Goal: Task Accomplishment & Management: Manage account settings

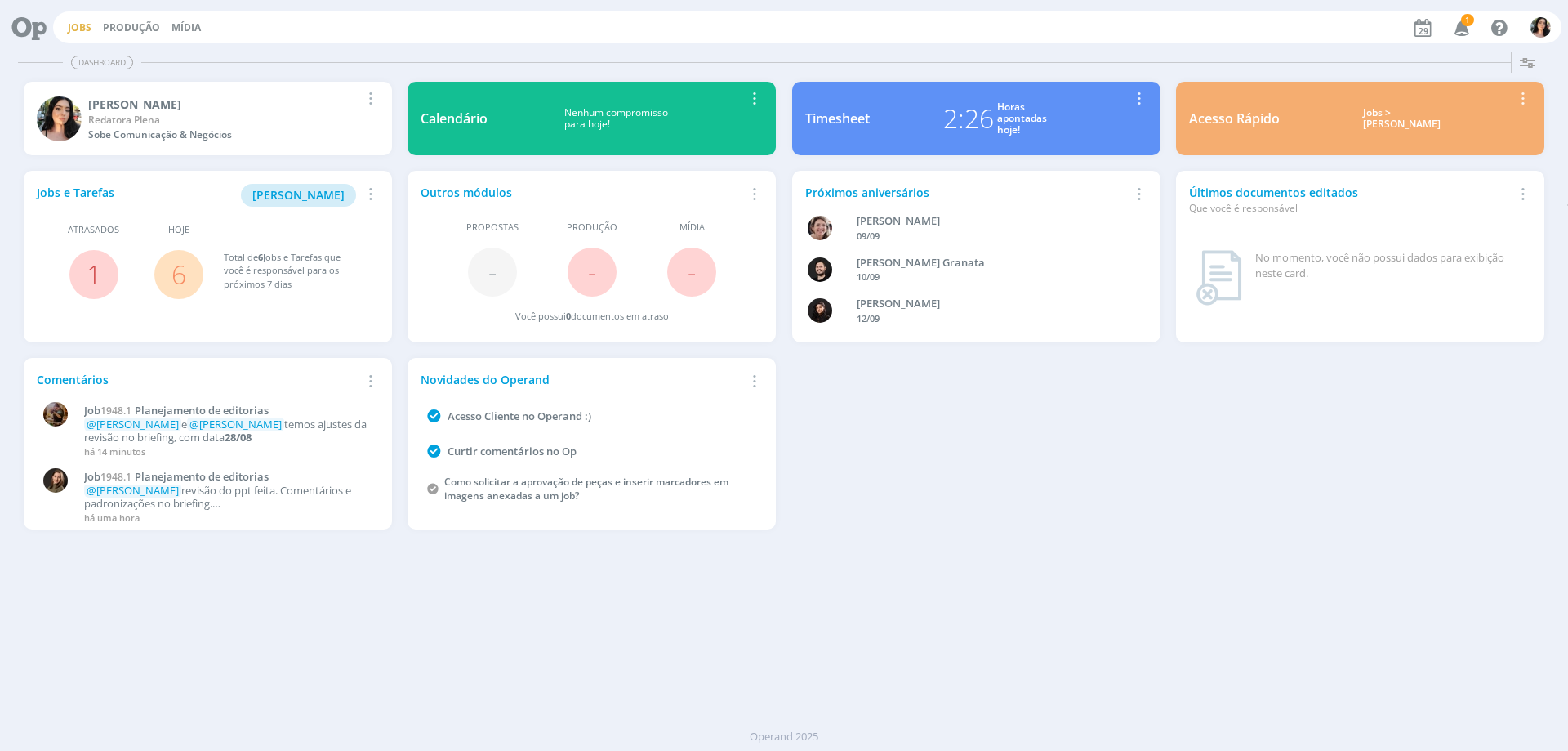
click at [78, 26] on link "Jobs" at bounding box center [80, 27] width 24 height 14
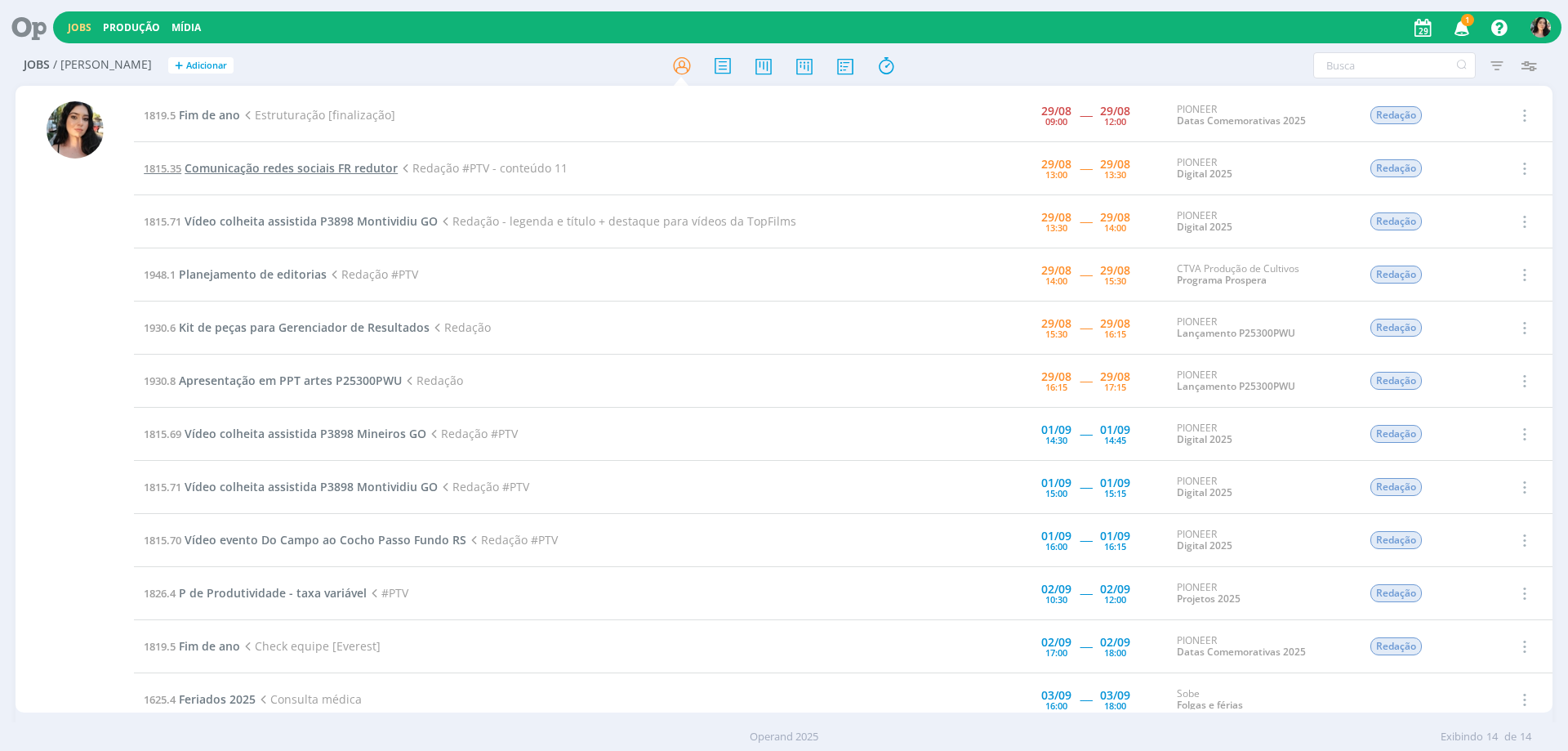
click at [242, 167] on span "Comunicação redes sociais FR redutor" at bounding box center [291, 168] width 213 height 15
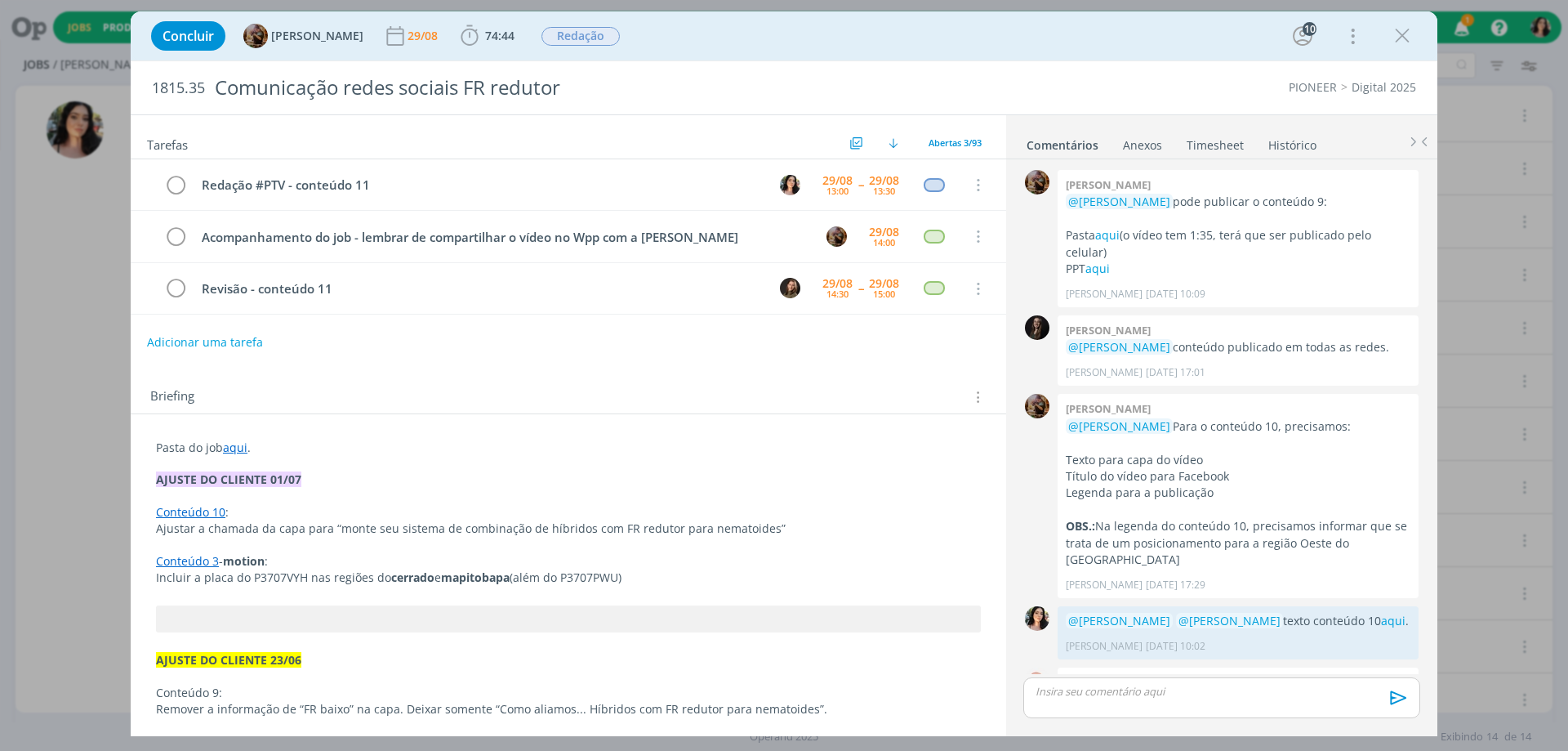
scroll to position [1663, 0]
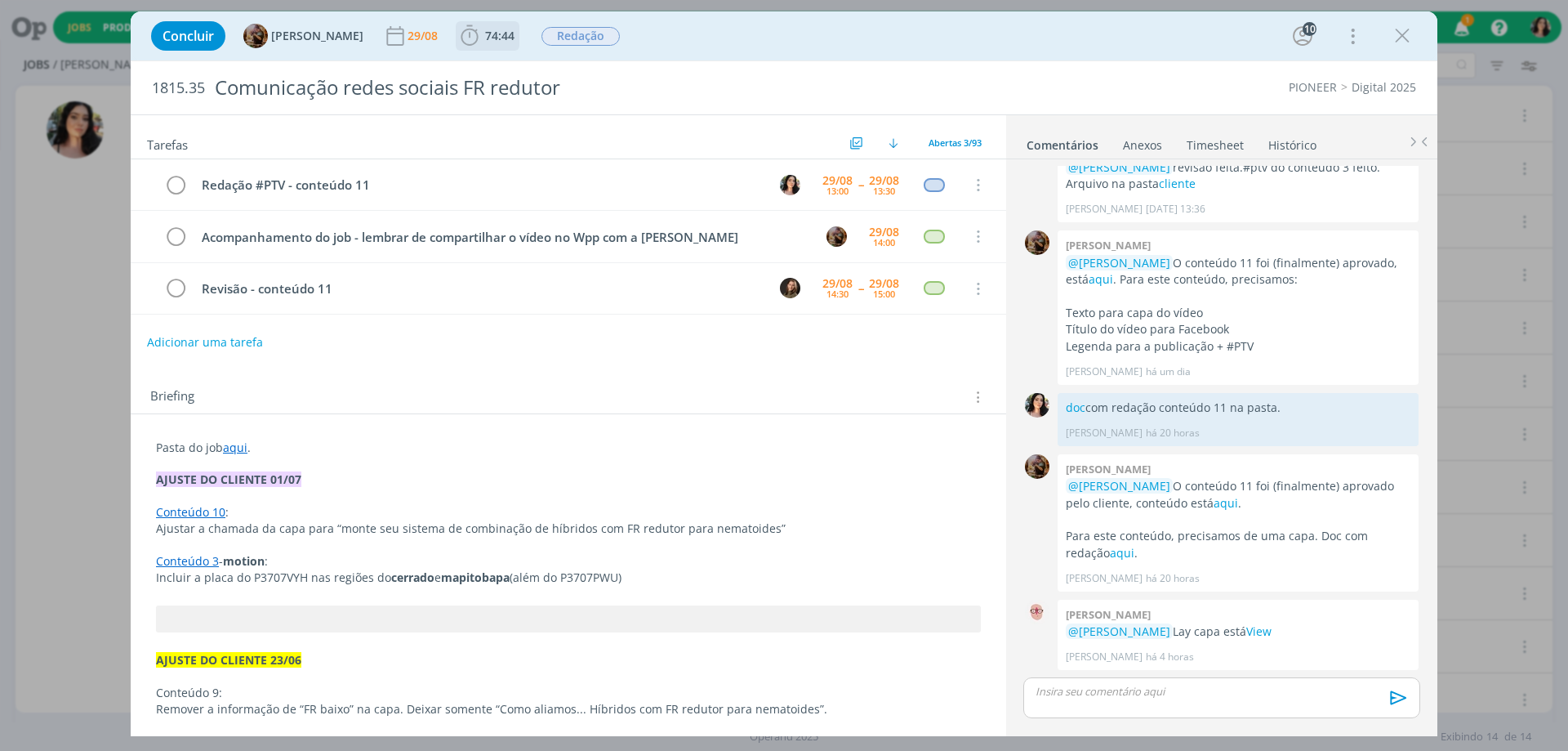
click at [481, 32] on icon "dialog" at bounding box center [470, 36] width 25 height 25
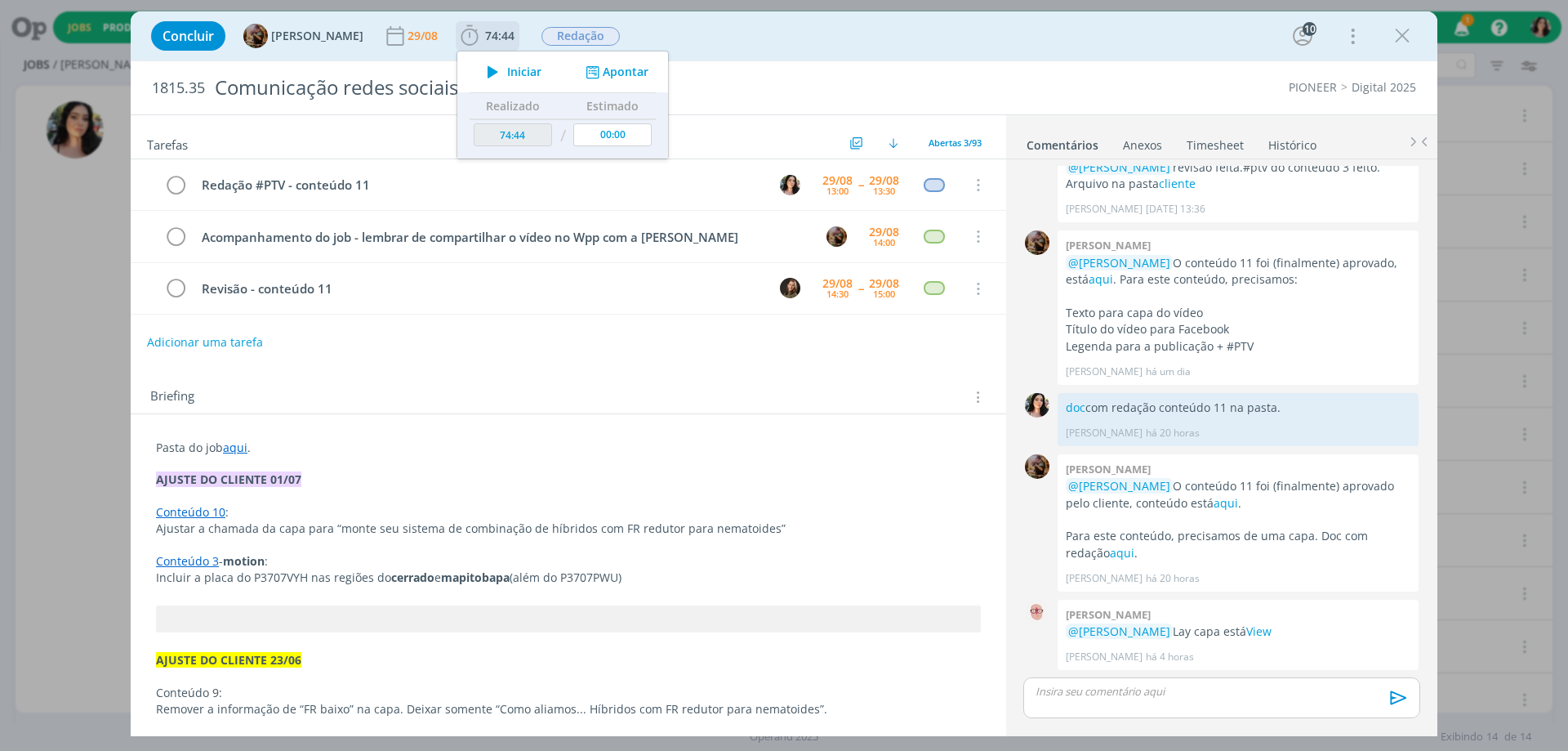
click at [507, 64] on icon "dialog" at bounding box center [493, 72] width 29 height 21
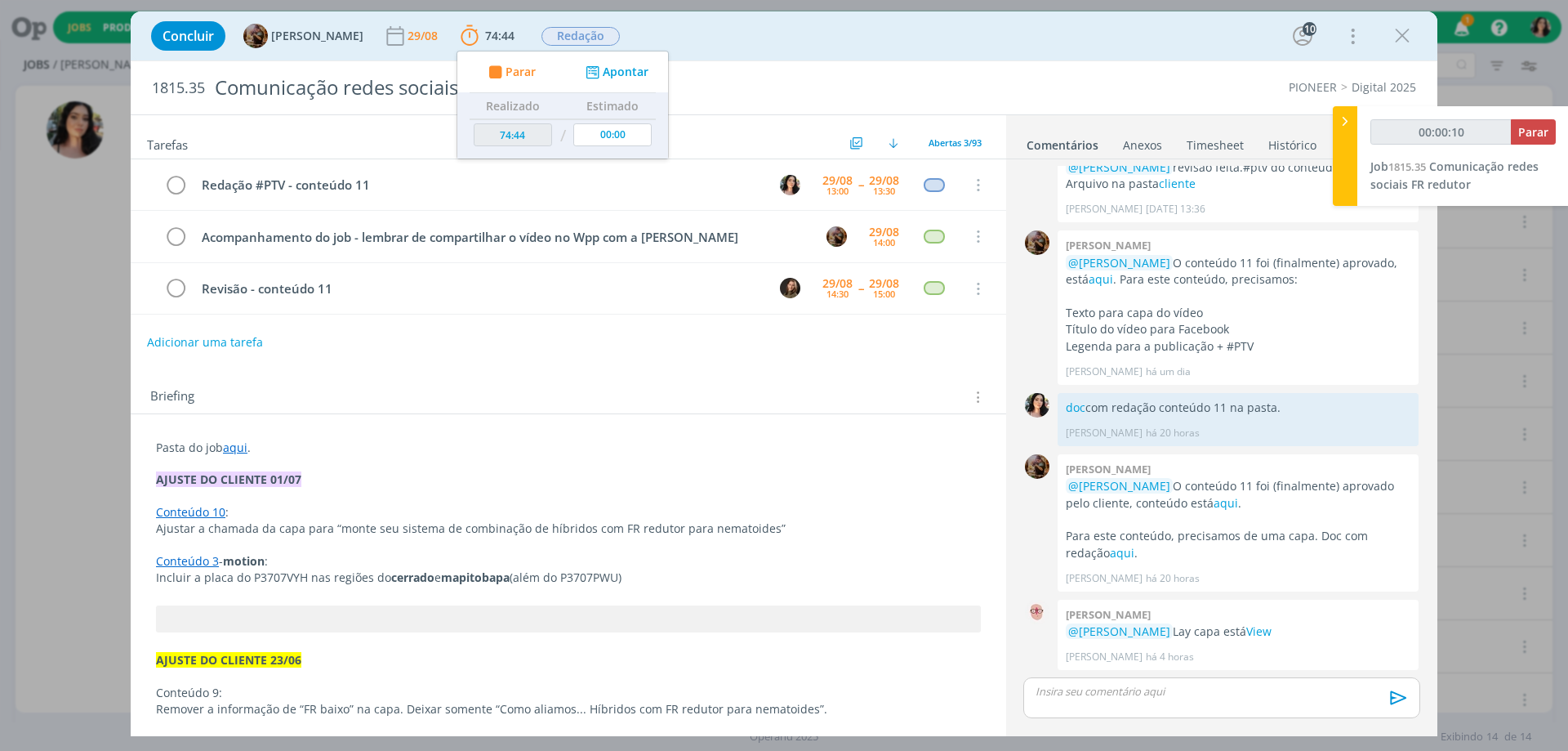
click at [885, 34] on div "Concluir [PERSON_NAME] 29/08 74:44 Parar Apontar Data * [DATE] Horas * 00:00 Ta…" at bounding box center [784, 36] width 1283 height 39
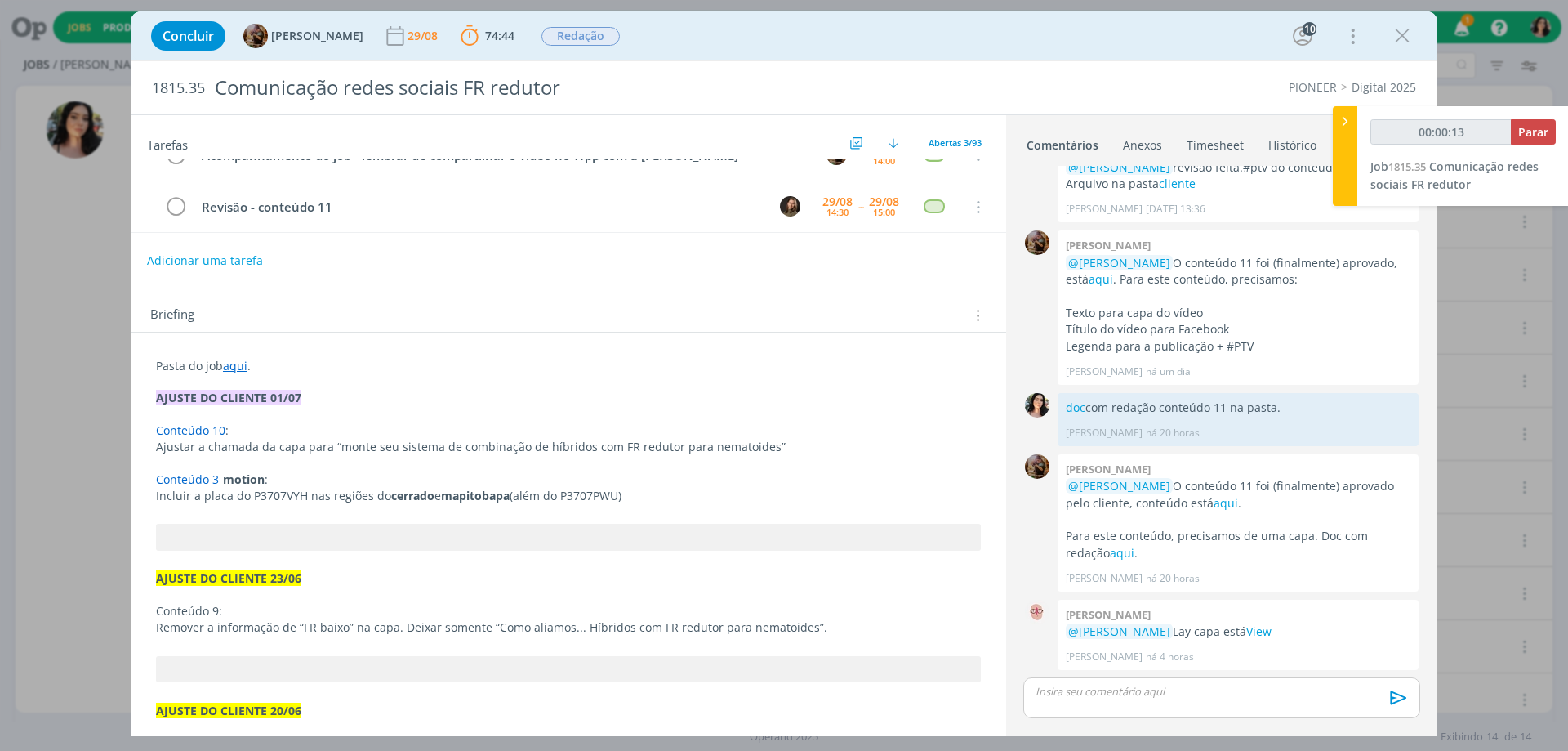
scroll to position [0, 0]
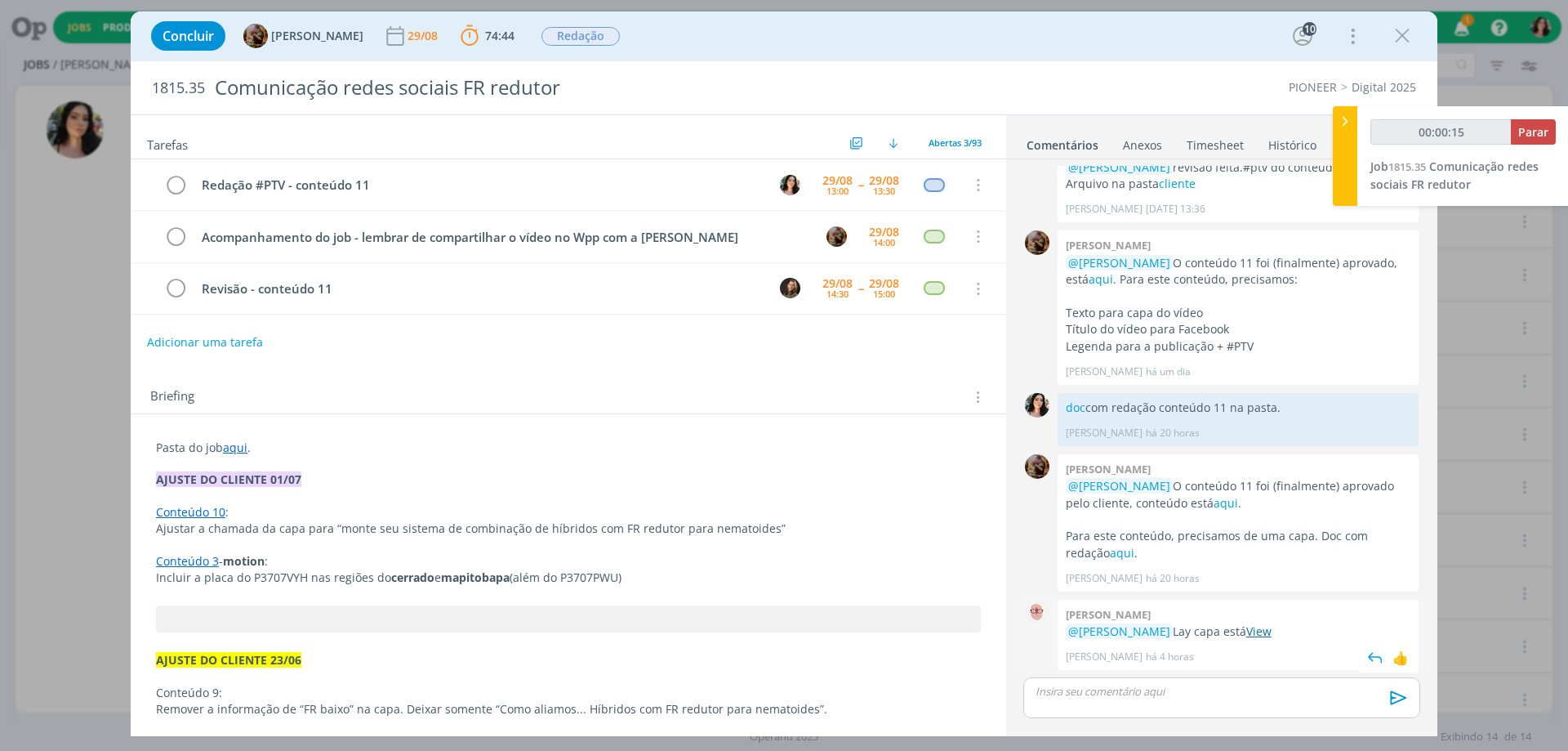
click at [1270, 633] on link "View" at bounding box center [1260, 631] width 26 height 15
click at [1164, 701] on div "dialog" at bounding box center [1222, 698] width 397 height 41
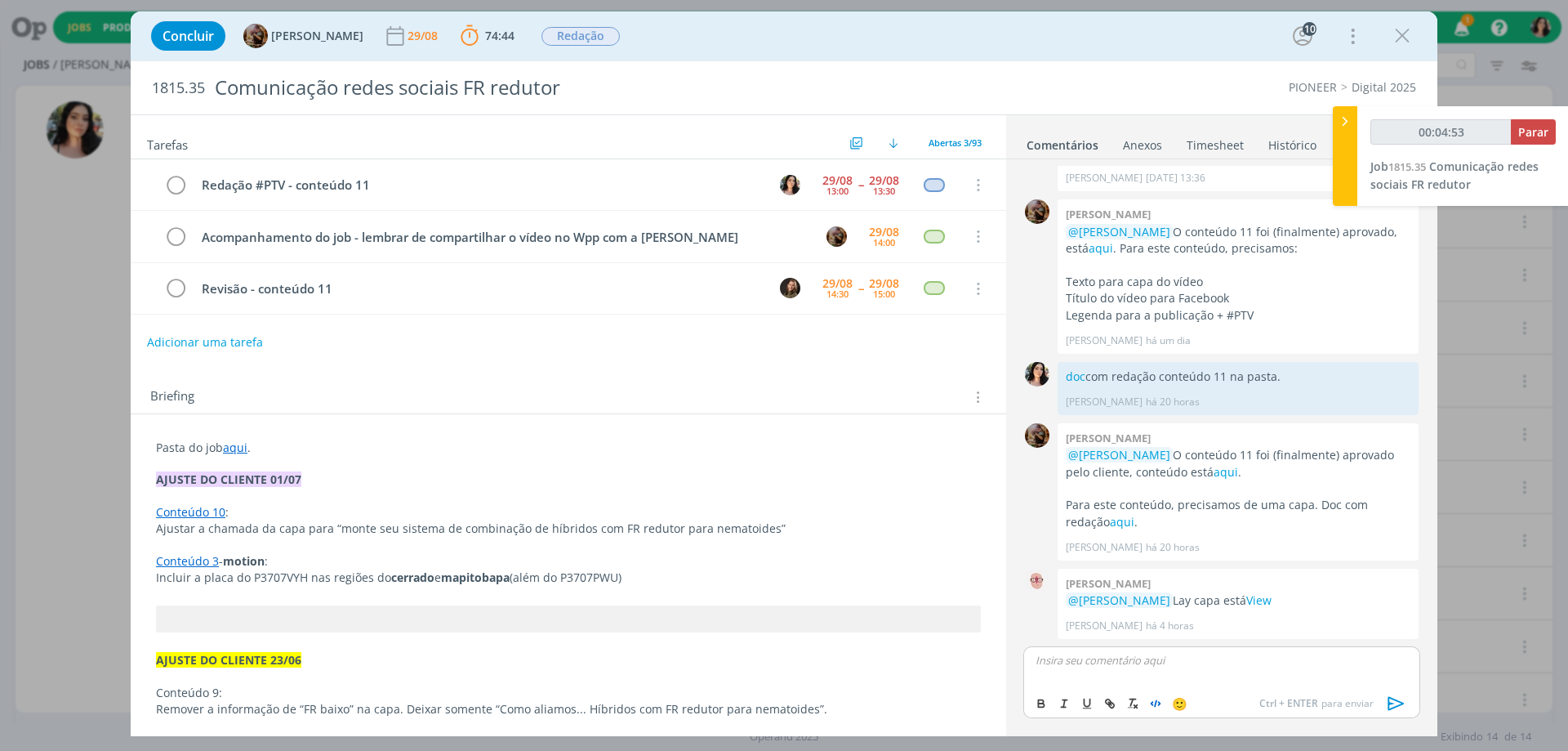
type input "00:04:54"
click at [1126, 661] on p "ppt com ptv na pasta." at bounding box center [1221, 660] width 371 height 14
type input "00:05:03"
click at [1104, 707] on icon "dialog" at bounding box center [1110, 703] width 13 height 13
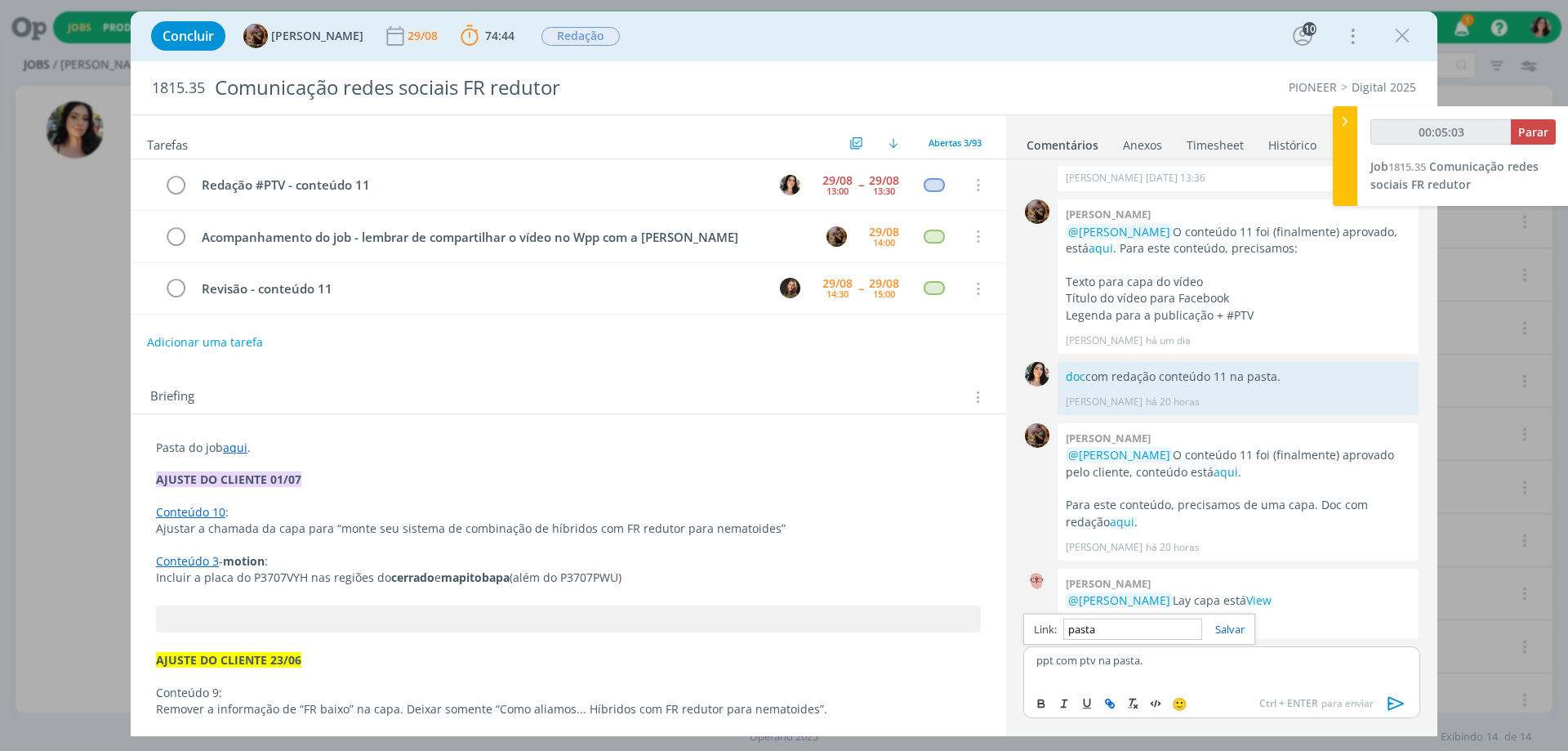
paste input "[URL][DOMAIN_NAME]"
type input "[URL][DOMAIN_NAME]"
type input "00:05:04"
type input "[URL][DOMAIN_NAME]"
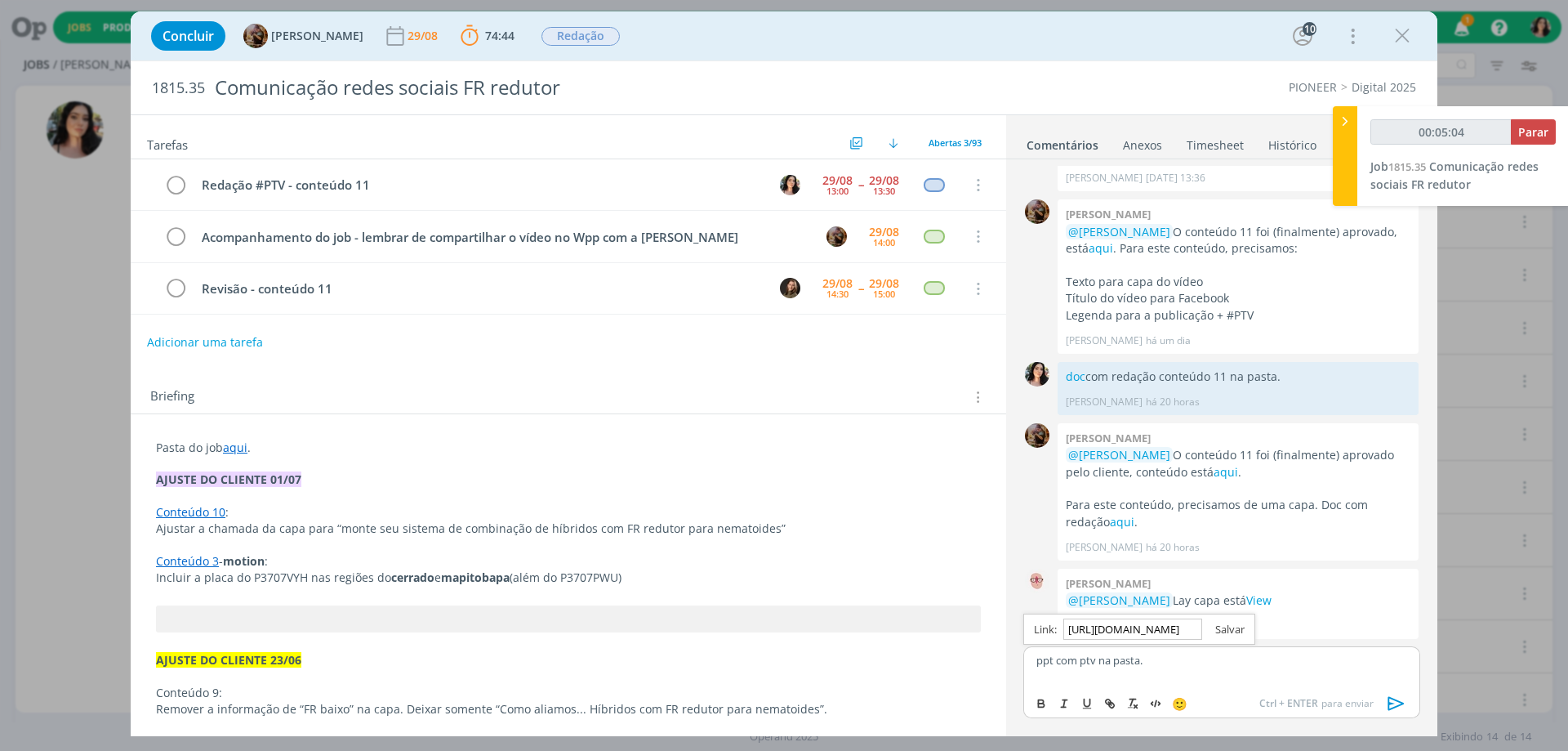
scroll to position [0, 0]
click at [1231, 631] on link "dialog" at bounding box center [1224, 628] width 43 height 14
click at [1082, 666] on p "ppt com ptv na pasta ." at bounding box center [1221, 660] width 371 height 14
click at [1104, 659] on p "ppt com #ptv na pasta ." at bounding box center [1221, 660] width 371 height 14
click at [1401, 699] on icon "dialog" at bounding box center [1397, 703] width 25 height 25
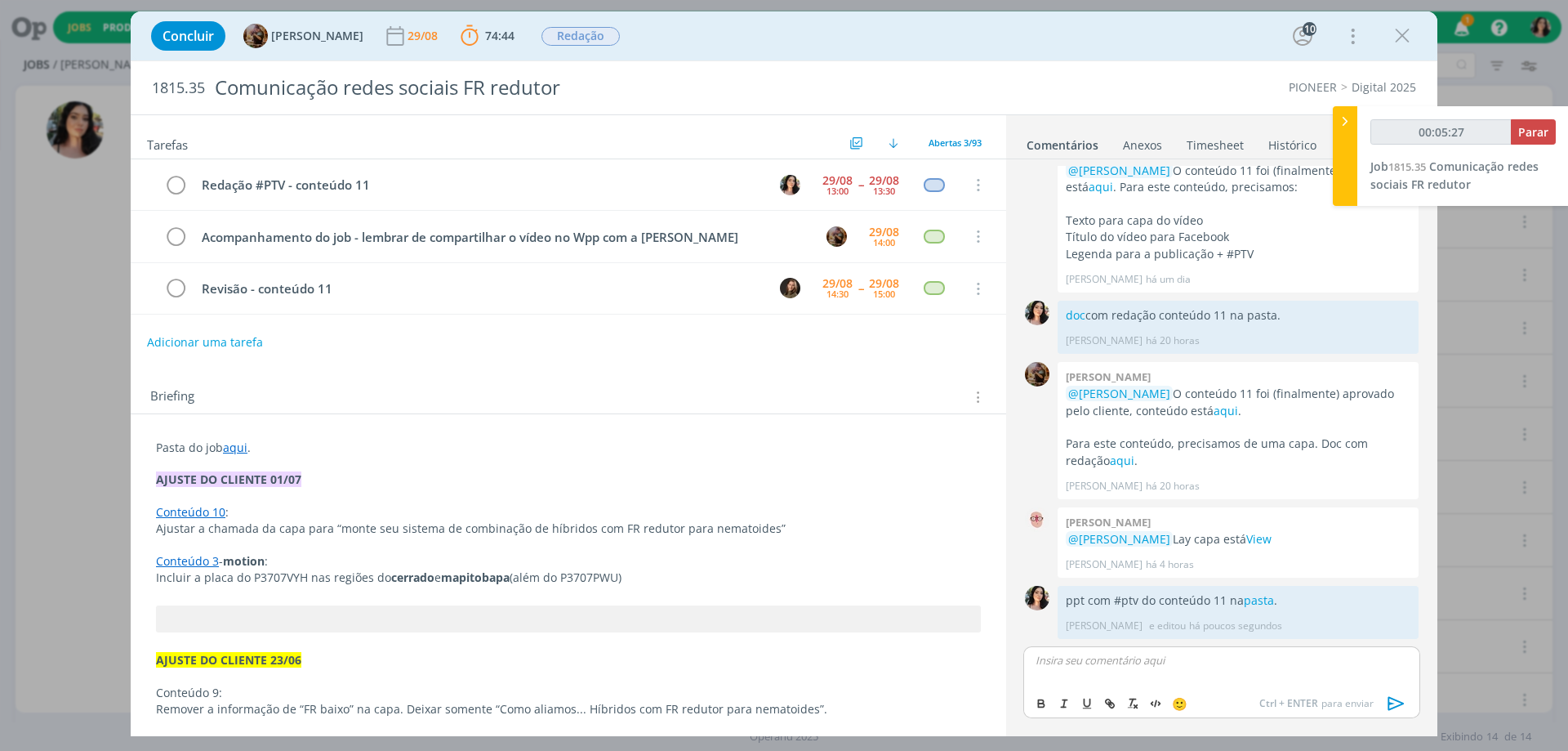
type input "00:05:28"
click at [1525, 128] on span "Parar" at bounding box center [1533, 132] width 30 height 15
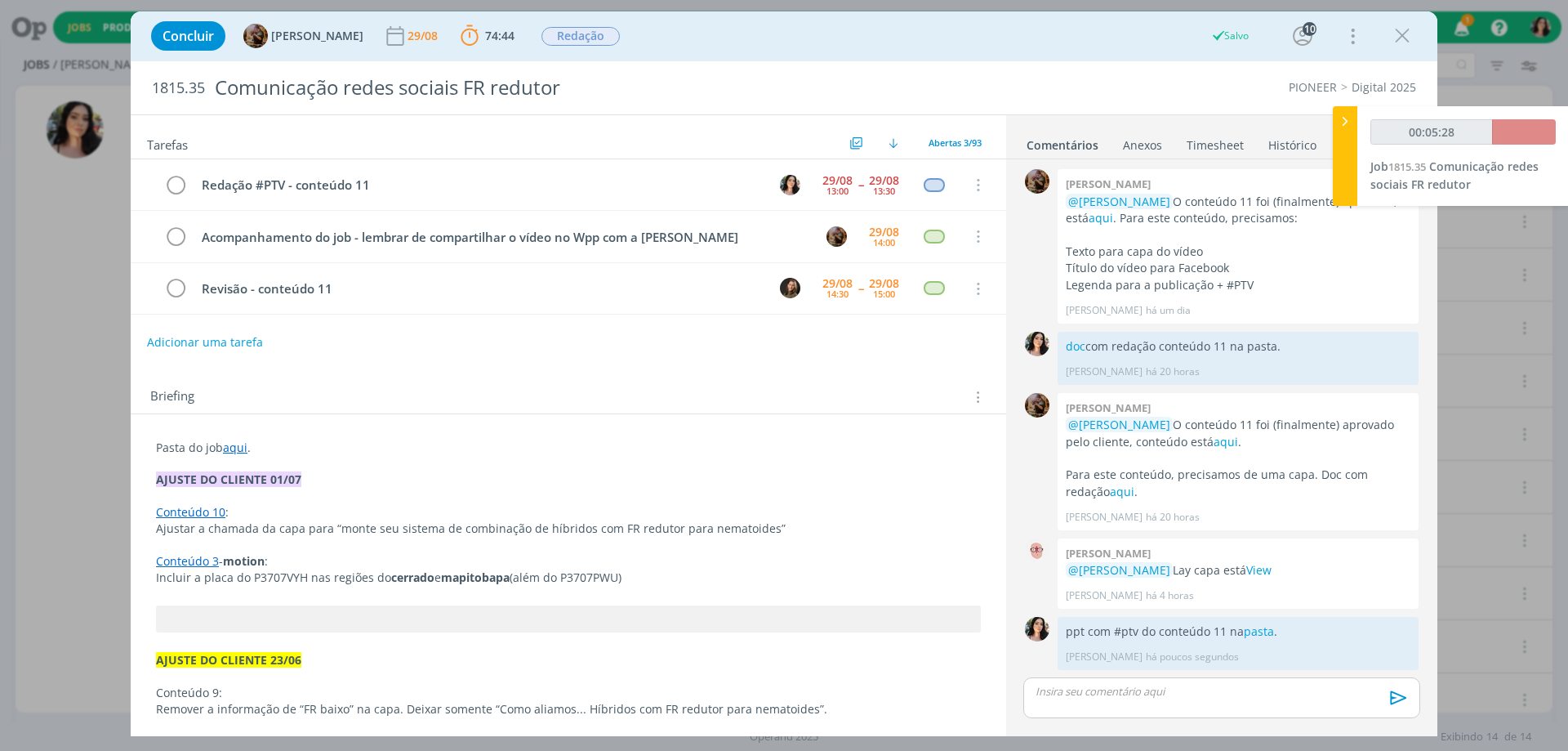
scroll to position [1724, 0]
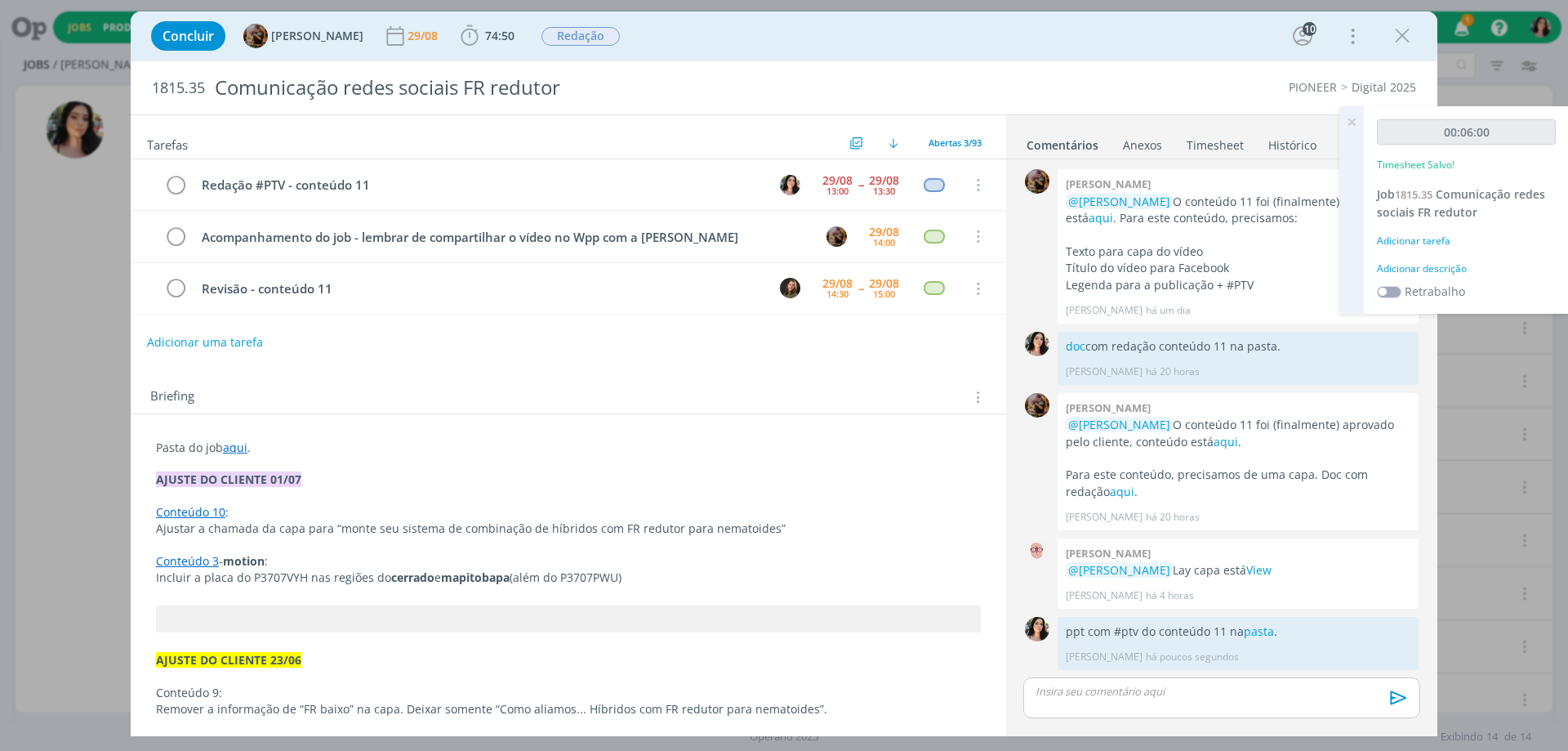
click at [1456, 264] on div "Adicionar descrição" at bounding box center [1467, 269] width 179 height 14
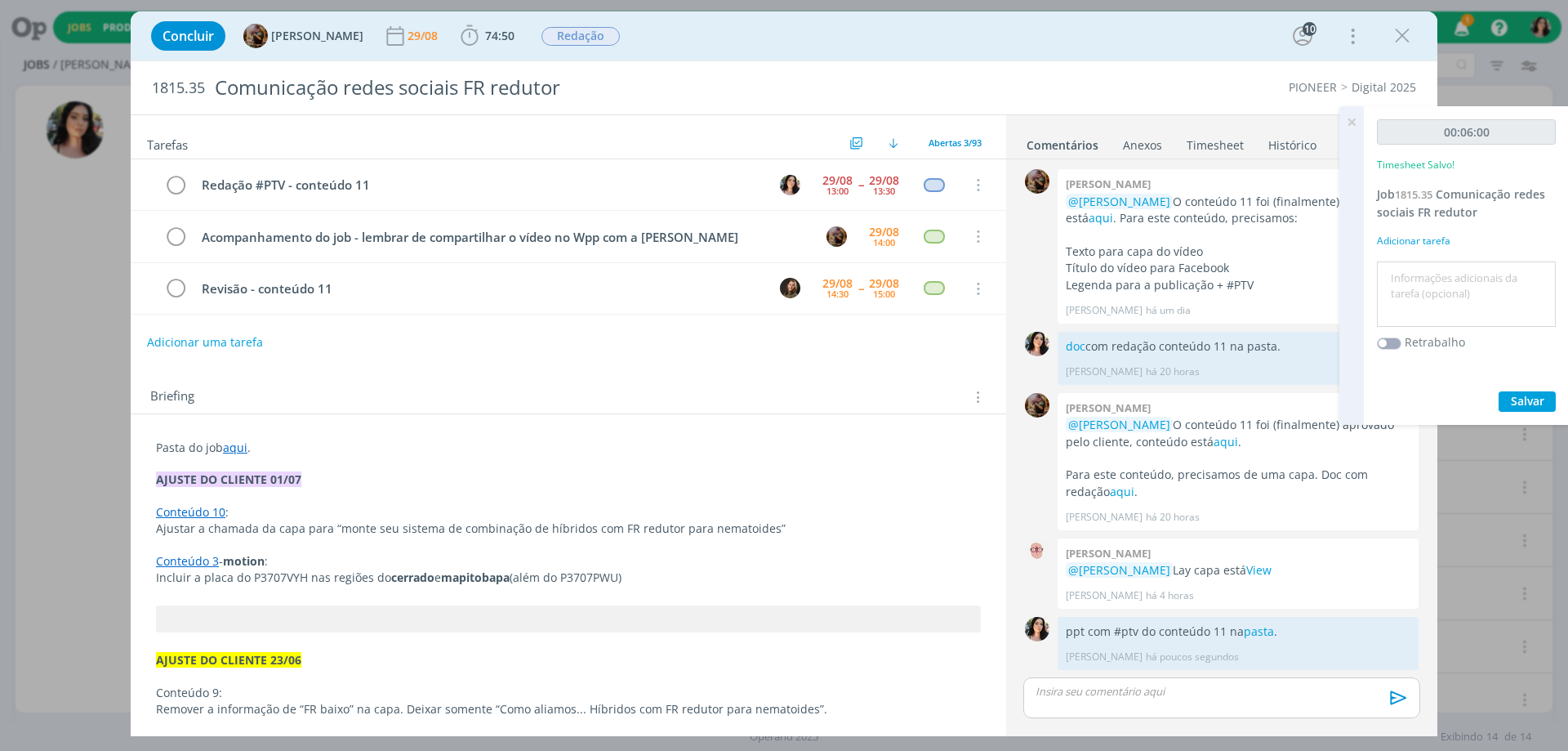
click at [1441, 293] on textarea at bounding box center [1467, 294] width 170 height 58
type textarea "Redação #ptv"
click at [1535, 404] on span "Salvar" at bounding box center [1527, 401] width 33 height 15
click at [173, 180] on icon "dialog" at bounding box center [176, 185] width 23 height 25
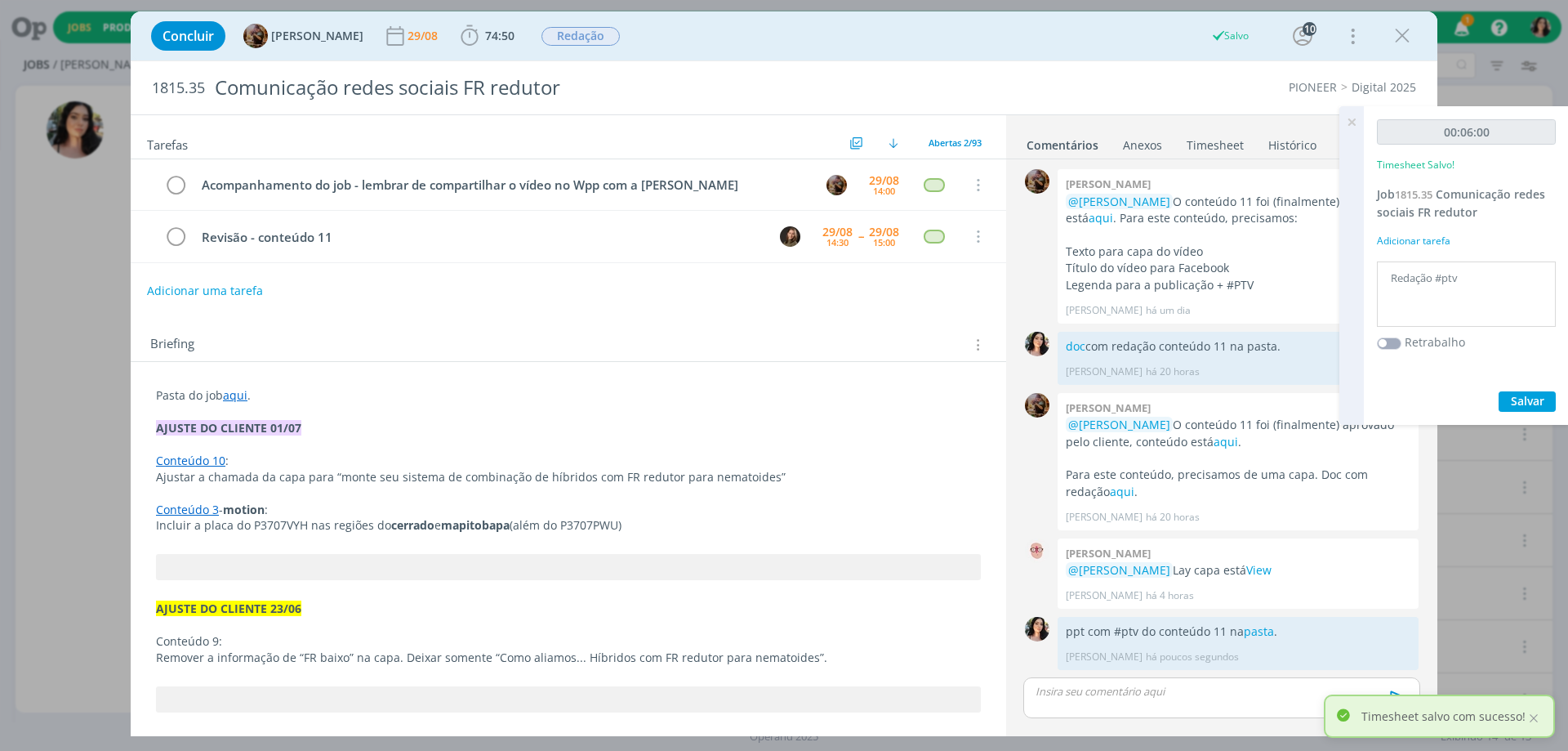
click at [1352, 121] on icon at bounding box center [1352, 122] width 30 height 32
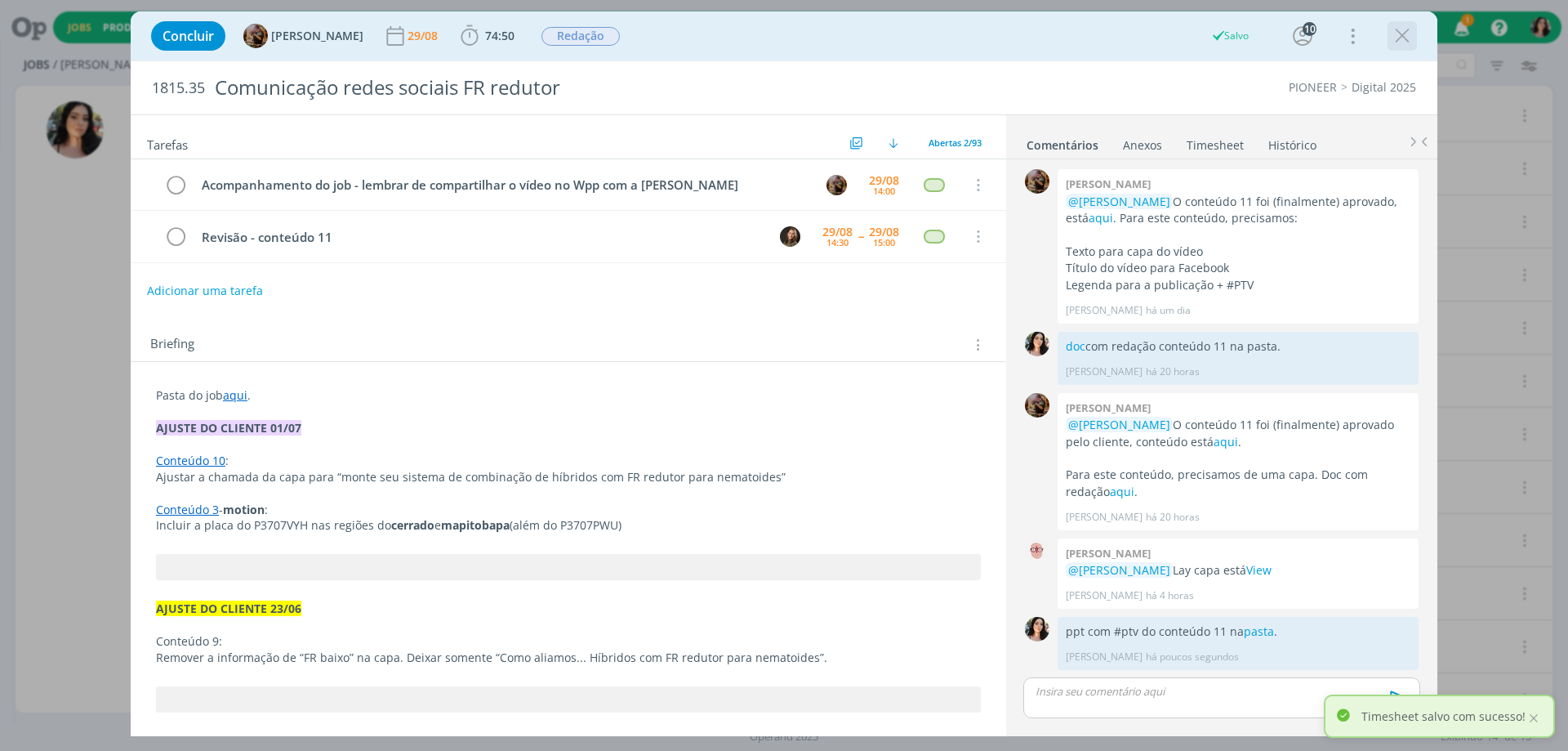
click at [1415, 31] on div "dialog" at bounding box center [1402, 36] width 30 height 30
click at [1400, 32] on icon "dialog" at bounding box center [1402, 36] width 25 height 25
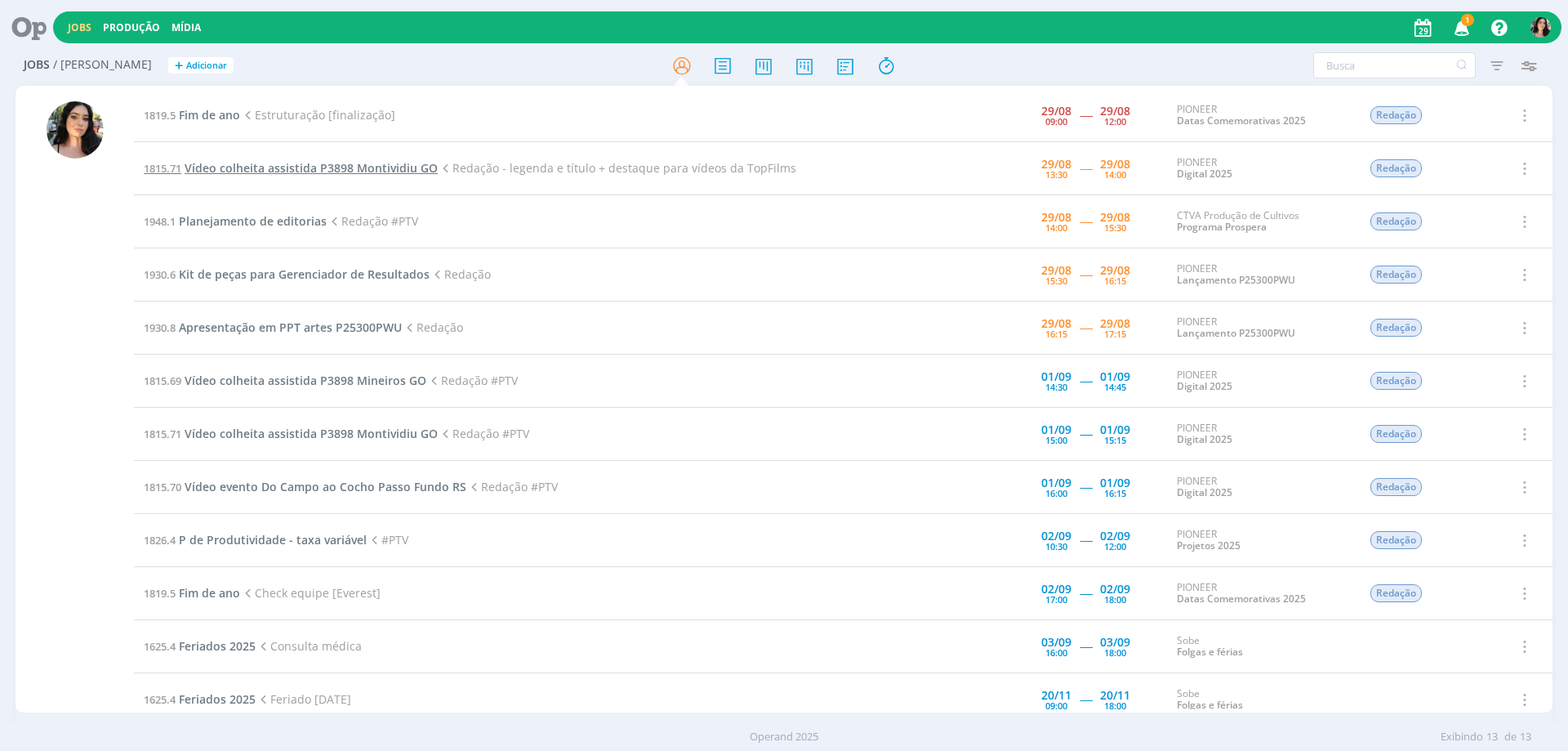
click at [307, 160] on span "Vídeo colheita assistida P3898 Montividiu GO" at bounding box center [311, 168] width 253 height 15
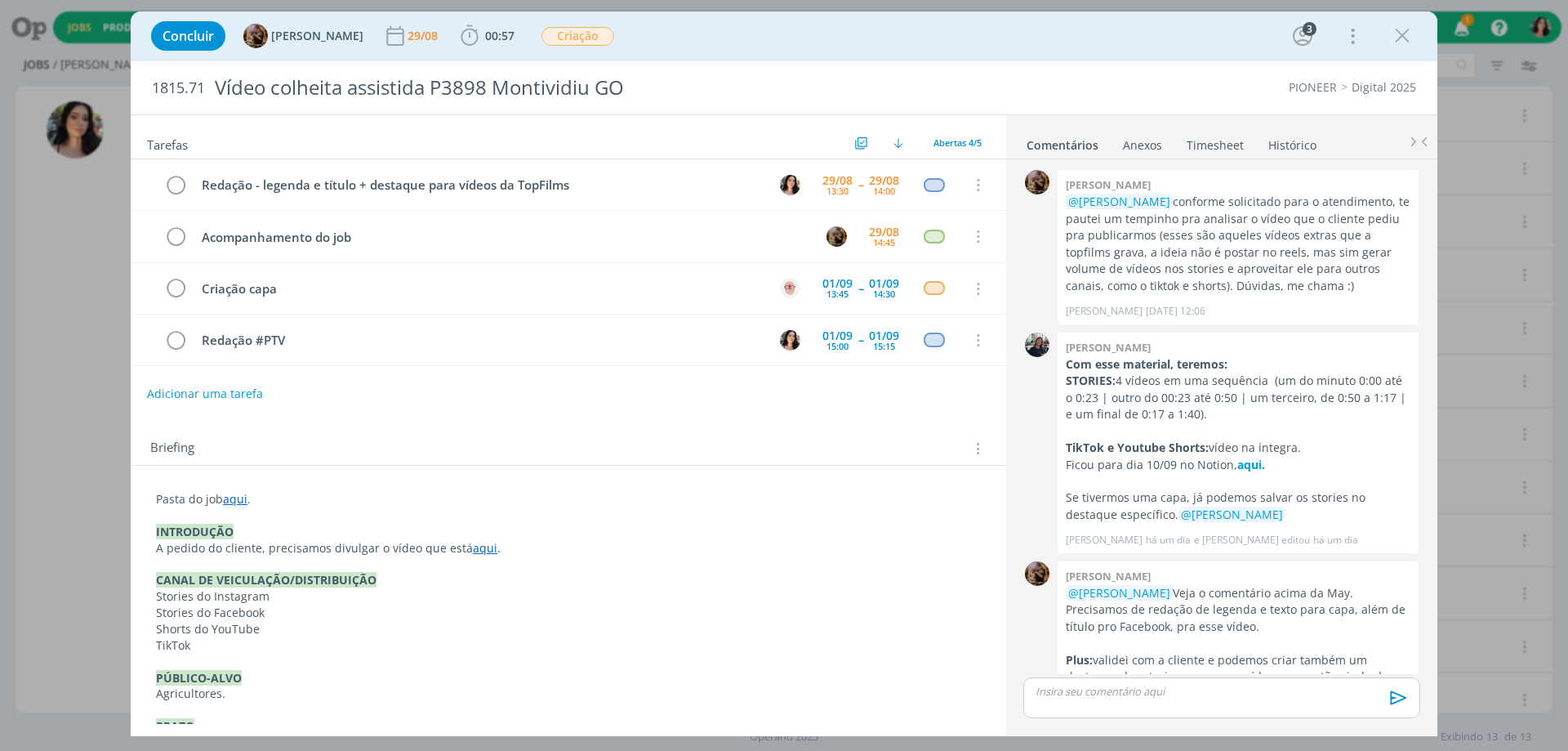
scroll to position [178, 0]
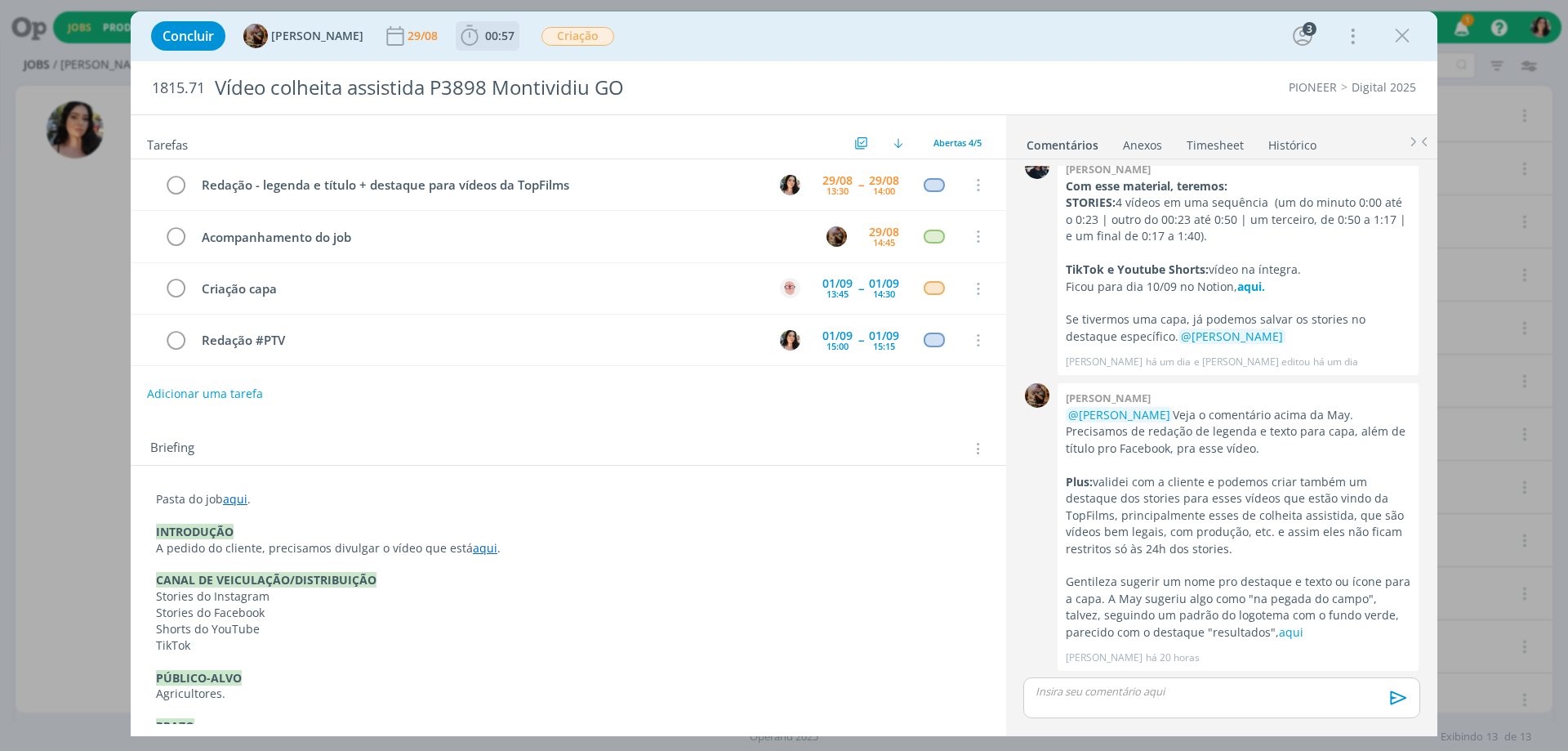
click at [481, 38] on icon "dialog" at bounding box center [470, 36] width 25 height 25
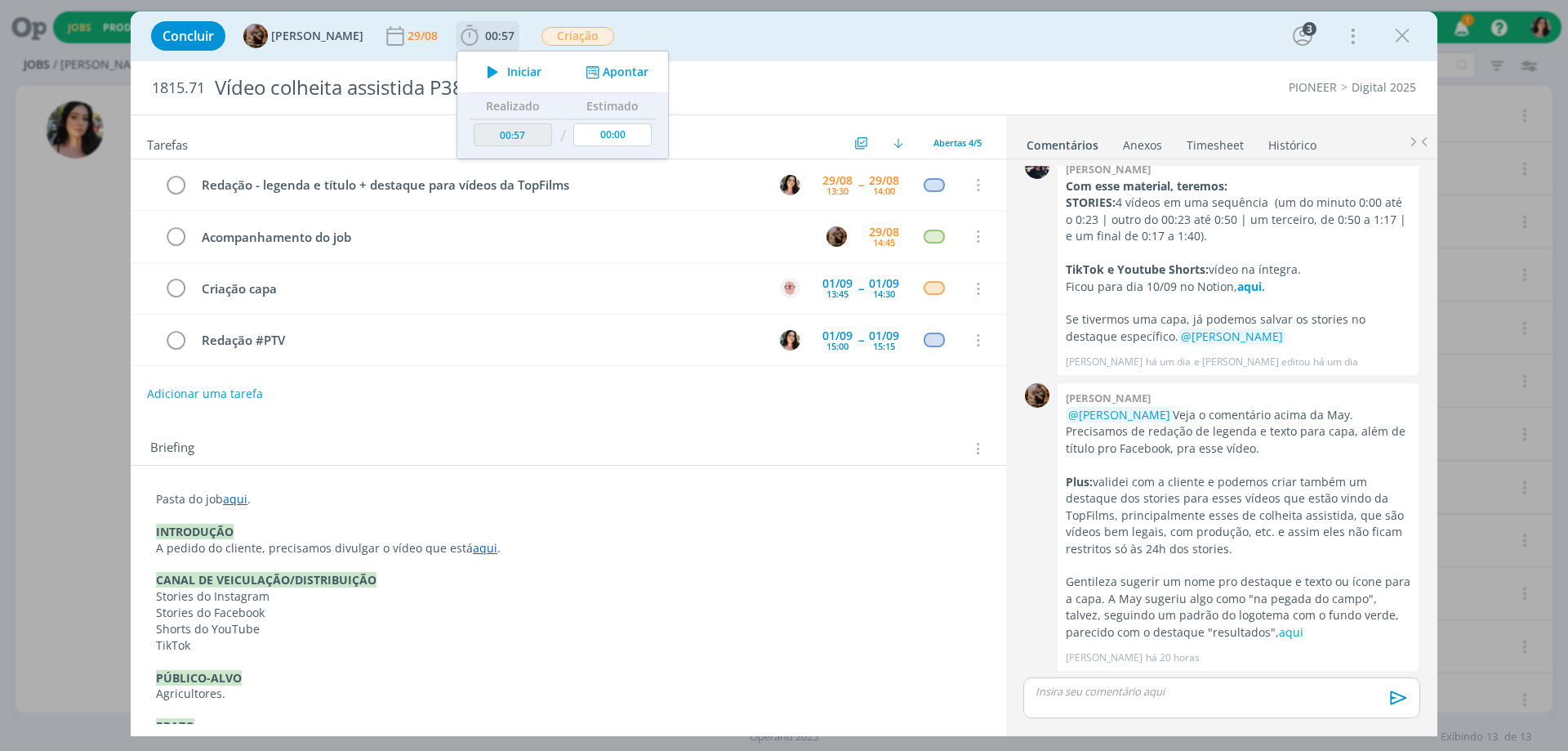
click at [507, 79] on icon "dialog" at bounding box center [493, 72] width 29 height 21
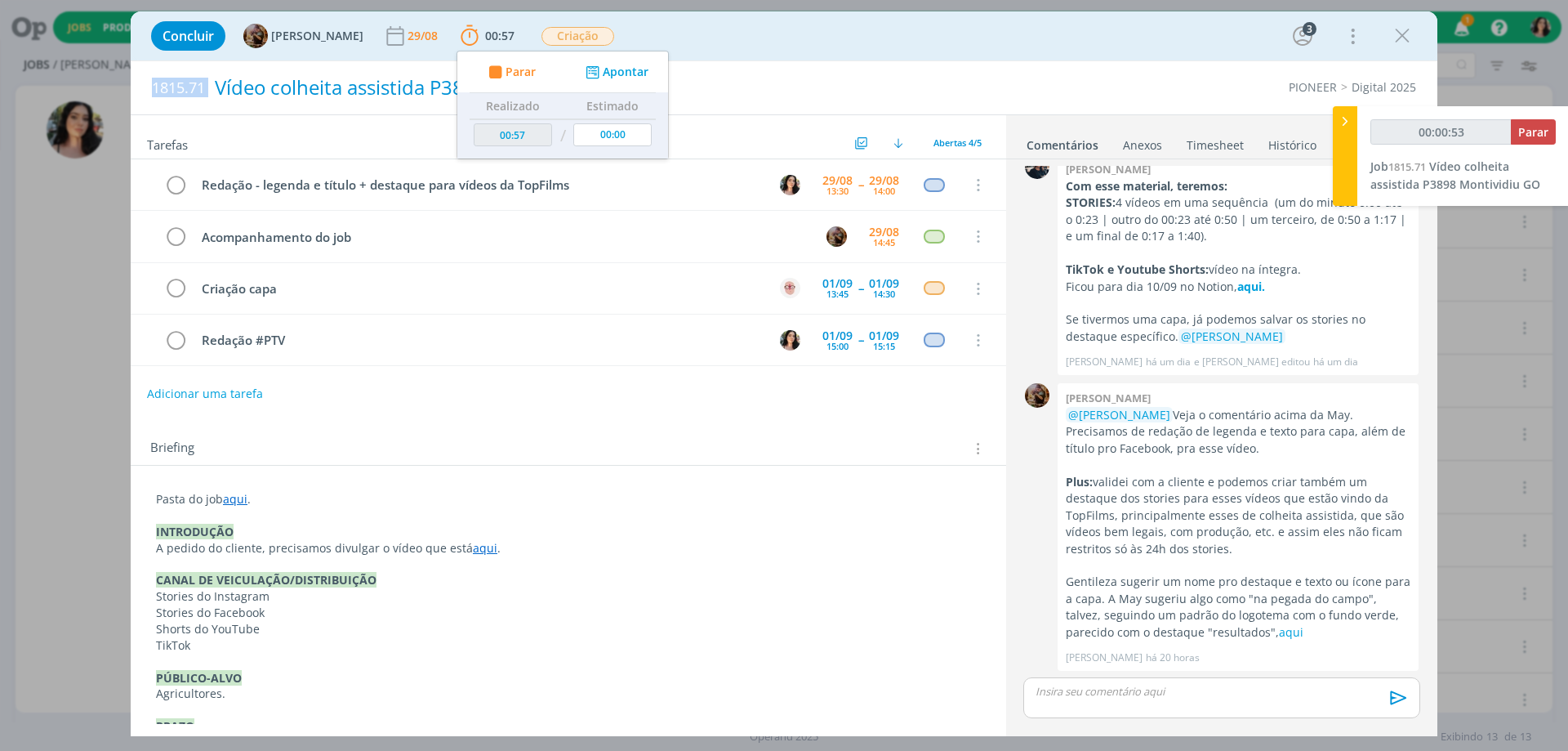
drag, startPoint x: 147, startPoint y: 84, endPoint x: 209, endPoint y: 86, distance: 62.0
click at [209, 86] on div "1815.71 Vídeo colheita assistida P3898 Montividiu GO" at bounding box center [517, 88] width 747 height 53
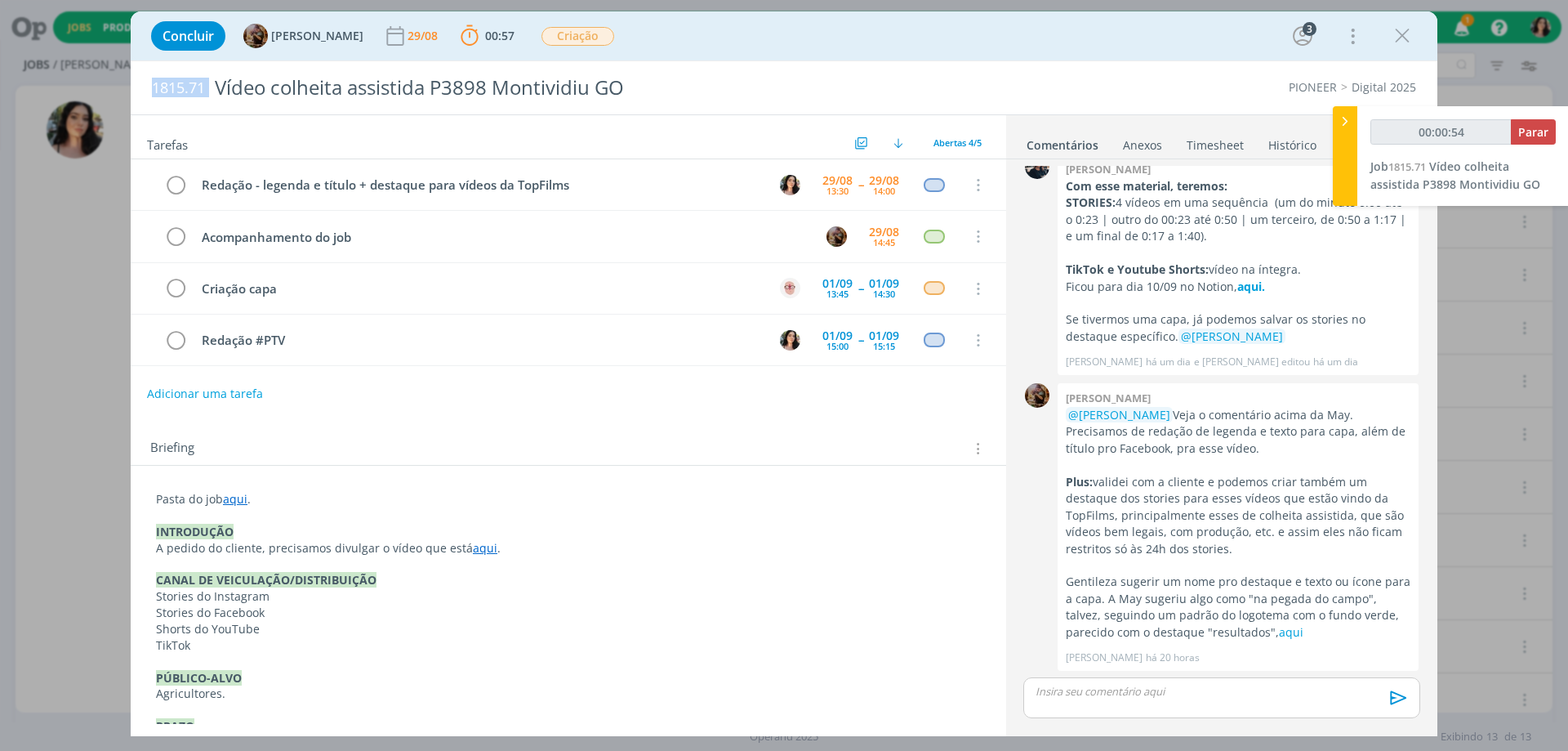
copy span "1815.71"
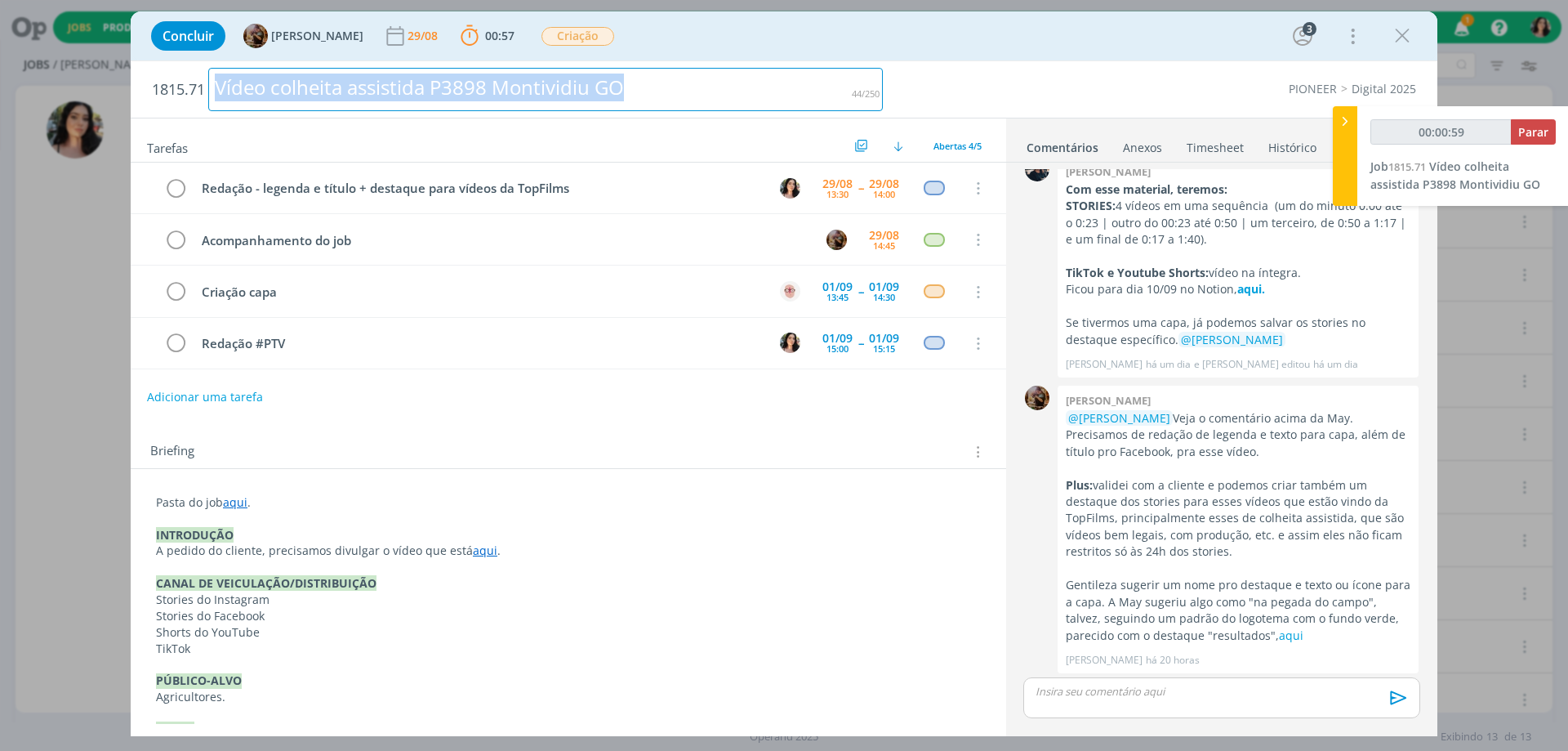
drag, startPoint x: 653, startPoint y: 82, endPoint x: 136, endPoint y: 108, distance: 517.7
click at [136, 108] on div "1815.71 Vídeo colheita assistida P3898 Montividiu GO PIONEER Digital 2025" at bounding box center [783, 90] width 1306 height 56
copy div "Vídeo colheita assistida P3898 Montividiu GO"
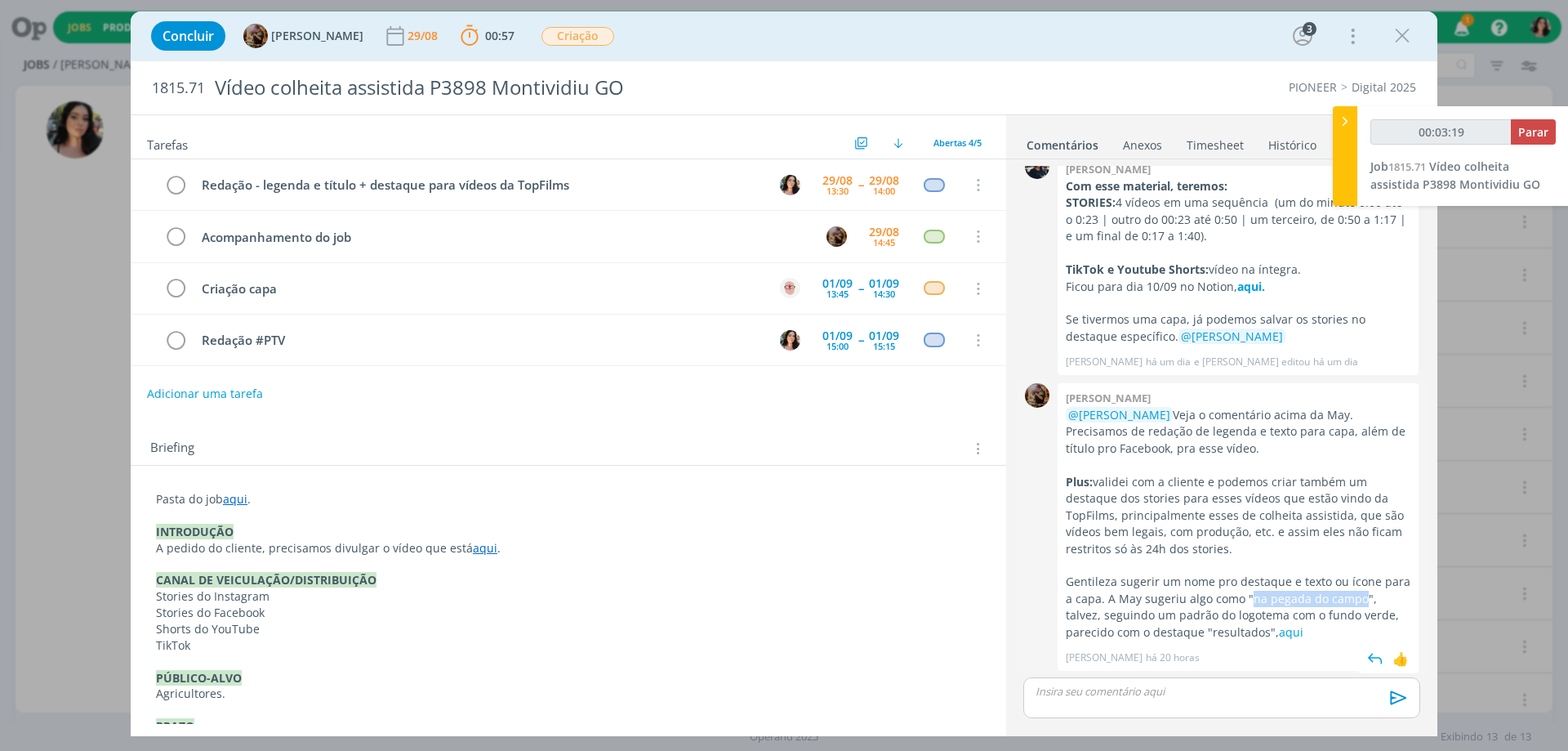
drag, startPoint x: 1248, startPoint y: 603, endPoint x: 1358, endPoint y: 599, distance: 110.1
click at [1358, 599] on p "Gentileza sugerir um nome pro destaque e texto ou ícone para a capa. A May suge…" at bounding box center [1238, 607] width 344 height 67
copy p "na pegada do campo"
click at [1279, 638] on link "aqui" at bounding box center [1291, 632] width 25 height 15
click at [479, 552] on link "aqui" at bounding box center [485, 548] width 25 height 15
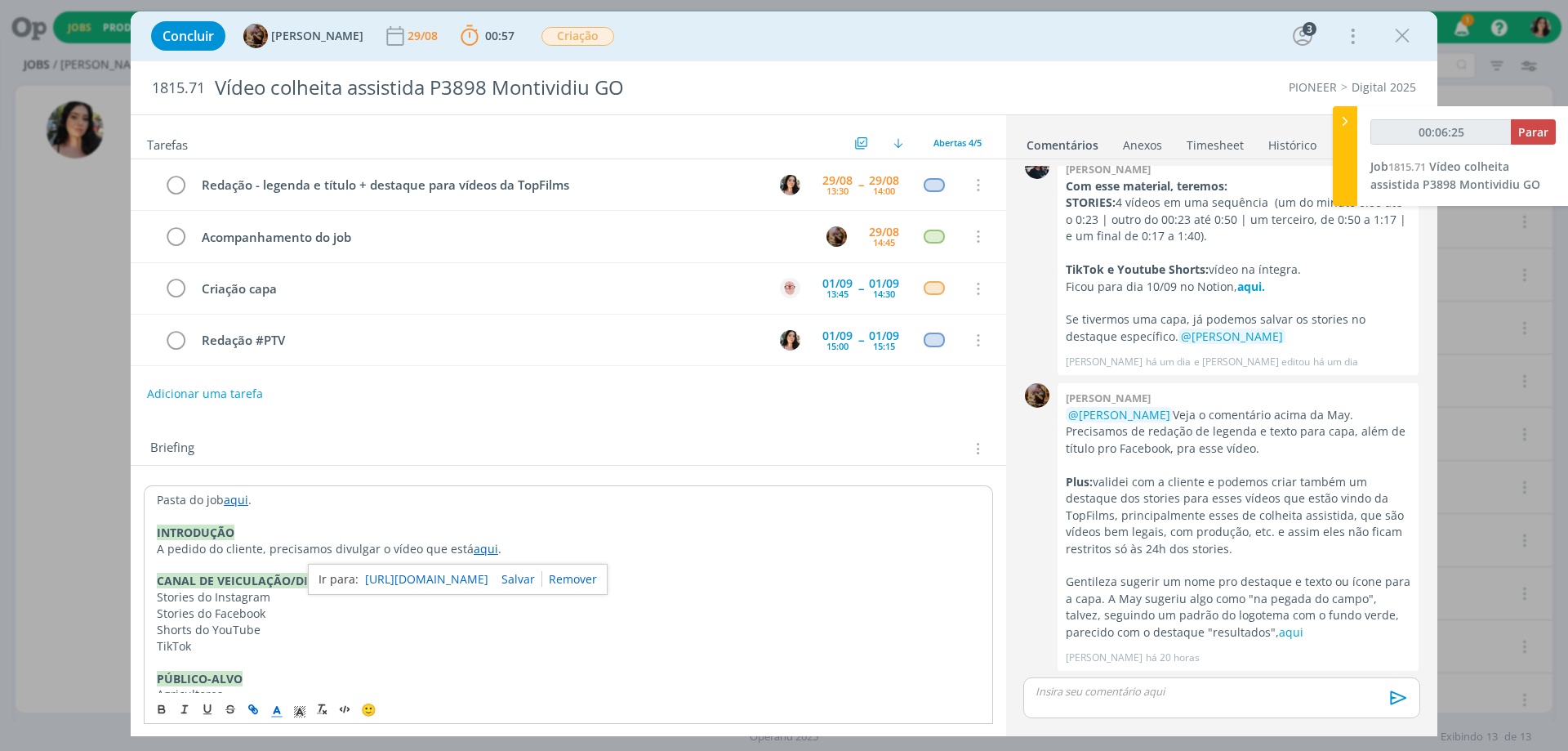
click at [476, 581] on link "[URL][DOMAIN_NAME]" at bounding box center [426, 579] width 124 height 21
click at [234, 493] on link "aqui" at bounding box center [236, 500] width 25 height 15
click at [260, 529] on link "[URL][DOMAIN_NAME]" at bounding box center [262, 531] width 124 height 21
click at [1189, 695] on p "dialog" at bounding box center [1221, 690] width 371 height 14
type input "00:28:07"
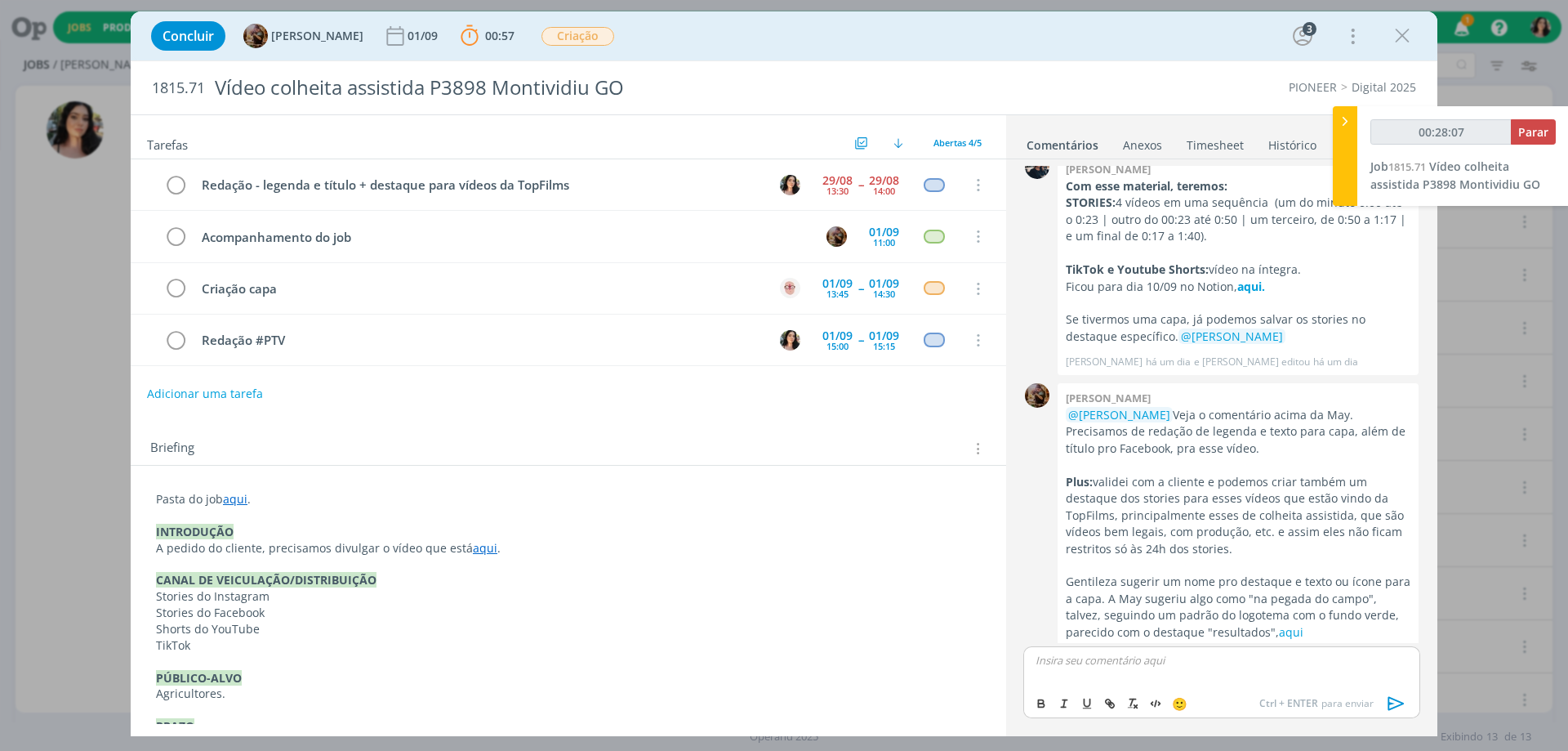
scroll to position [209, 0]
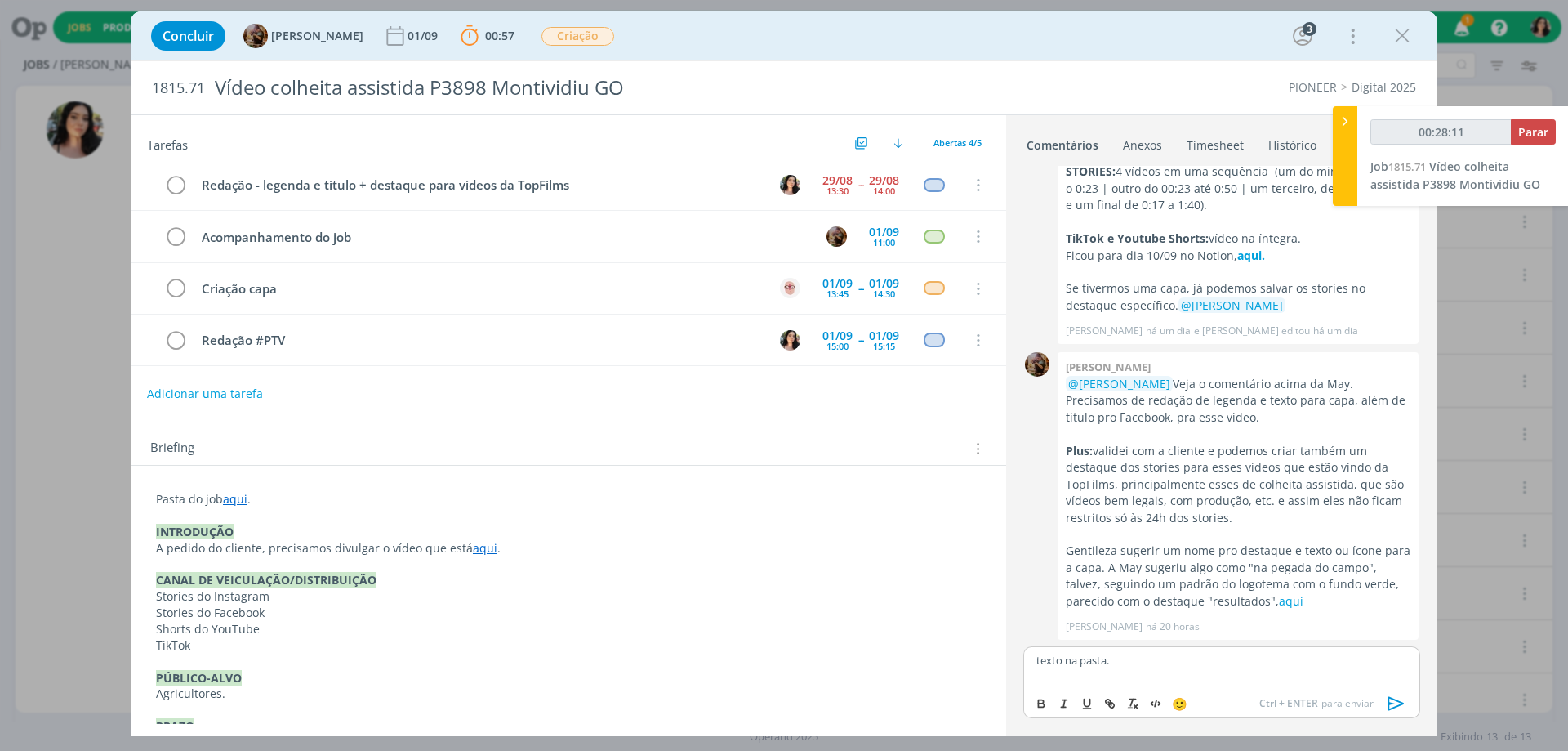
click at [1094, 660] on p "texto na pasta." at bounding box center [1221, 660] width 371 height 14
click at [1094, 659] on p "texto na pasta." at bounding box center [1221, 660] width 371 height 14
type input "00:28:12"
click at [1105, 695] on button "dialog" at bounding box center [1110, 703] width 23 height 20
paste input "[URL][DOMAIN_NAME]"
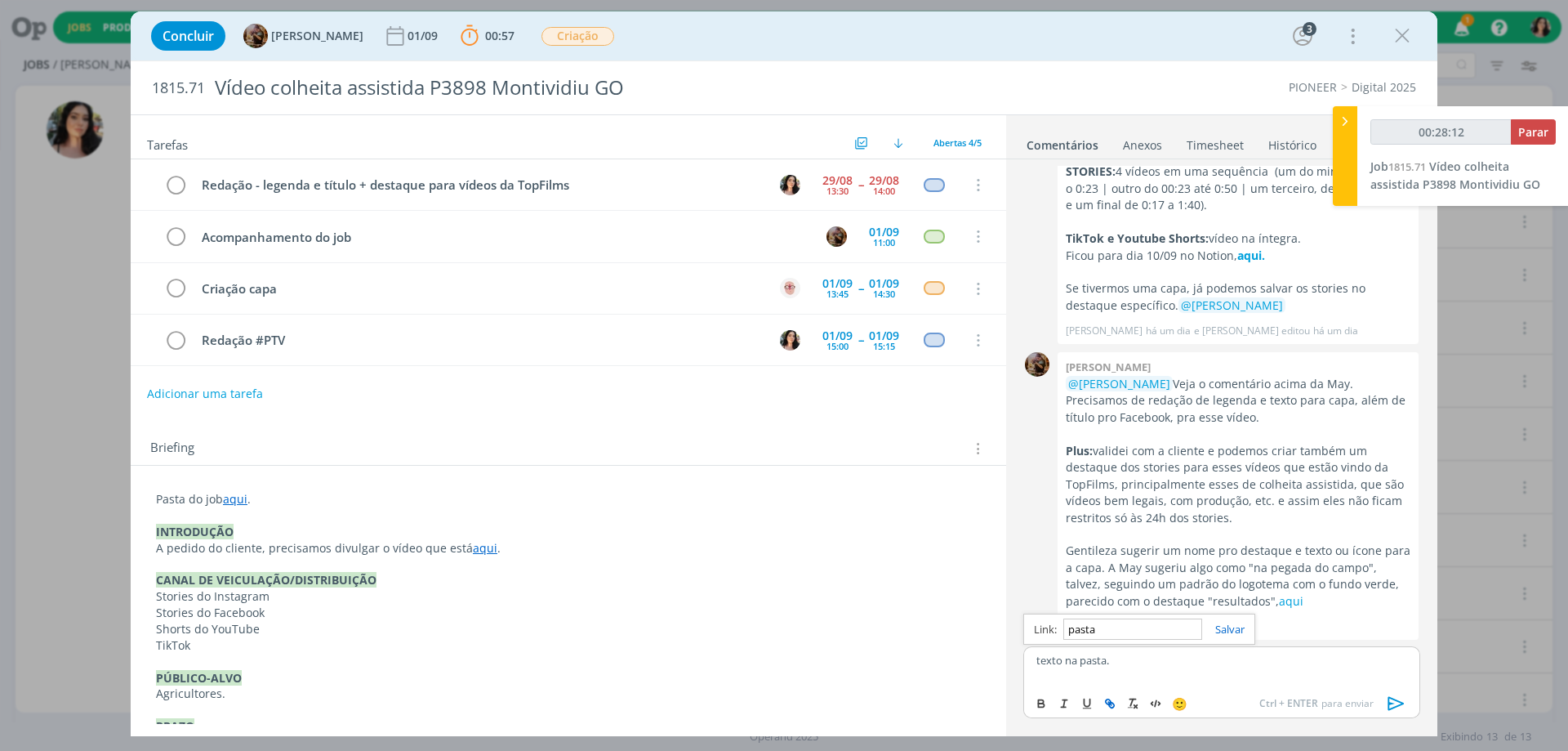
type input "[URL][DOMAIN_NAME]"
type input "00:28:13"
type input "[URL][DOMAIN_NAME]"
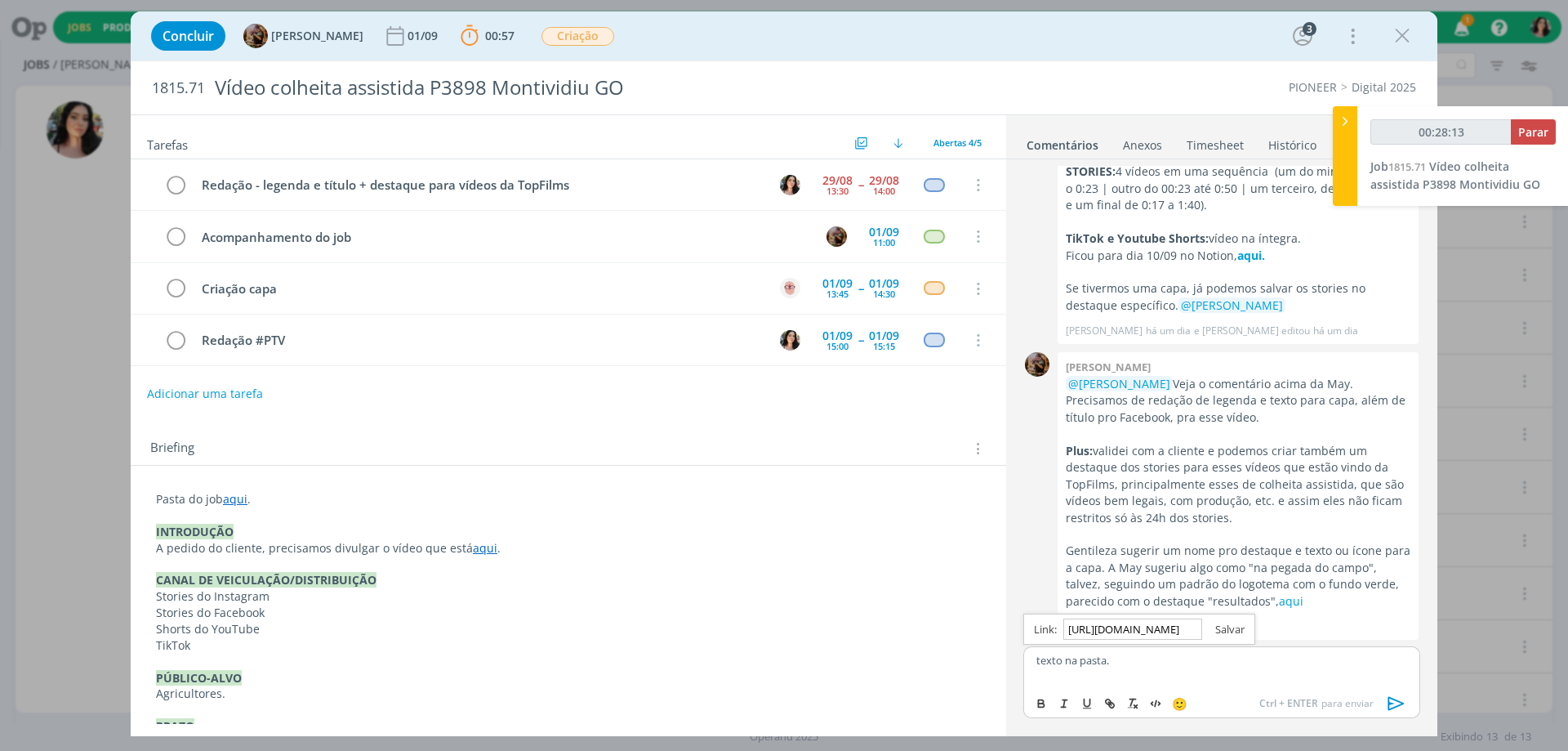
click at [1228, 628] on link "dialog" at bounding box center [1224, 628] width 43 height 14
click at [1386, 703] on icon "dialog" at bounding box center [1397, 703] width 25 height 25
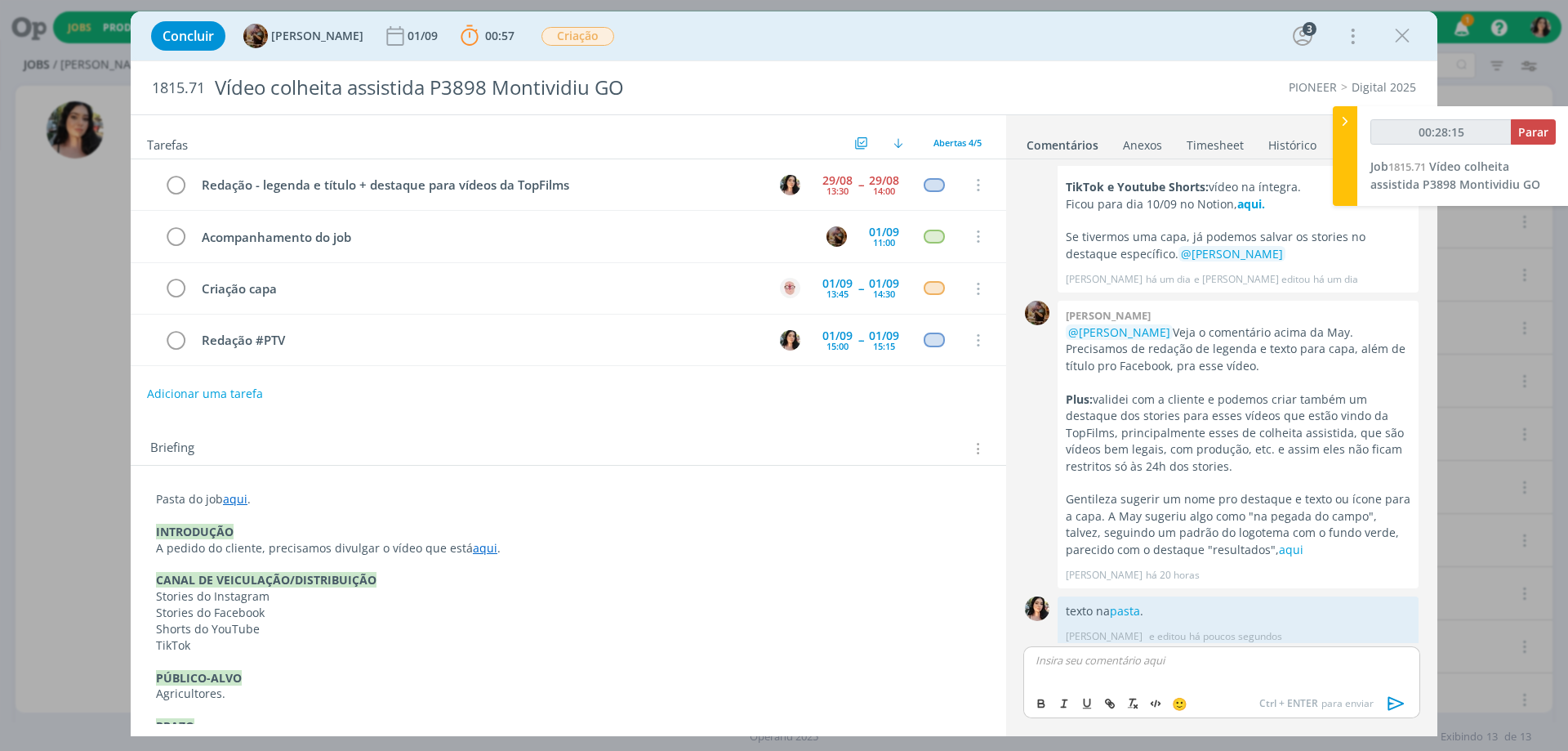
scroll to position [271, 0]
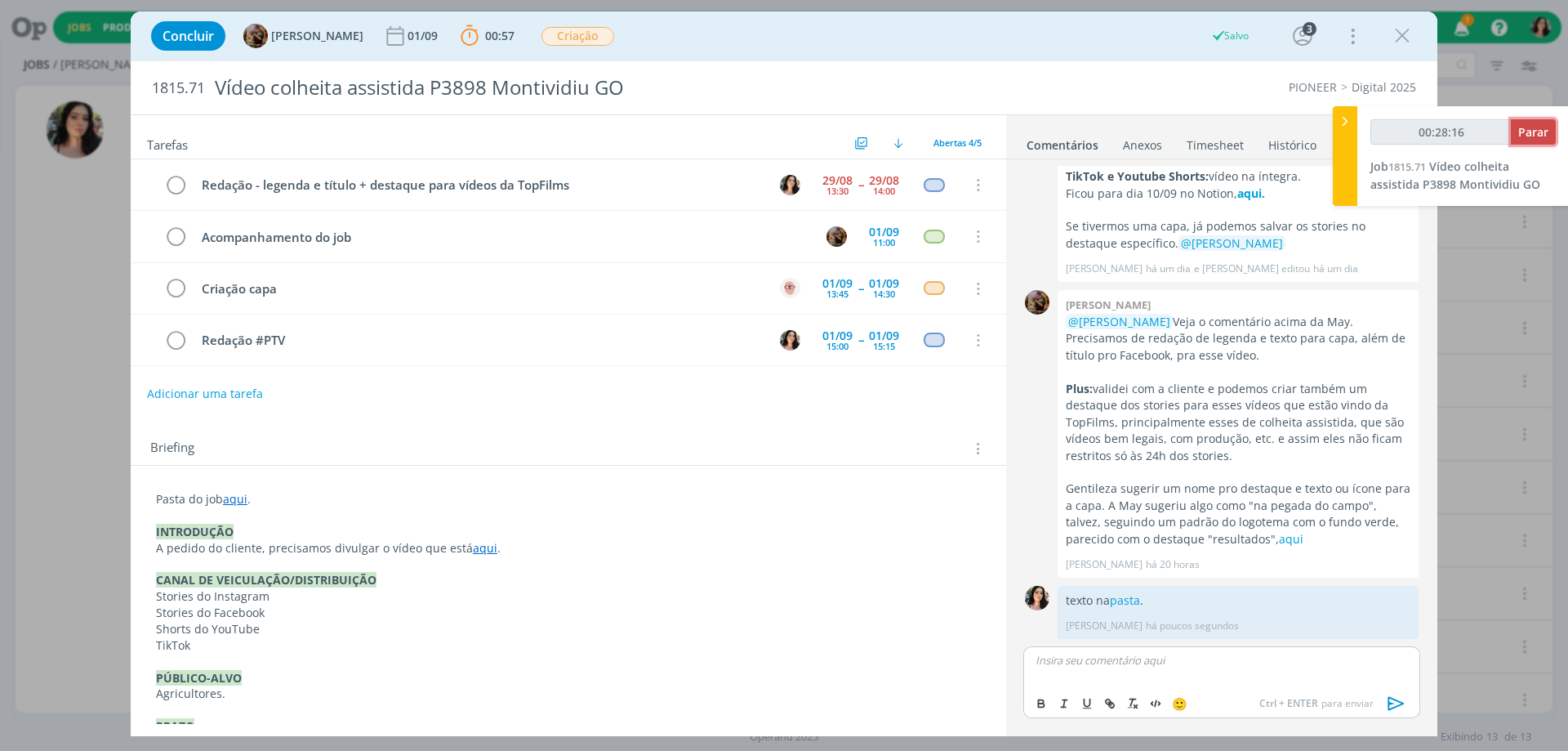
type input "00:28:17"
click at [1534, 135] on span "Parar" at bounding box center [1533, 132] width 30 height 15
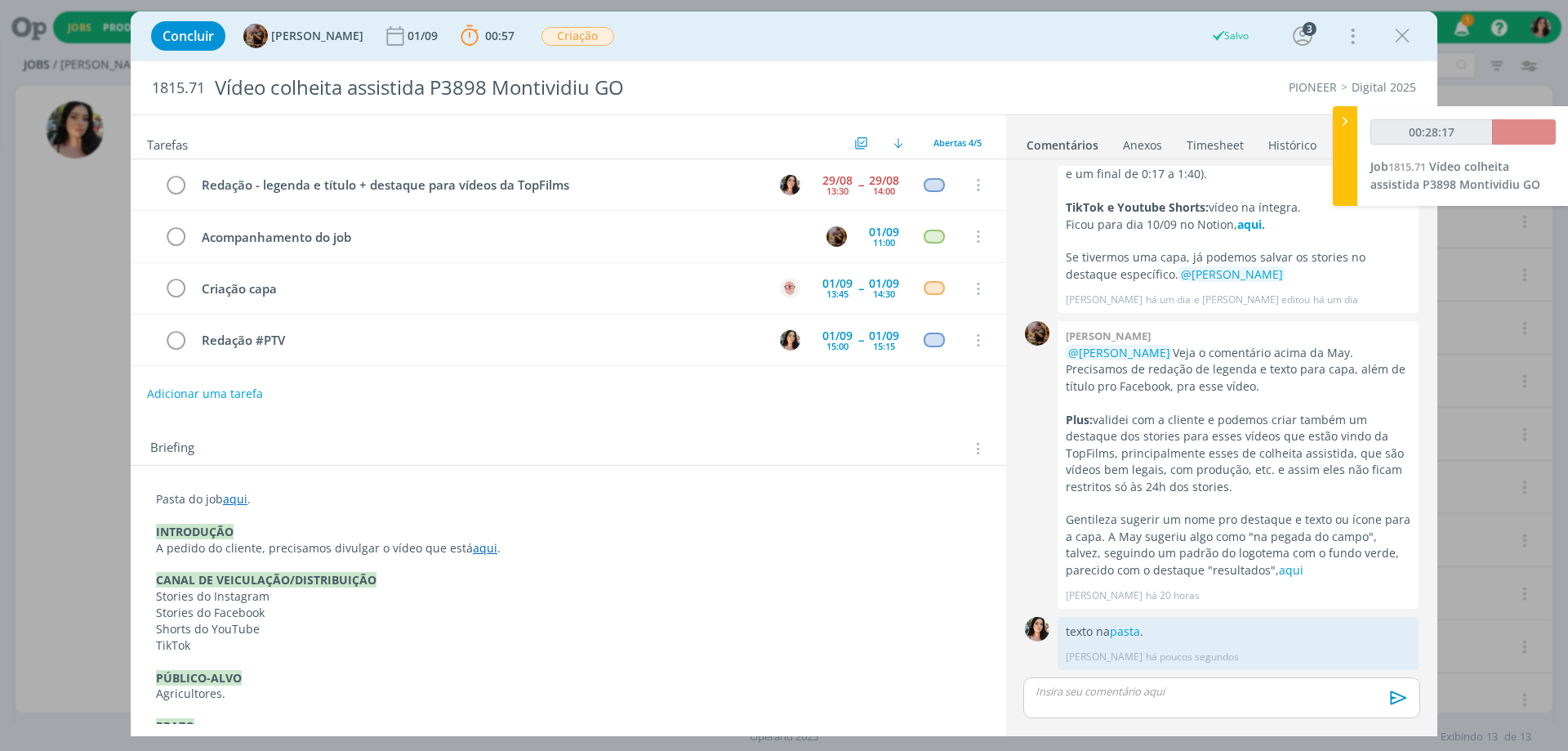
scroll to position [240, 0]
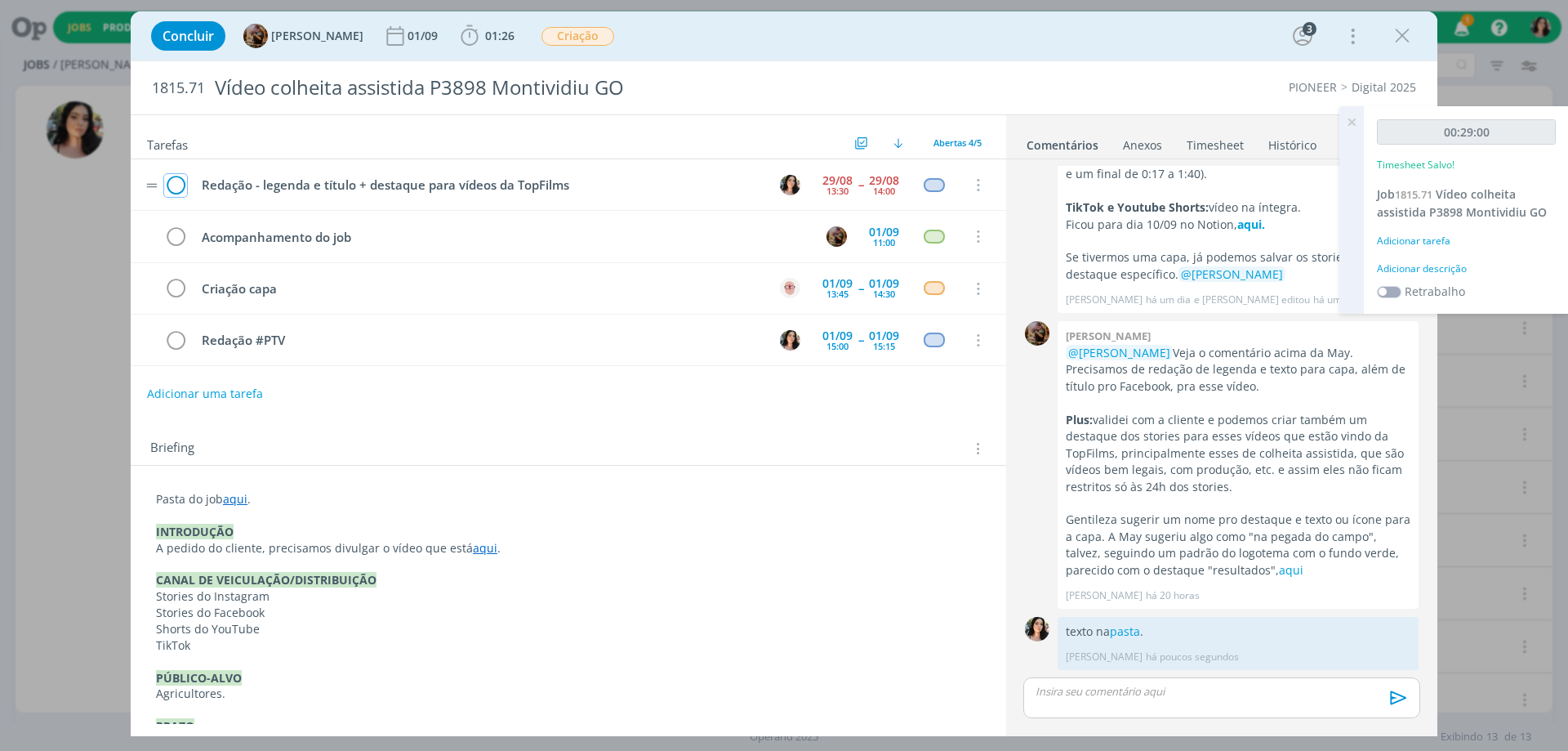
click at [177, 186] on icon "dialog" at bounding box center [176, 185] width 23 height 25
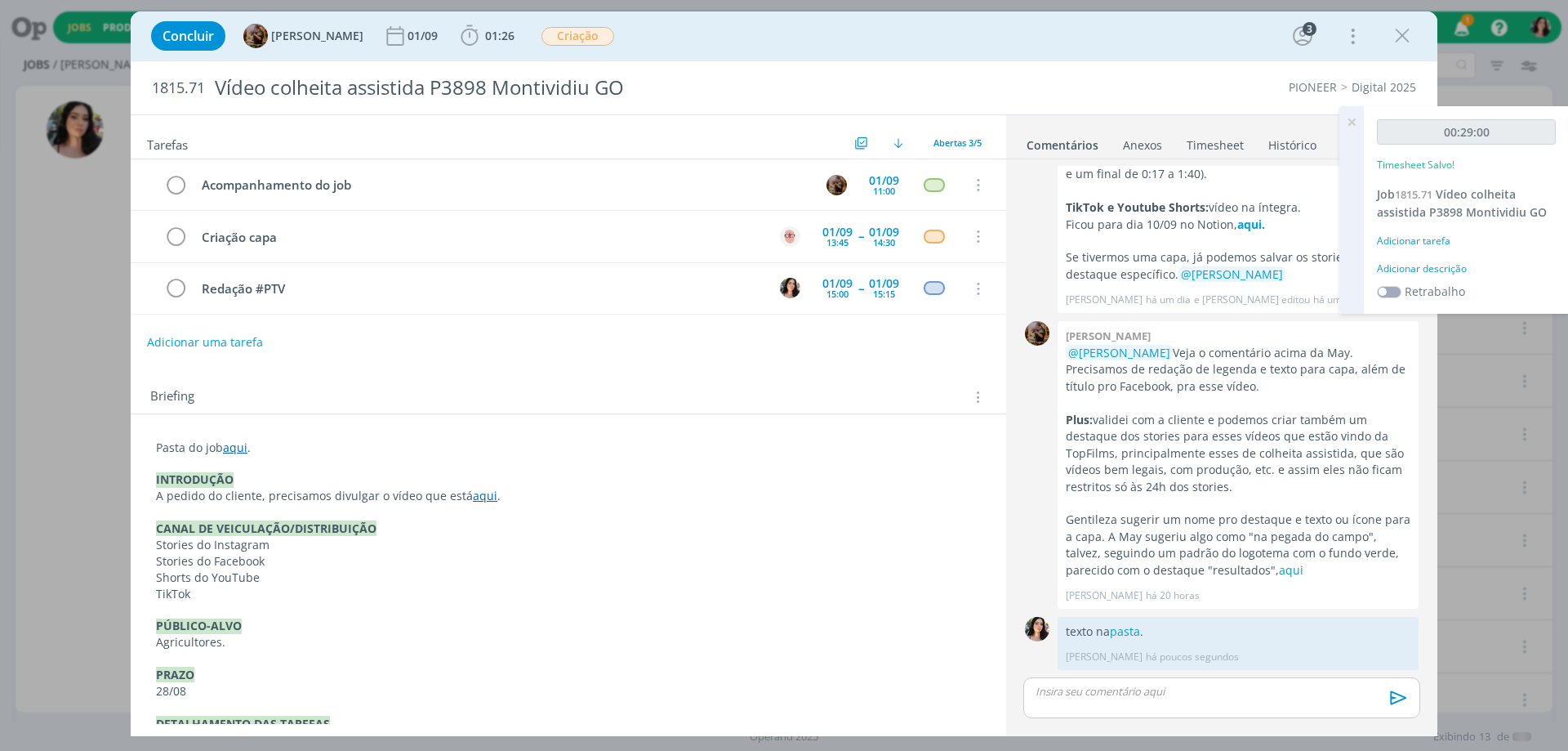
click at [1432, 269] on div "Adicionar descrição" at bounding box center [1467, 269] width 179 height 14
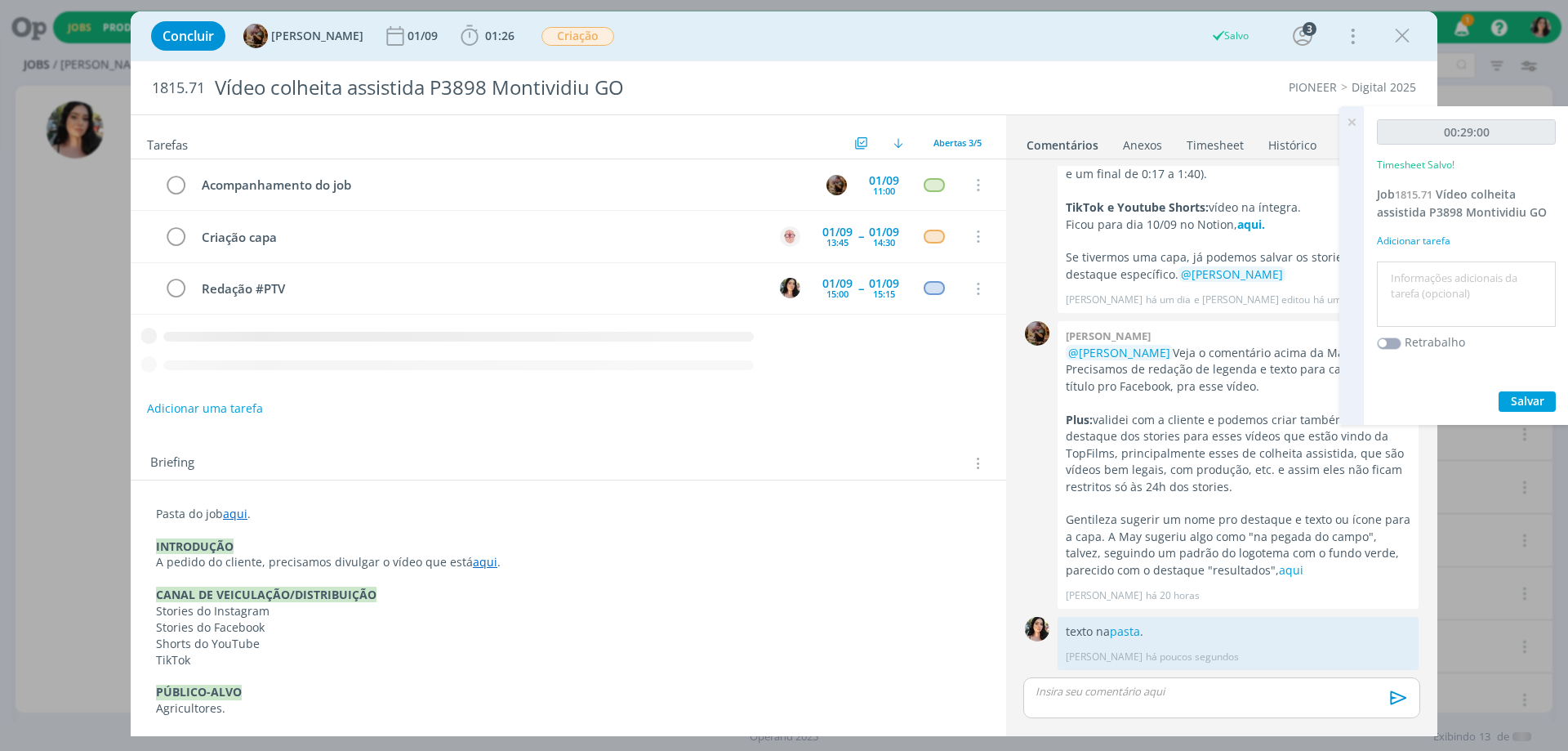
click at [1424, 288] on textarea at bounding box center [1467, 294] width 170 height 58
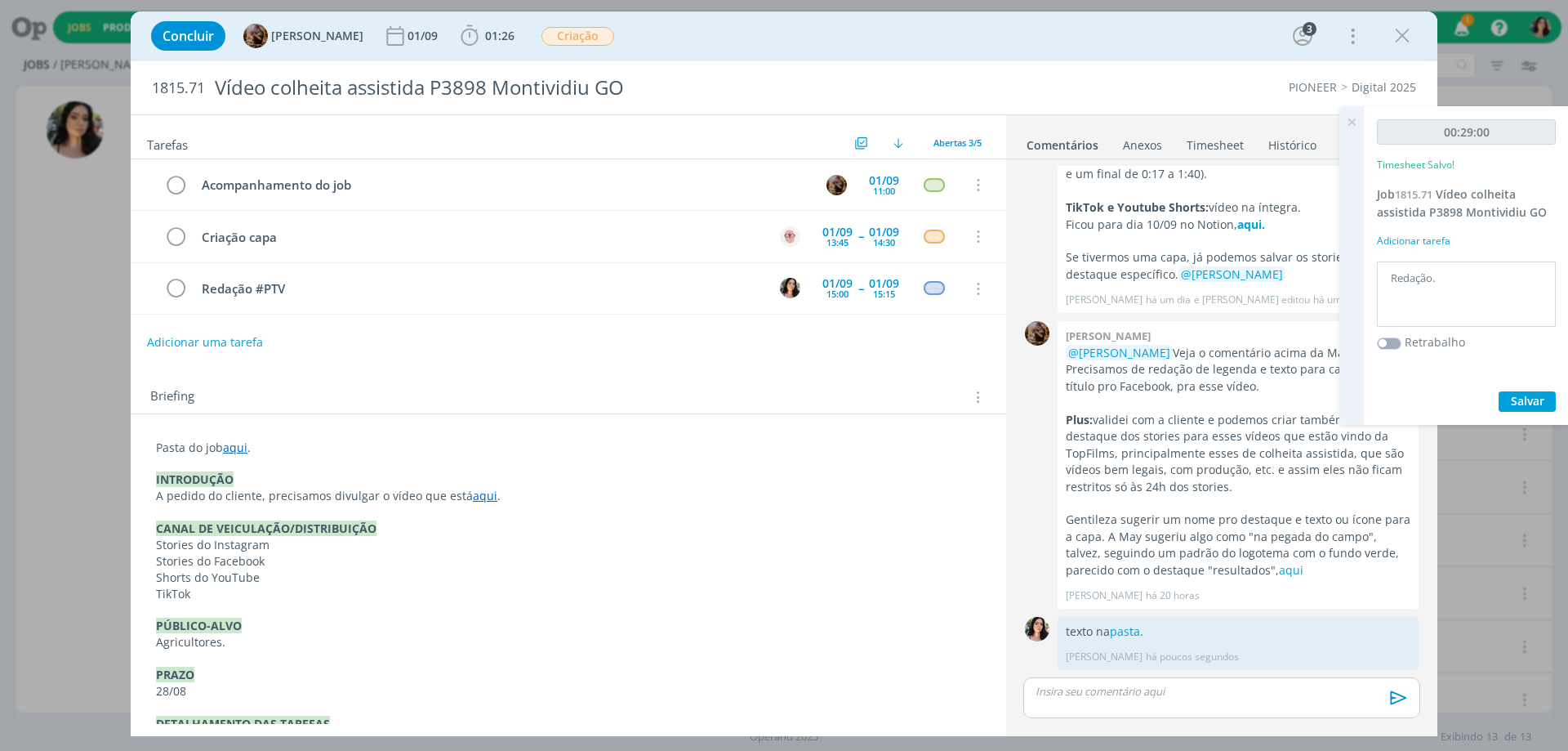
type textarea "Redação."
click at [1522, 394] on span "Salvar" at bounding box center [1527, 401] width 33 height 15
click at [1346, 122] on icon at bounding box center [1352, 122] width 30 height 32
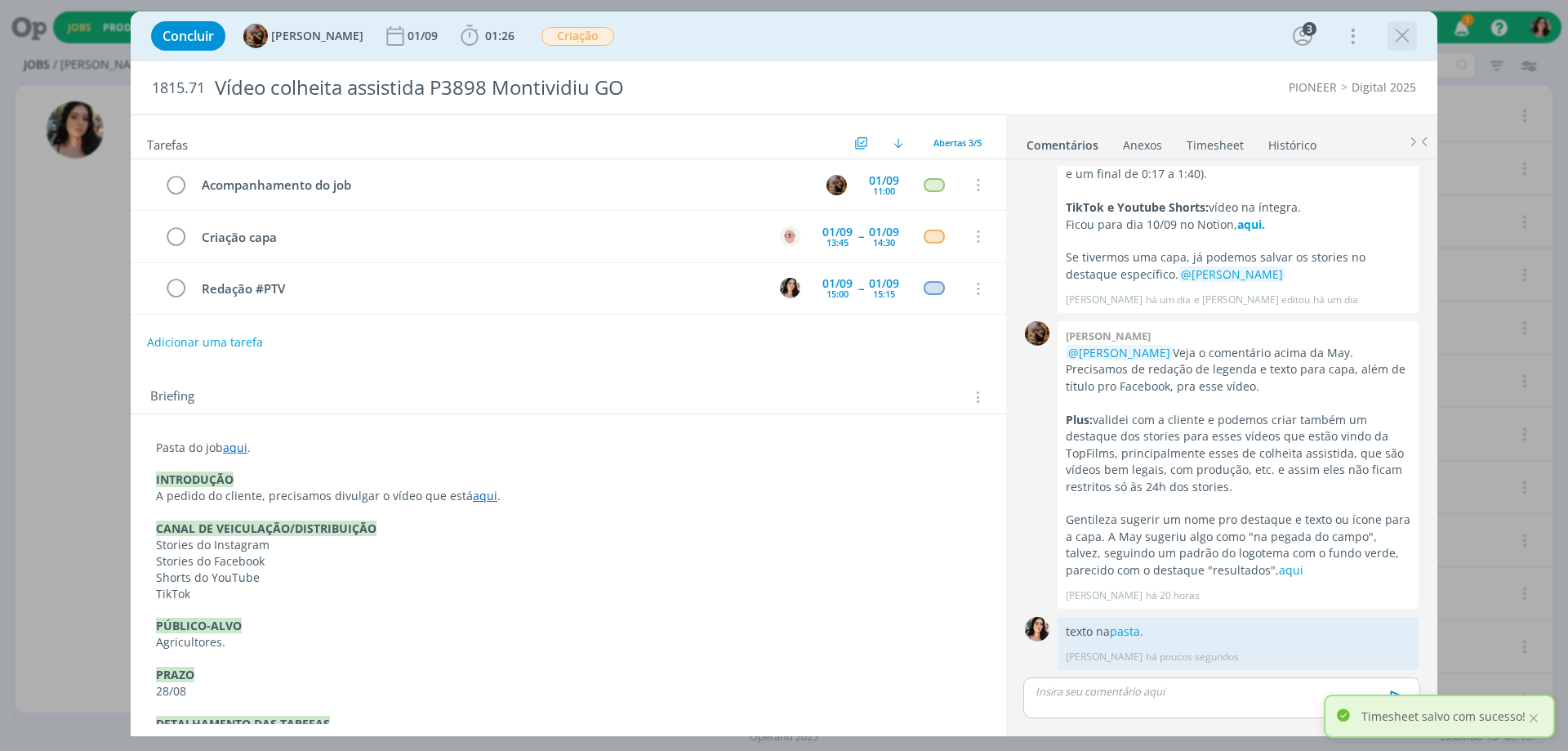
click at [1409, 35] on icon "dialog" at bounding box center [1402, 36] width 25 height 25
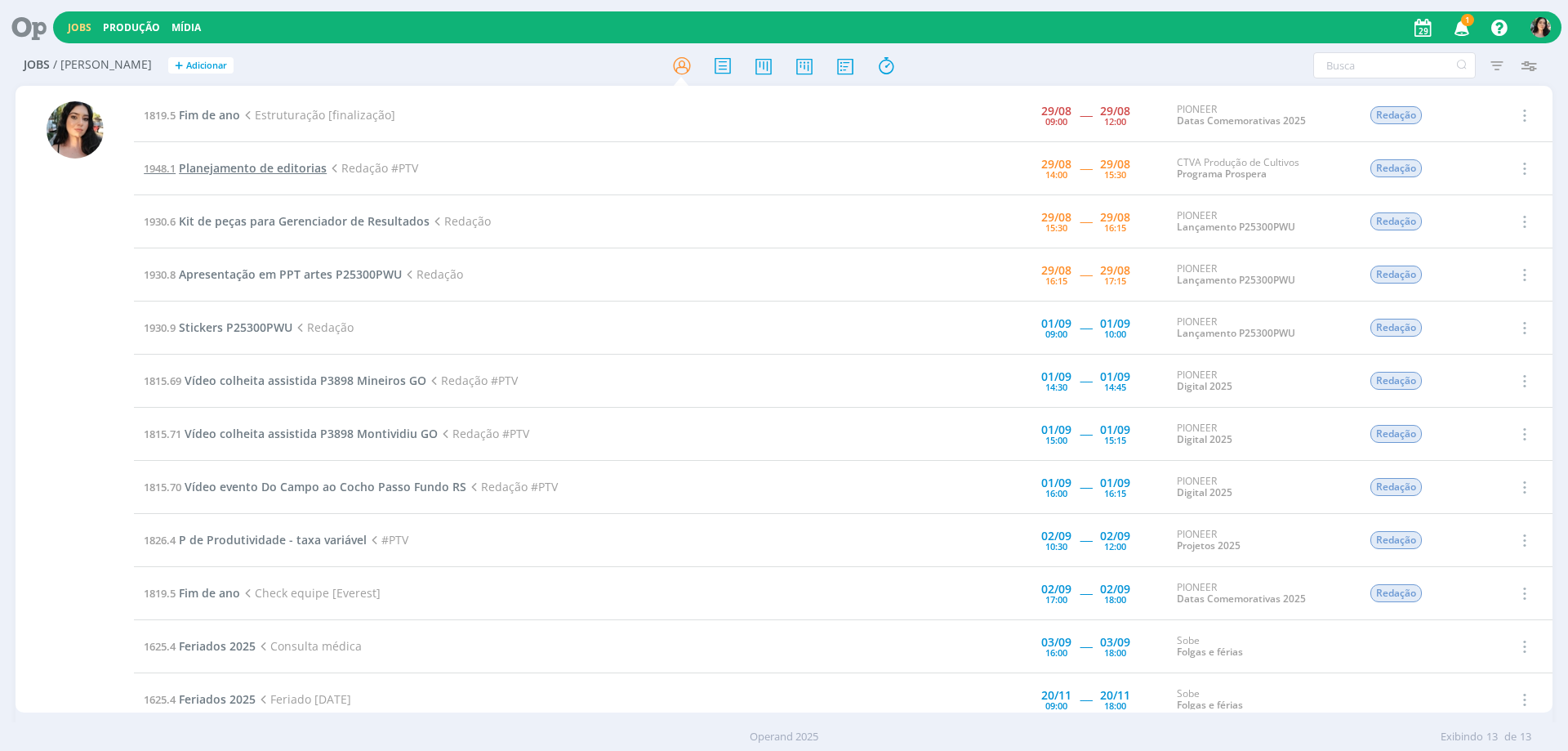
click at [284, 170] on span "Planejamento de editorias" at bounding box center [252, 168] width 147 height 15
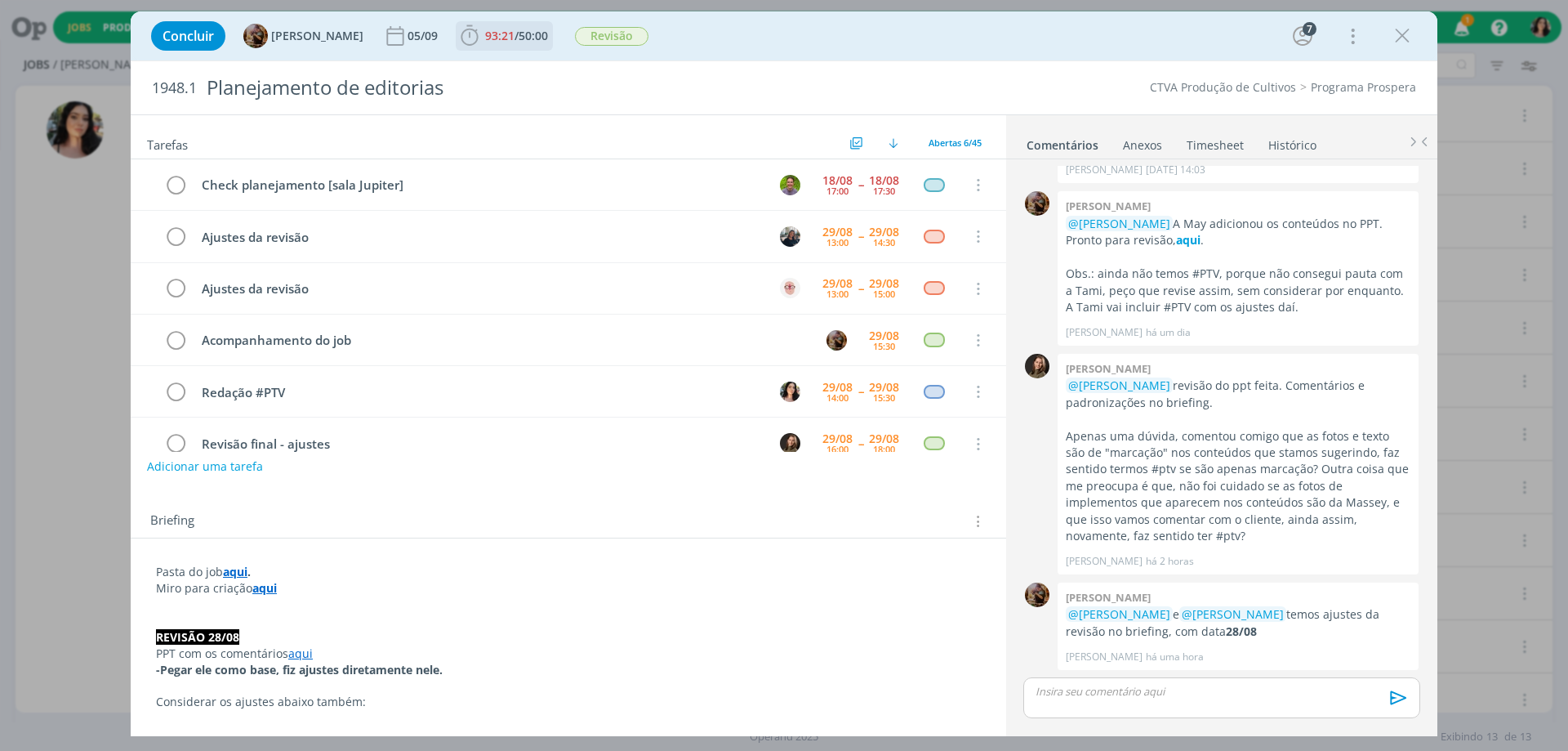
click at [515, 43] on span "93:21" at bounding box center [499, 36] width 30 height 15
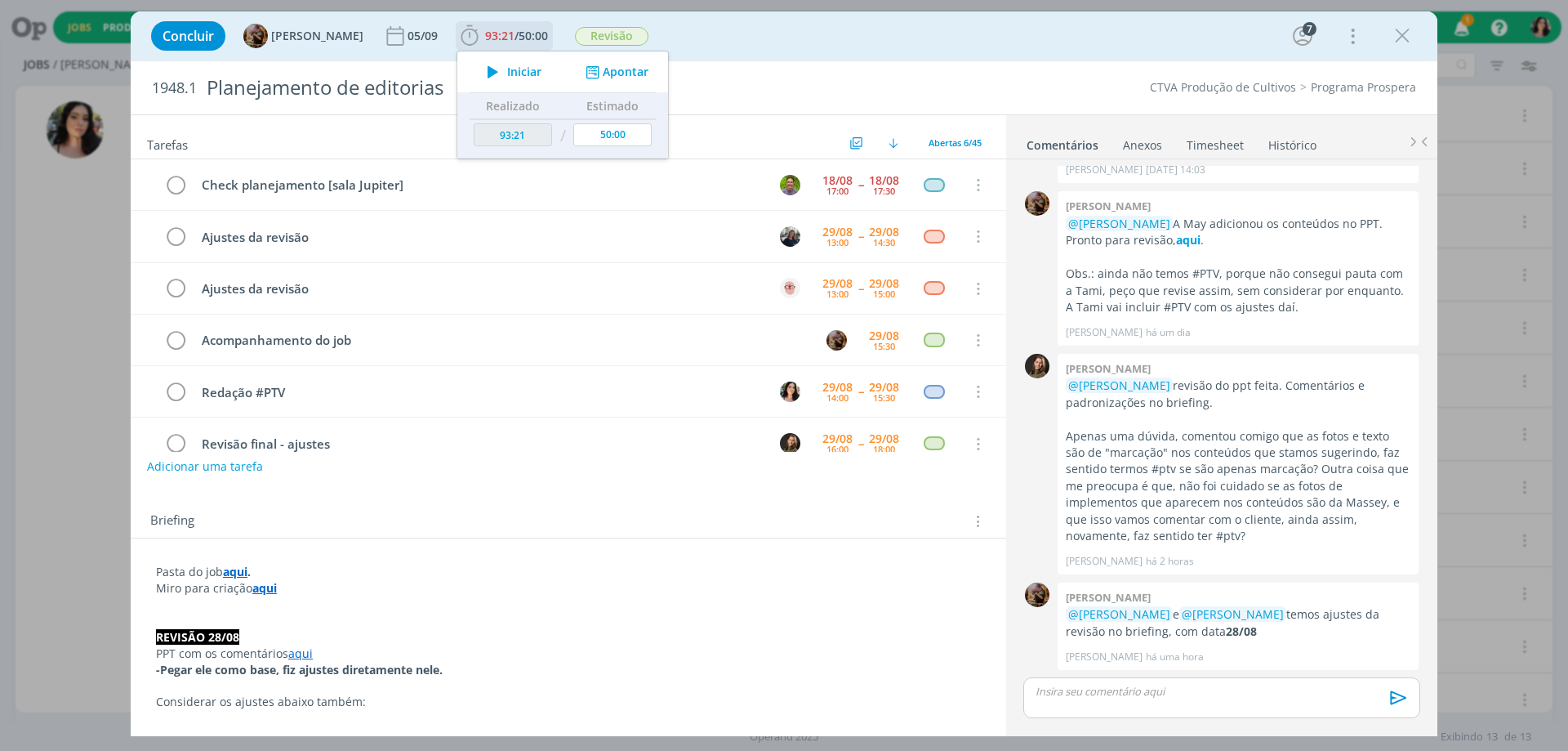
click at [527, 67] on span "Iniciar" at bounding box center [524, 72] width 34 height 11
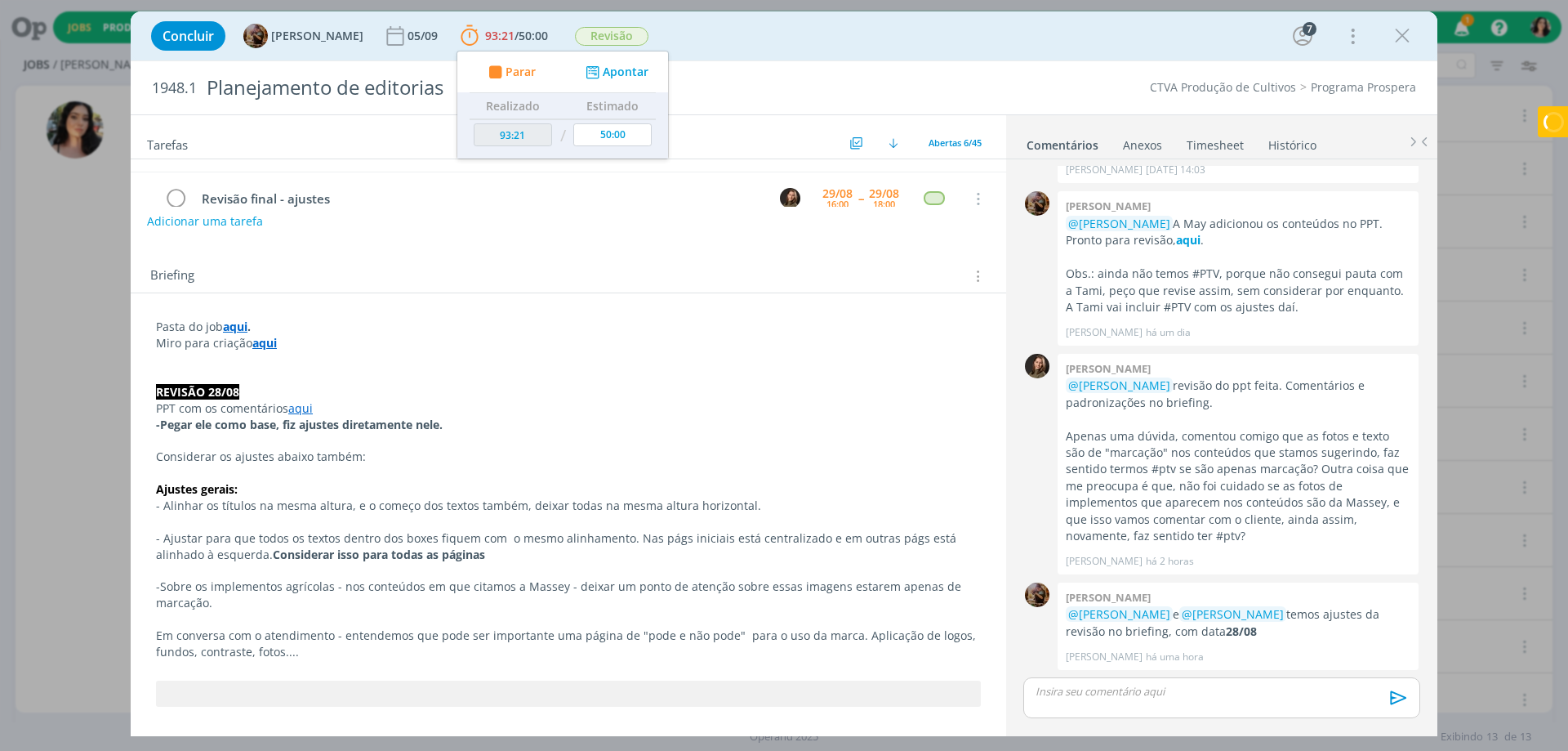
scroll to position [326, 0]
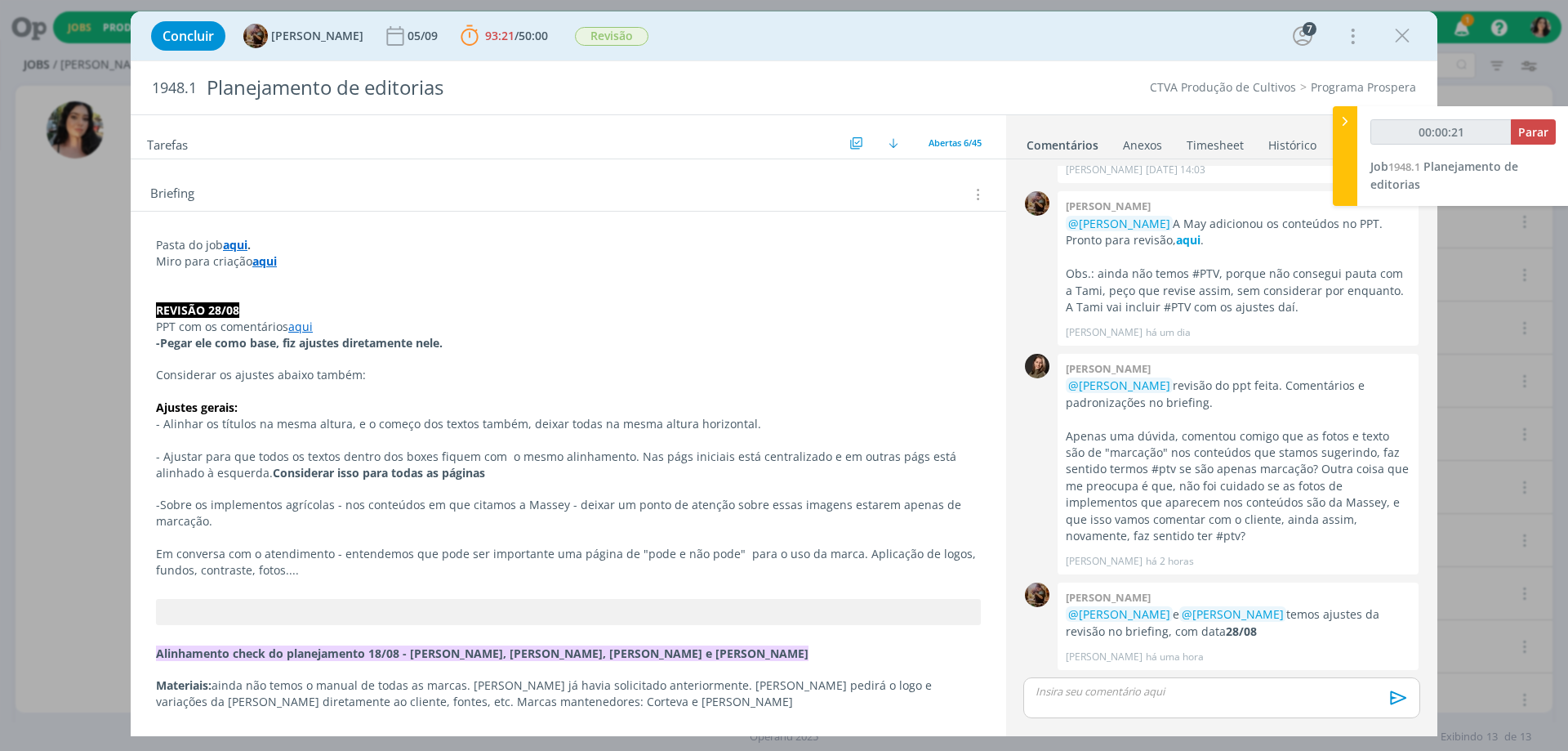
click at [296, 331] on link "aqui" at bounding box center [300, 326] width 25 height 15
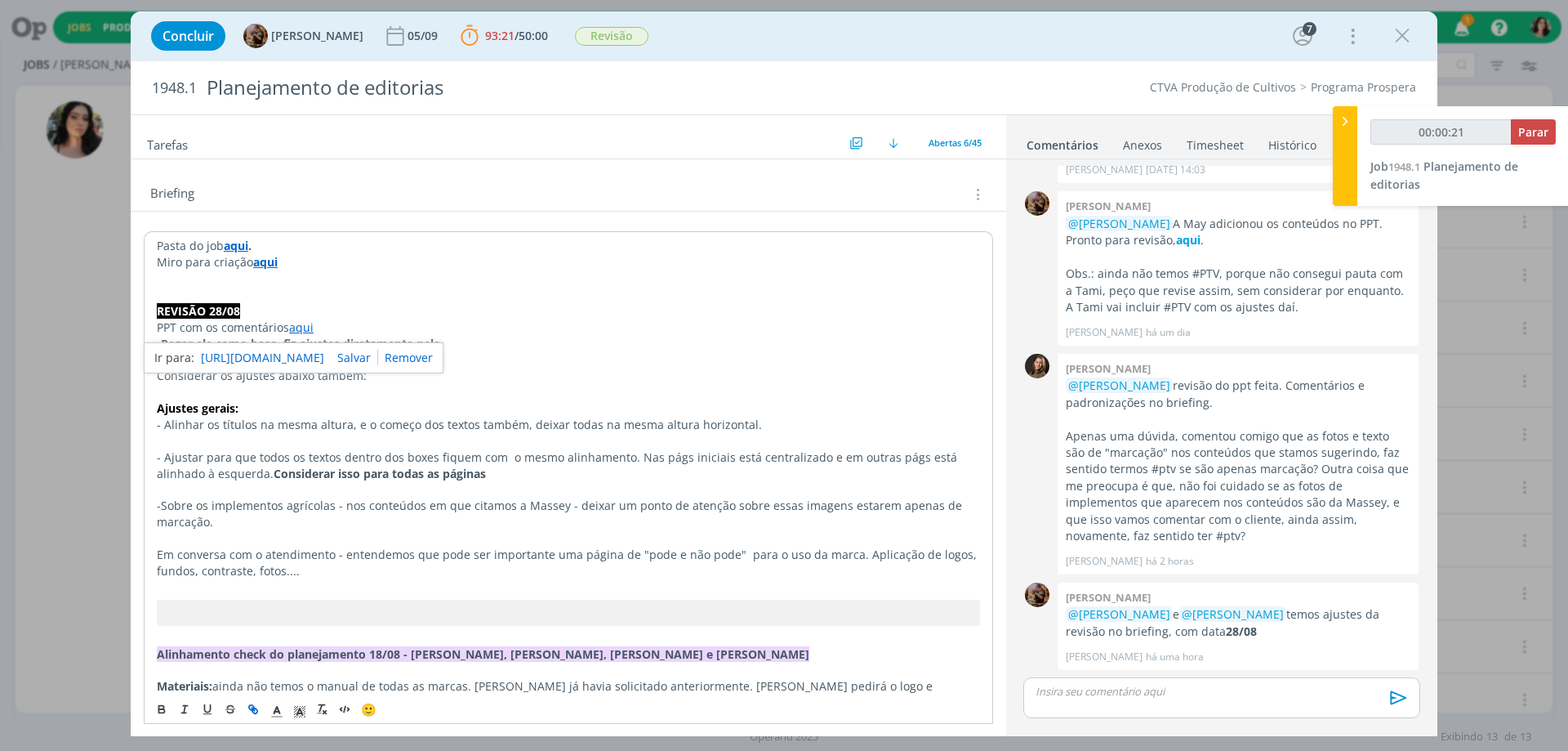
click at [314, 353] on link "[URL][DOMAIN_NAME]" at bounding box center [262, 357] width 124 height 21
type input "00:00:55"
click at [1343, 174] on div at bounding box center [1345, 156] width 25 height 100
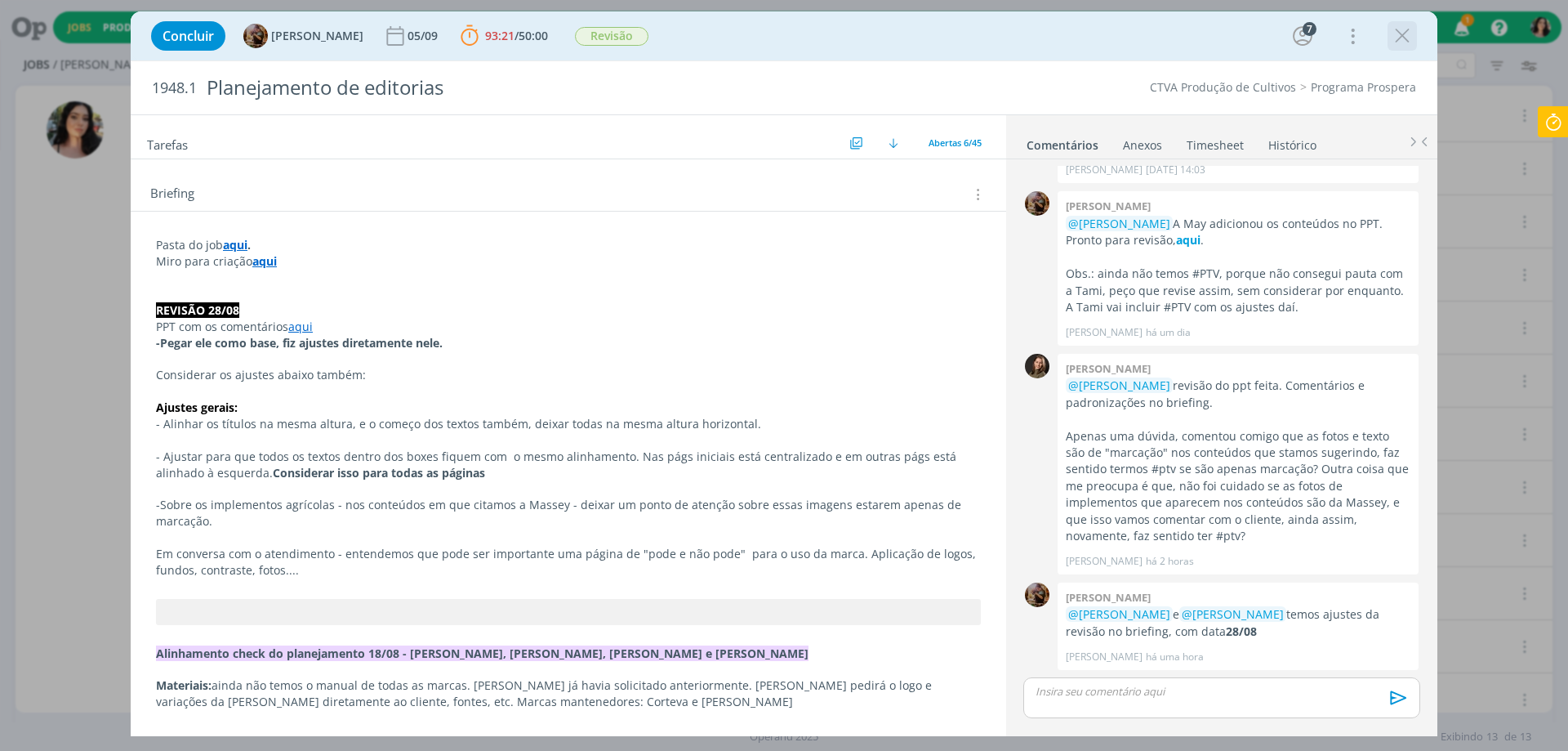
click at [1415, 38] on div "dialog" at bounding box center [1402, 36] width 30 height 30
drag, startPoint x: 1387, startPoint y: 30, endPoint x: 1427, endPoint y: 30, distance: 40.0
click at [1407, 30] on div "dialog" at bounding box center [1402, 36] width 30 height 30
click at [1403, 32] on icon "dialog" at bounding box center [1402, 36] width 25 height 25
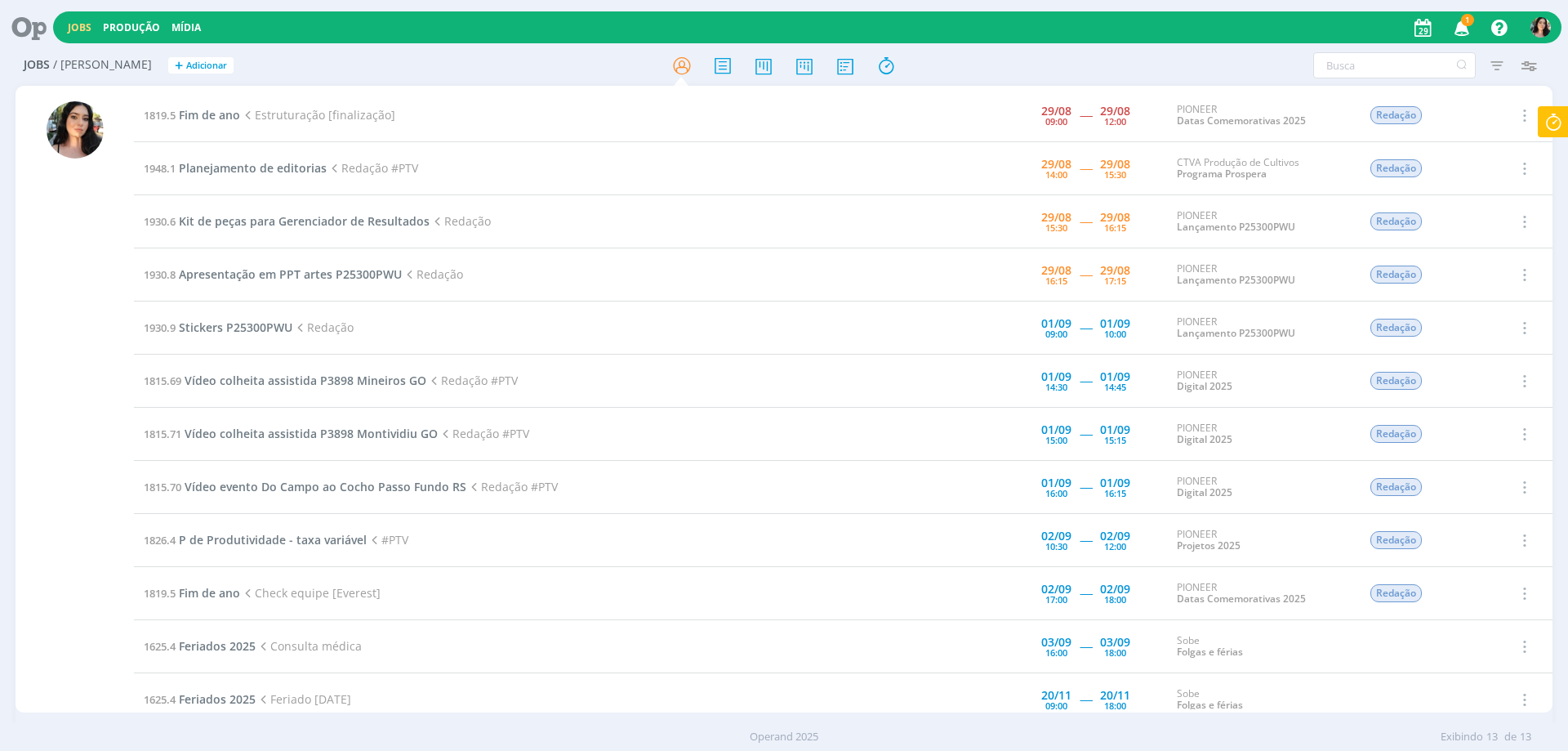
click at [22, 21] on icon at bounding box center [23, 26] width 33 height 32
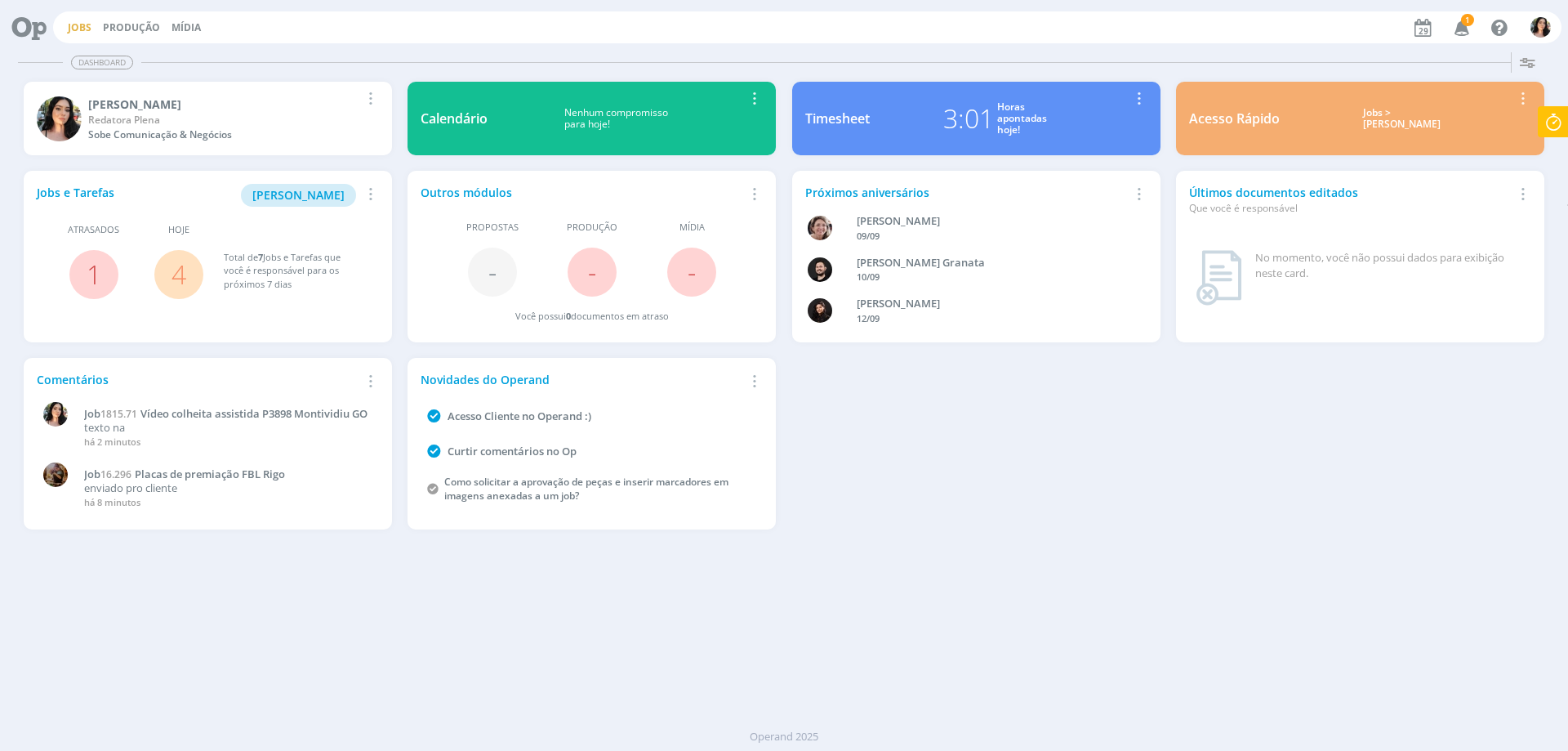
click at [78, 21] on link "Jobs" at bounding box center [80, 27] width 24 height 14
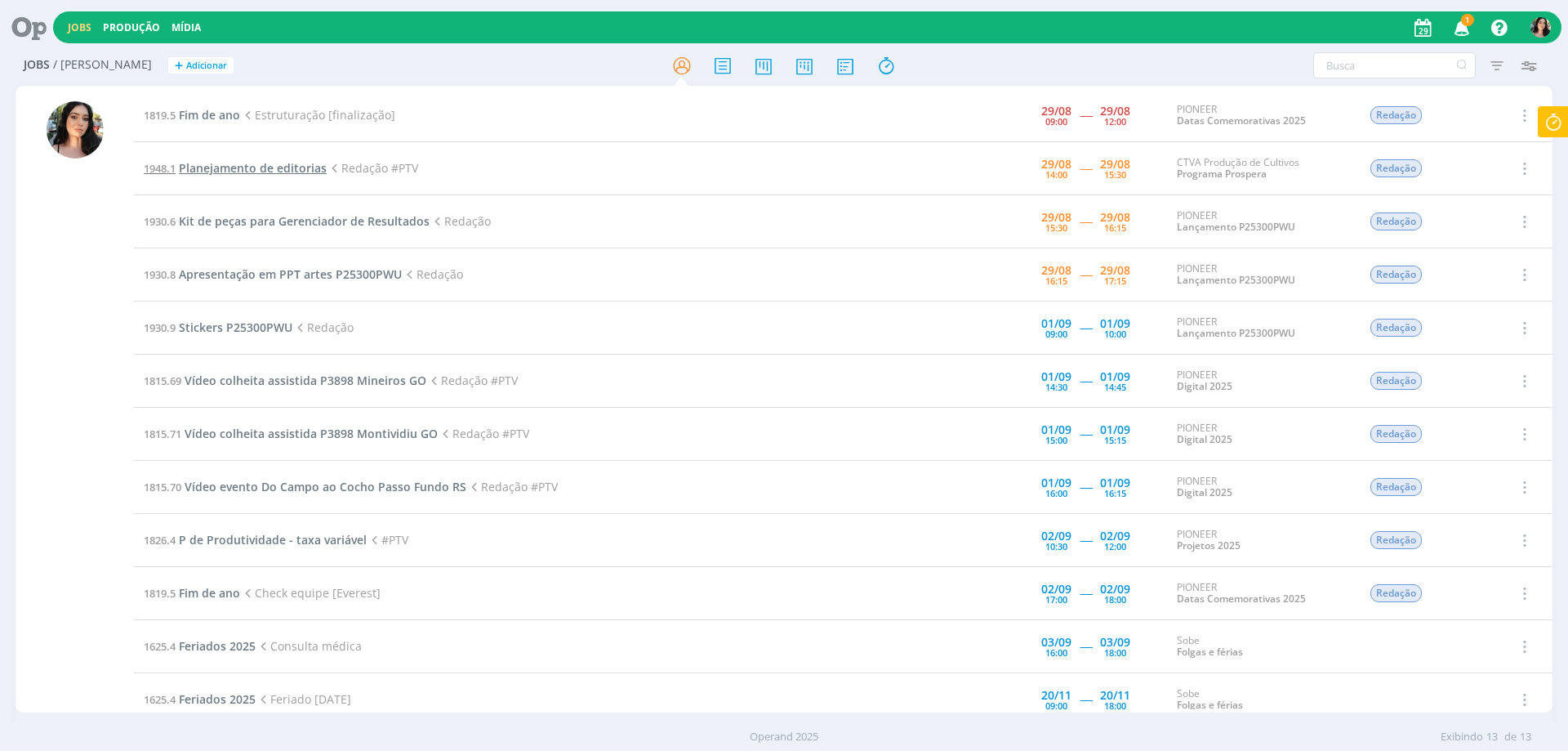
click at [245, 168] on span "Planejamento de editorias" at bounding box center [252, 168] width 147 height 15
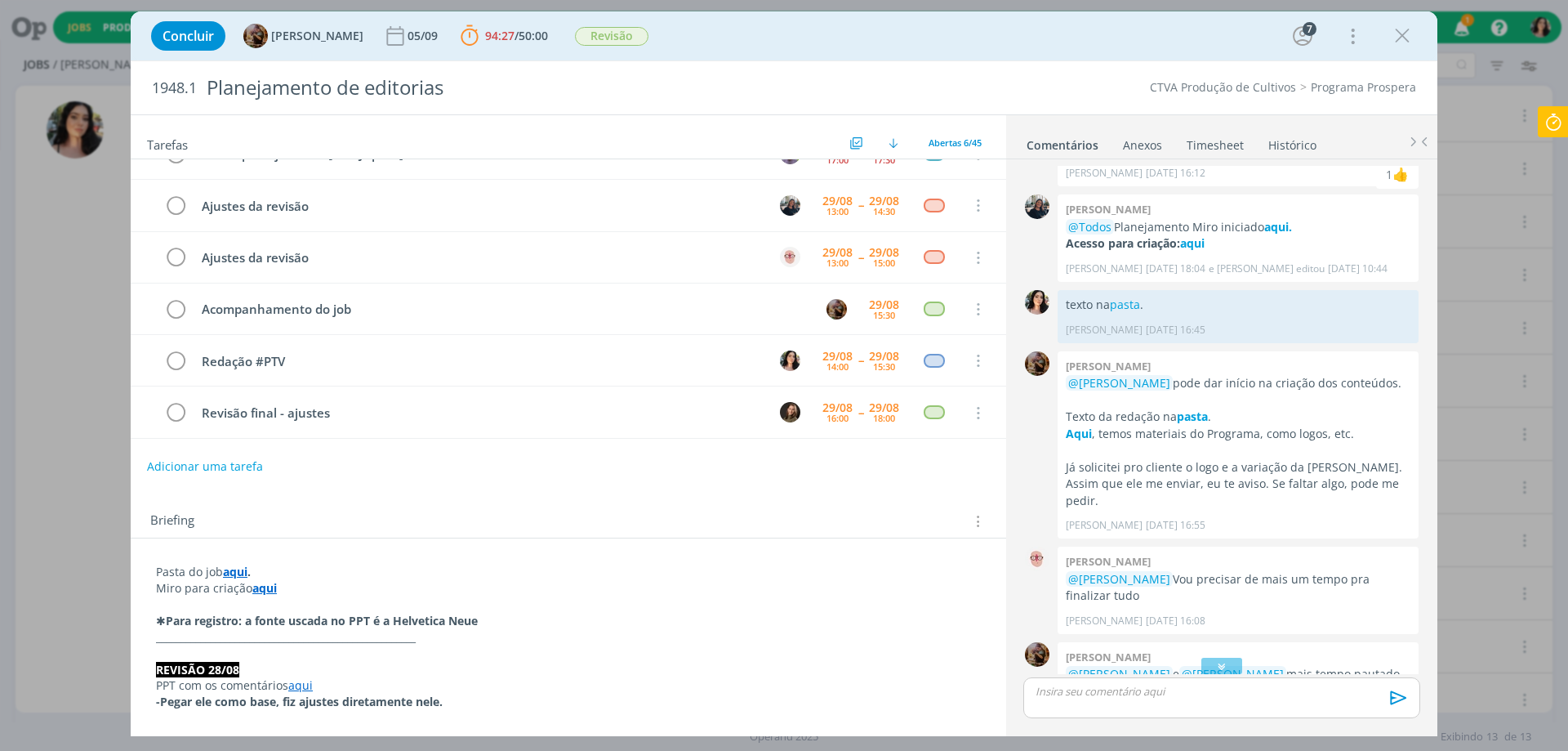
scroll to position [36, 0]
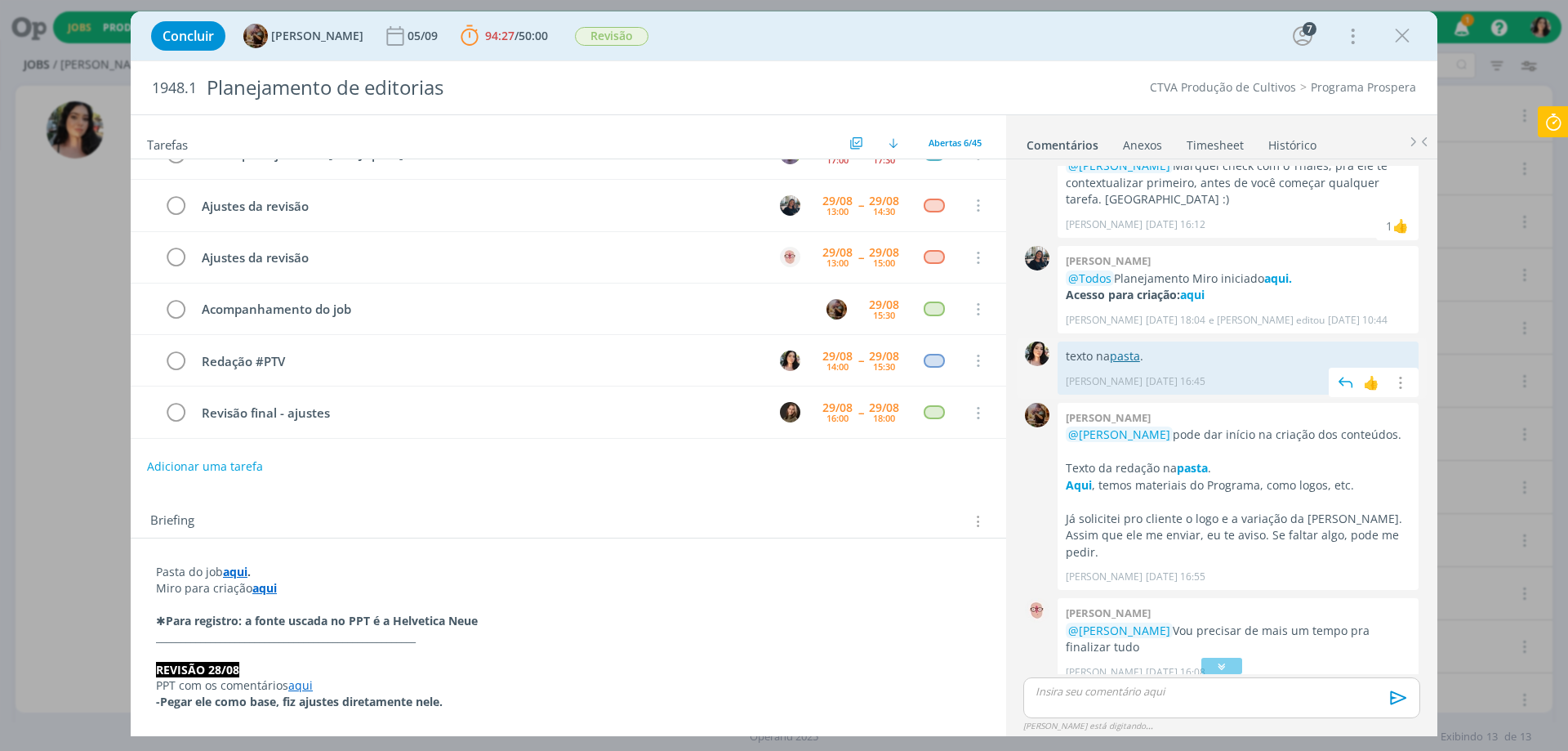
click at [1115, 355] on link "pasta" at bounding box center [1125, 355] width 30 height 15
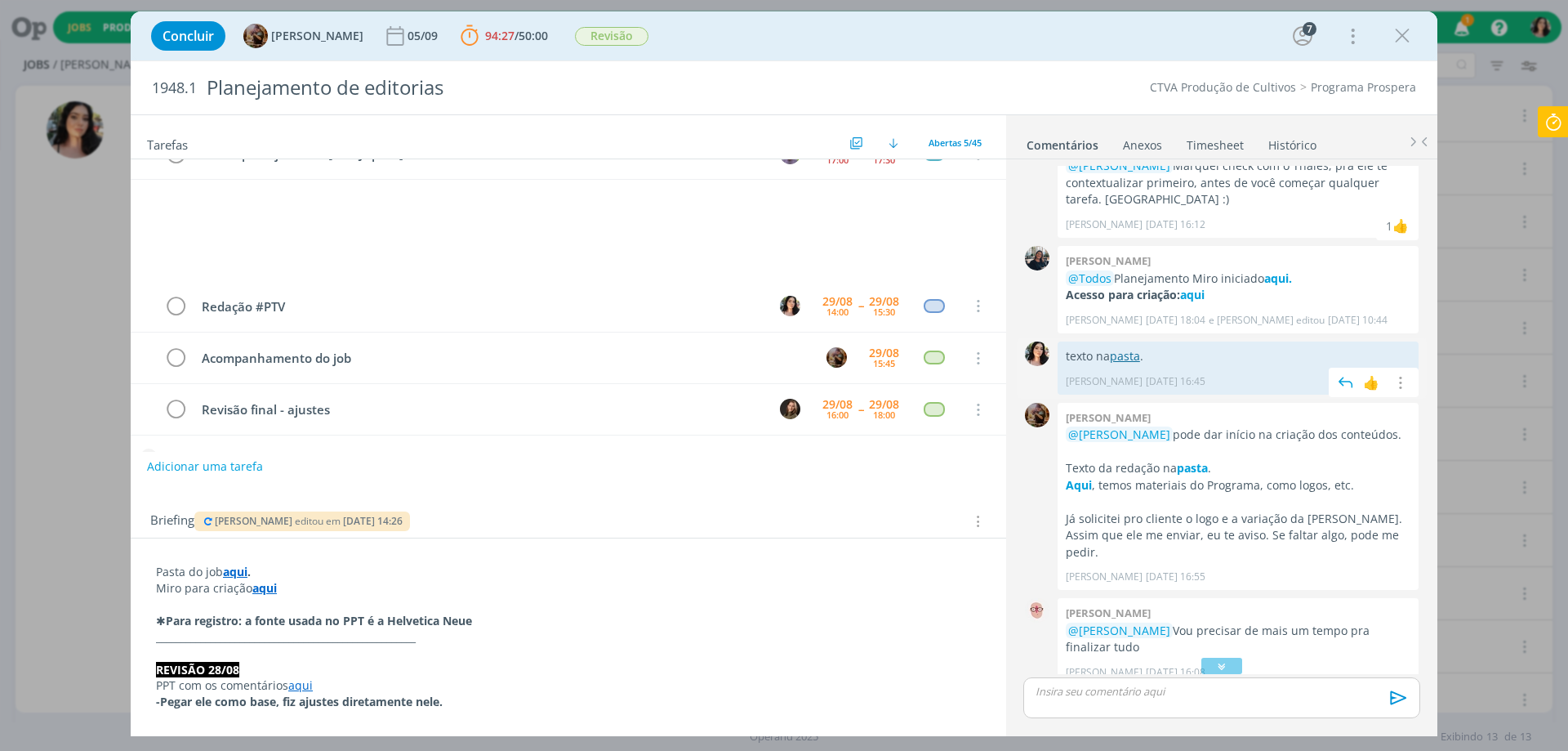
scroll to position [0, 0]
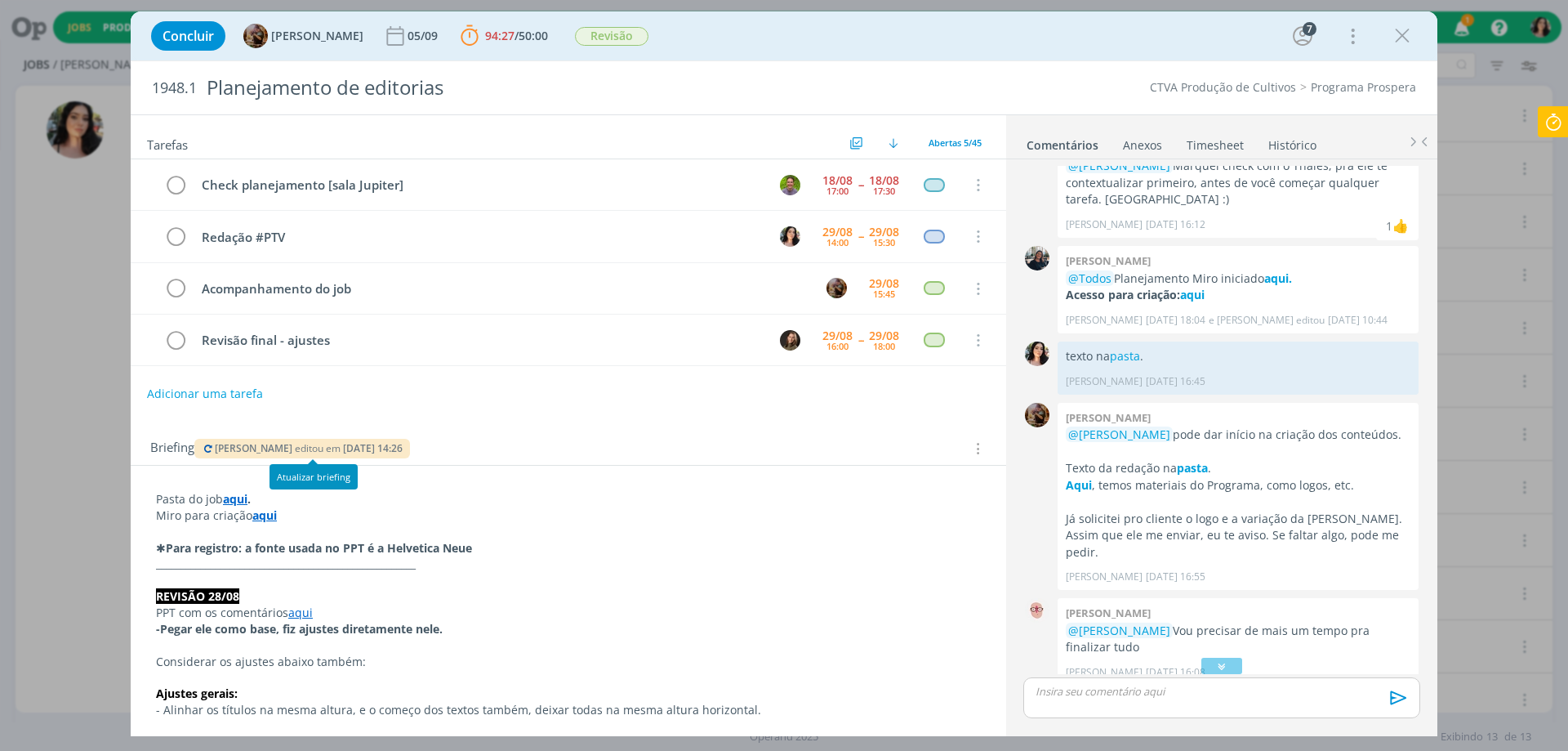
click at [324, 448] on span "editou em" at bounding box center [318, 448] width 46 height 14
click at [1542, 125] on icon at bounding box center [1554, 122] width 30 height 32
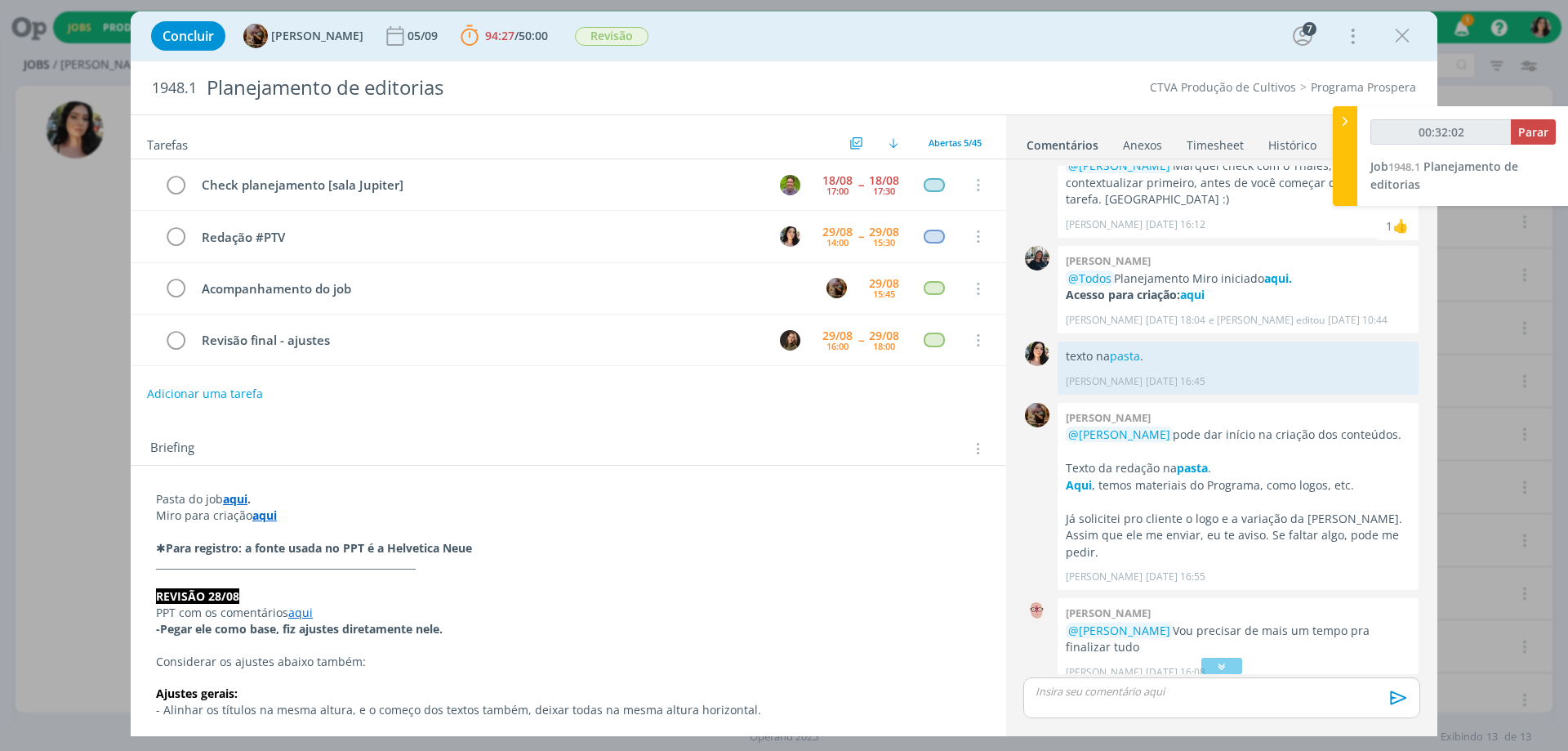
type input "00:32:03"
click at [1532, 132] on span "Parar" at bounding box center [1533, 132] width 30 height 15
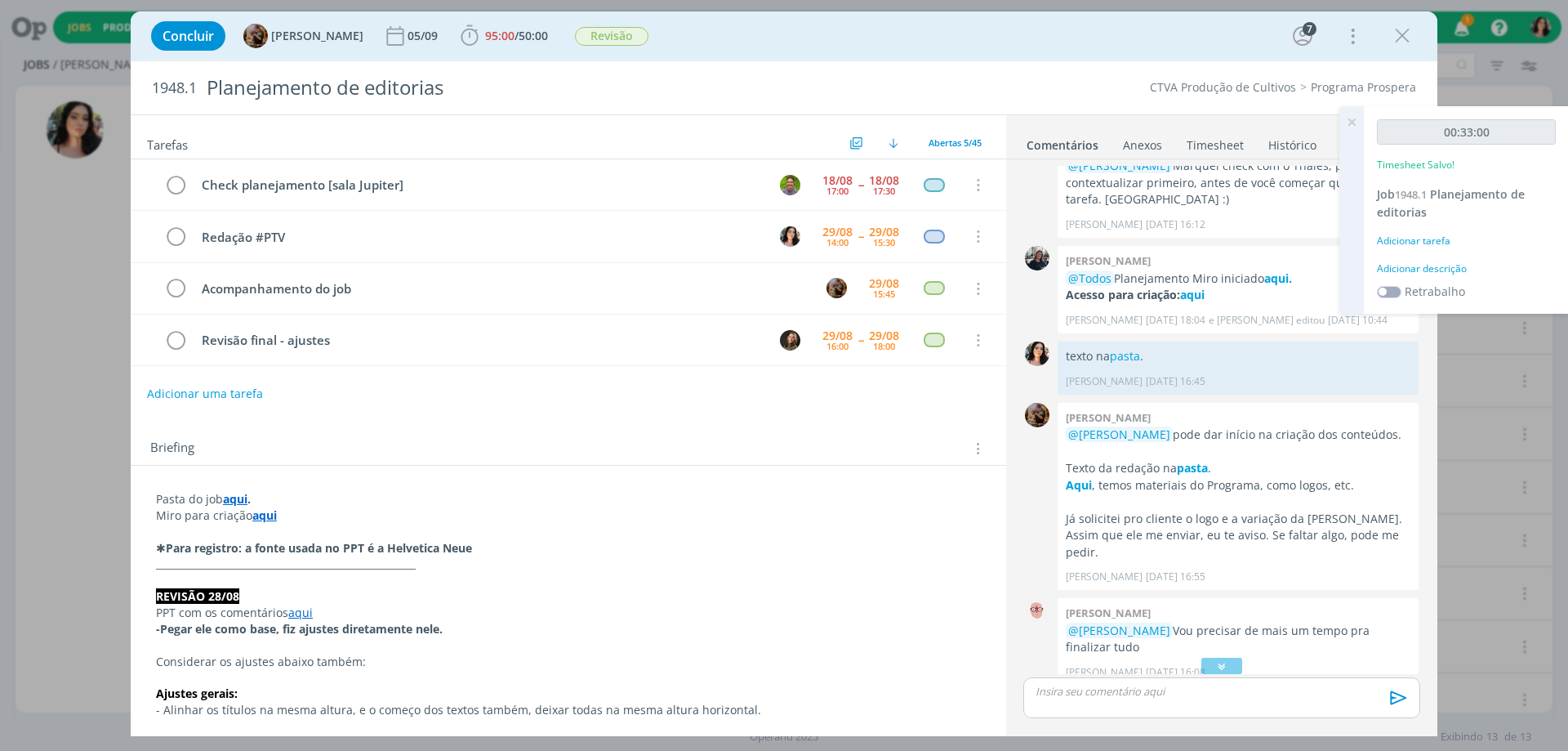
click at [1433, 266] on div "Adicionar descrição" at bounding box center [1467, 269] width 179 height 14
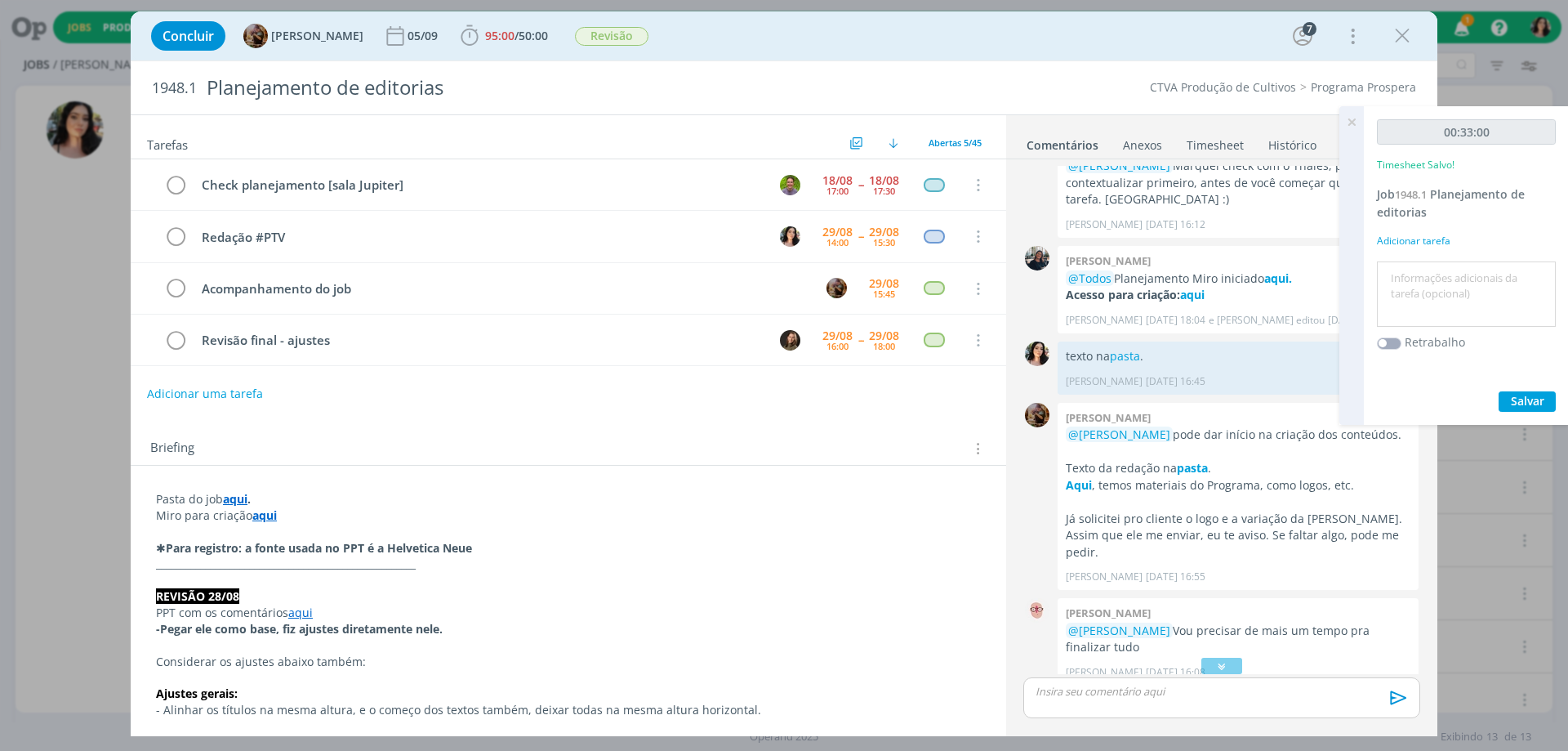
click at [1438, 283] on textarea at bounding box center [1467, 294] width 170 height 58
type textarea "Redação #ptv."
click at [1527, 402] on span "Salvar" at bounding box center [1527, 401] width 33 height 15
click at [481, 24] on icon "dialog" at bounding box center [470, 36] width 25 height 25
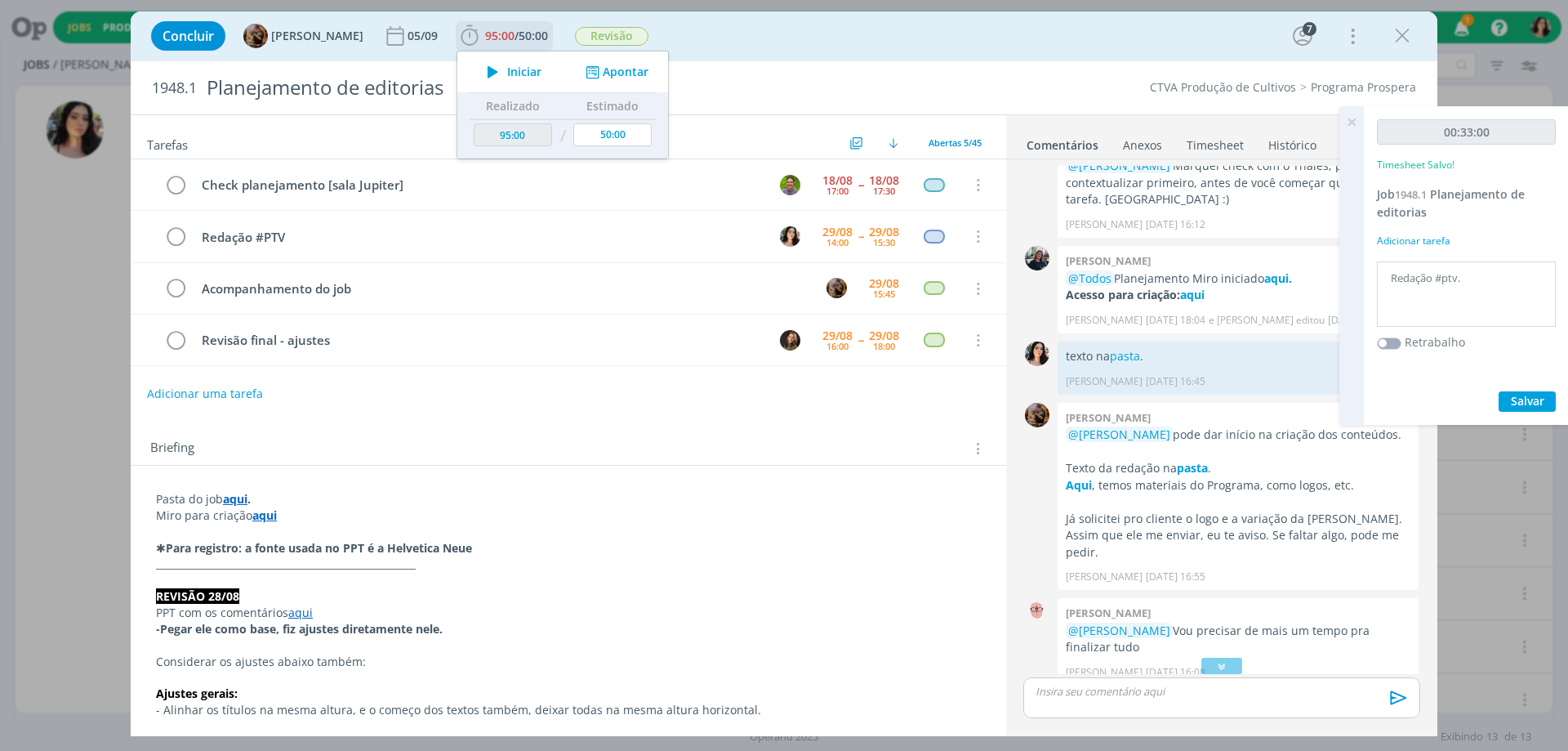
click at [541, 74] on span "Iniciar" at bounding box center [524, 72] width 34 height 11
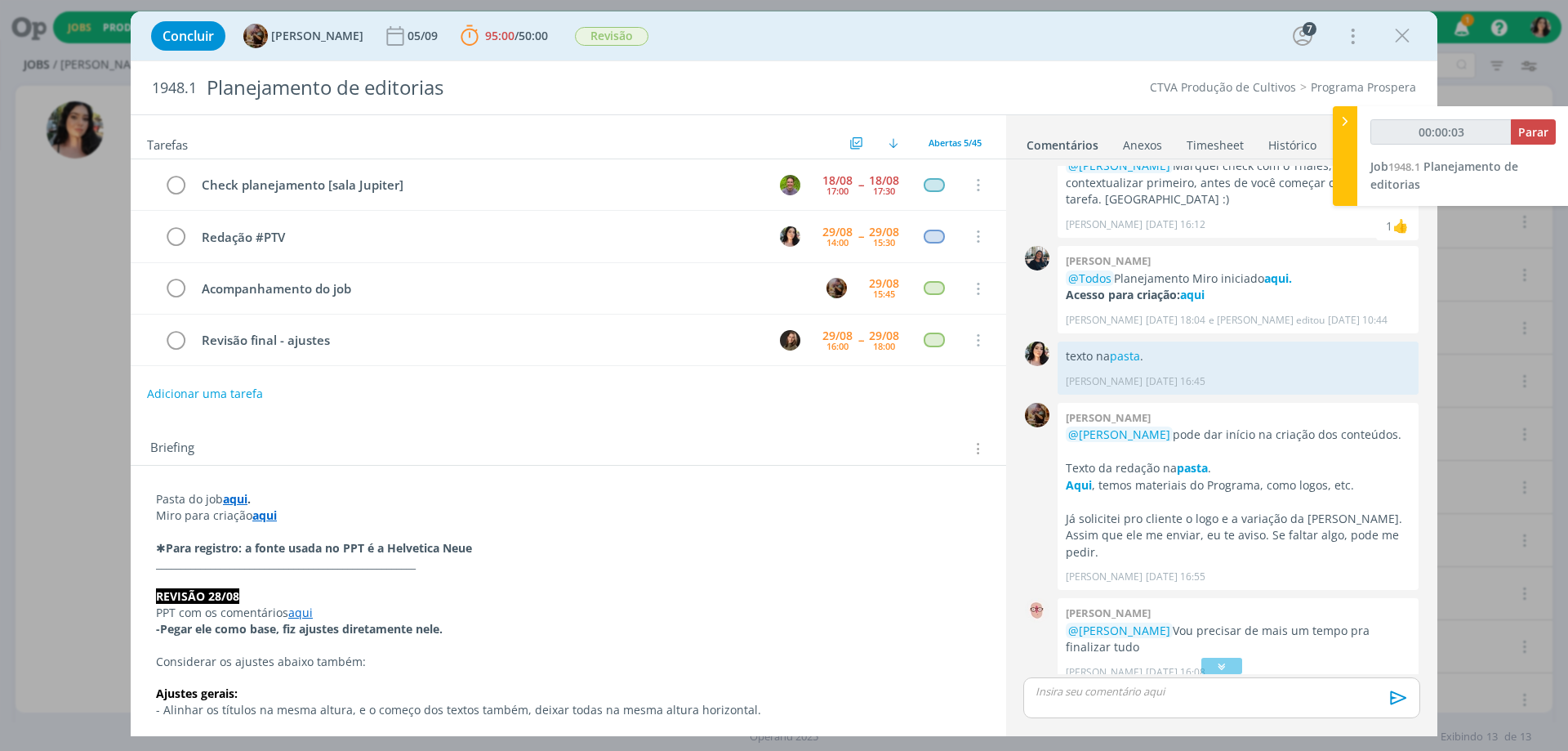
click at [1215, 142] on link "Timesheet" at bounding box center [1215, 142] width 59 height 24
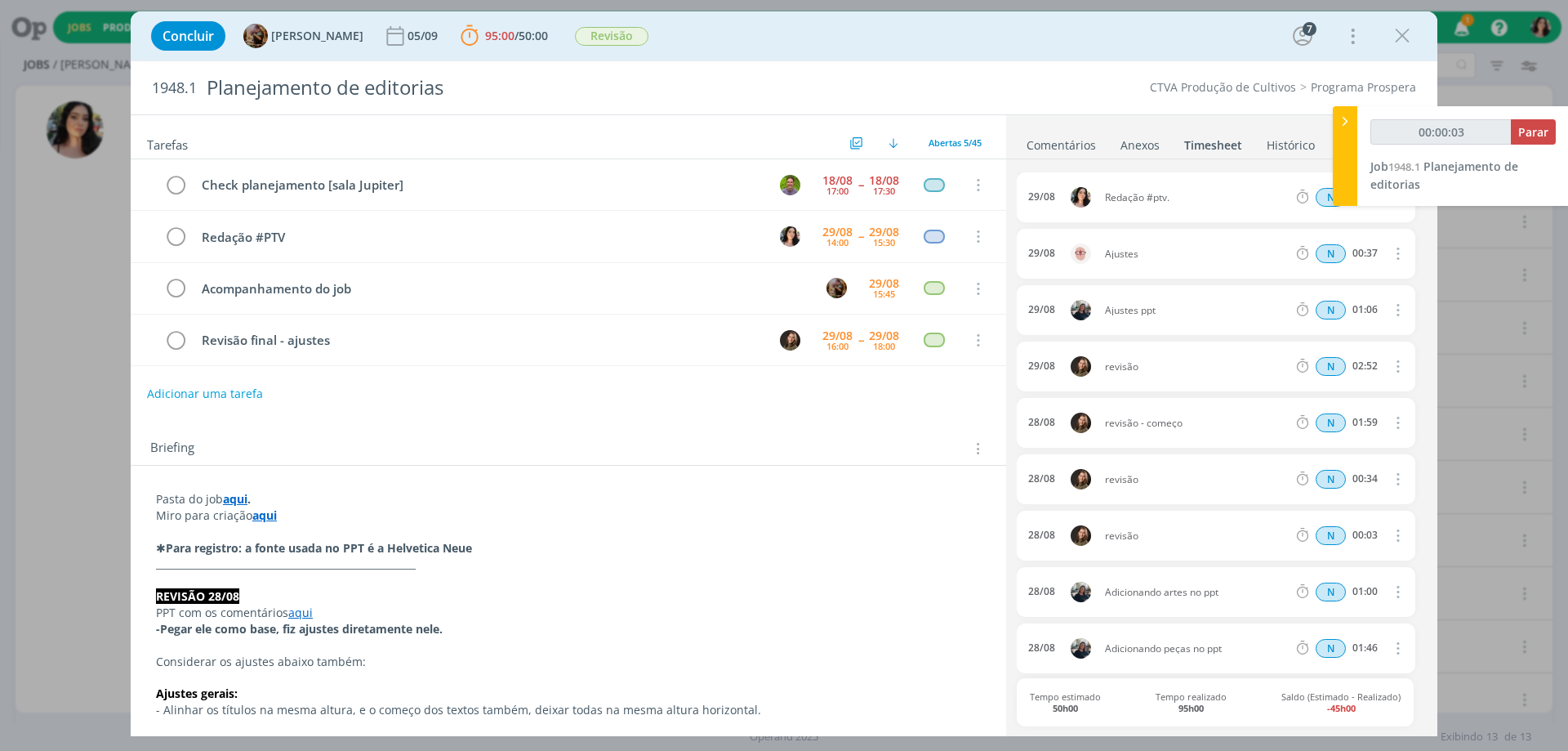
type input "00:00:04"
click at [1354, 140] on div at bounding box center [1345, 156] width 25 height 100
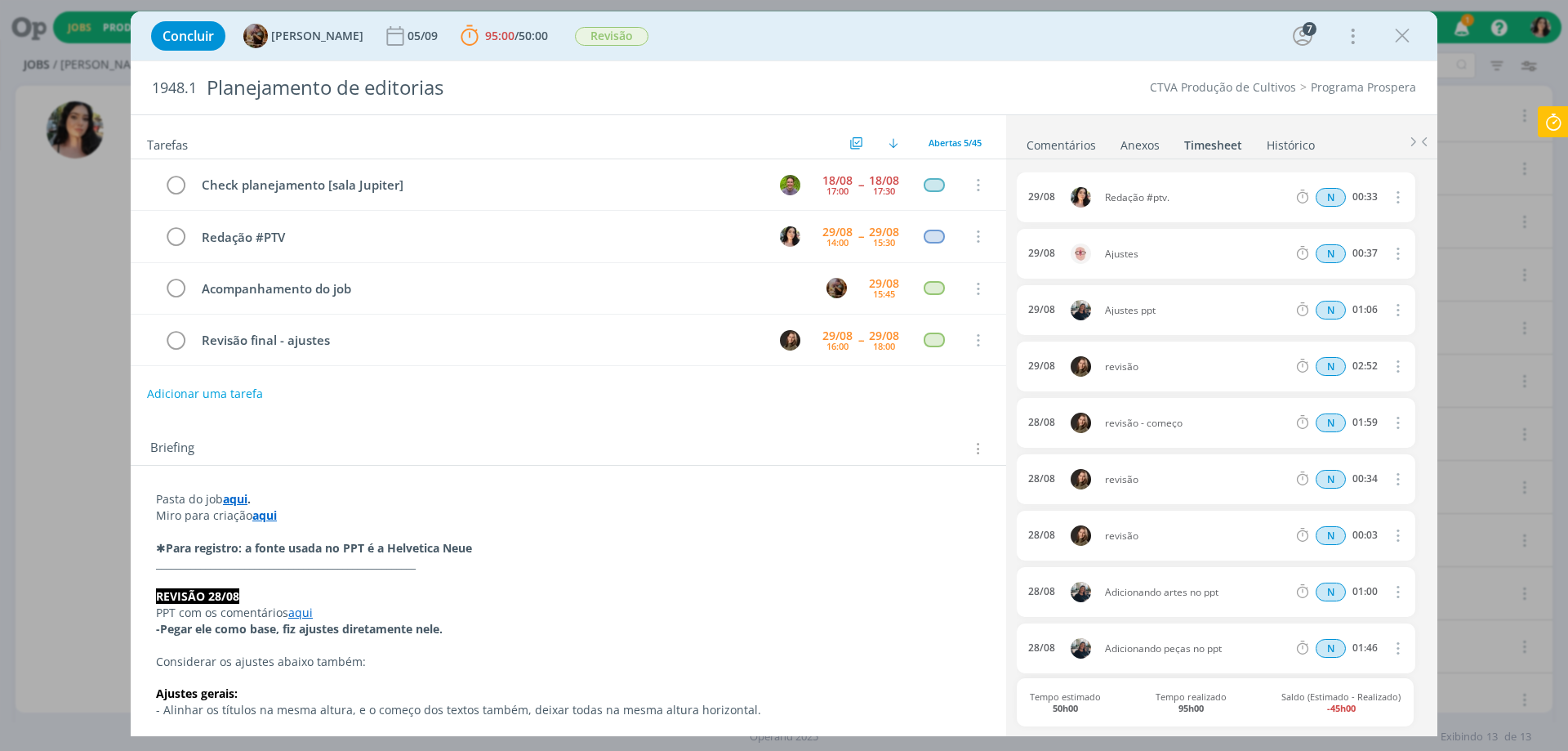
click at [1062, 137] on link "Comentários" at bounding box center [1061, 142] width 71 height 24
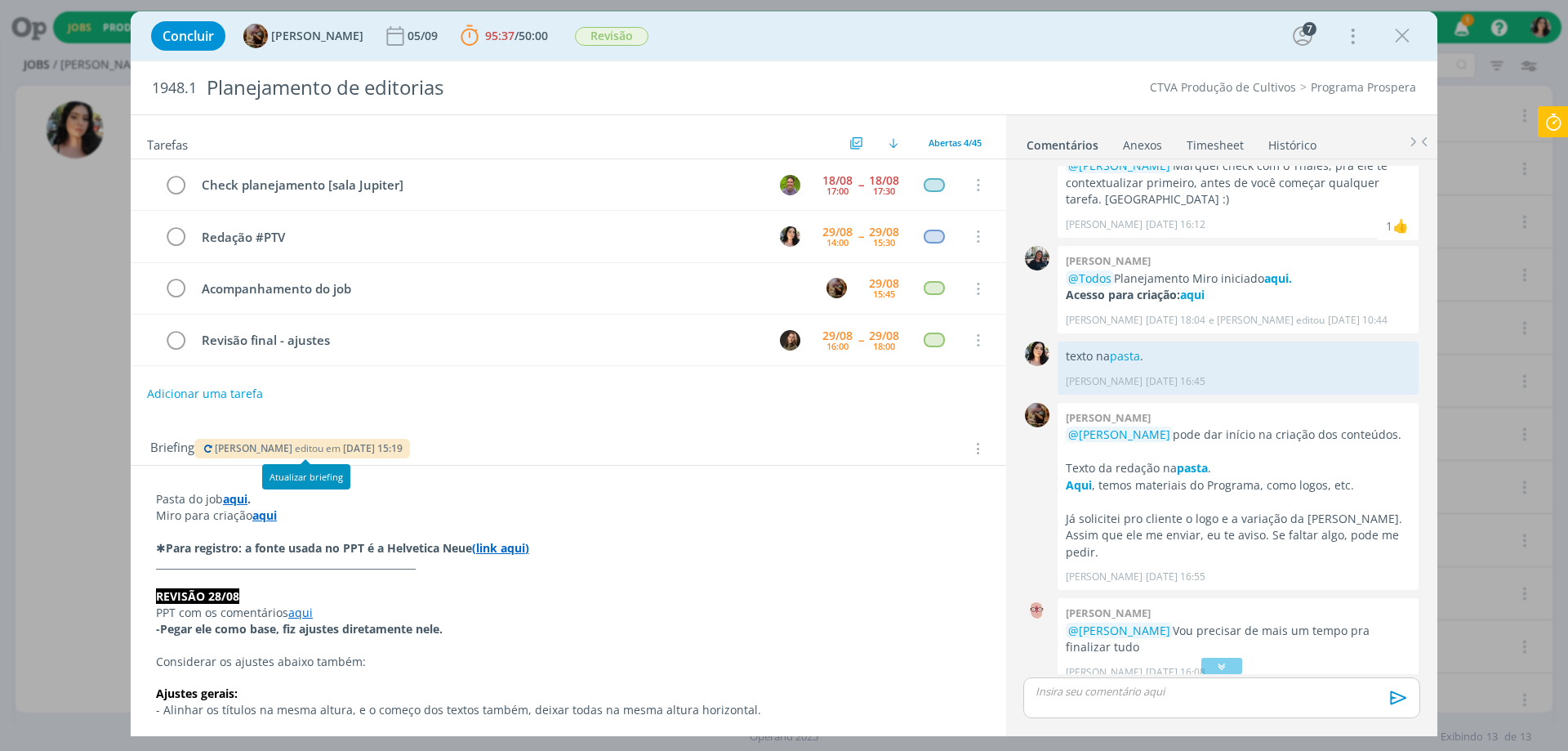
click at [263, 442] on span "[PERSON_NAME]" at bounding box center [253, 448] width 78 height 14
click at [328, 448] on span "editou em" at bounding box center [318, 448] width 46 height 14
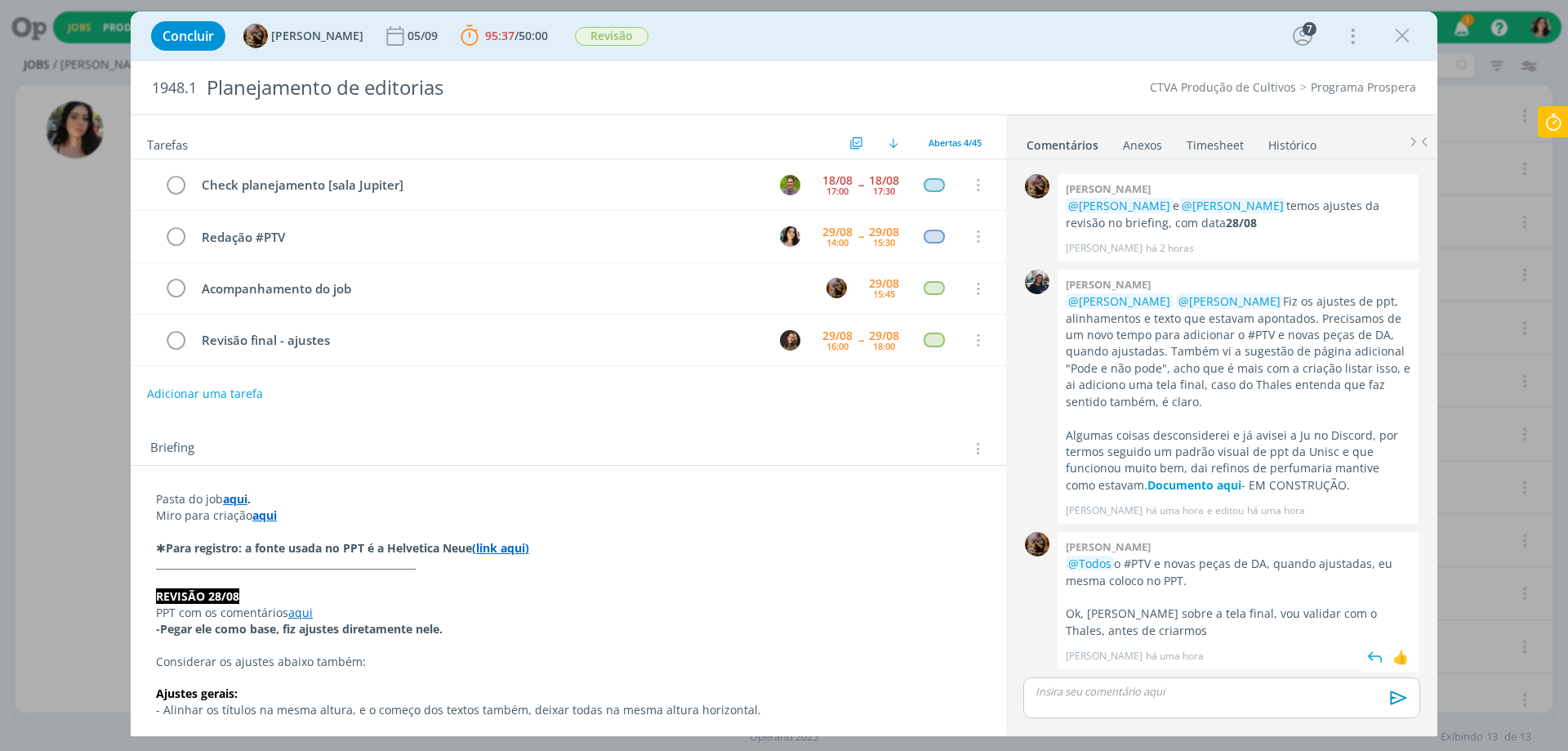
scroll to position [1601, 0]
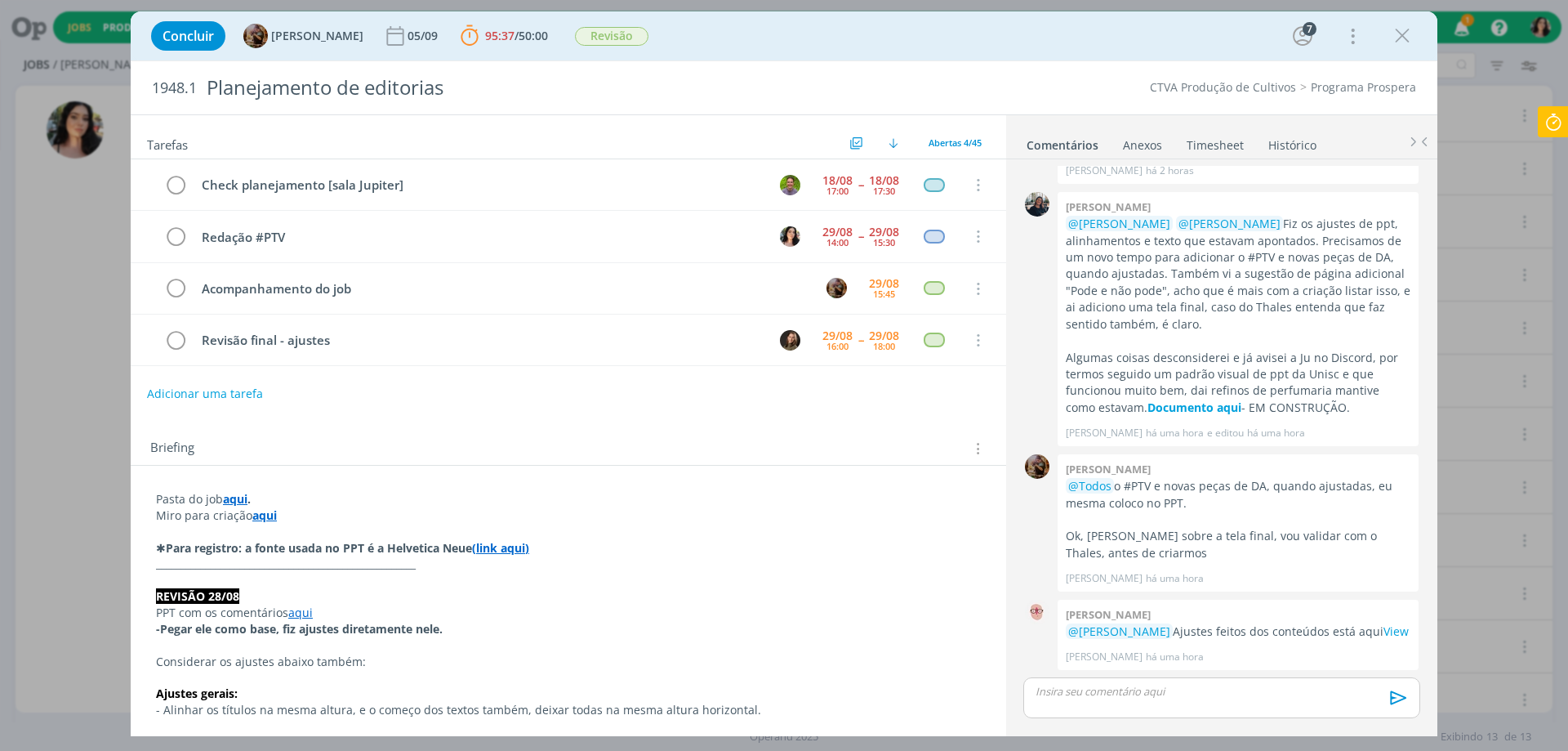
click at [1064, 692] on p "dialog" at bounding box center [1221, 690] width 371 height 14
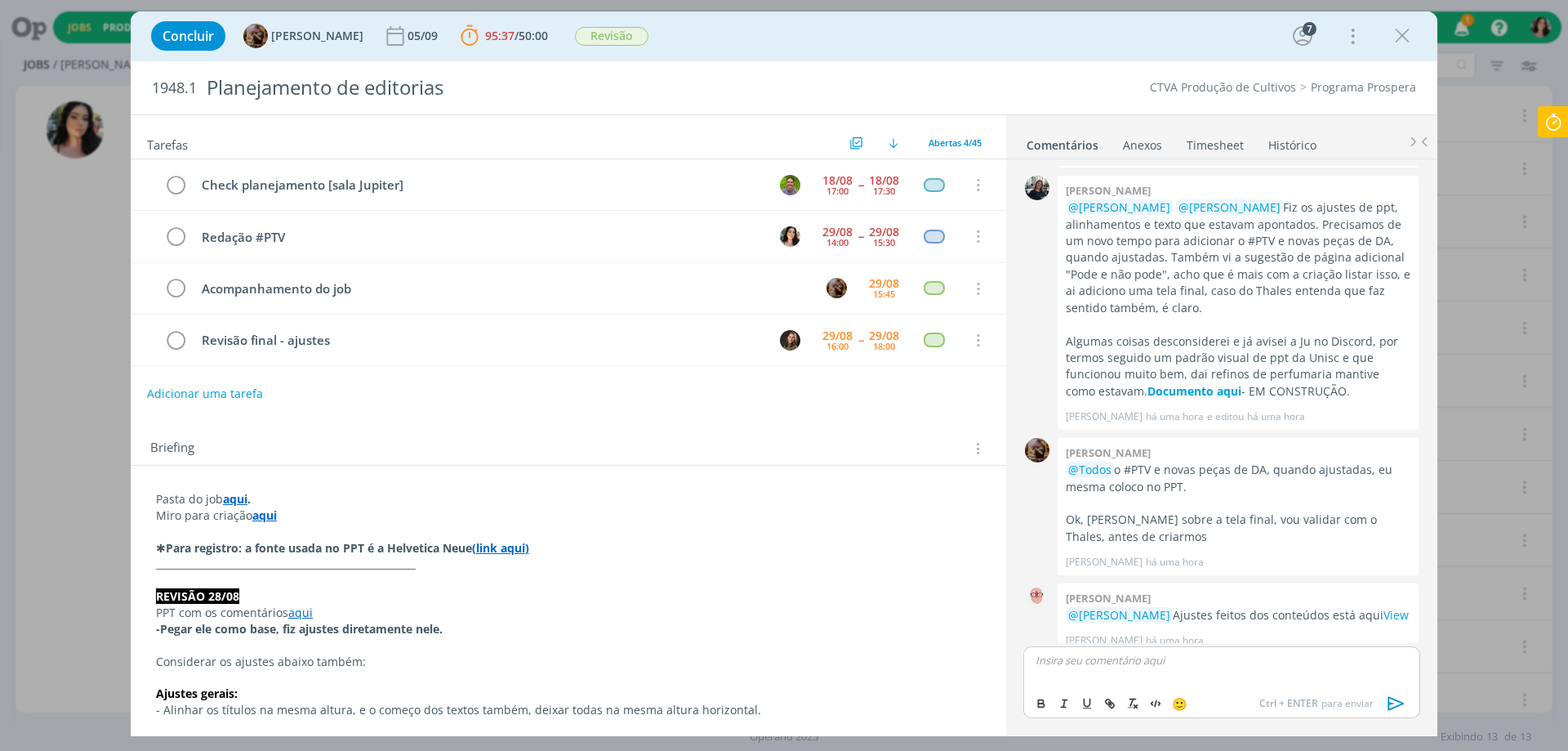
scroll to position [1632, 0]
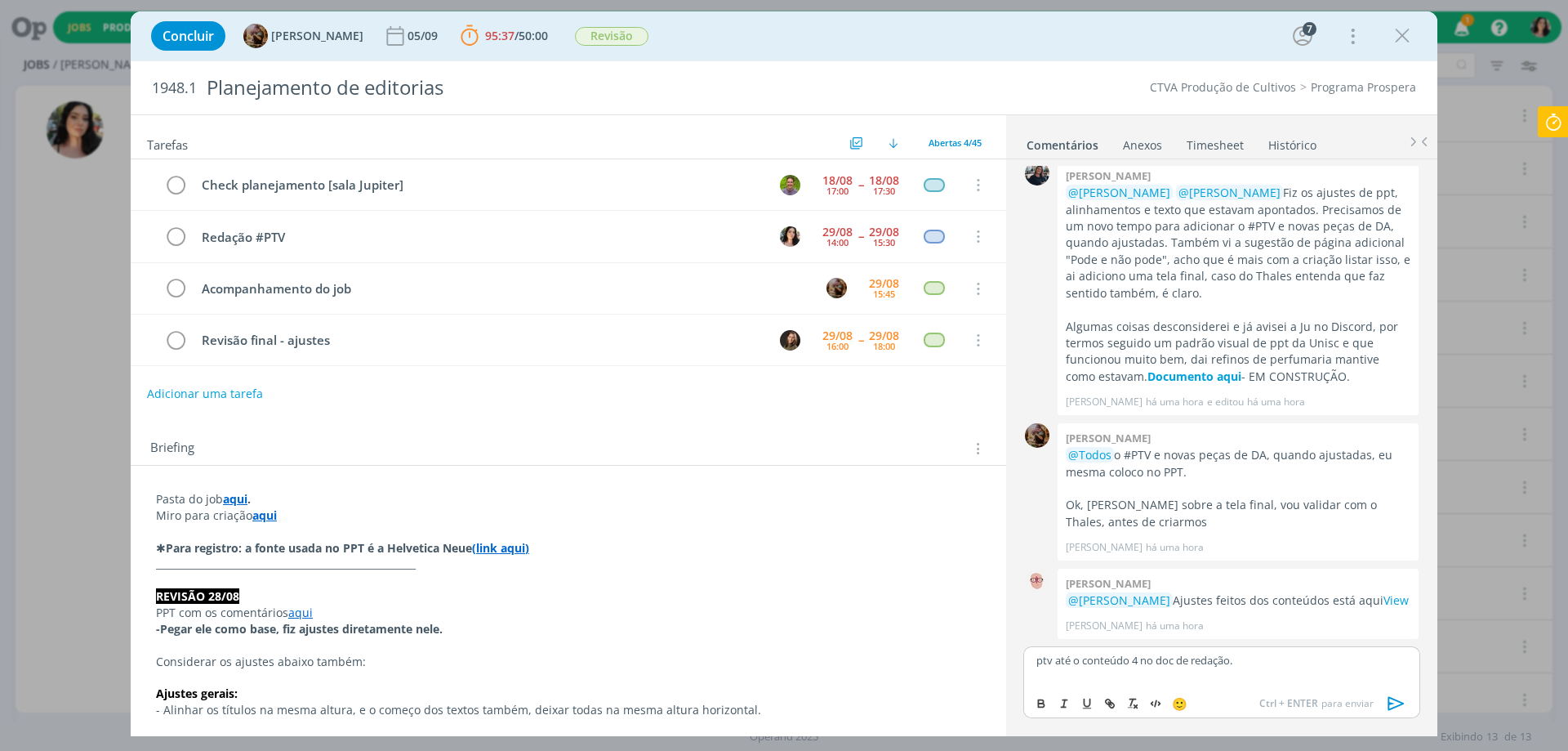
click at [1030, 661] on div "ptv até o conteúdo 4 no doc de redação." at bounding box center [1222, 667] width 397 height 41
click at [1220, 660] on p "#ptv até o conteúdo 4 no doc de redação." at bounding box center [1221, 660] width 371 height 14
click at [1110, 703] on icon "dialog" at bounding box center [1108, 701] width 5 height 5
paste input "[URL][DOMAIN_NAME]"
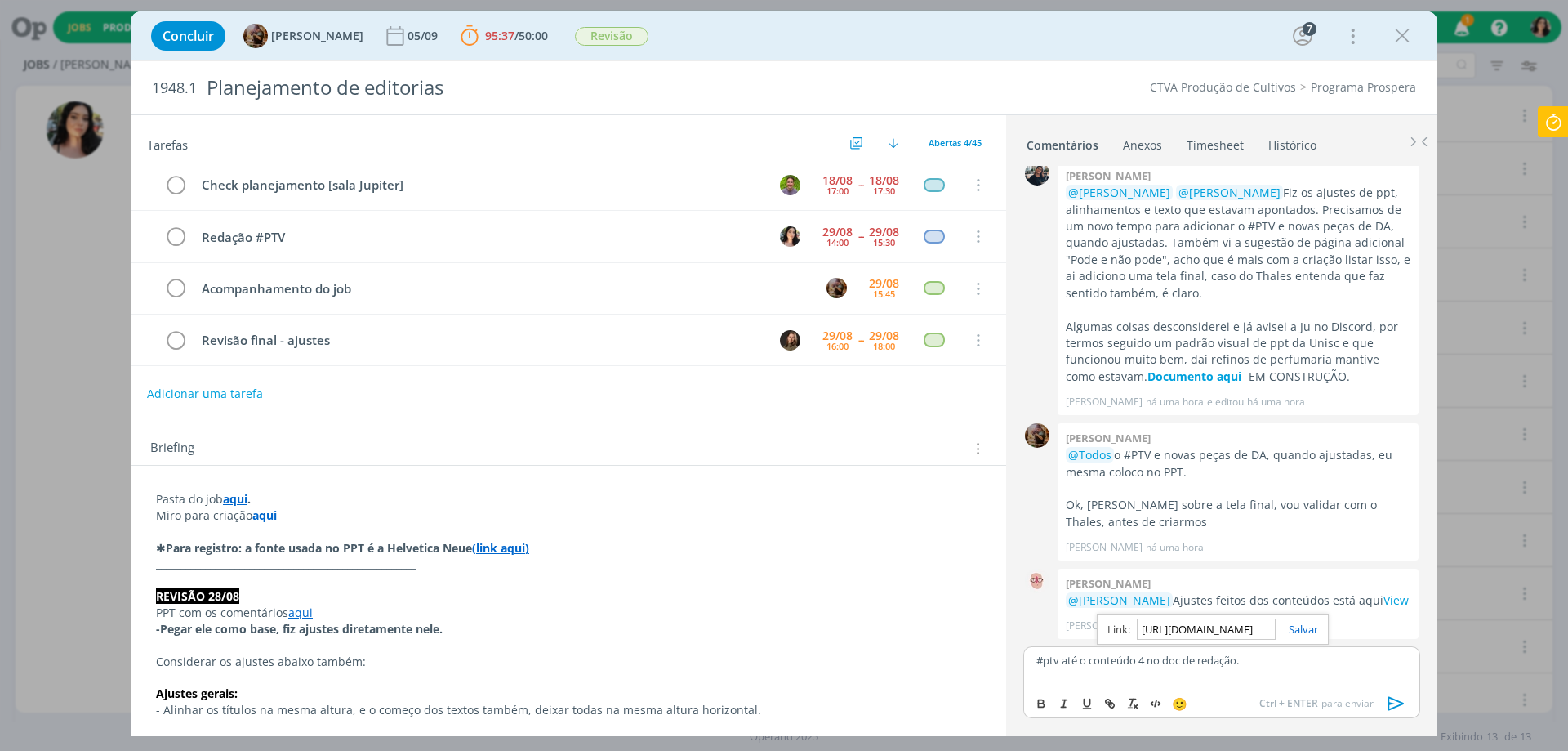
scroll to position [0, 1012]
type input "[URL][DOMAIN_NAME]"
click at [1318, 624] on link "dialog" at bounding box center [1297, 628] width 43 height 14
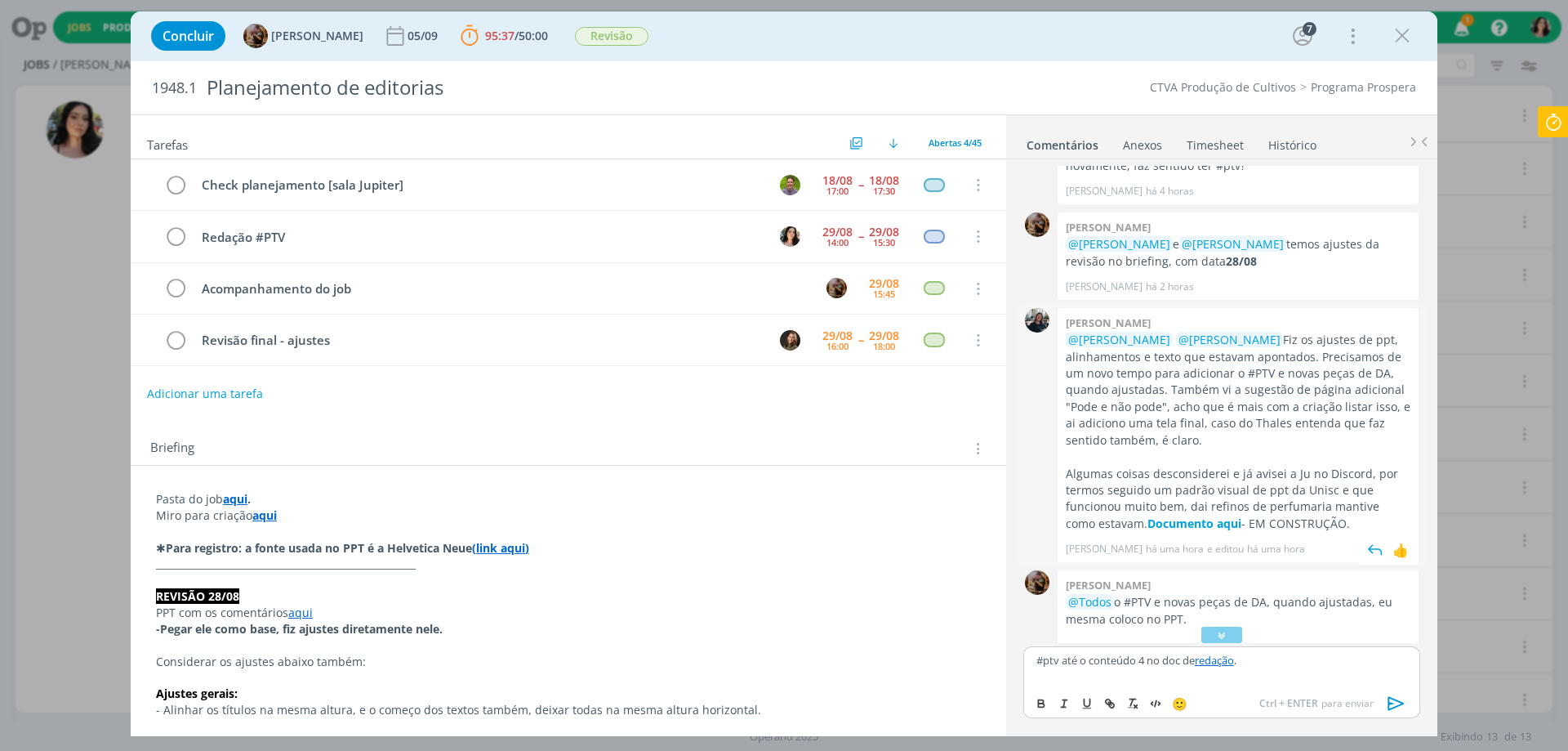
scroll to position [1550, 0]
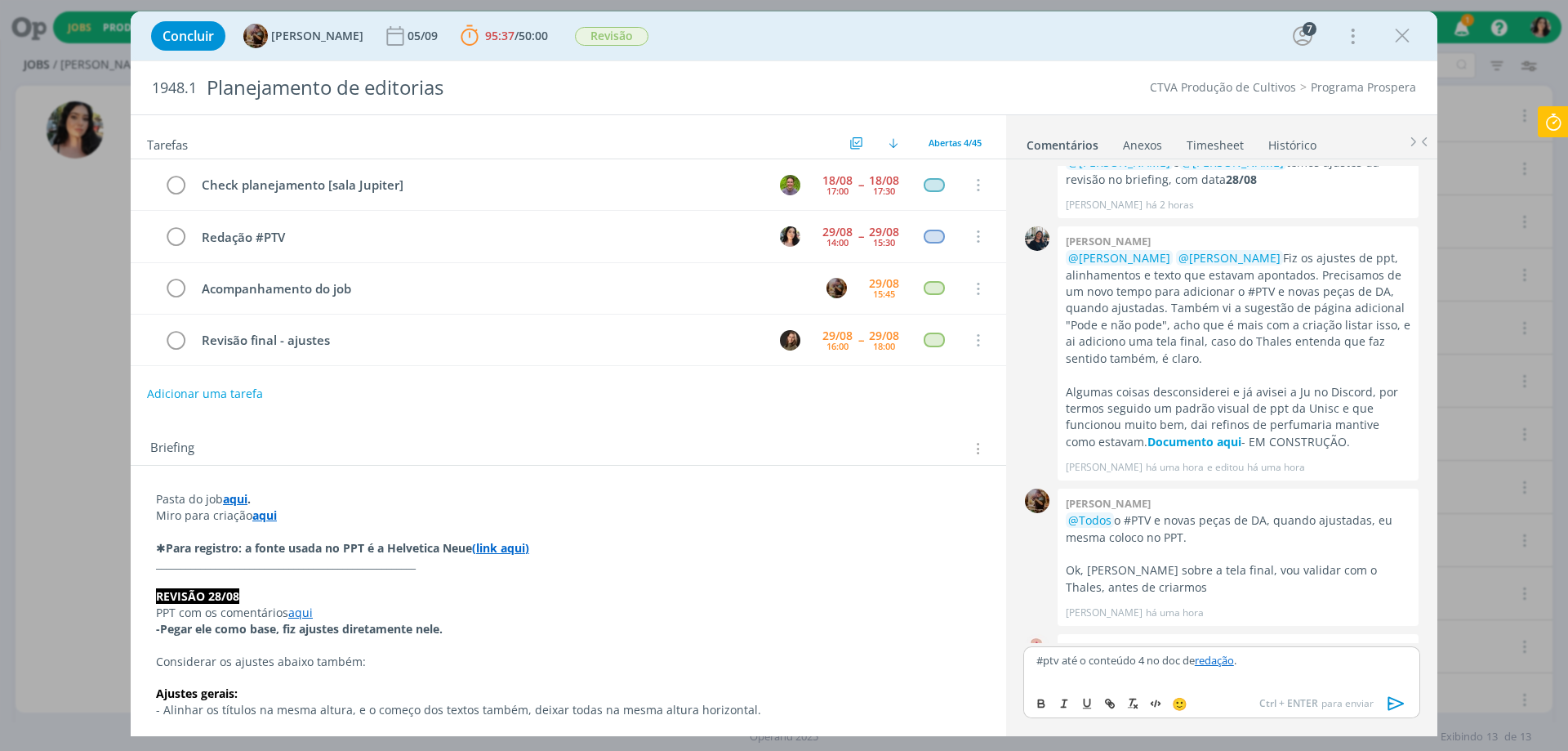
click at [1268, 657] on p "#ptv até o conteúdo 4 no doc de redação ." at bounding box center [1221, 660] width 371 height 14
click at [1390, 706] on icon "dialog" at bounding box center [1397, 703] width 25 height 25
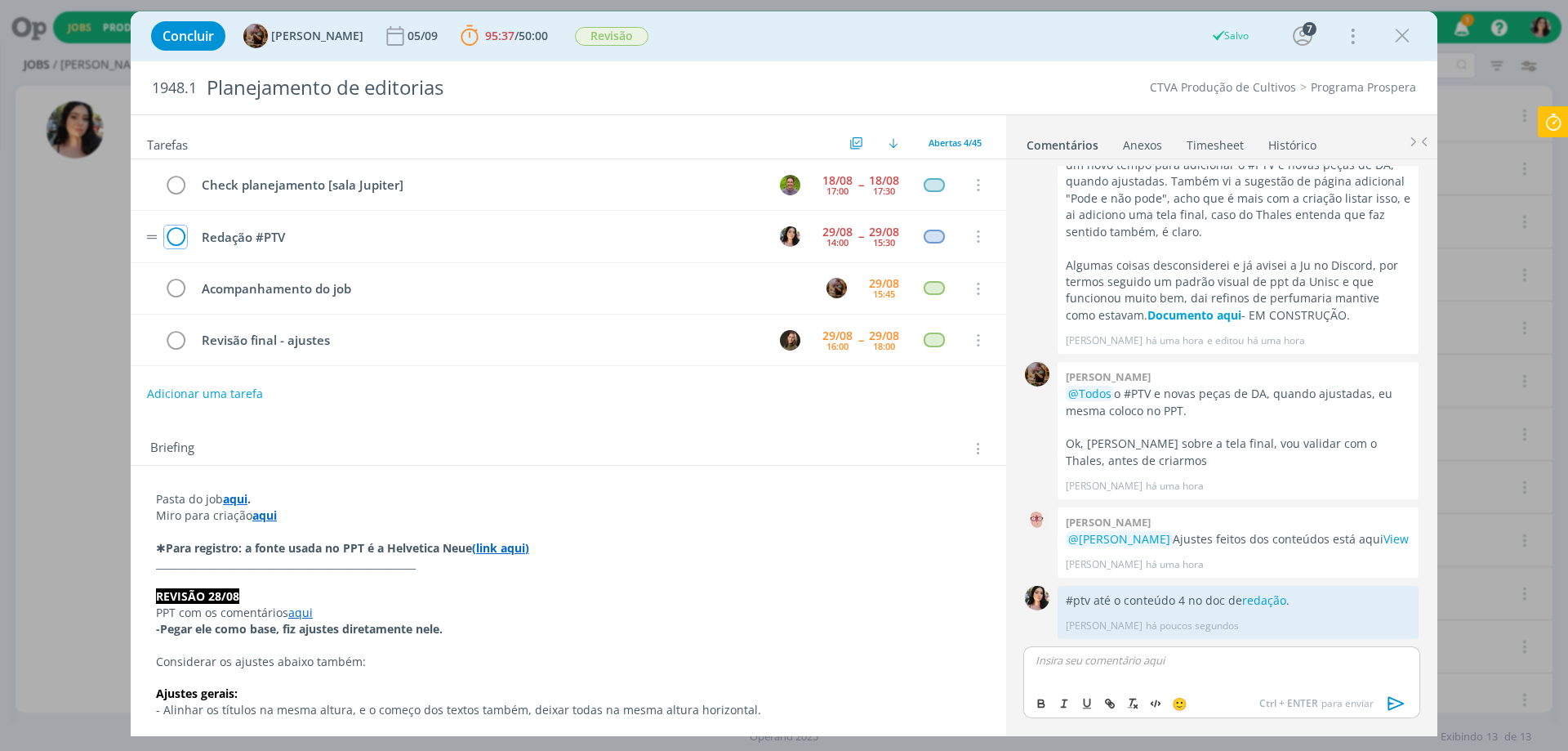
click at [183, 231] on icon "dialog" at bounding box center [176, 237] width 23 height 25
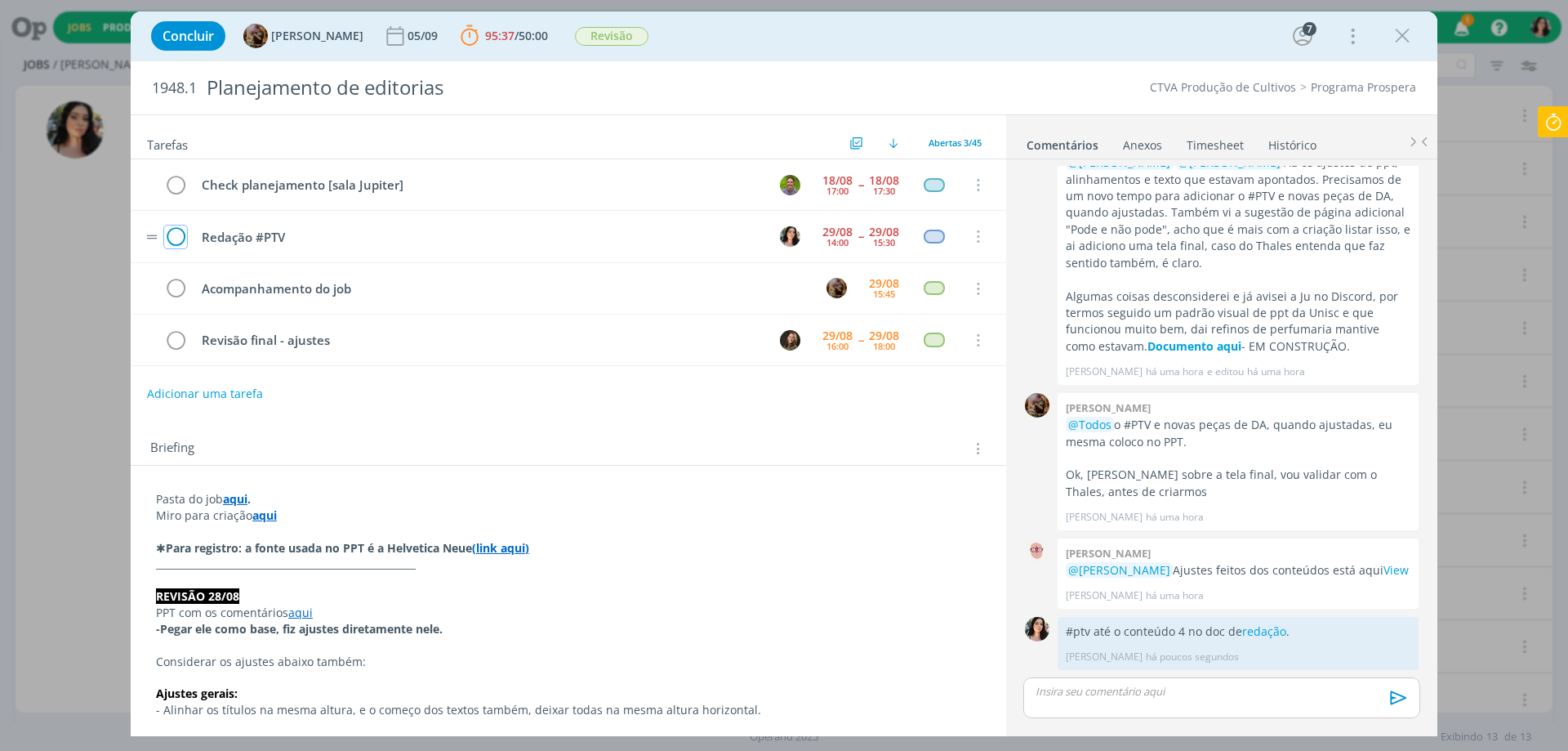
scroll to position [1661, 0]
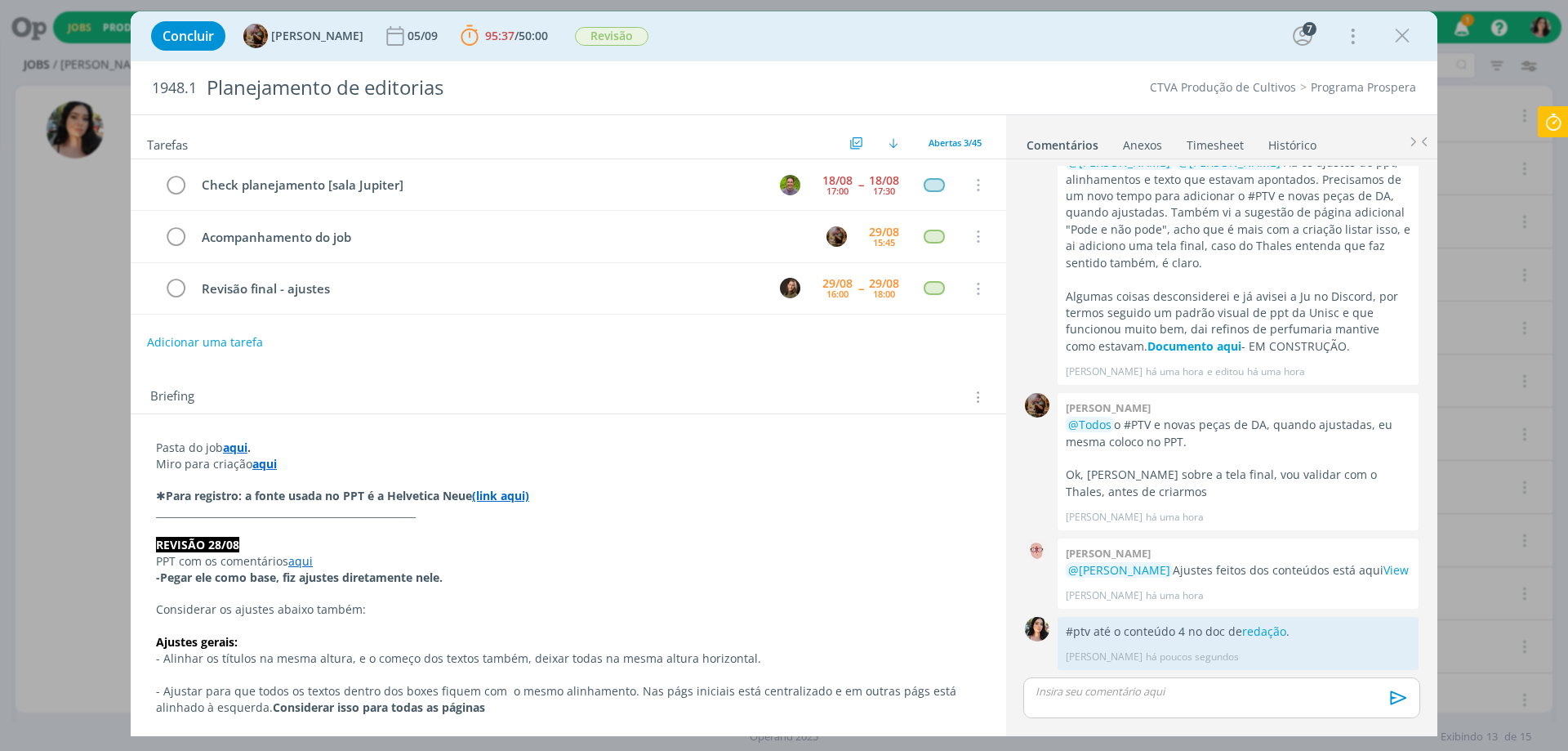
click at [1562, 125] on icon at bounding box center [1554, 122] width 30 height 32
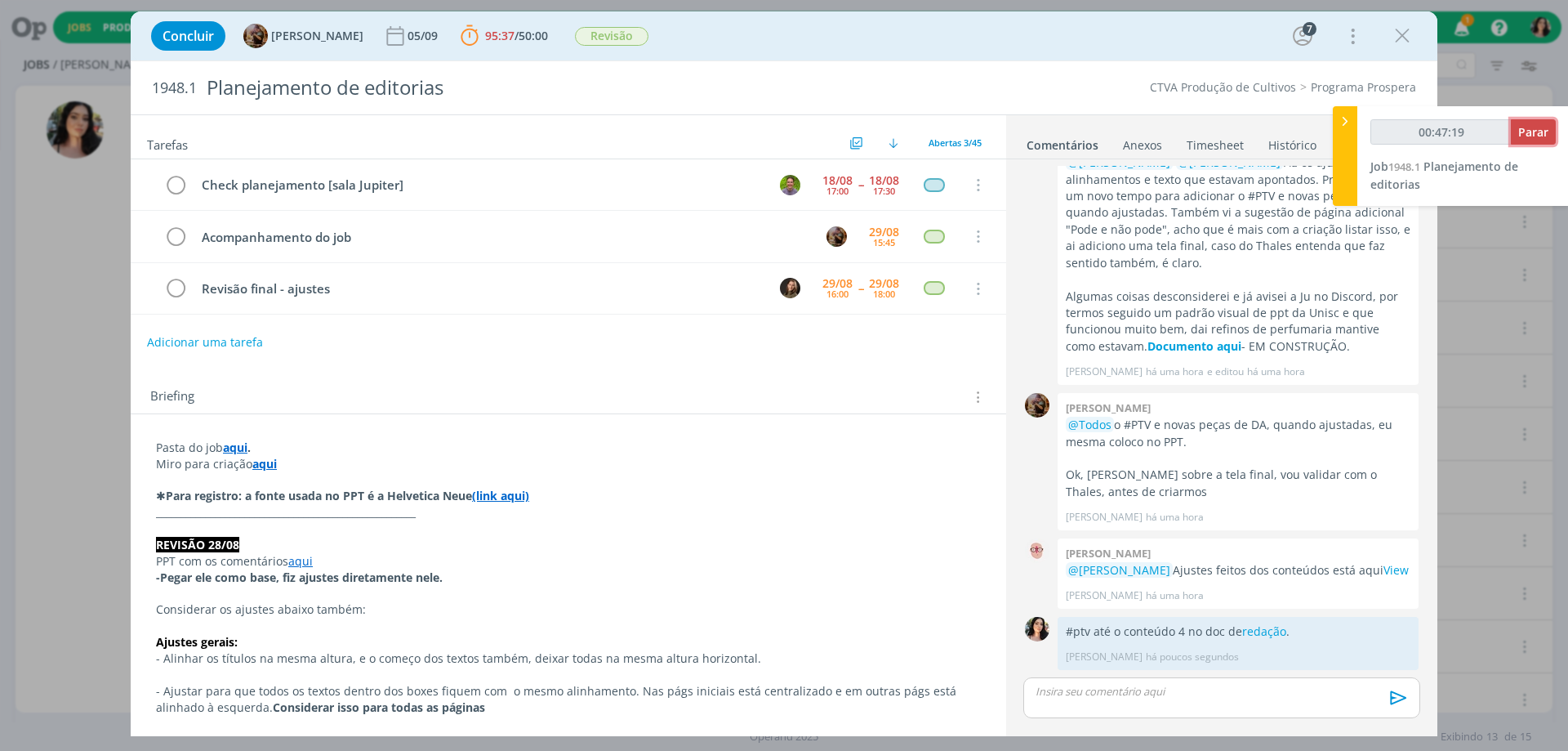
click at [1542, 131] on span "Parar" at bounding box center [1533, 132] width 30 height 15
type input "00:48:00"
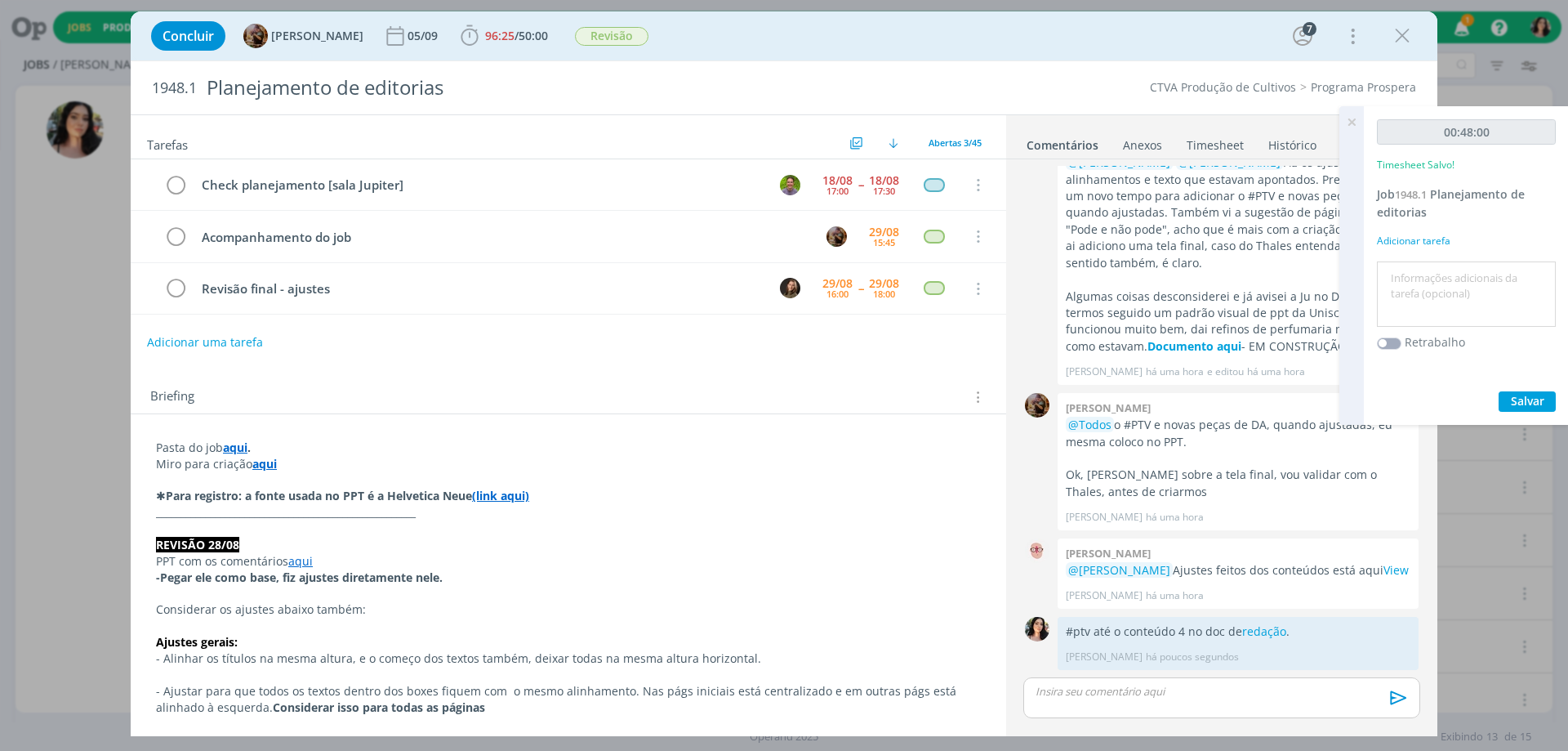
click at [1459, 312] on textarea at bounding box center [1467, 294] width 170 height 58
type textarea "Redação #ptv"
click at [1509, 402] on button "Salvar" at bounding box center [1527, 401] width 57 height 20
click at [1358, 126] on icon at bounding box center [1352, 122] width 30 height 32
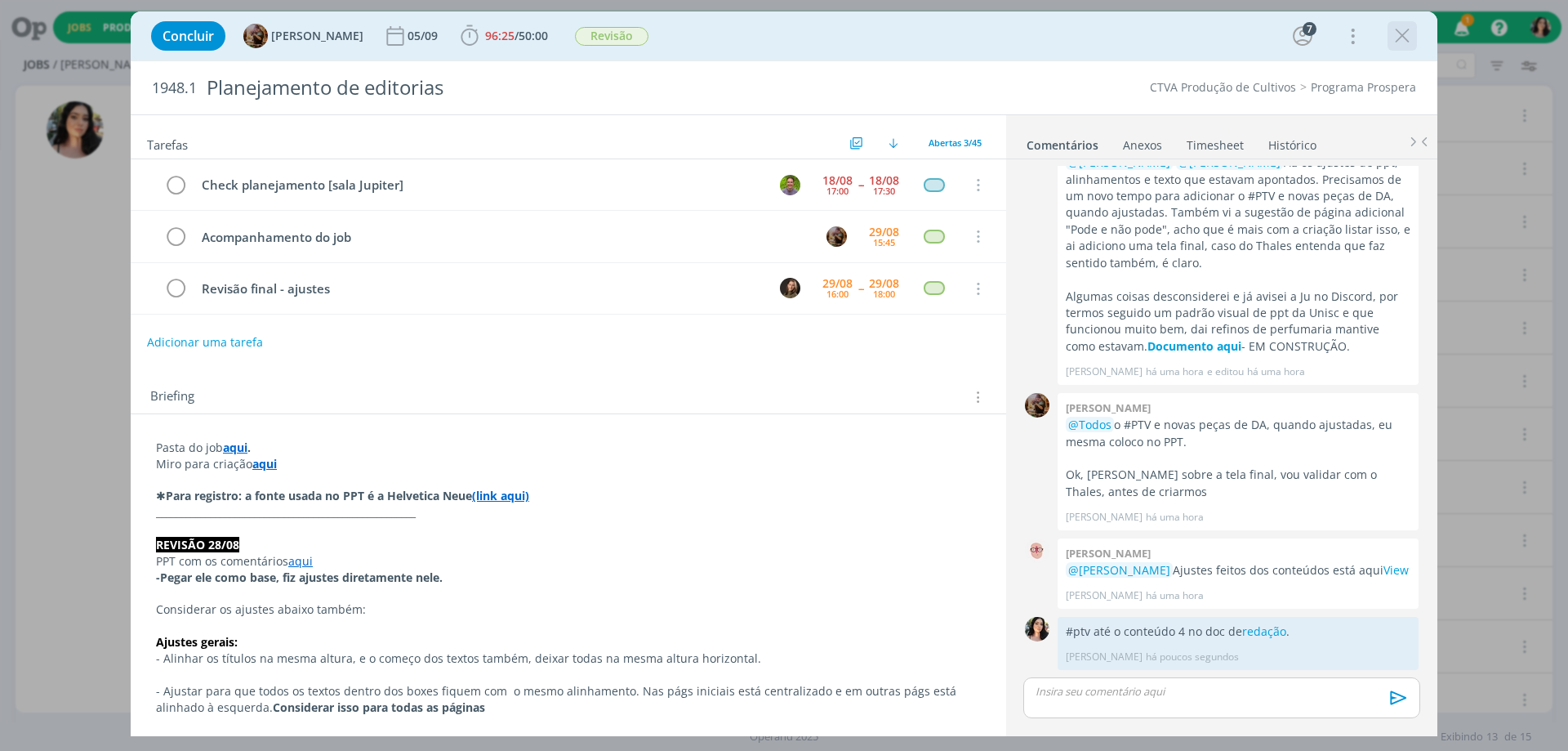
click at [1401, 30] on icon "dialog" at bounding box center [1402, 36] width 25 height 25
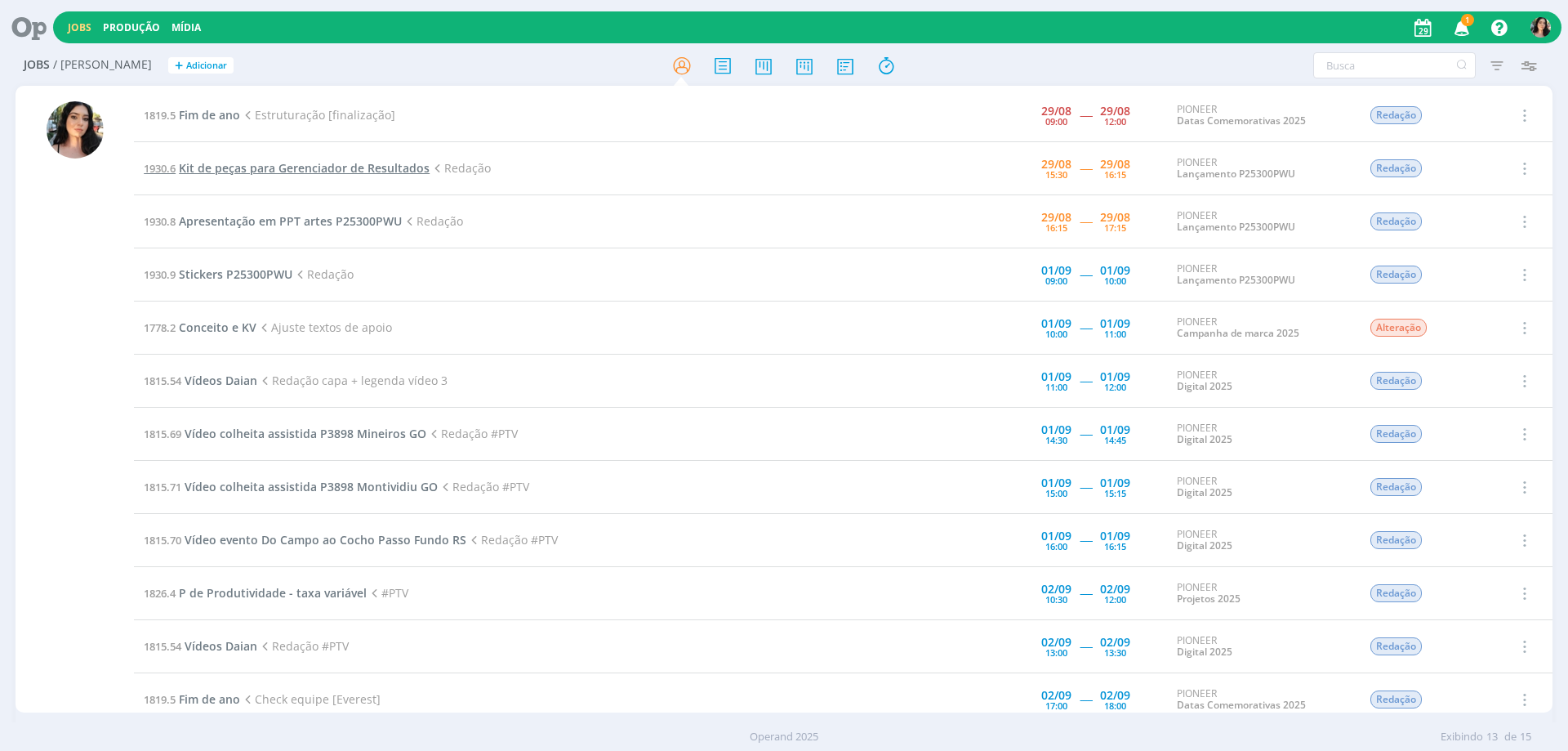
click at [395, 171] on span "Kit de peças para Gerenciador de Resultados" at bounding box center [304, 168] width 251 height 15
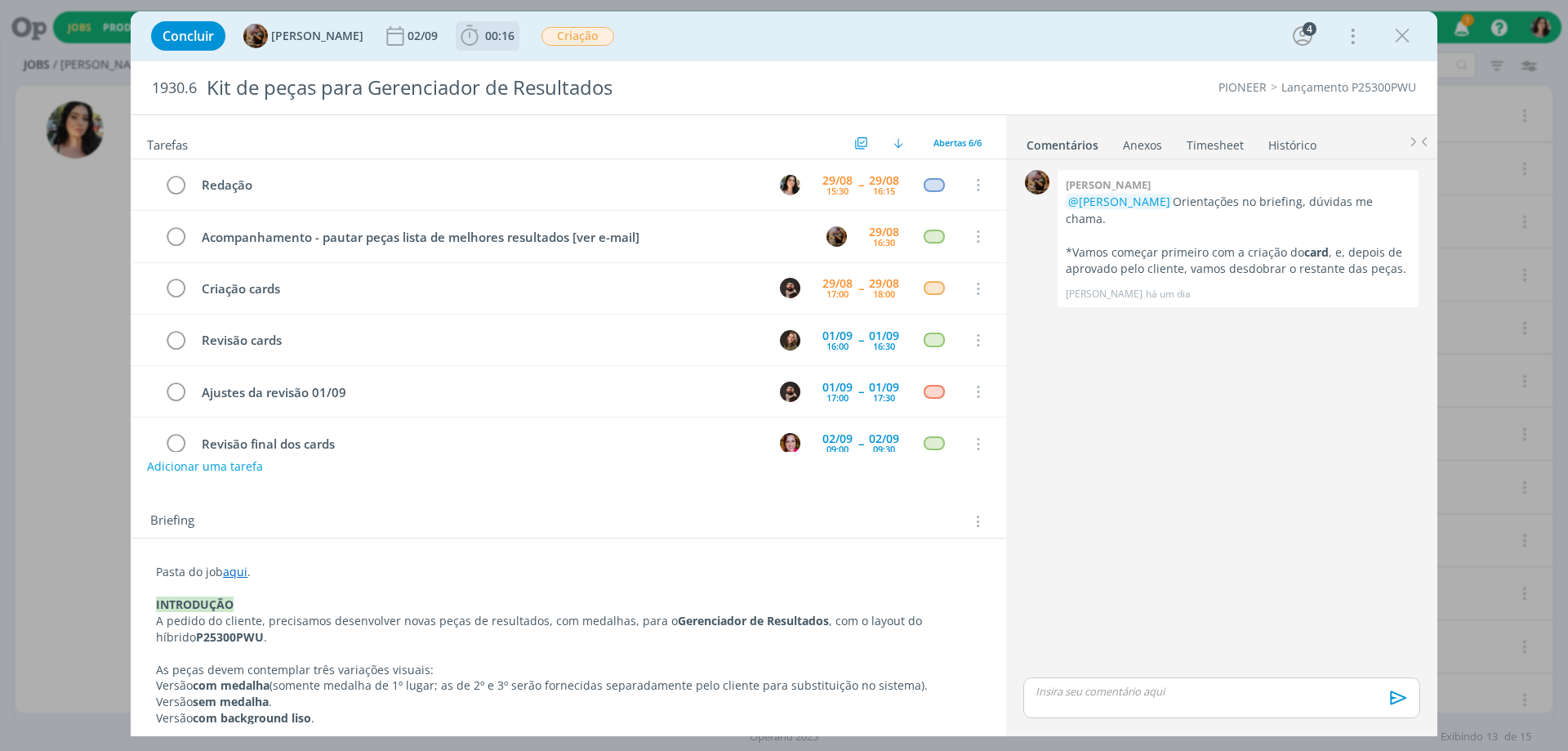
click at [515, 32] on span "00:16" at bounding box center [499, 36] width 30 height 15
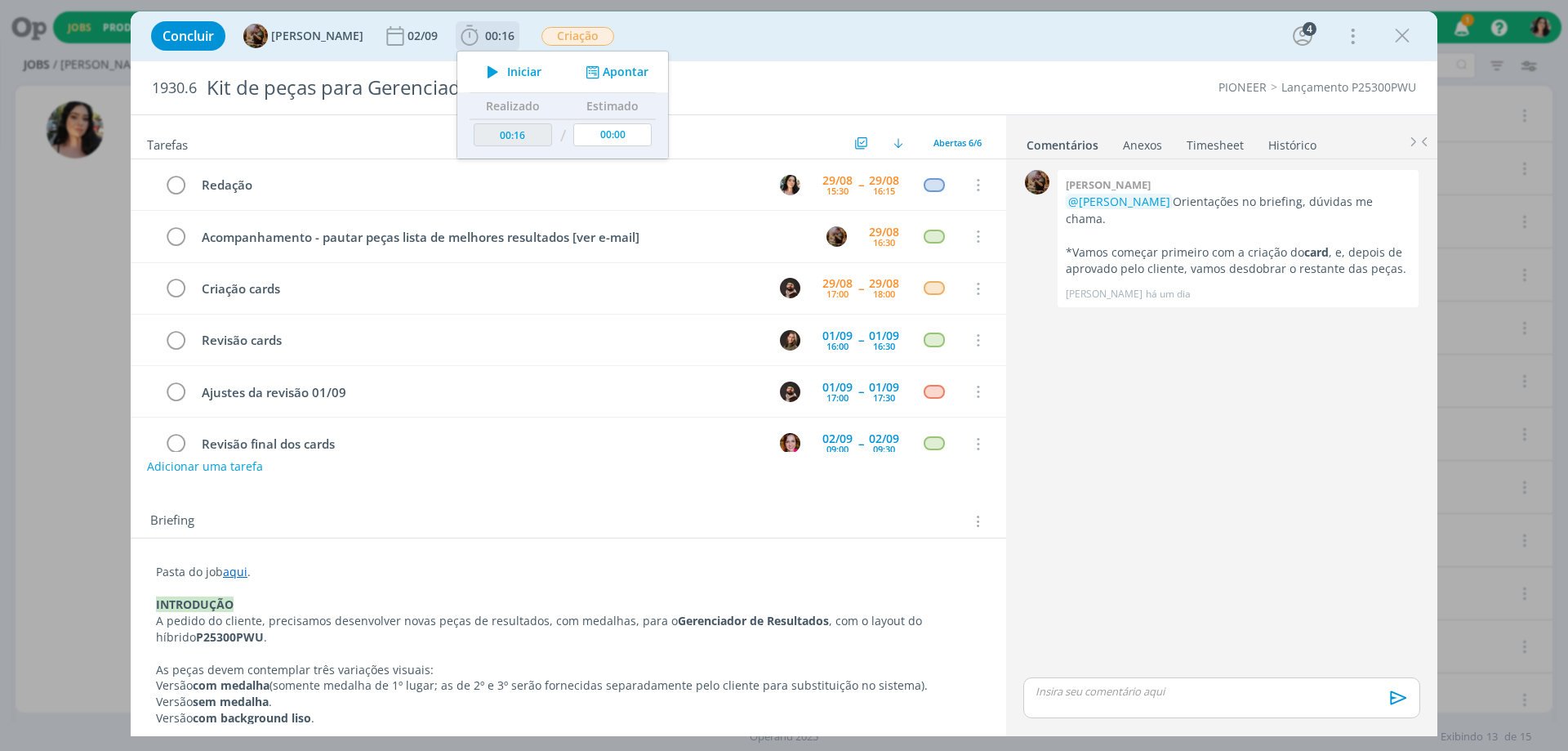
click at [541, 69] on span "Iniciar" at bounding box center [524, 72] width 34 height 11
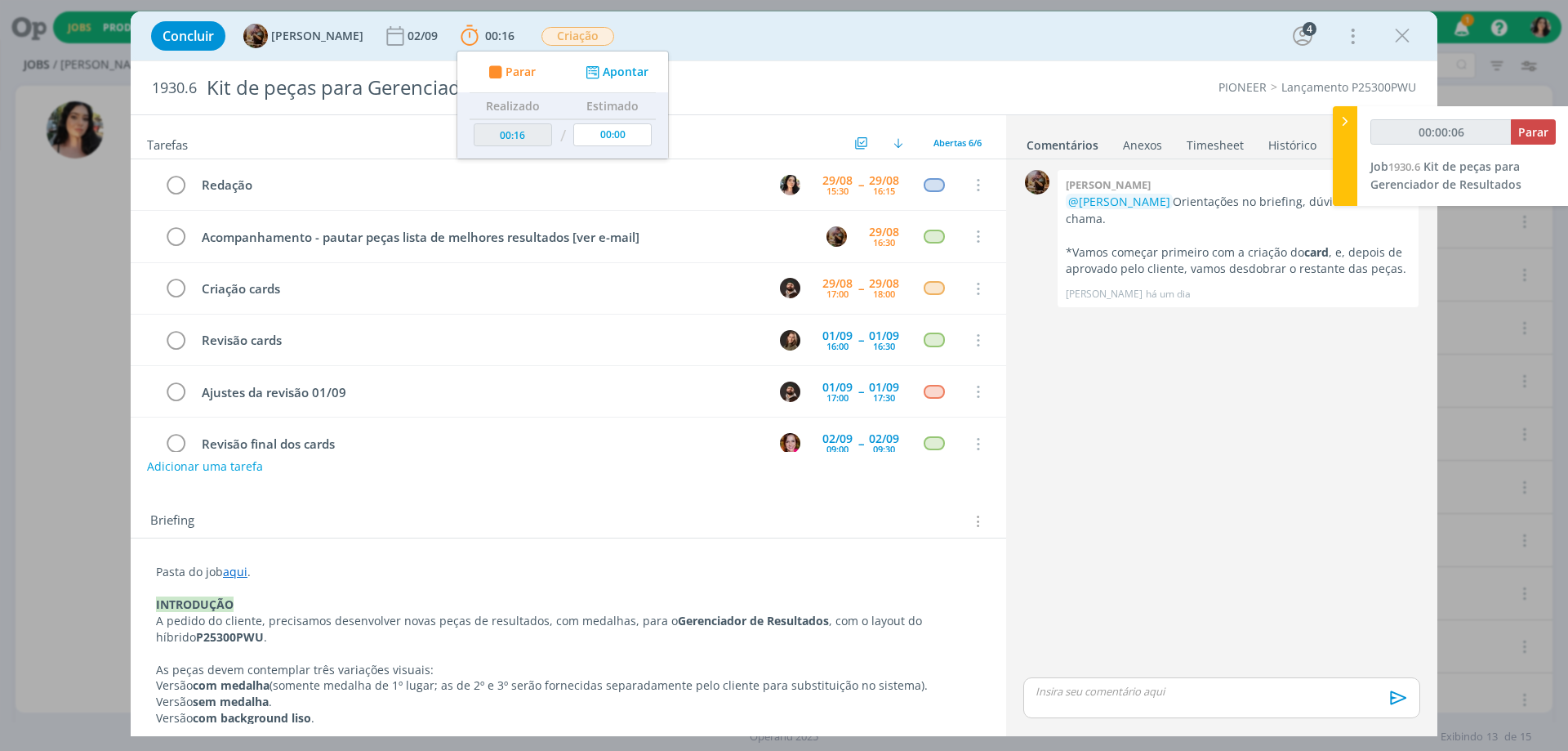
click at [683, 42] on div "Concluir [PERSON_NAME] [DATE] 00:16 Parar Apontar Data * [DATE] Horas * 00:00 T…" at bounding box center [784, 36] width 1283 height 39
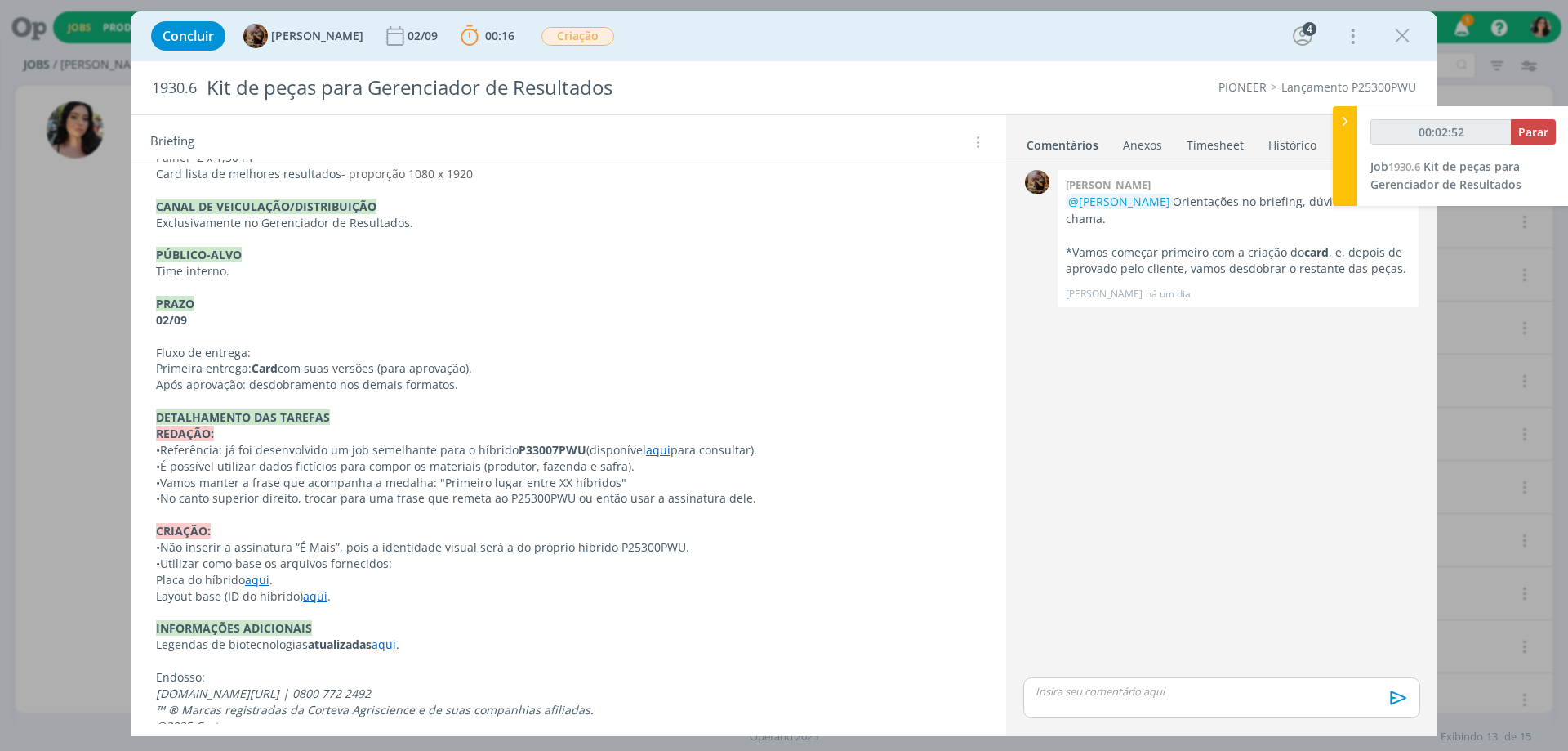
scroll to position [729, 0]
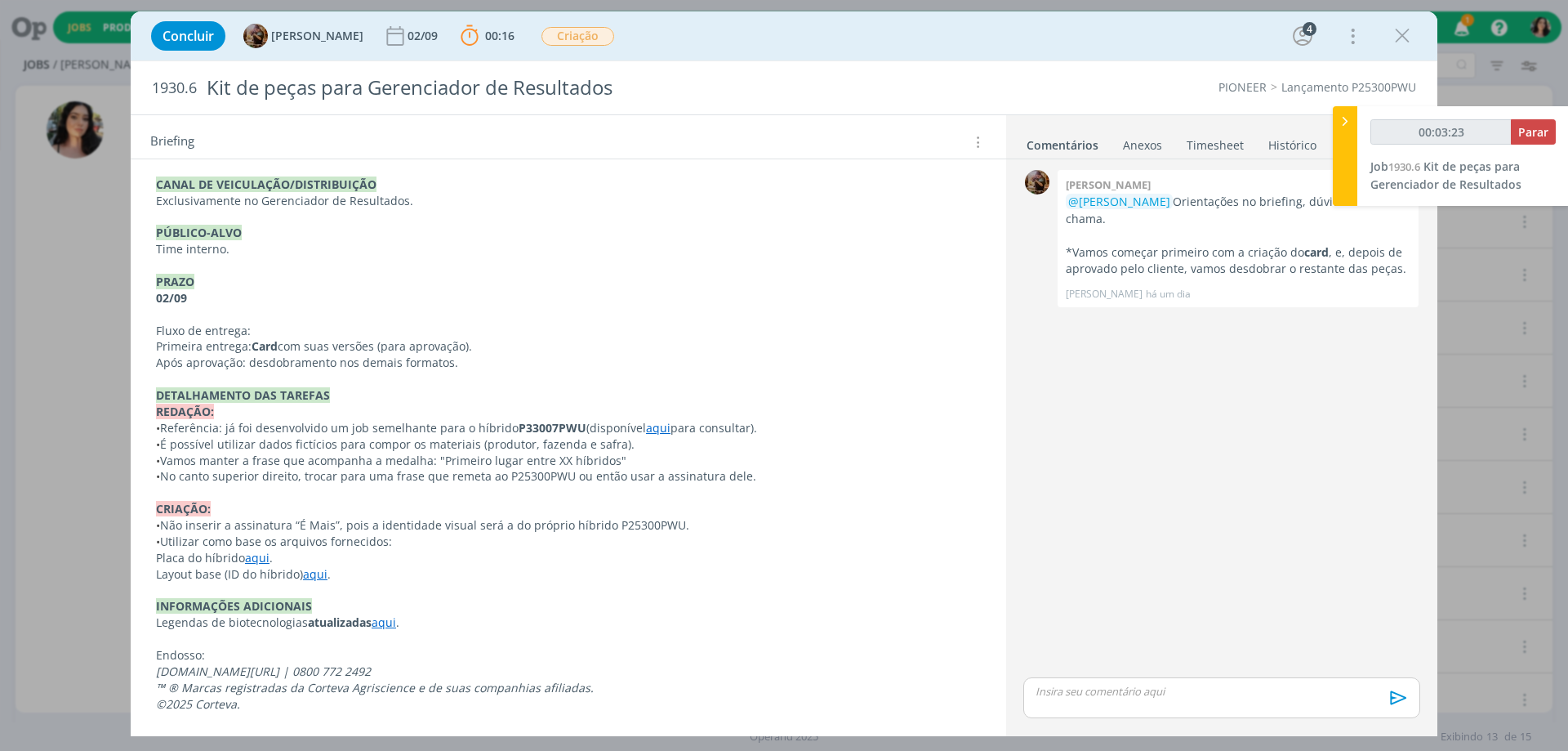
click at [655, 427] on link "aqui" at bounding box center [658, 428] width 25 height 15
click at [631, 458] on link "[URL][DOMAIN_NAME]" at bounding box center [604, 459] width 124 height 21
click at [972, 515] on div "Pasta do job aqui . INTRODUÇÃO A pedido do cliente, precisamos desenvolver nova…" at bounding box center [568, 274] width 850 height 889
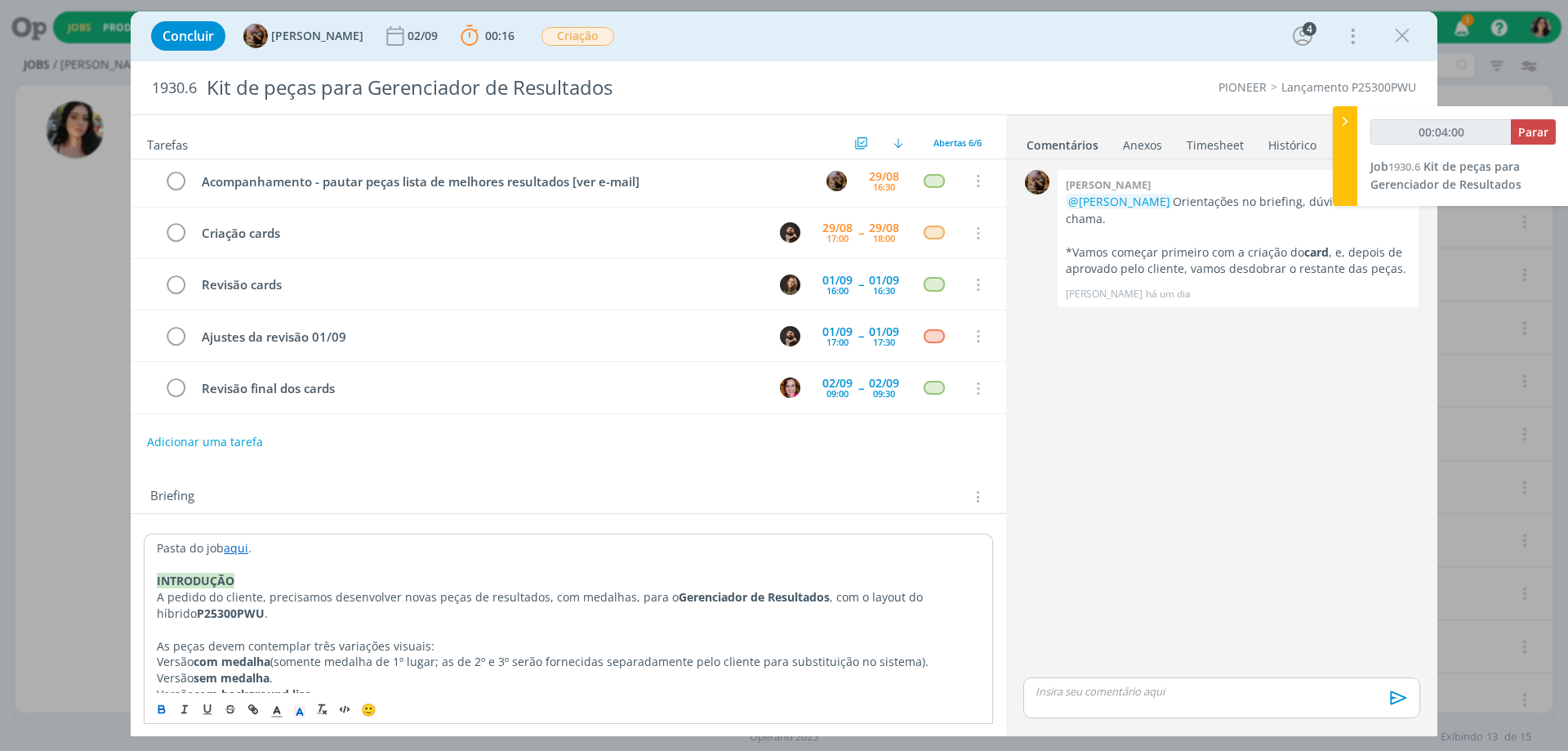
scroll to position [0, 0]
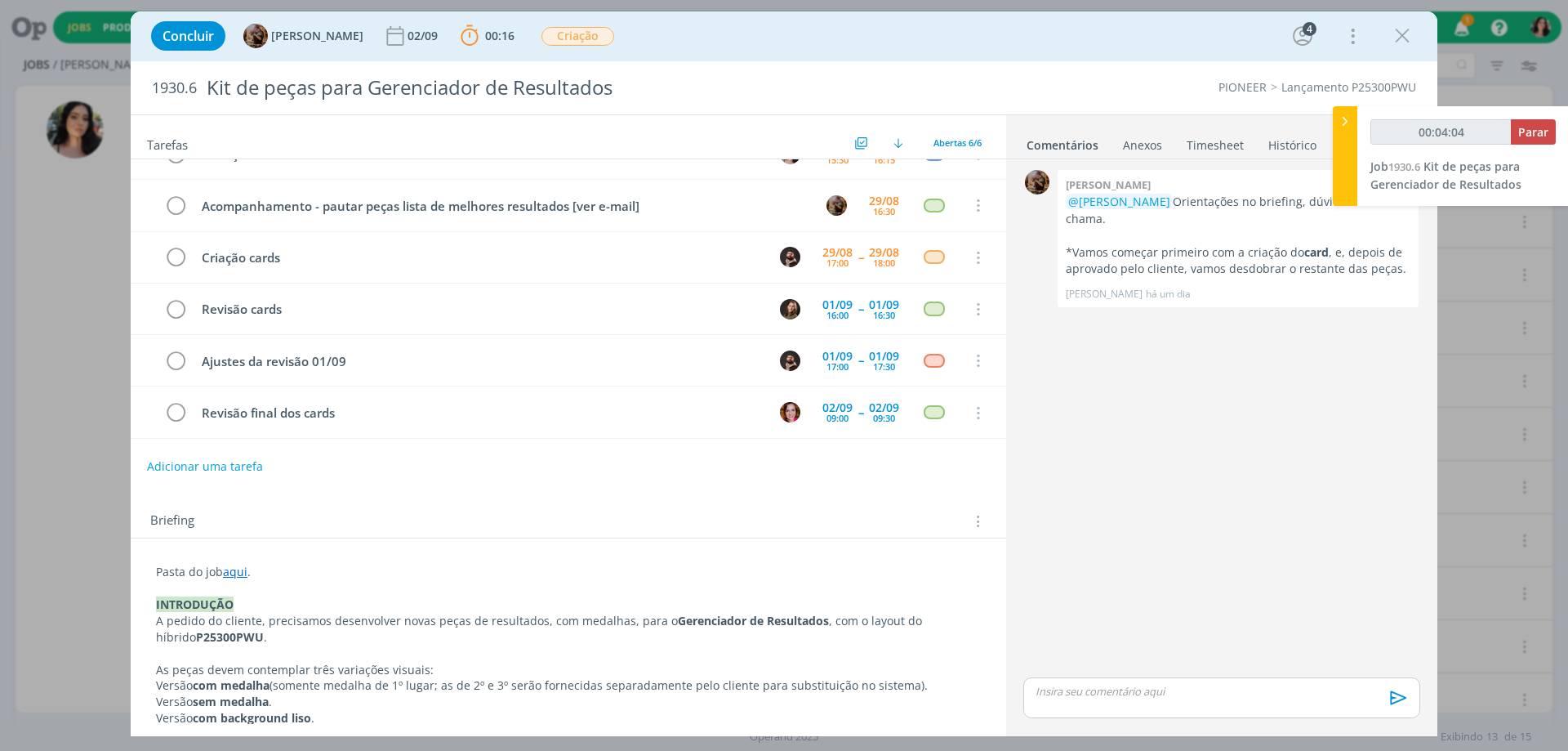
type input "00:04:05"
click at [1346, 130] on div at bounding box center [1345, 156] width 25 height 100
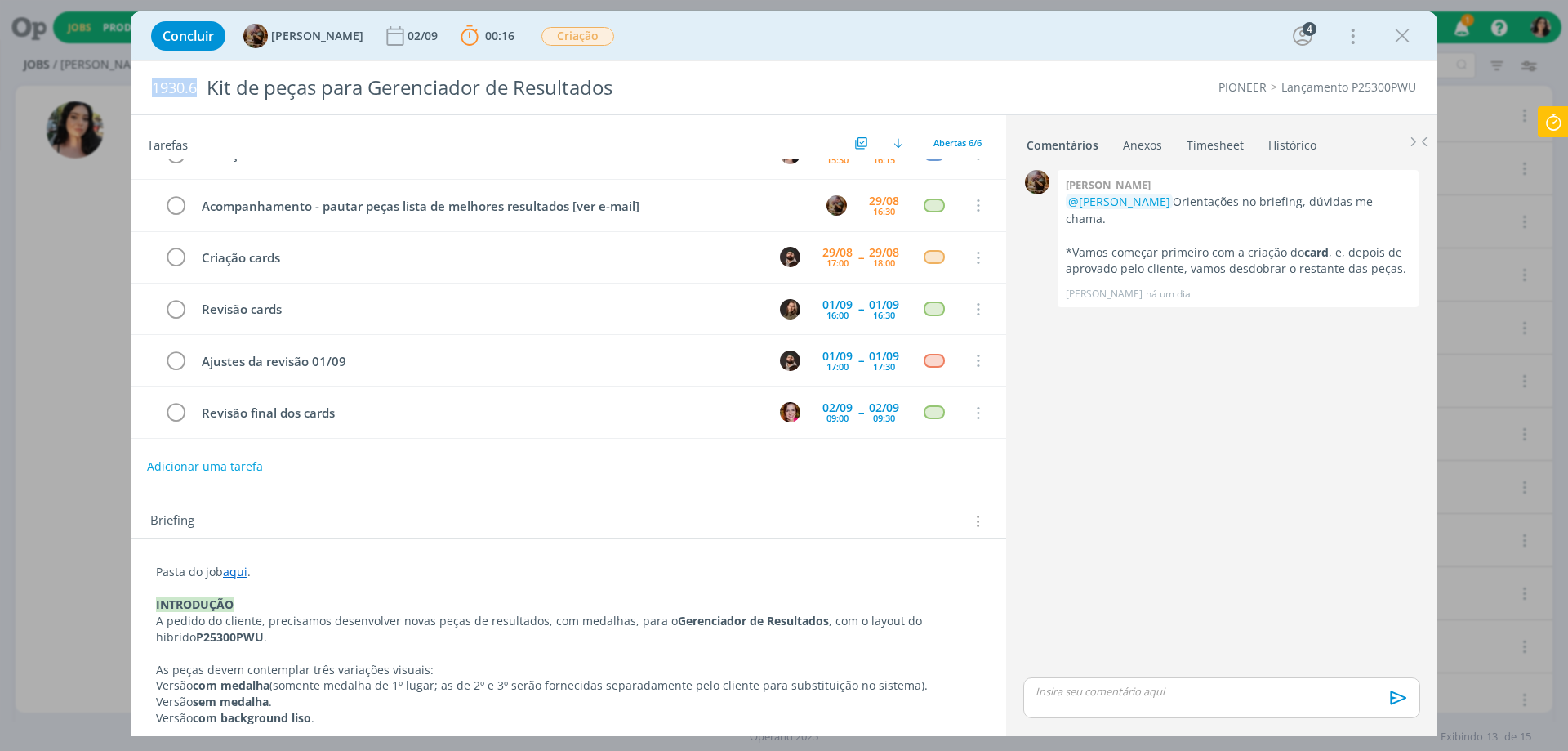
drag, startPoint x: 143, startPoint y: 95, endPoint x: 196, endPoint y: 96, distance: 53.0
click at [196, 96] on div "1930.6 Kit de peças para Gerenciador de Resultados PIONEER Lançamento P25300PWU" at bounding box center [783, 88] width 1306 height 53
copy span "1930.6"
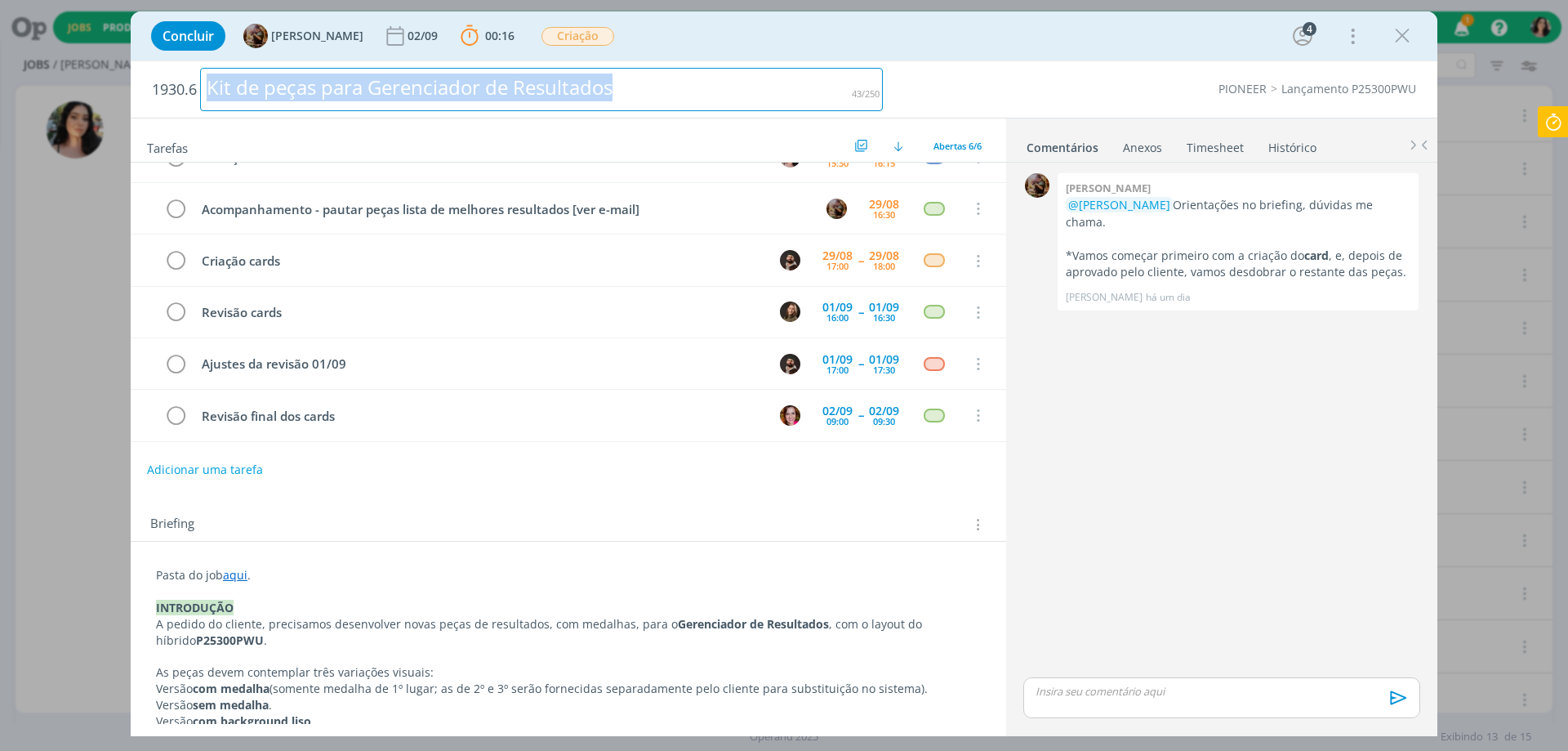
drag, startPoint x: 668, startPoint y: 88, endPoint x: 162, endPoint y: 128, distance: 507.6
click at [162, 128] on div "1930.6 Kit de peças para Gerenciador de Resultados PIONEER Lançamento P25300PWU…" at bounding box center [783, 399] width 1306 height 675
copy div "Kit de peças para Gerenciador de Resultados"
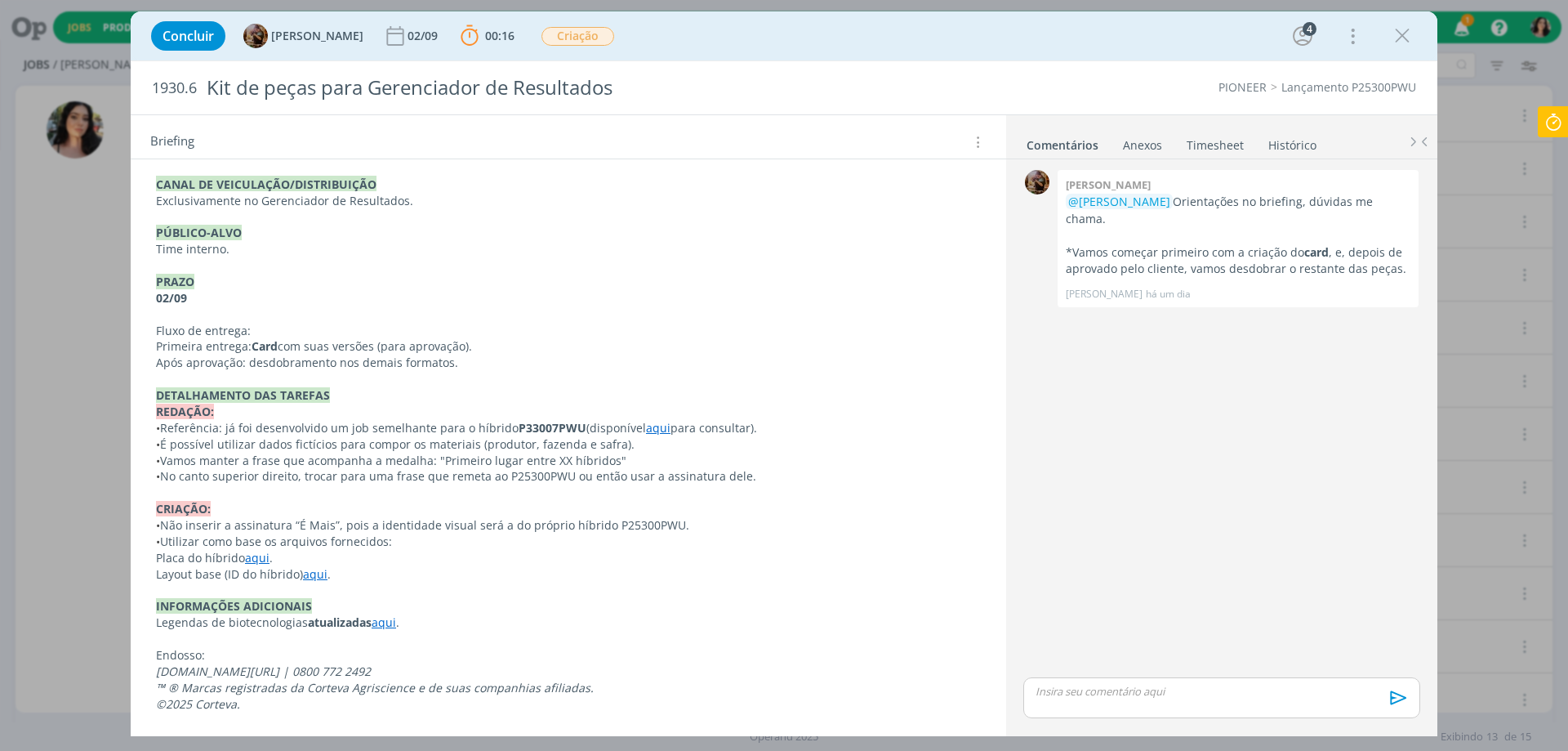
scroll to position [729, 0]
click at [654, 428] on link "aqui" at bounding box center [658, 428] width 25 height 15
click at [653, 454] on link "[URL][DOMAIN_NAME]" at bounding box center [604, 459] width 124 height 21
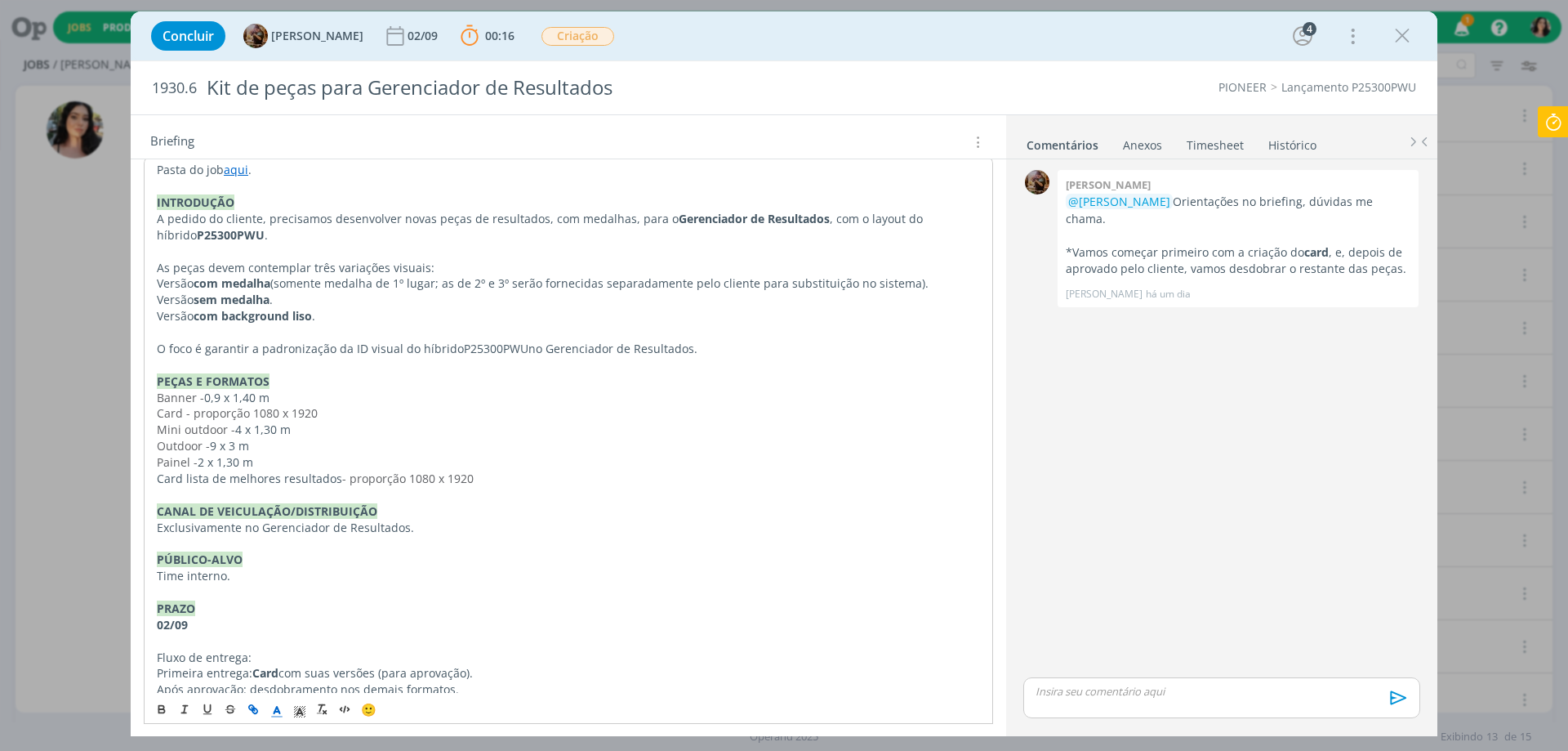
scroll to position [402, 0]
drag, startPoint x: 190, startPoint y: 415, endPoint x: 333, endPoint y: 413, distance: 143.0
click at [333, 413] on p "Card - proporção 1080 x 1920" at bounding box center [568, 413] width 823 height 16
copy span "proporção 1080 x 1920"
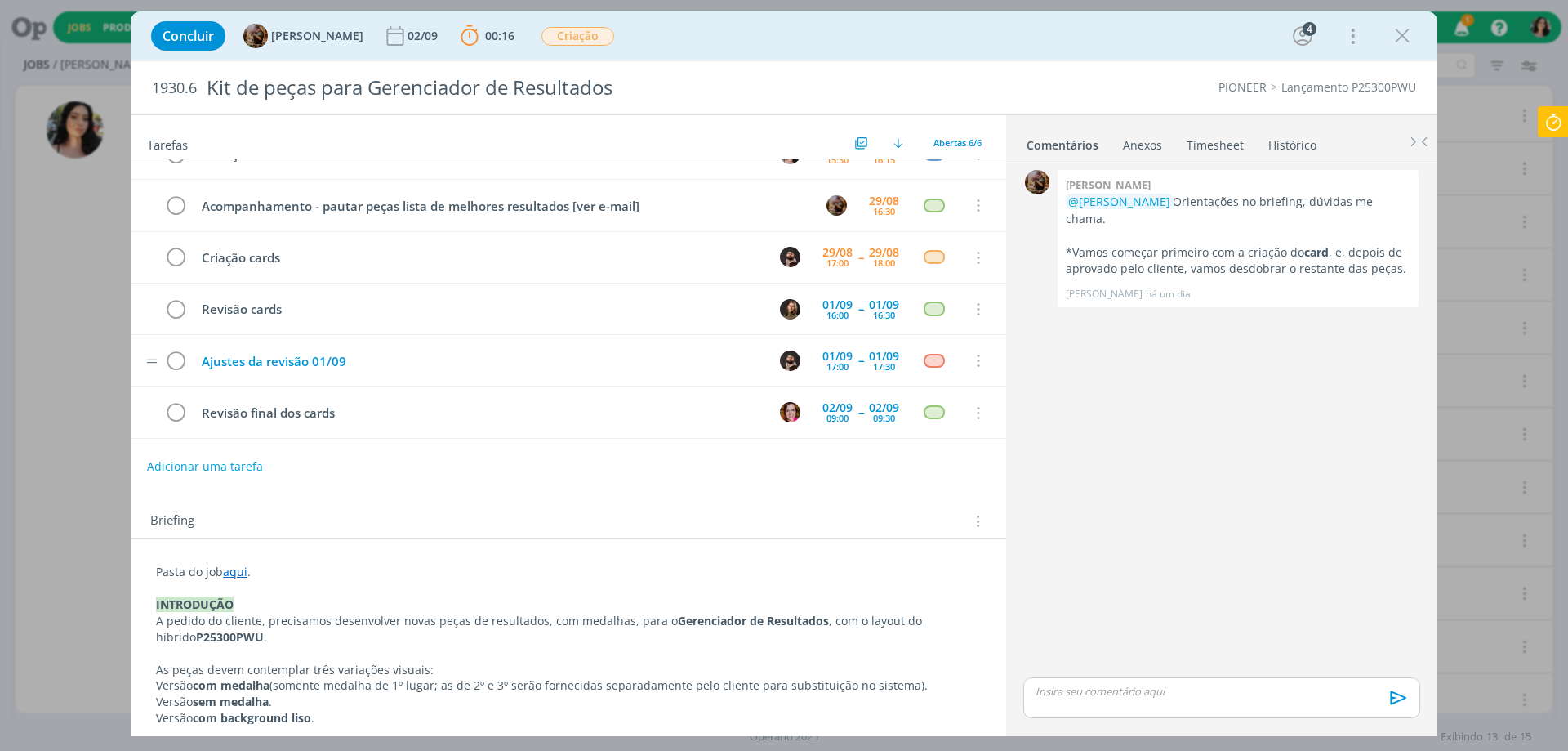
scroll to position [0, 0]
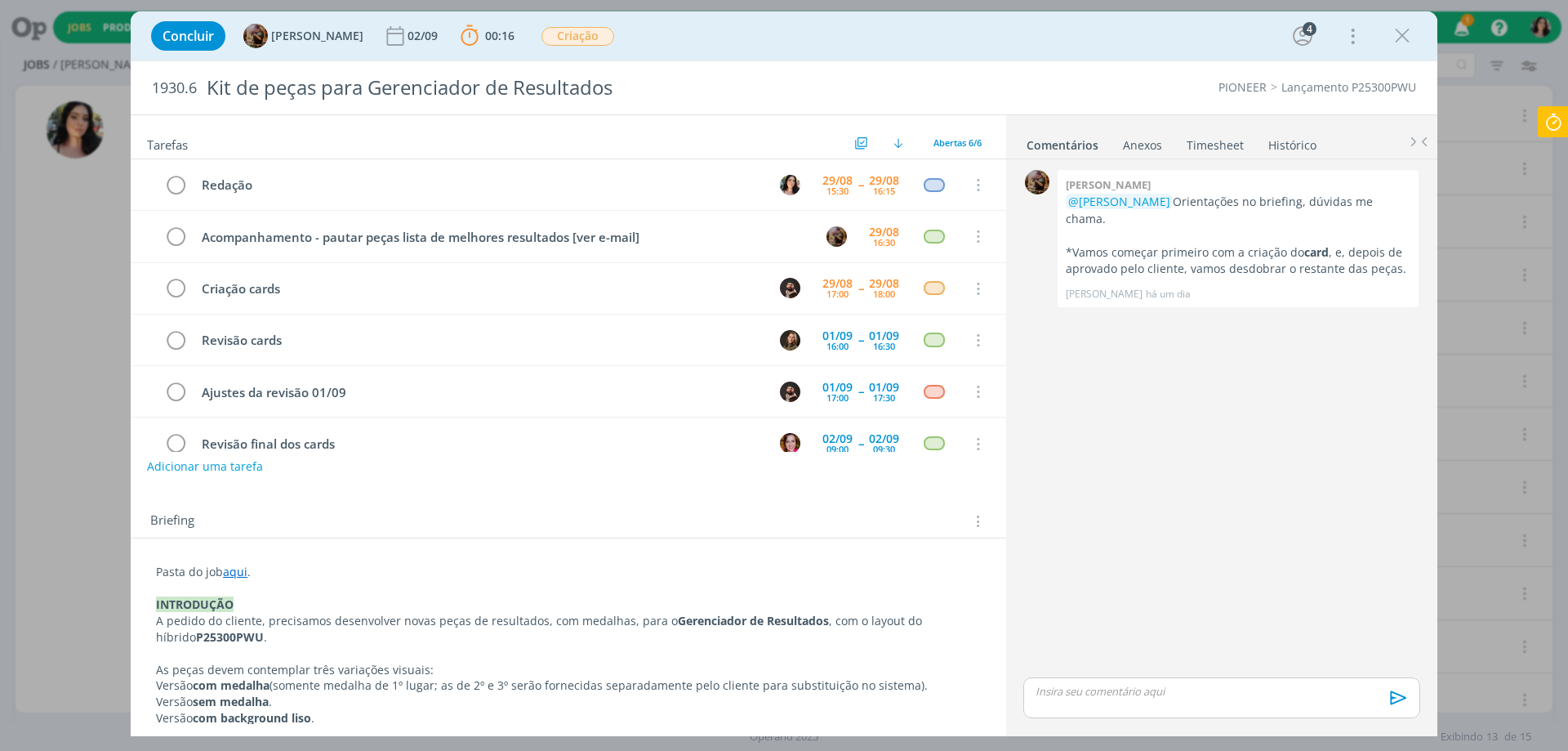
click at [1145, 661] on div "0 [PERSON_NAME] @[PERSON_NAME] Orientações no briefing, dúvidas me chama. *Vamo…" at bounding box center [1221, 420] width 410 height 508
click at [244, 569] on link "aqui" at bounding box center [235, 571] width 25 height 15
click at [230, 593] on link "[URL][DOMAIN_NAME]" at bounding box center [262, 603] width 124 height 21
click at [1179, 711] on div "dialog" at bounding box center [1222, 698] width 397 height 41
click at [1098, 657] on p "texto na pasta." at bounding box center [1221, 660] width 371 height 14
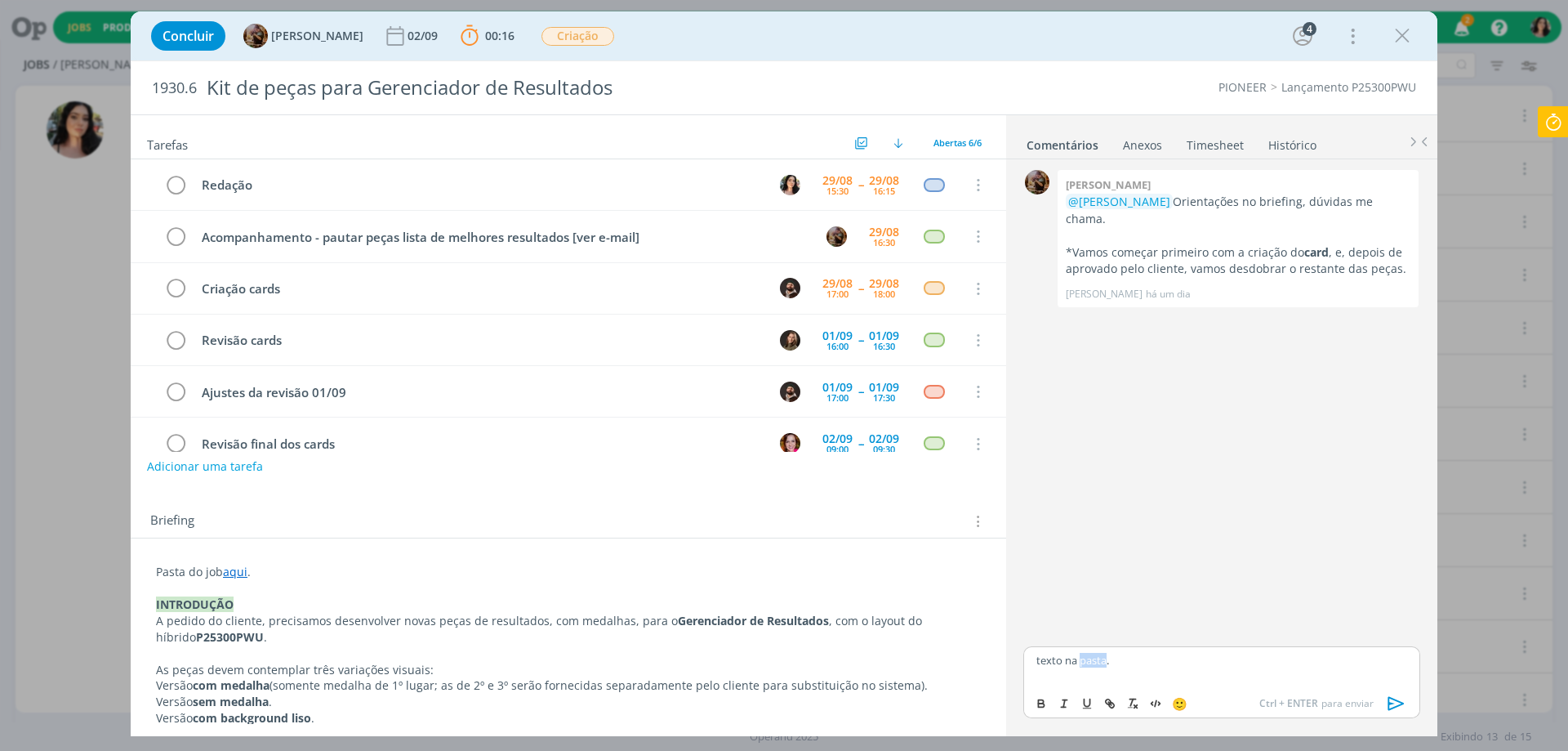
click at [1098, 657] on p "texto na pasta." at bounding box center [1221, 660] width 371 height 14
click at [1110, 699] on icon "dialog" at bounding box center [1108, 701] width 5 height 5
paste input "[URL][DOMAIN_NAME]"
type input "[URL][DOMAIN_NAME]"
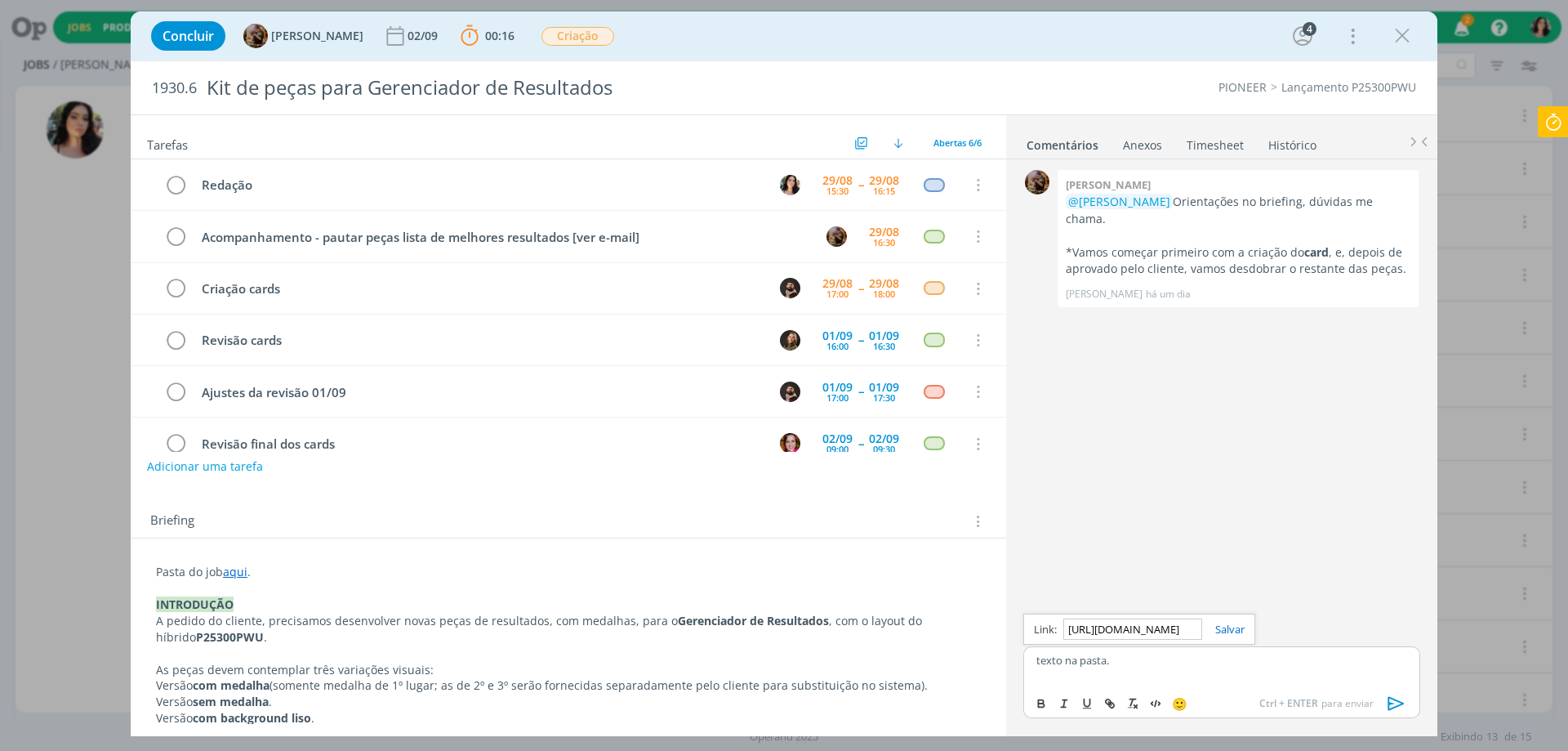
scroll to position [0, 0]
click at [1222, 618] on div "[URL][DOMAIN_NAME]" at bounding box center [1139, 629] width 232 height 31
click at [1222, 624] on link "dialog" at bounding box center [1224, 628] width 43 height 14
click at [1540, 118] on icon at bounding box center [1554, 122] width 30 height 32
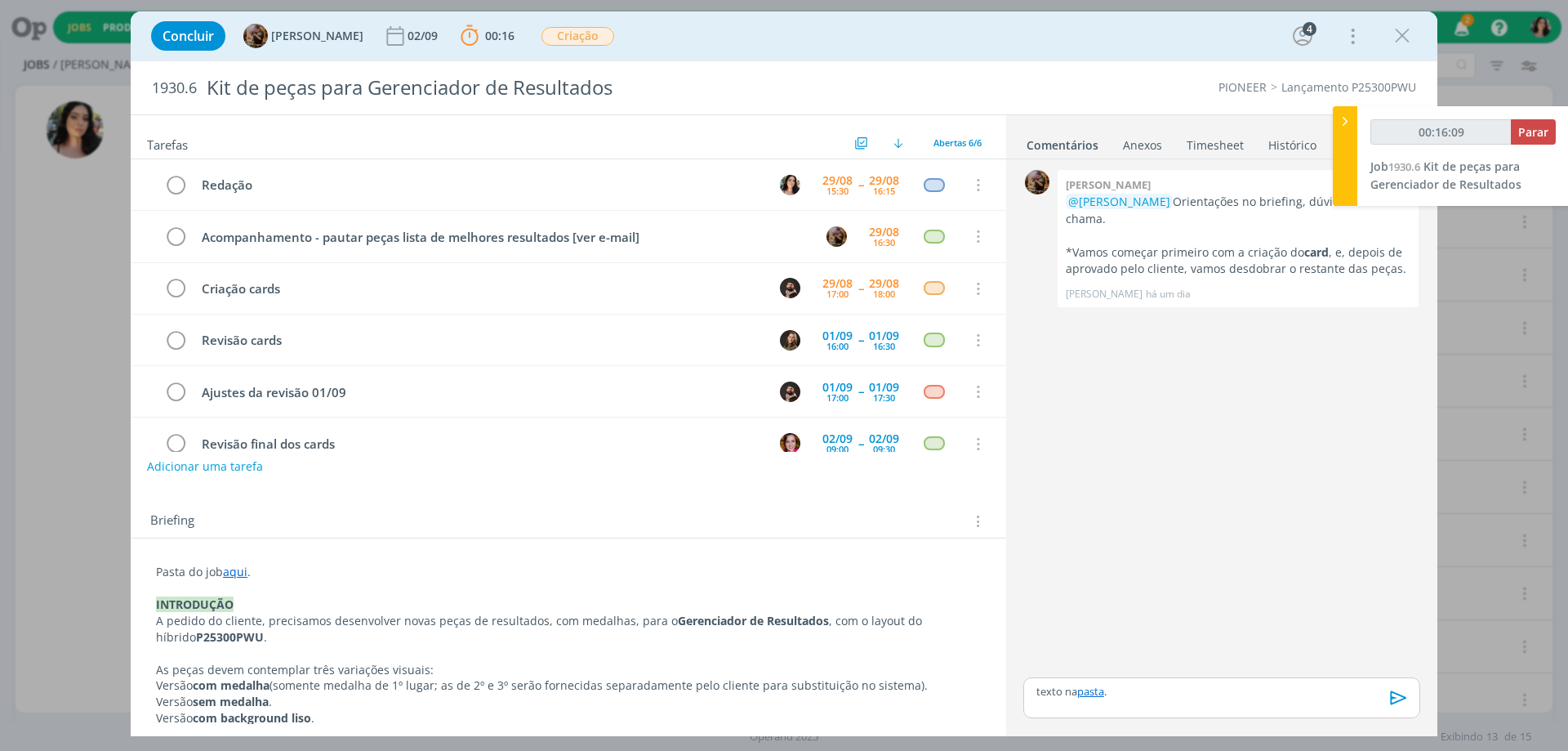
type input "00:16:10"
click at [1529, 124] on span "Parar" at bounding box center [1533, 132] width 30 height 15
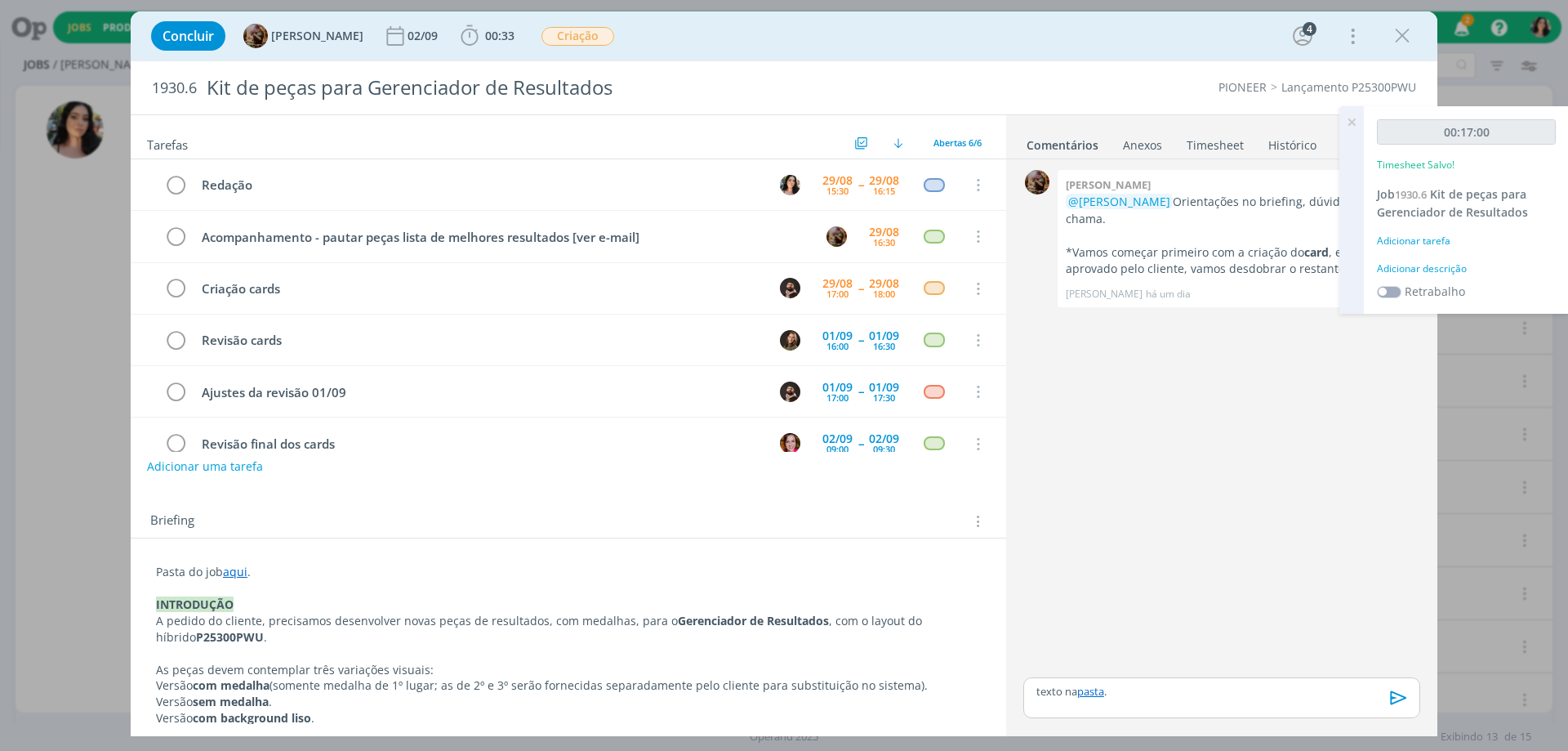
click at [1446, 262] on div "Adicionar descrição" at bounding box center [1467, 269] width 179 height 14
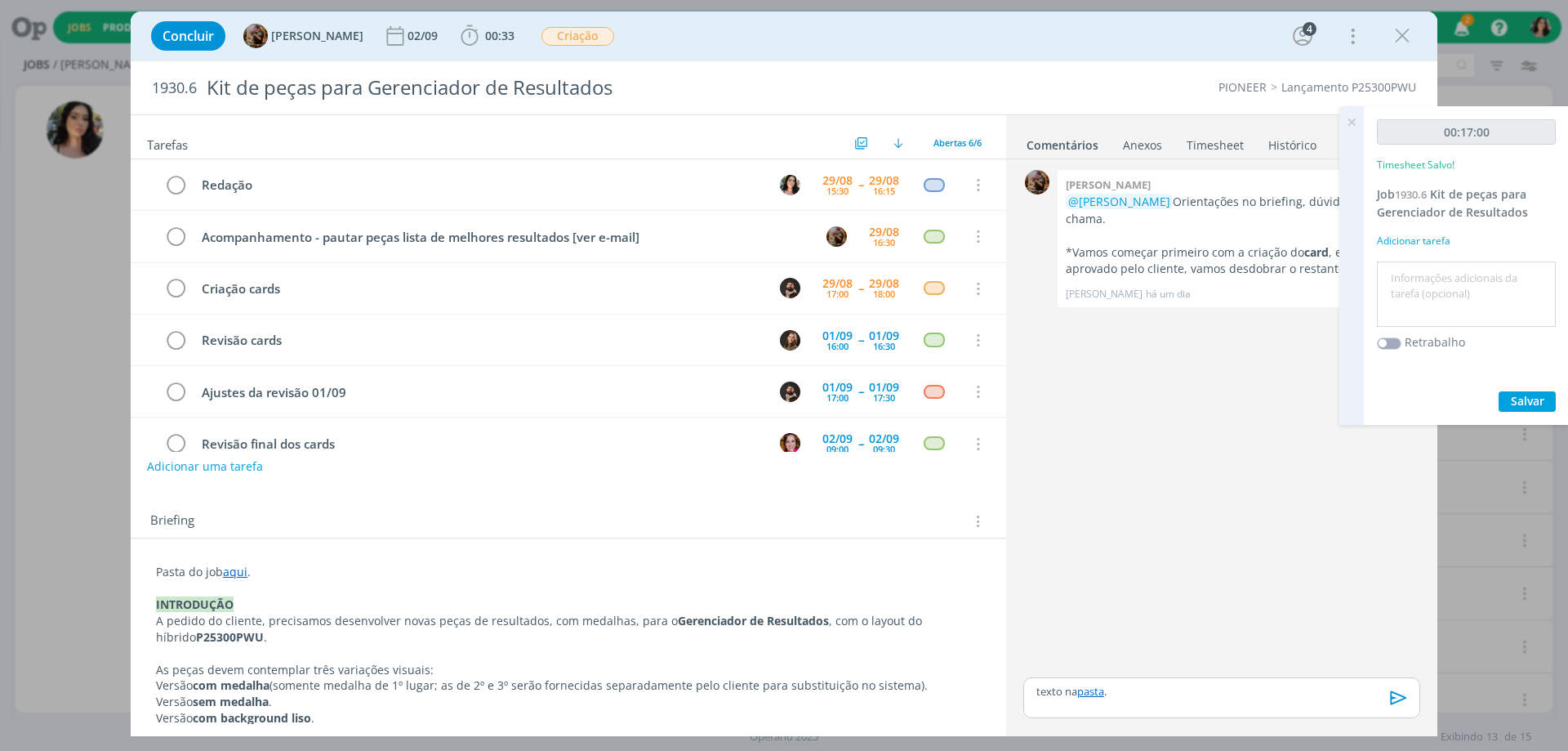
click at [1446, 273] on textarea at bounding box center [1467, 294] width 170 height 58
type textarea "Redação."
click at [1543, 394] on span "Salvar" at bounding box center [1527, 401] width 33 height 15
click at [1394, 696] on icon "dialog" at bounding box center [1398, 697] width 25 height 25
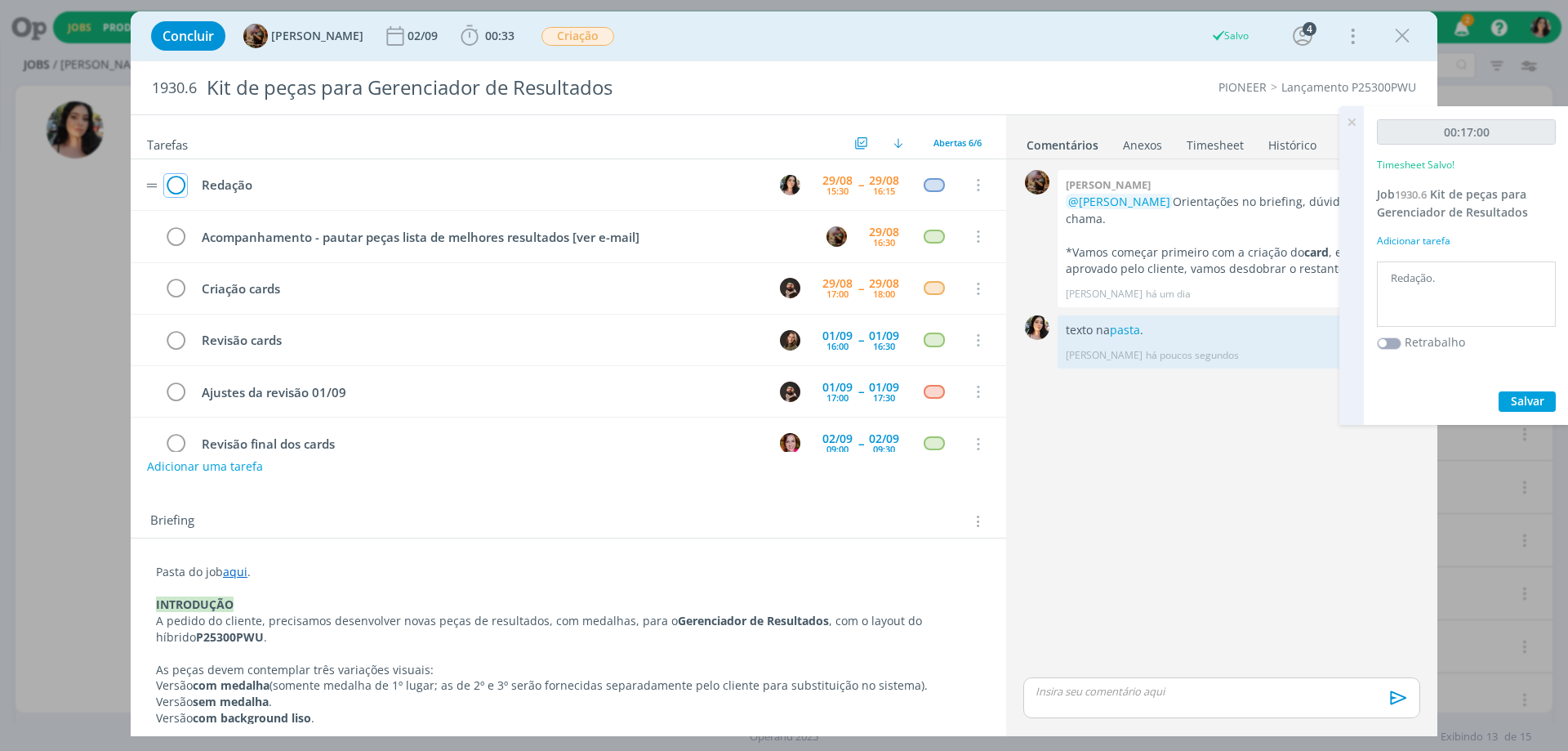
click at [178, 184] on icon "dialog" at bounding box center [176, 185] width 23 height 25
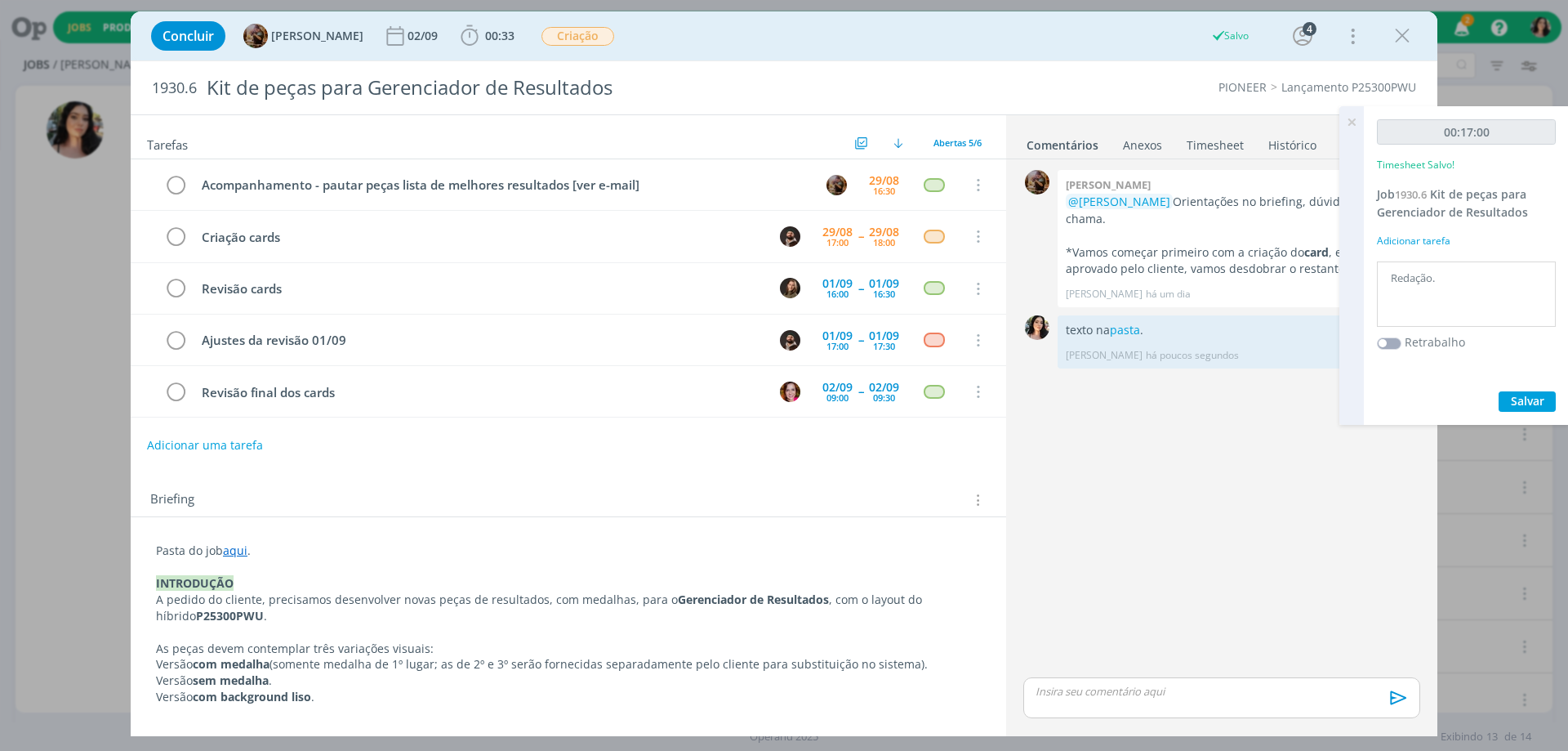
click at [1348, 125] on icon at bounding box center [1352, 122] width 30 height 32
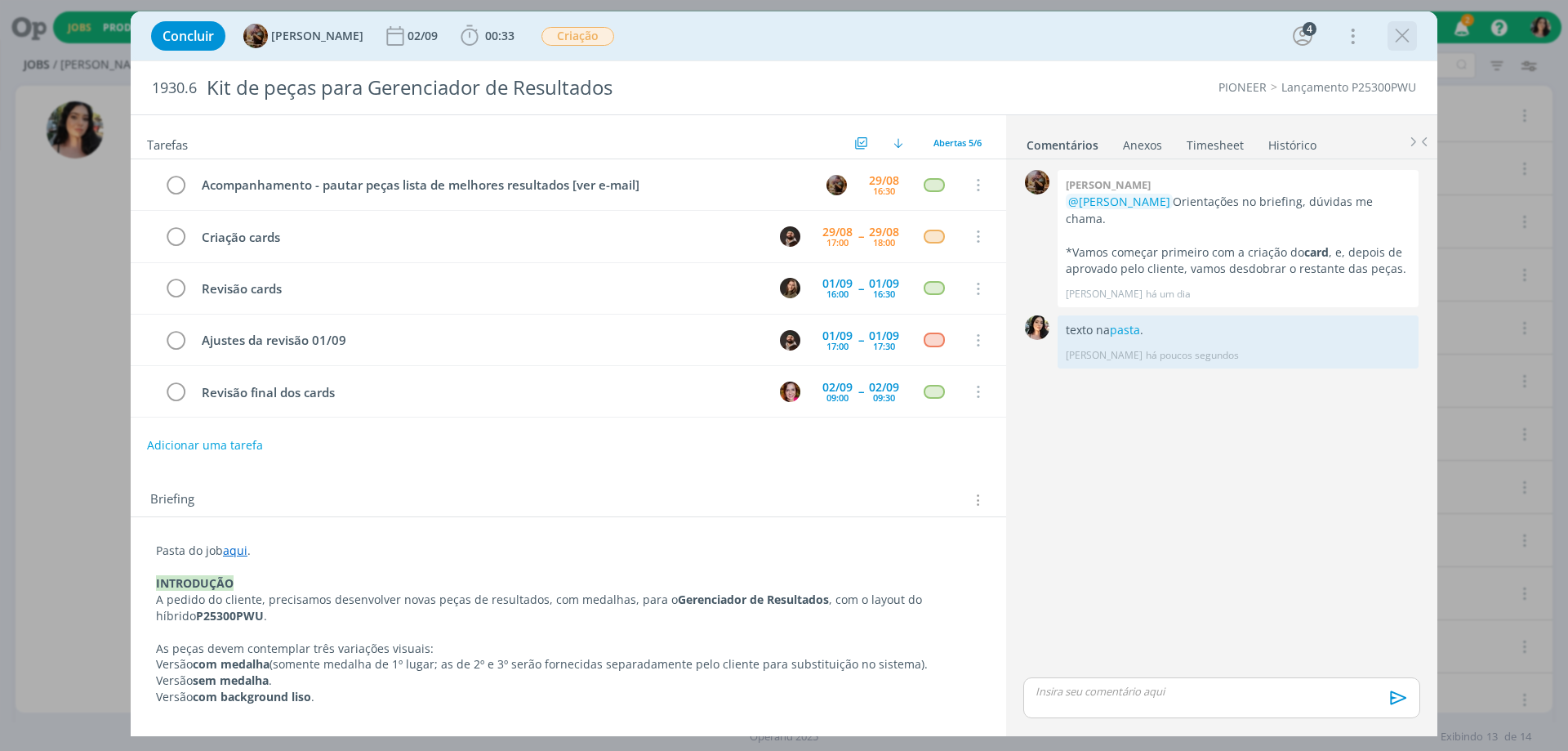
click at [1388, 34] on div "dialog" at bounding box center [1402, 36] width 30 height 30
click at [1404, 39] on icon "dialog" at bounding box center [1402, 36] width 25 height 25
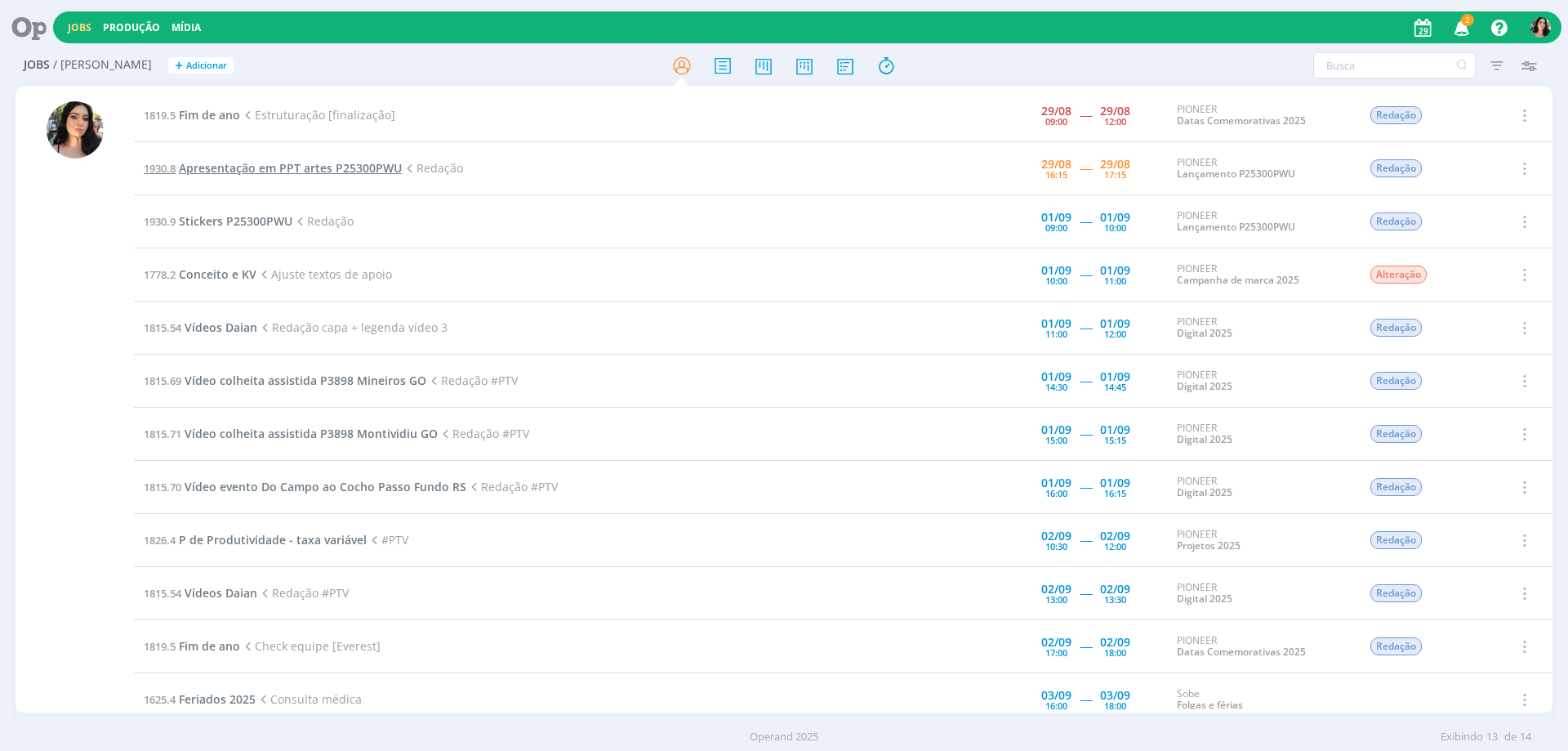
click at [304, 165] on span "Apresentação em PPT artes P25300PWU" at bounding box center [291, 168] width 223 height 15
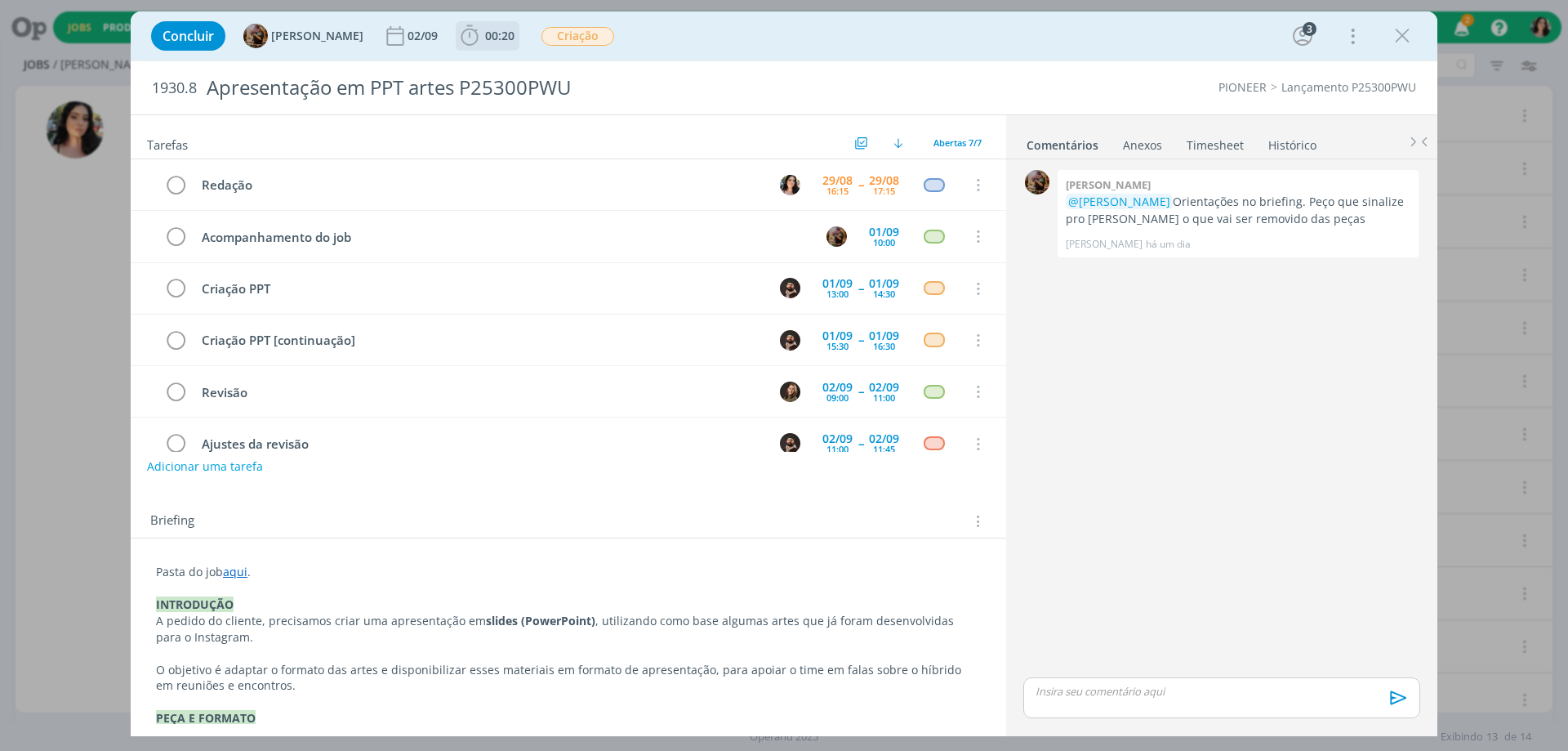
click at [501, 46] on span "00:20" at bounding box center [487, 36] width 61 height 25
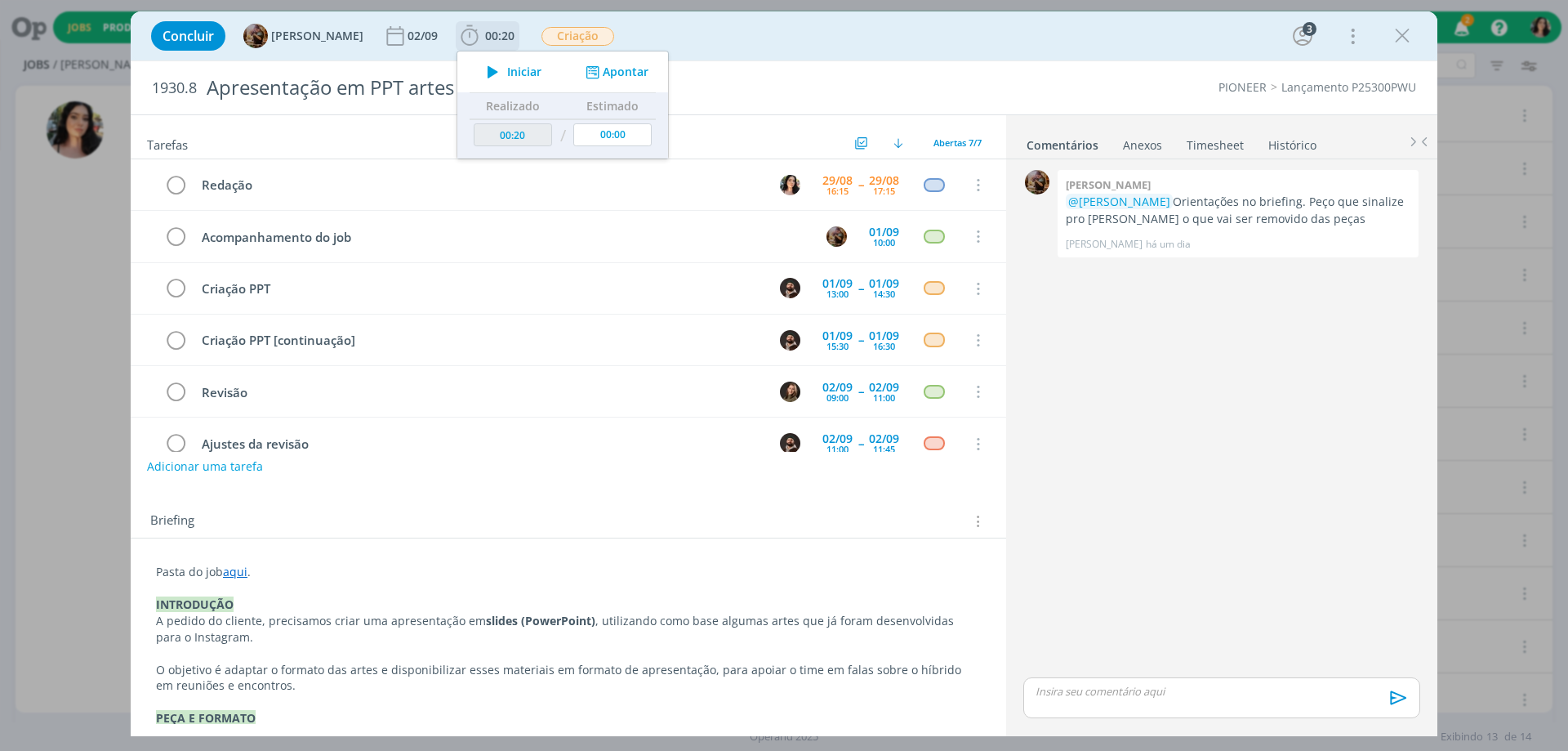
click at [505, 69] on icon "dialog" at bounding box center [493, 72] width 29 height 21
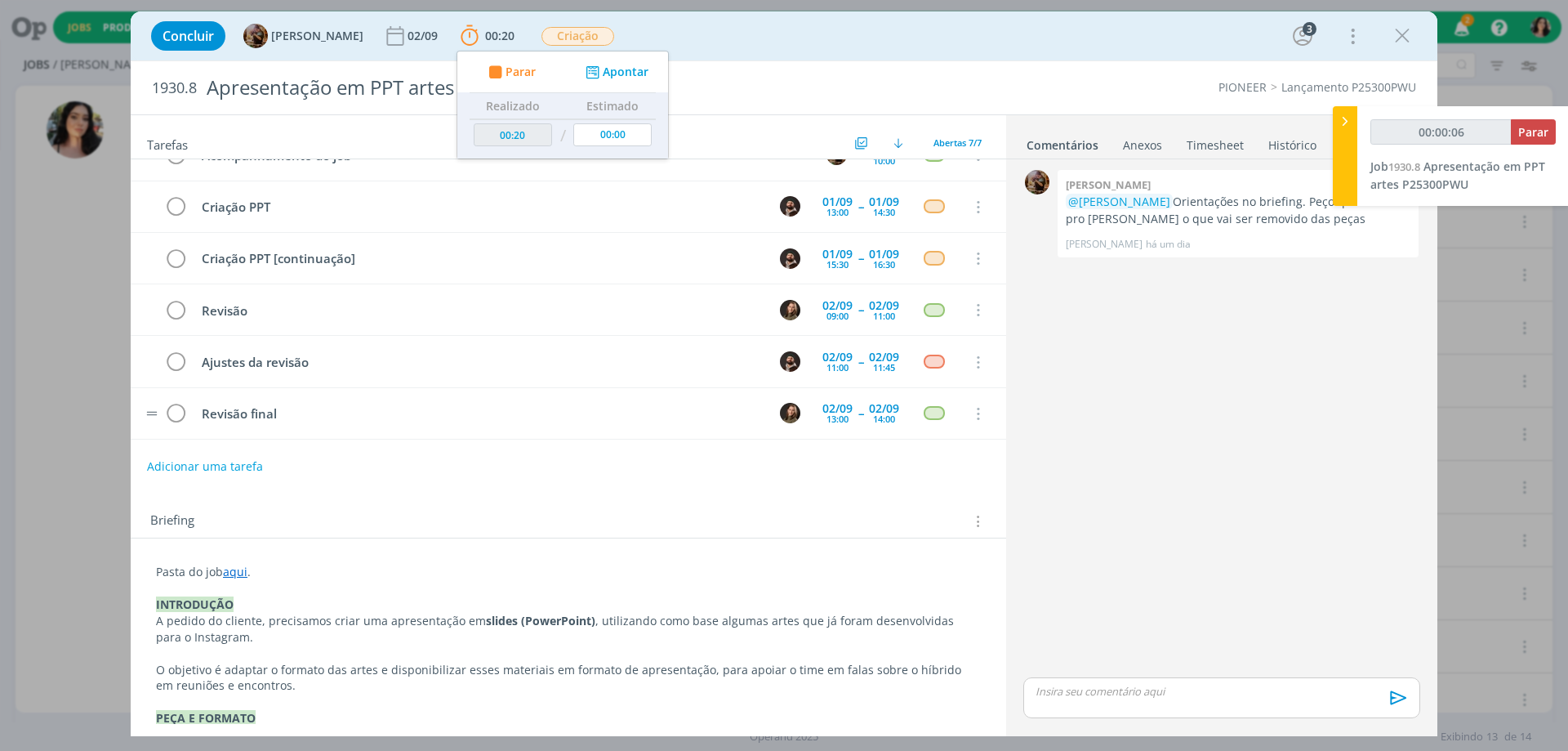
scroll to position [83, 0]
type input "00:00:08"
click at [1349, 148] on div at bounding box center [1345, 156] width 25 height 100
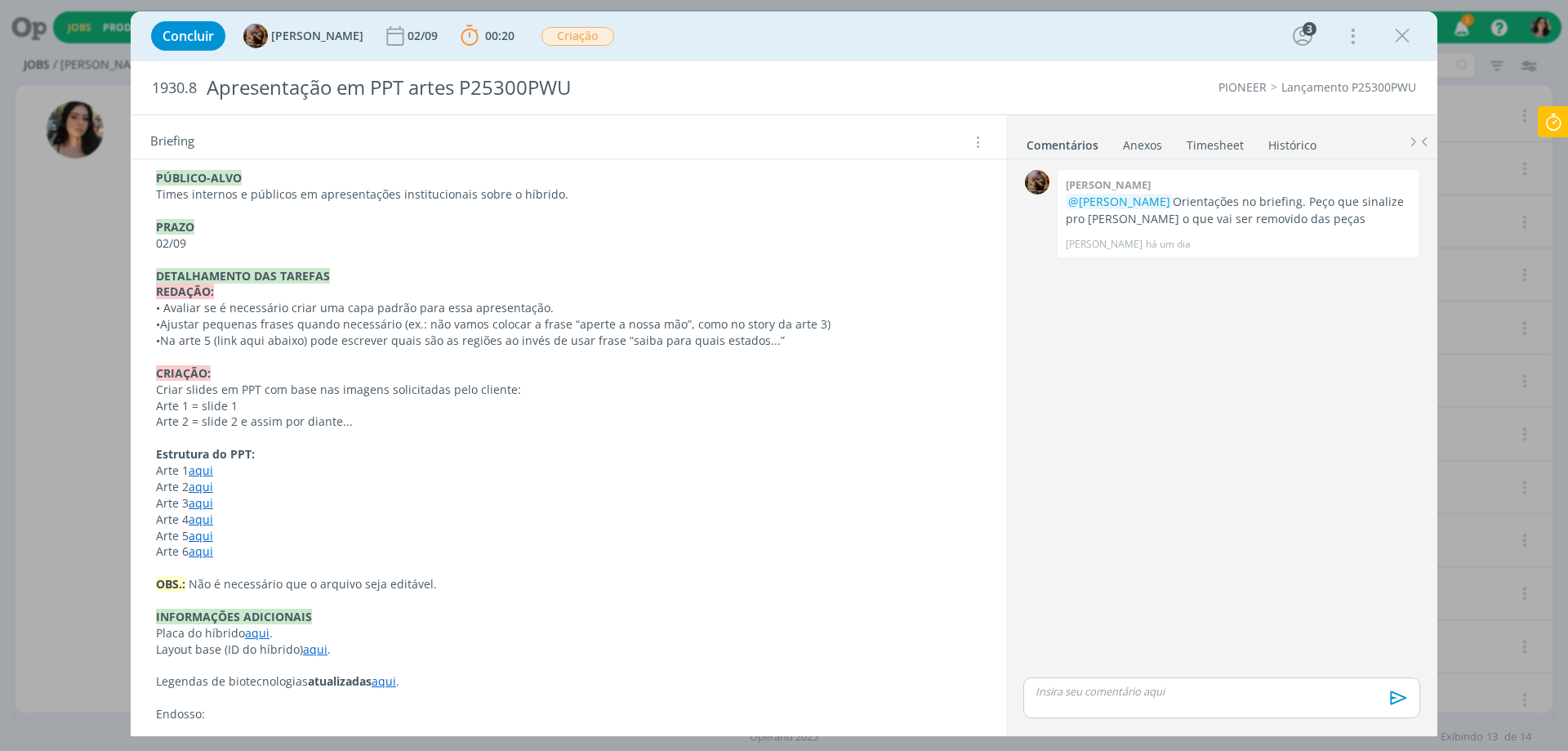
scroll to position [713, 0]
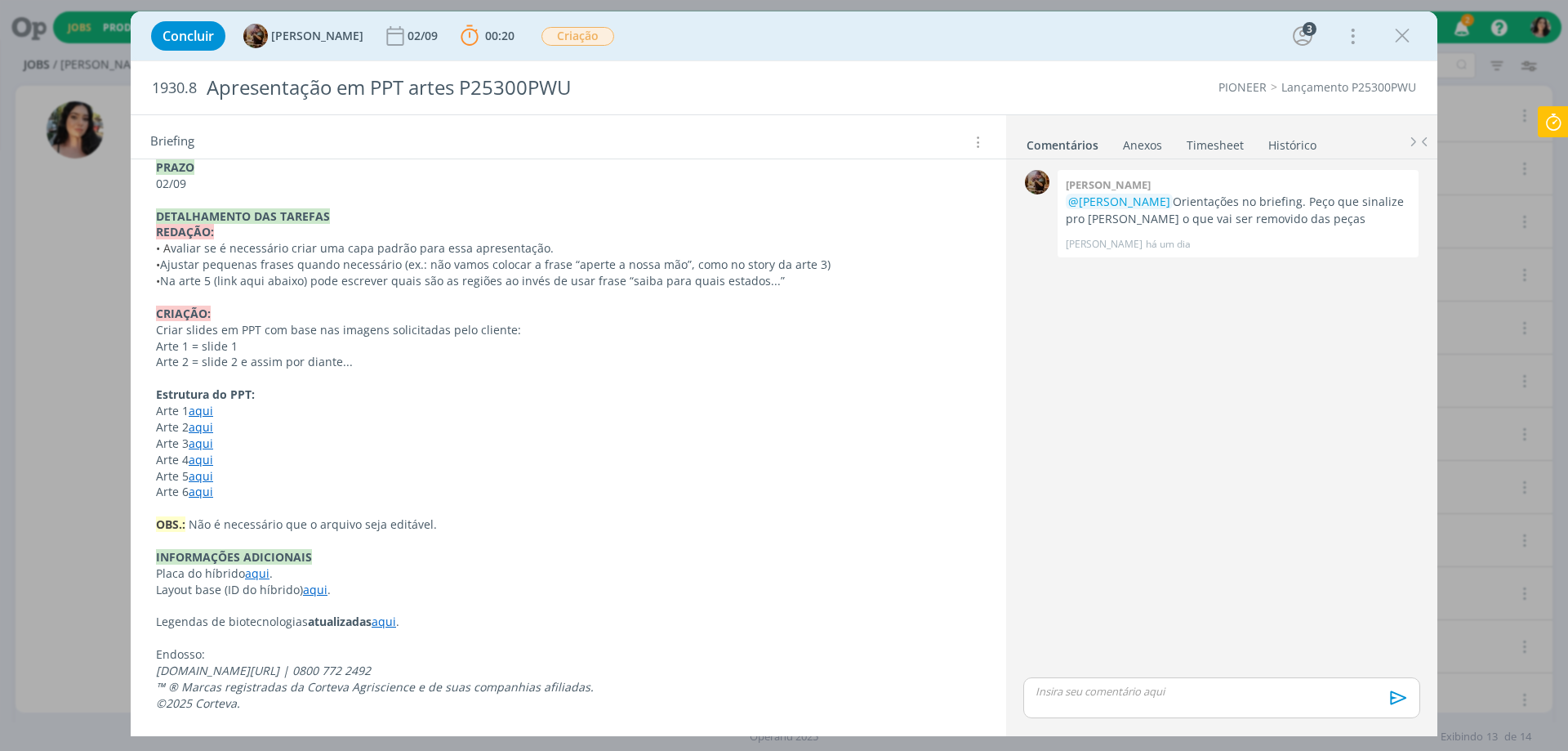
click at [201, 411] on link "aqui" at bounding box center [200, 411] width 25 height 15
click at [251, 441] on link "[URL][DOMAIN_NAME]" at bounding box center [262, 442] width 124 height 21
drag, startPoint x: 547, startPoint y: 522, endPoint x: 580, endPoint y: 545, distance: 40.2
click at [547, 523] on p "OBS.: Não é necessário que o arquivo seja editável." at bounding box center [568, 525] width 823 height 16
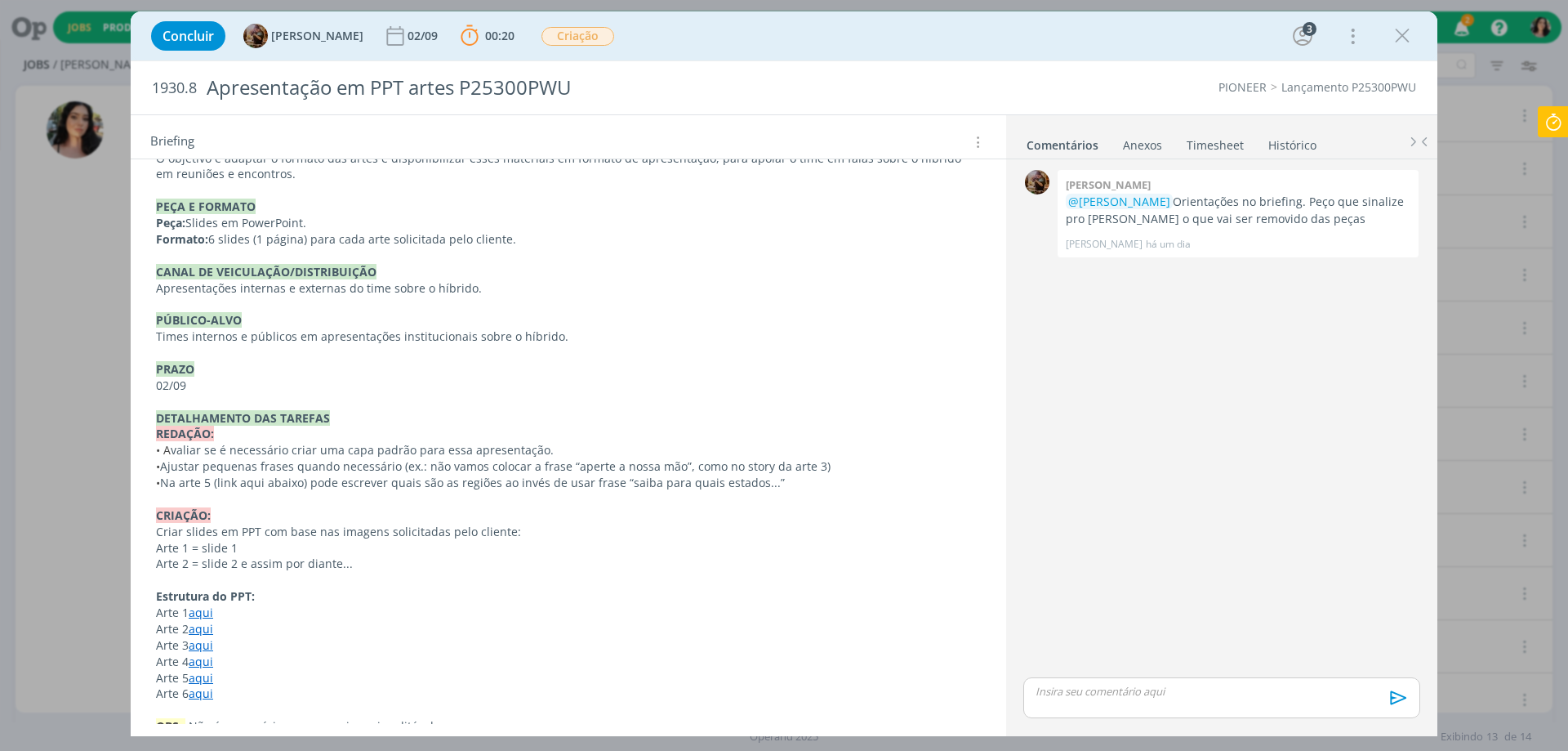
scroll to position [572, 0]
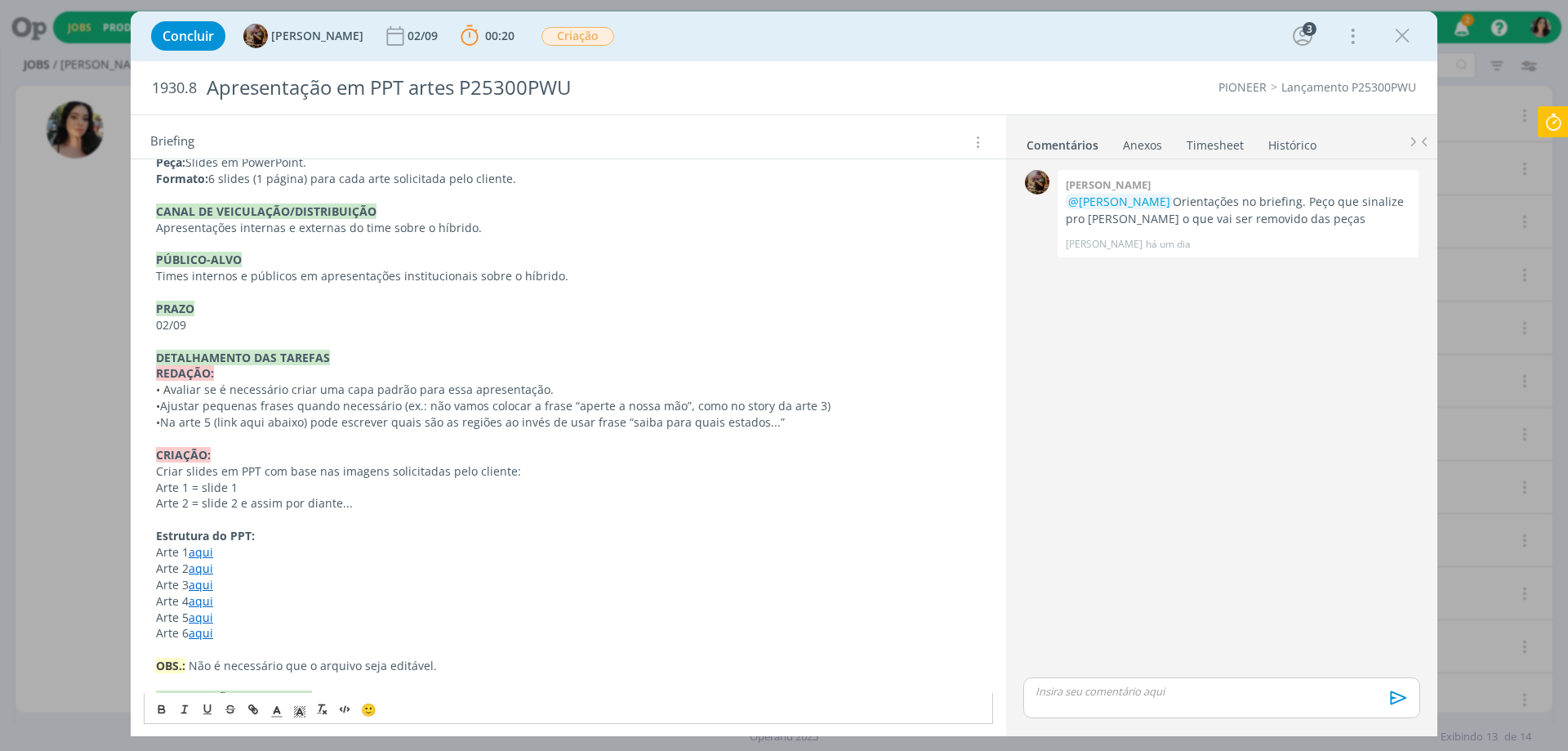
click at [199, 572] on link "aqui" at bounding box center [200, 568] width 25 height 15
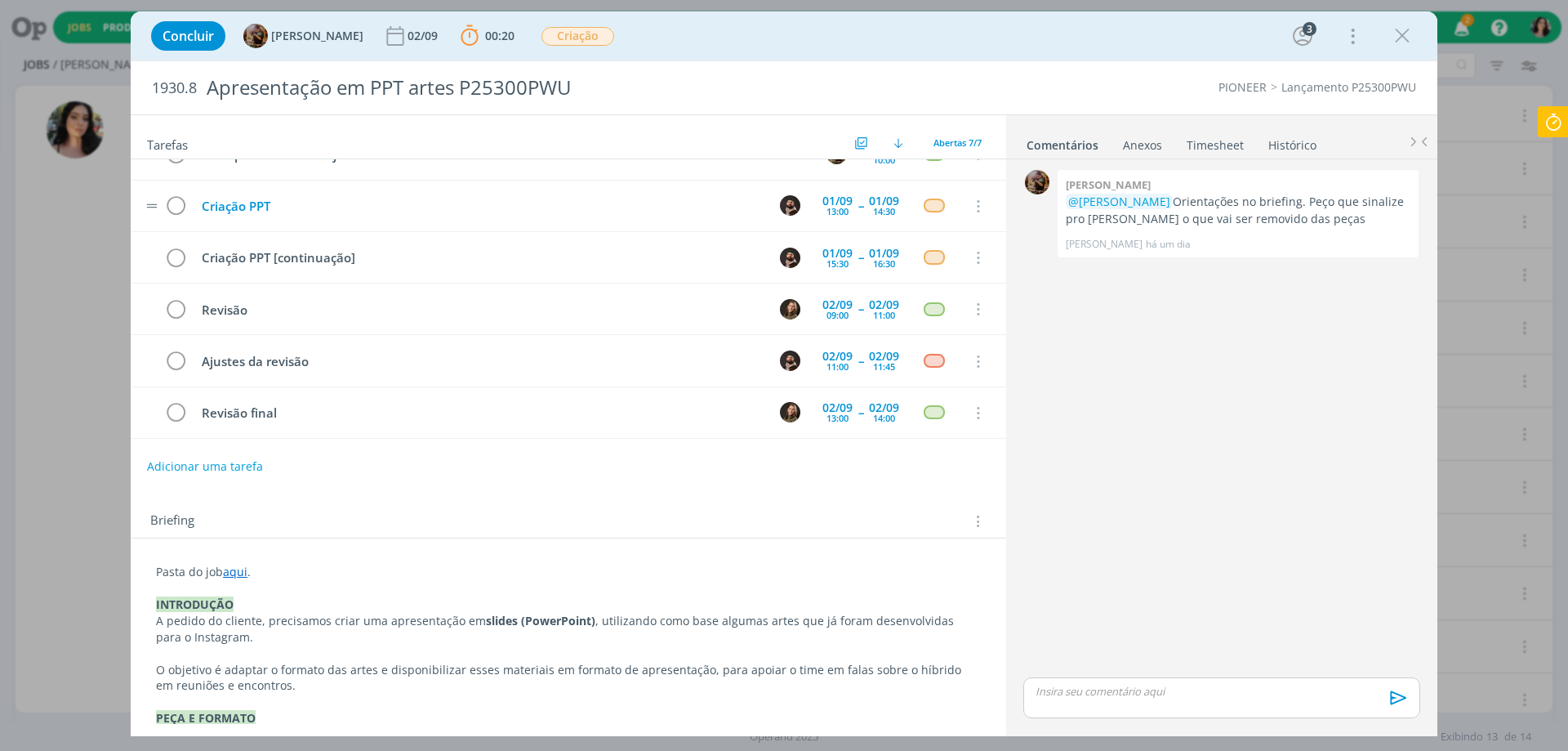
scroll to position [0, 0]
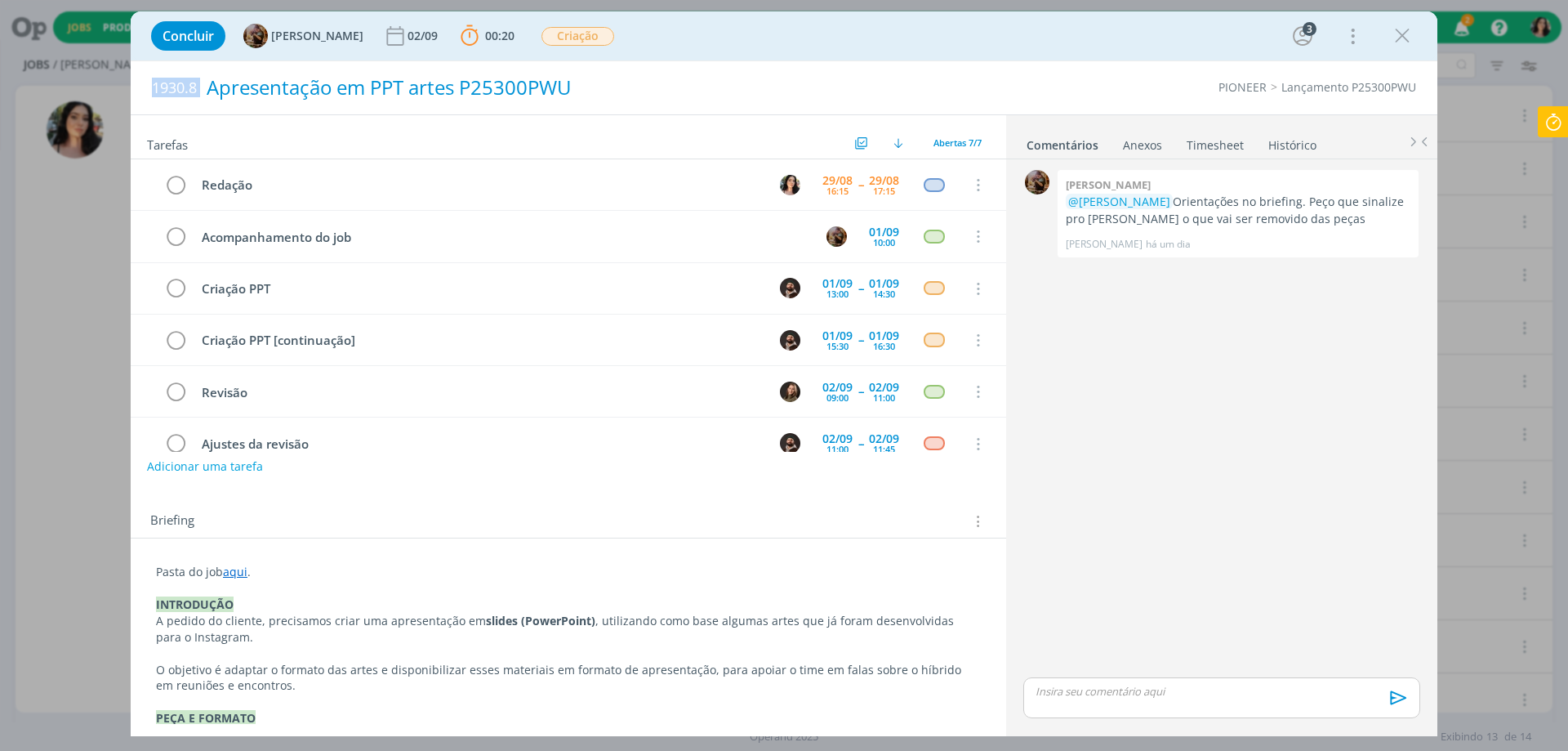
drag, startPoint x: 153, startPoint y: 86, endPoint x: 207, endPoint y: 90, distance: 54.1
click at [207, 90] on h2 "1930.8 Apresentação em PPT artes P25300PWU" at bounding box center [517, 88] width 731 height 53
copy span "1930.8"
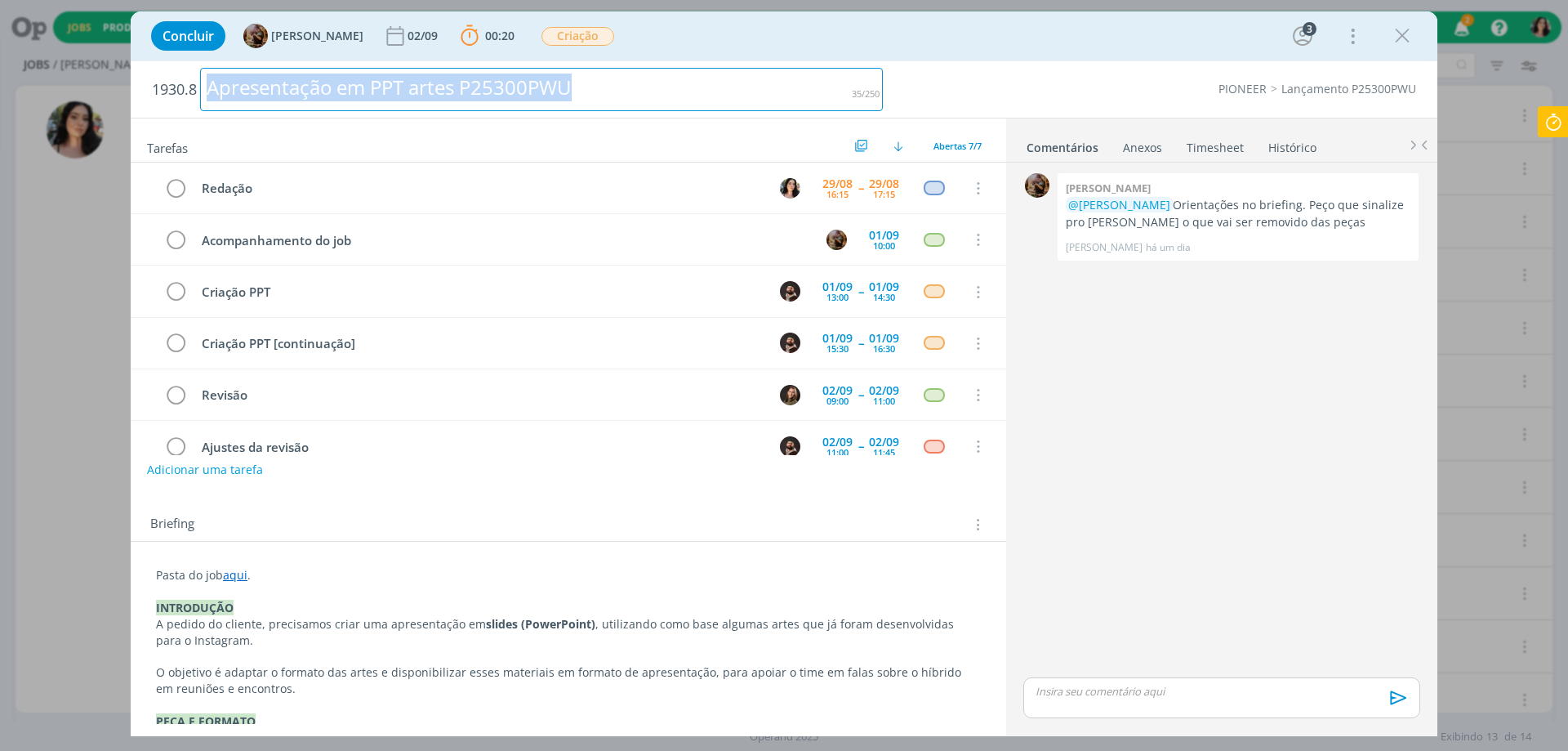
drag, startPoint x: 603, startPoint y: 86, endPoint x: 130, endPoint y: 102, distance: 473.3
click at [130, 102] on div "1930.8 Apresentação em PPT artes P25300PWU PIONEER Lançamento P25300PWU" at bounding box center [783, 90] width 1306 height 56
copy div "Apresentação em PPT artes P25300PWU"
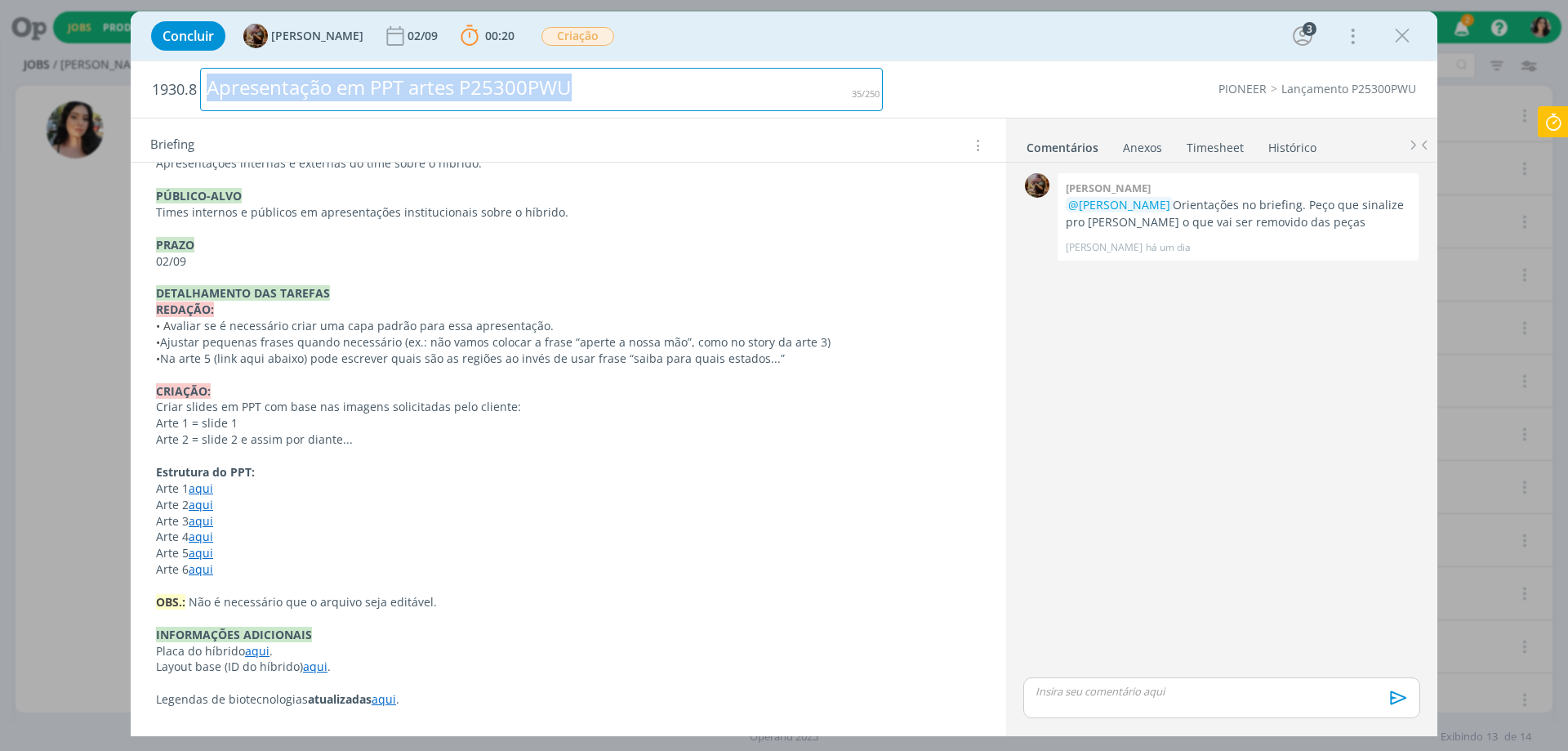
scroll to position [654, 0]
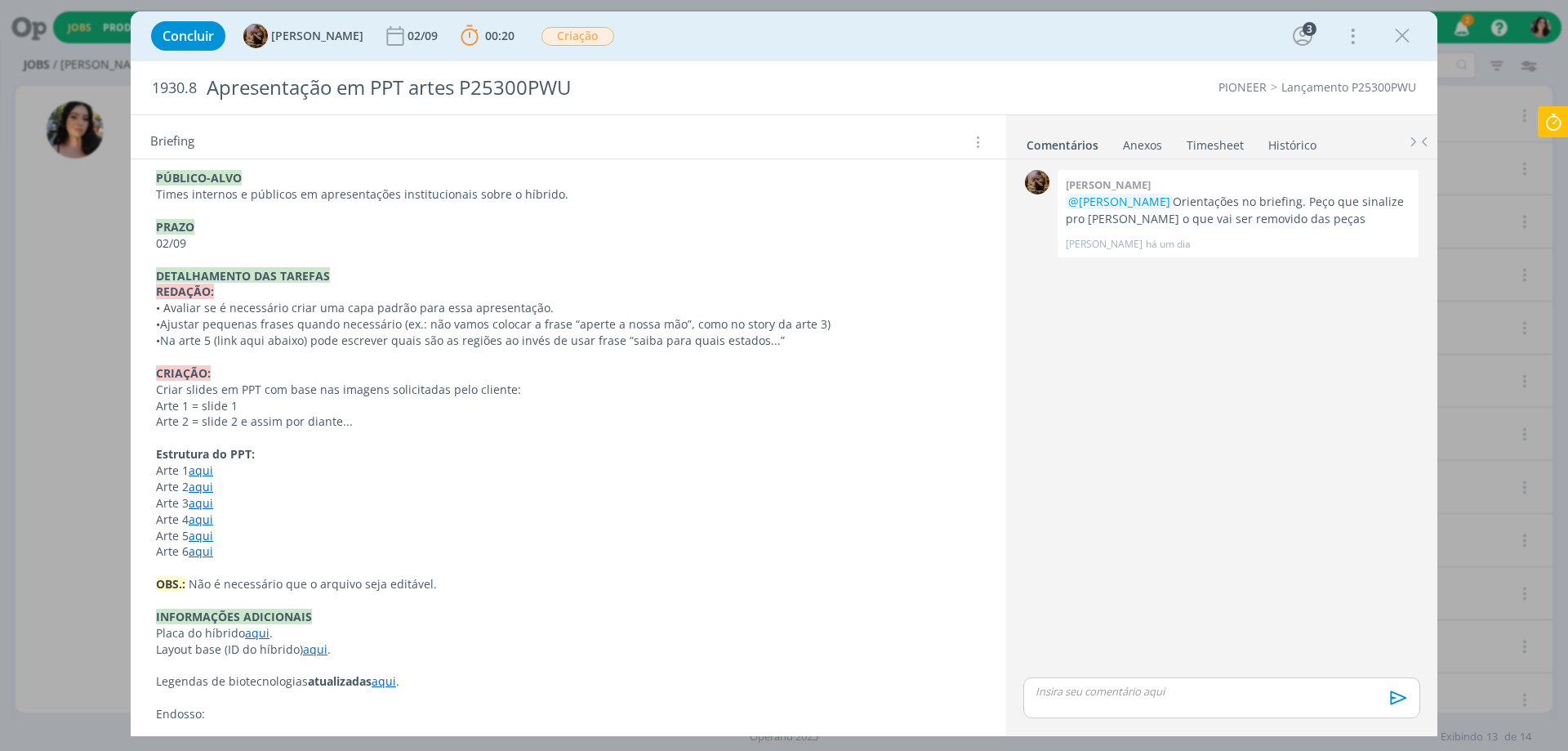
click at [205, 469] on link "aqui" at bounding box center [200, 470] width 25 height 15
click at [223, 495] on link "[URL][DOMAIN_NAME]" at bounding box center [262, 501] width 124 height 21
drag, startPoint x: 683, startPoint y: 584, endPoint x: 504, endPoint y: 529, distance: 187.3
click at [681, 582] on p "OBS.: Não é necessário que o arquivo seja editável." at bounding box center [568, 585] width 823 height 16
click at [202, 489] on link "aqui" at bounding box center [201, 488] width 25 height 15
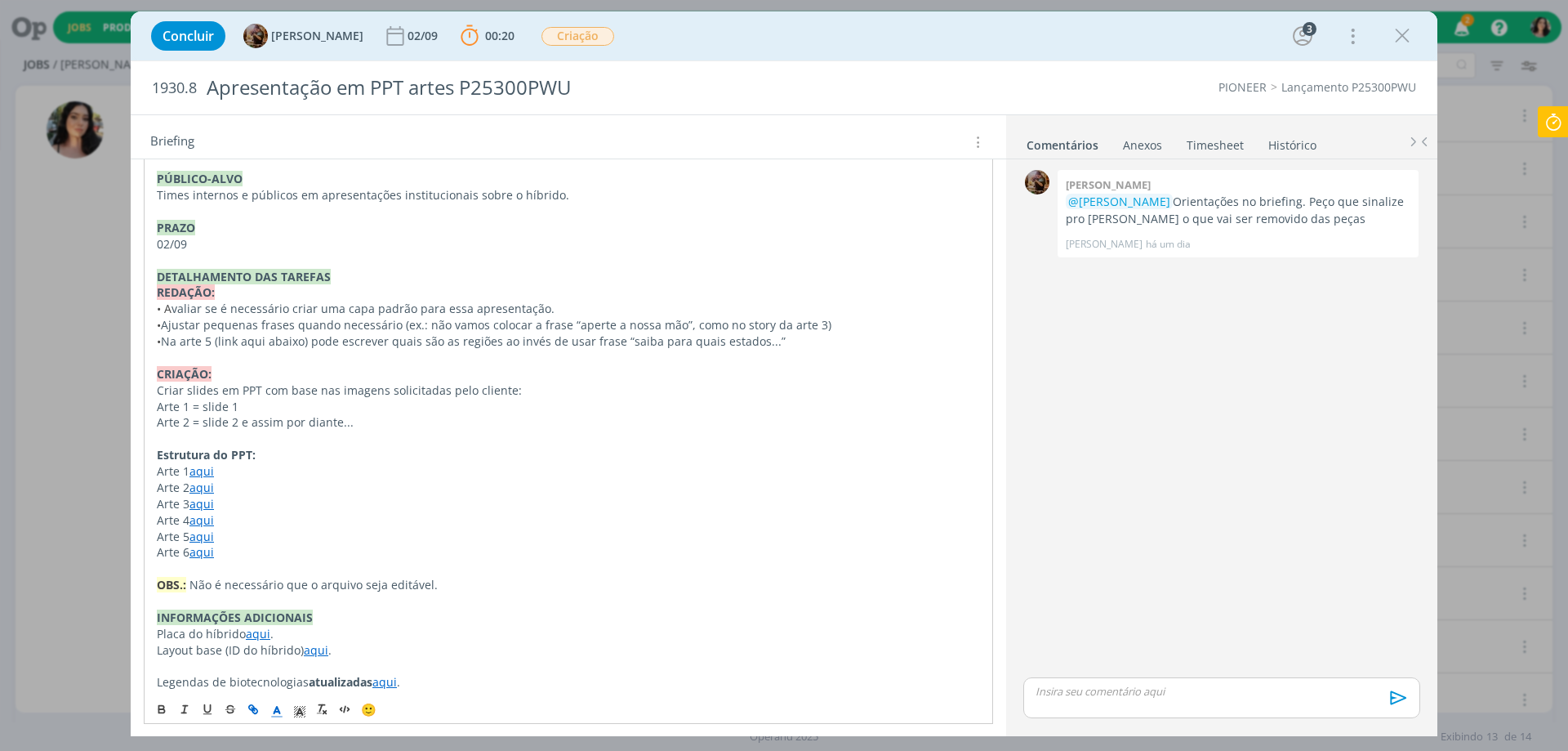
click at [211, 486] on link "aqui" at bounding box center [201, 488] width 25 height 15
click at [245, 523] on link "[URL][DOMAIN_NAME]" at bounding box center [262, 518] width 124 height 21
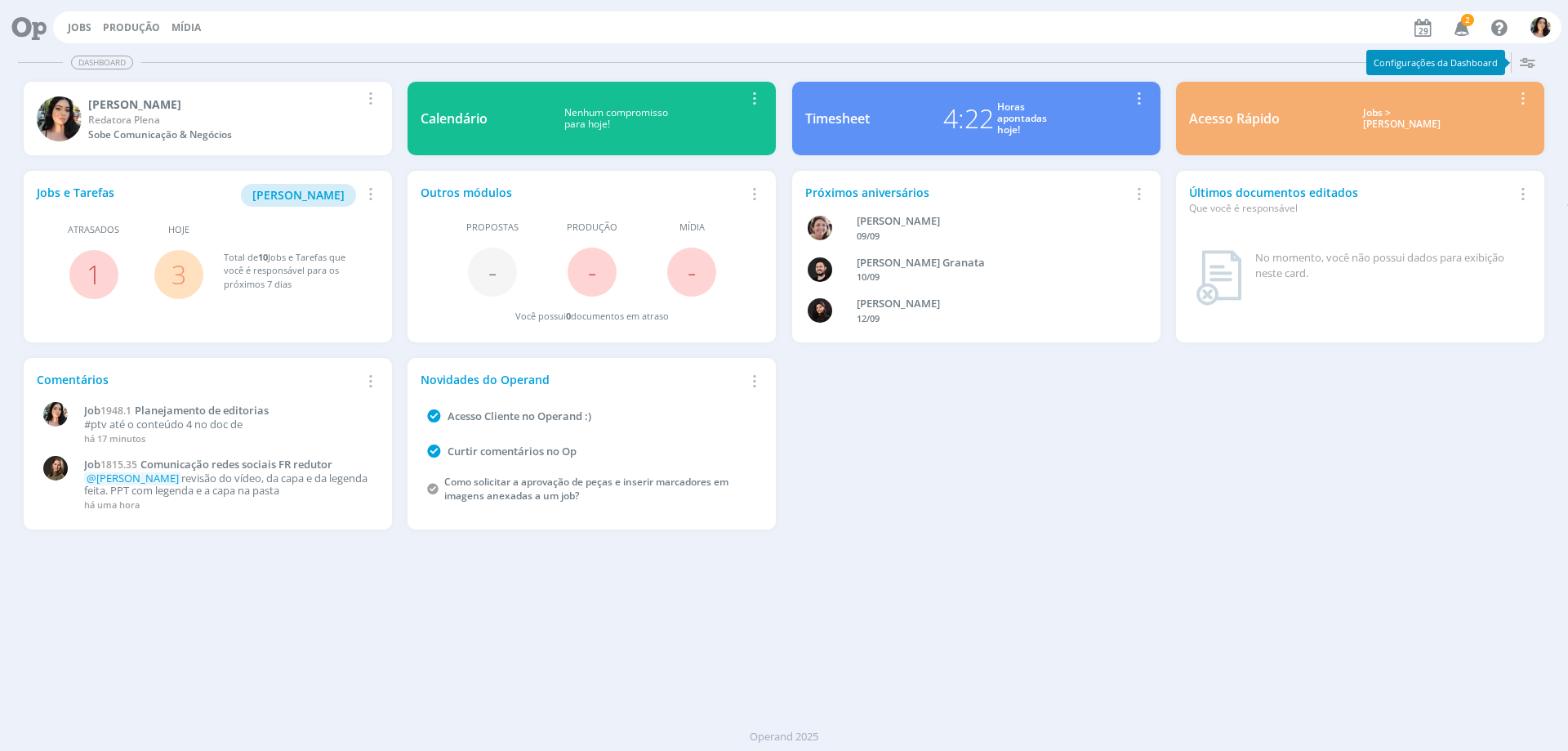
click at [40, 28] on icon at bounding box center [23, 26] width 33 height 32
click at [72, 30] on link "Jobs" at bounding box center [80, 27] width 24 height 14
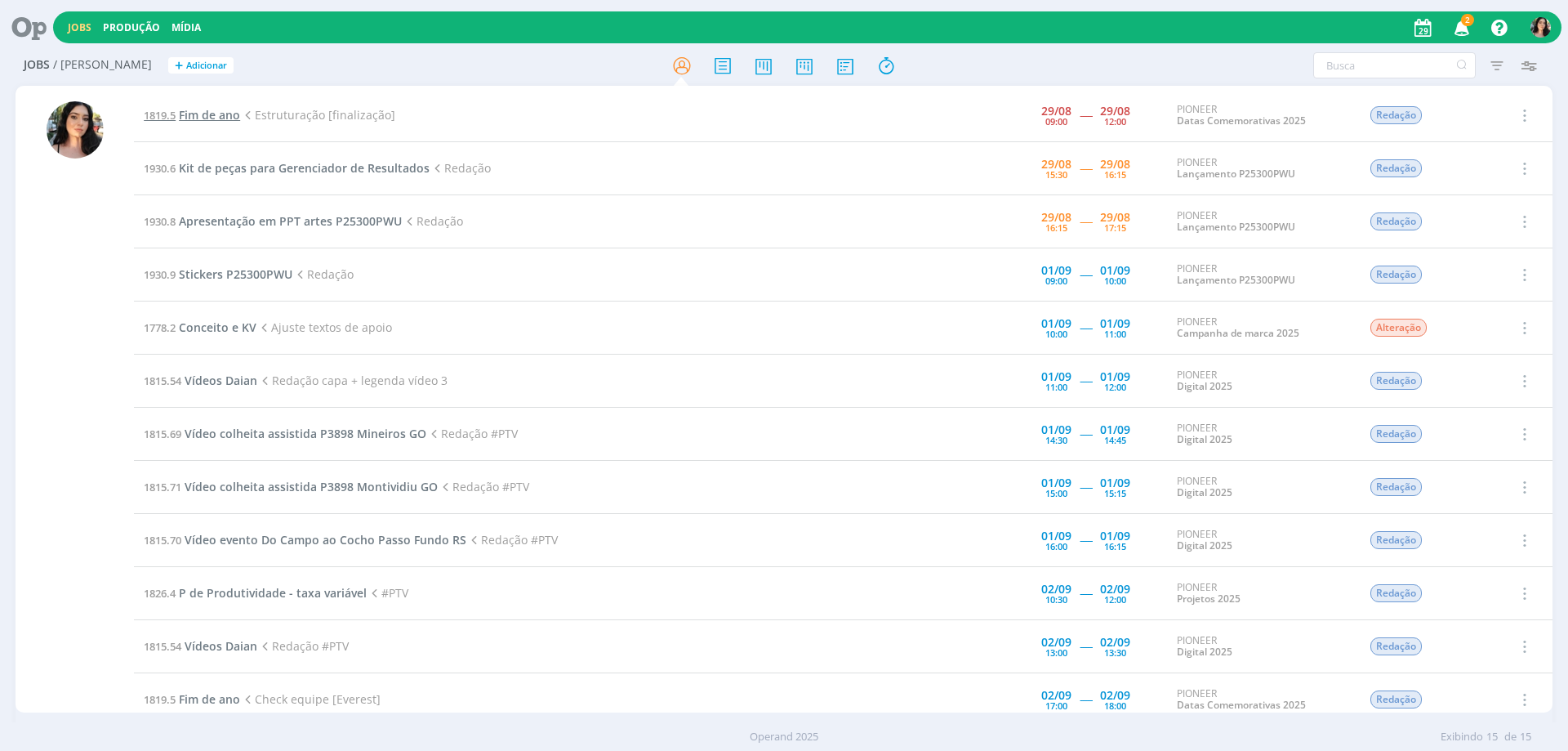
click at [226, 108] on span "Fim de ano" at bounding box center [210, 115] width 61 height 15
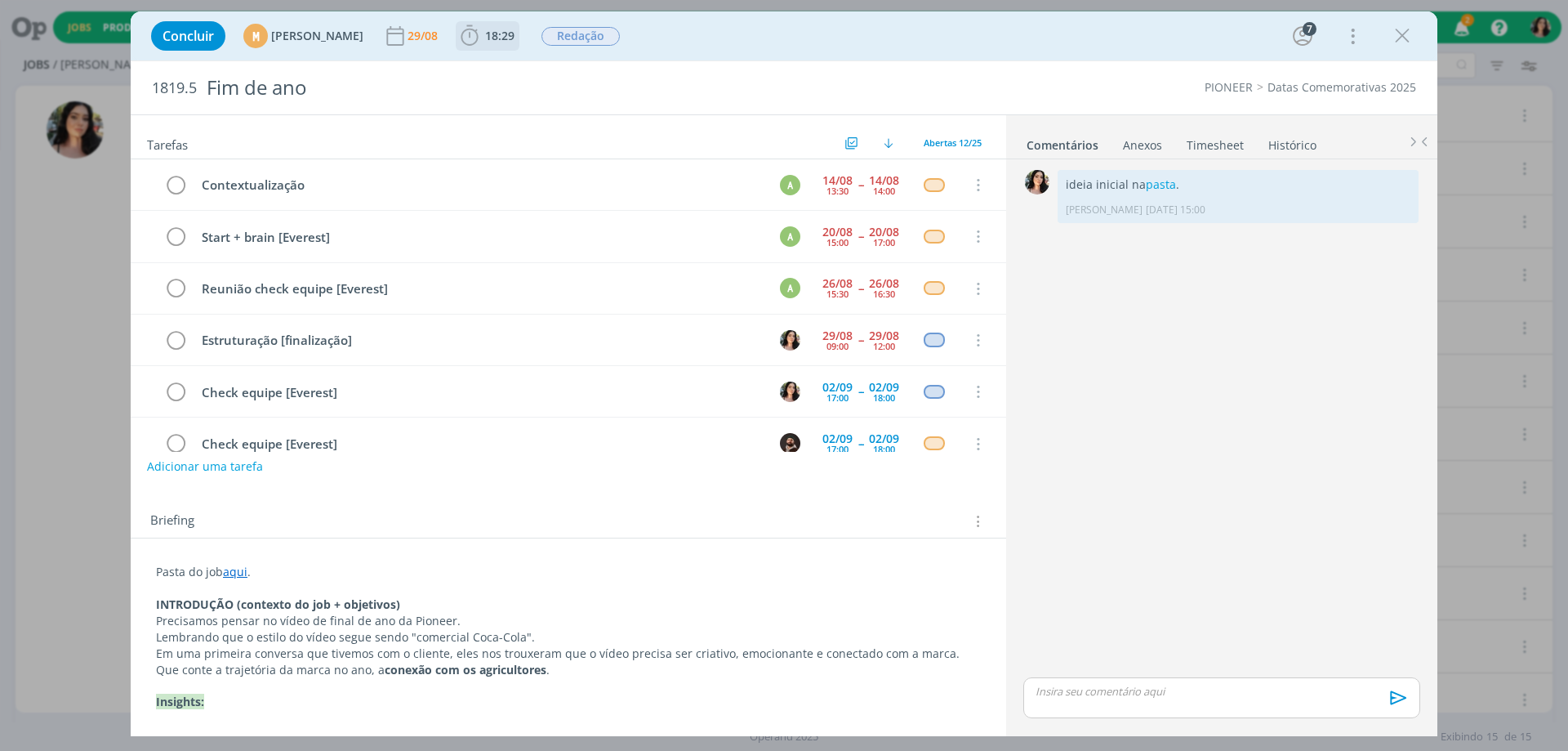
scroll to position [104, 0]
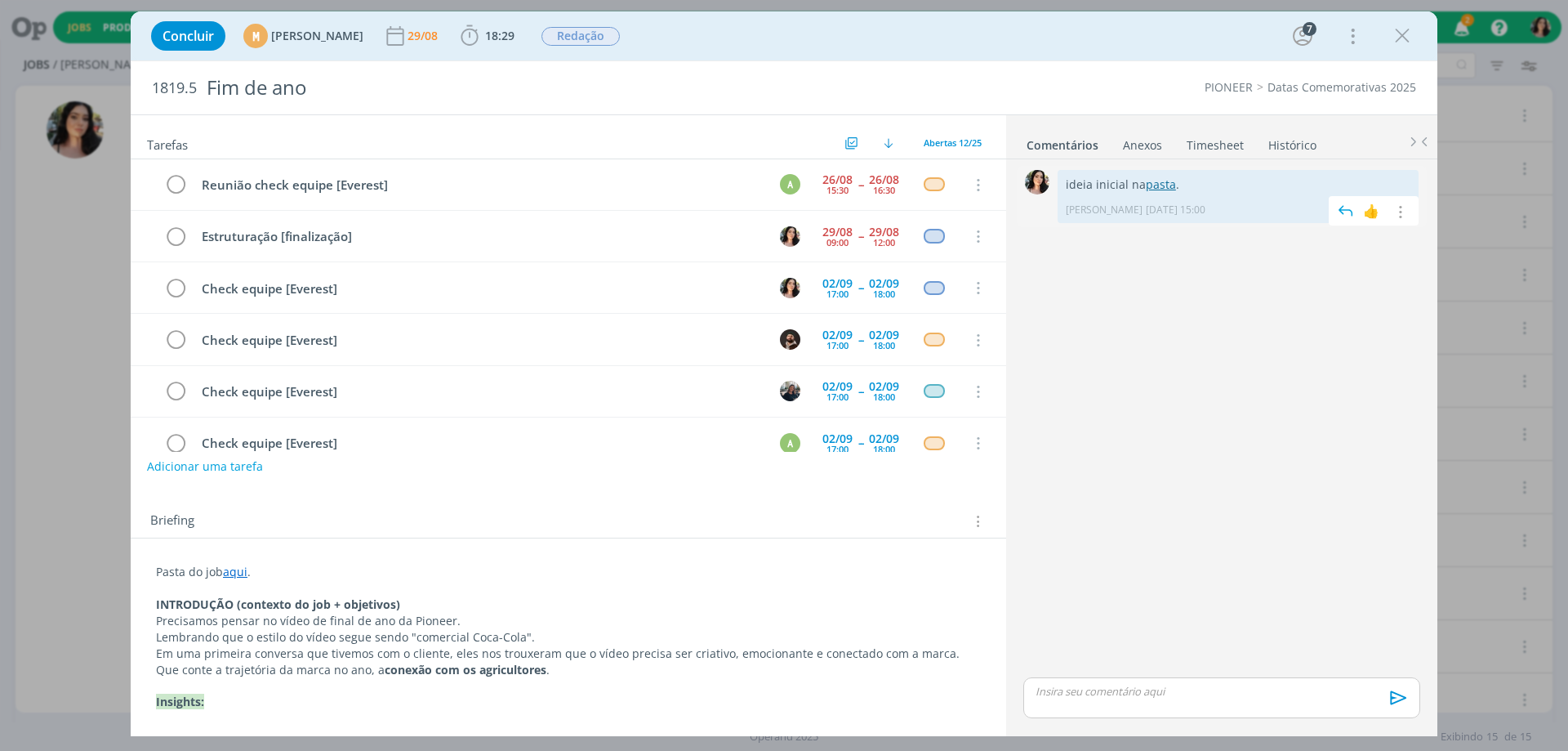
click at [1154, 180] on link "pasta" at bounding box center [1161, 184] width 30 height 15
click at [1404, 32] on icon "dialog" at bounding box center [1402, 36] width 25 height 25
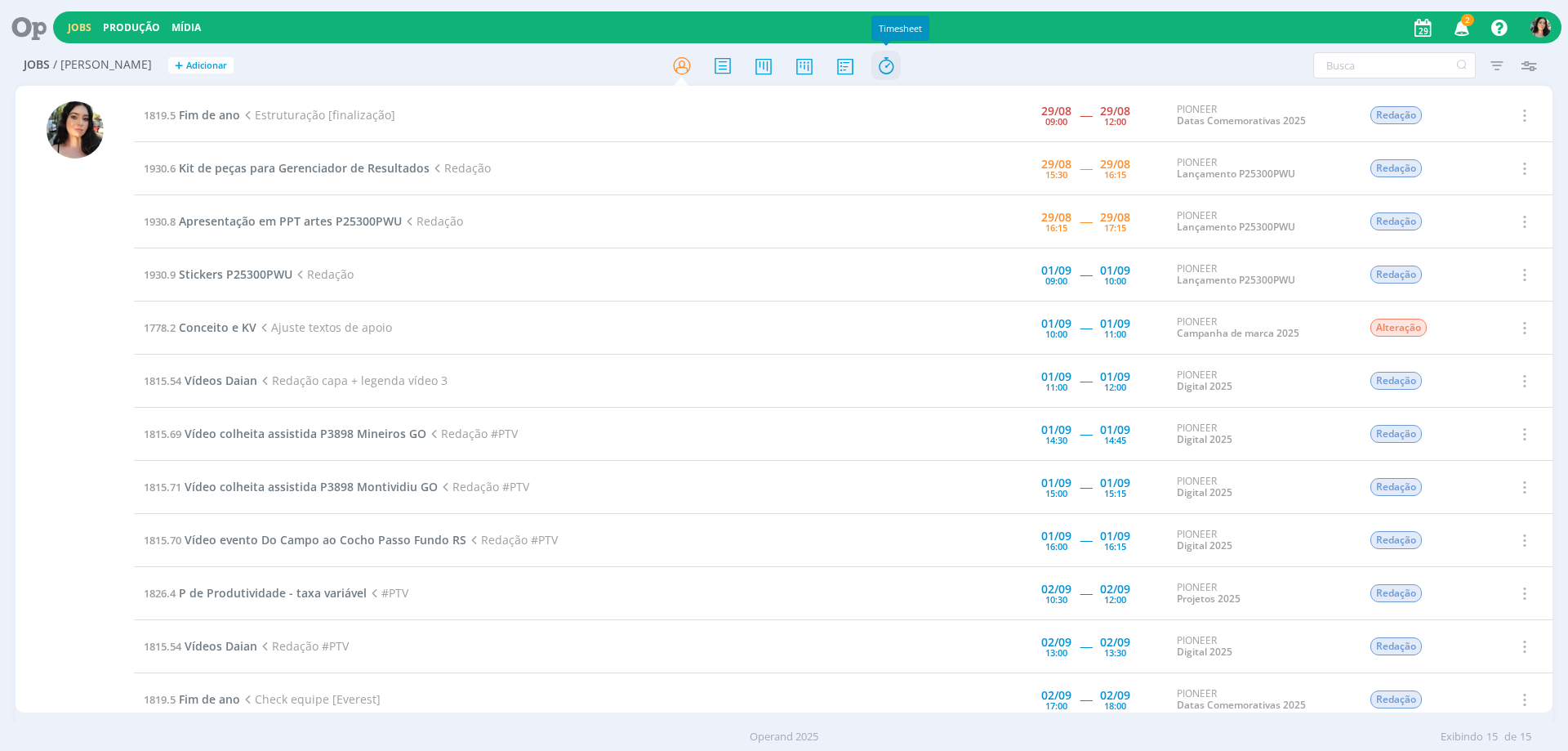
click at [891, 66] on icon at bounding box center [886, 65] width 30 height 32
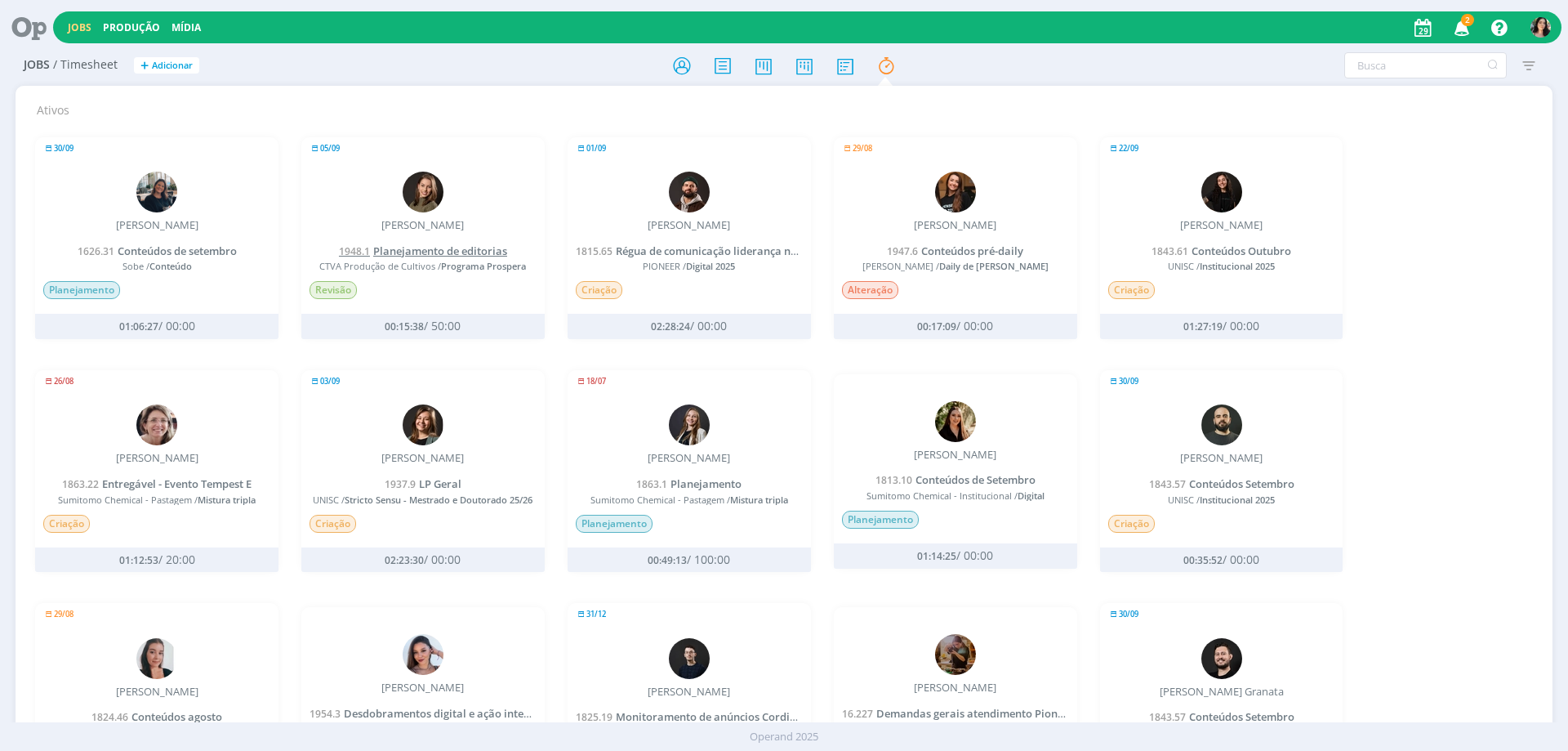
click at [412, 248] on span "Planejamento de editorias" at bounding box center [440, 251] width 134 height 14
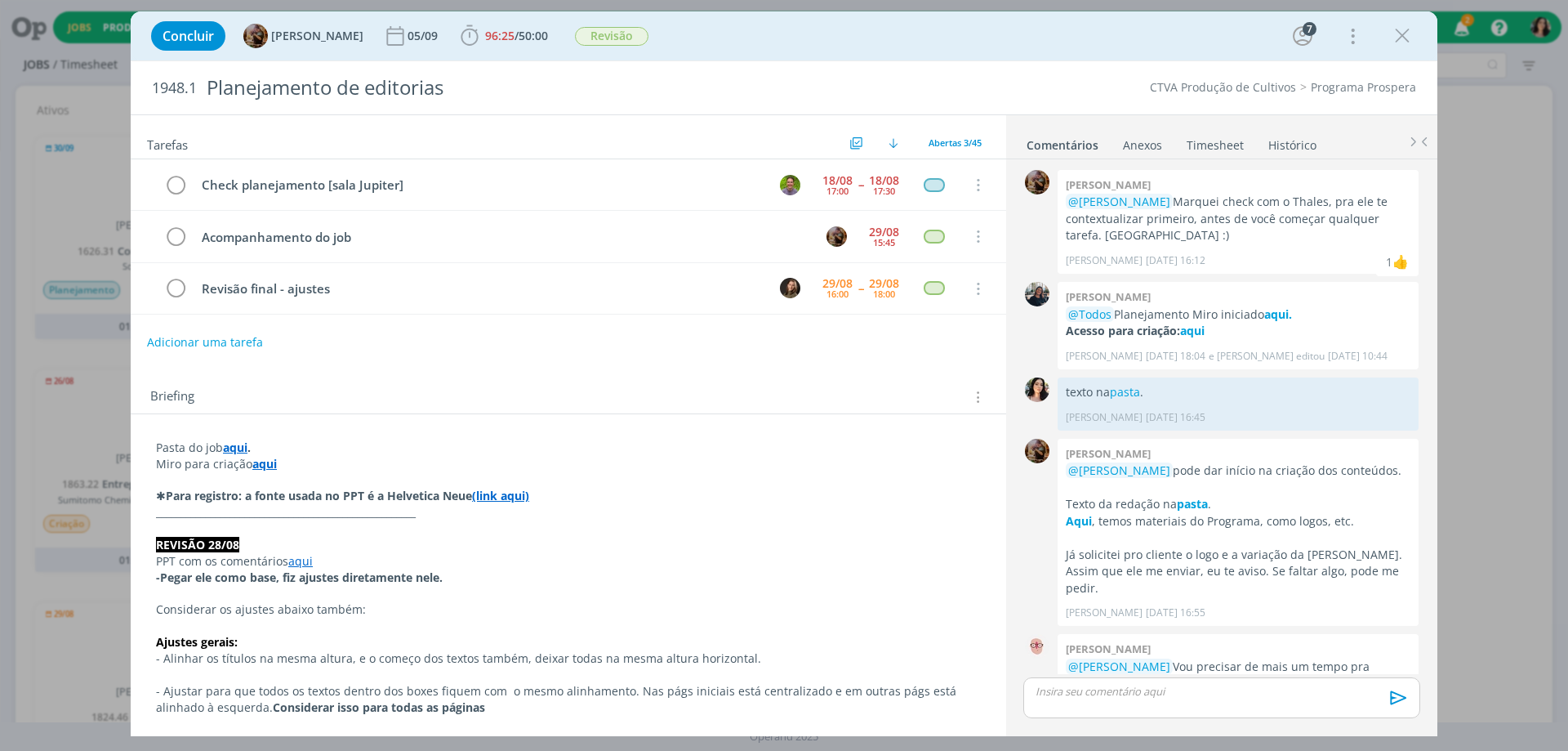
scroll to position [1661, 0]
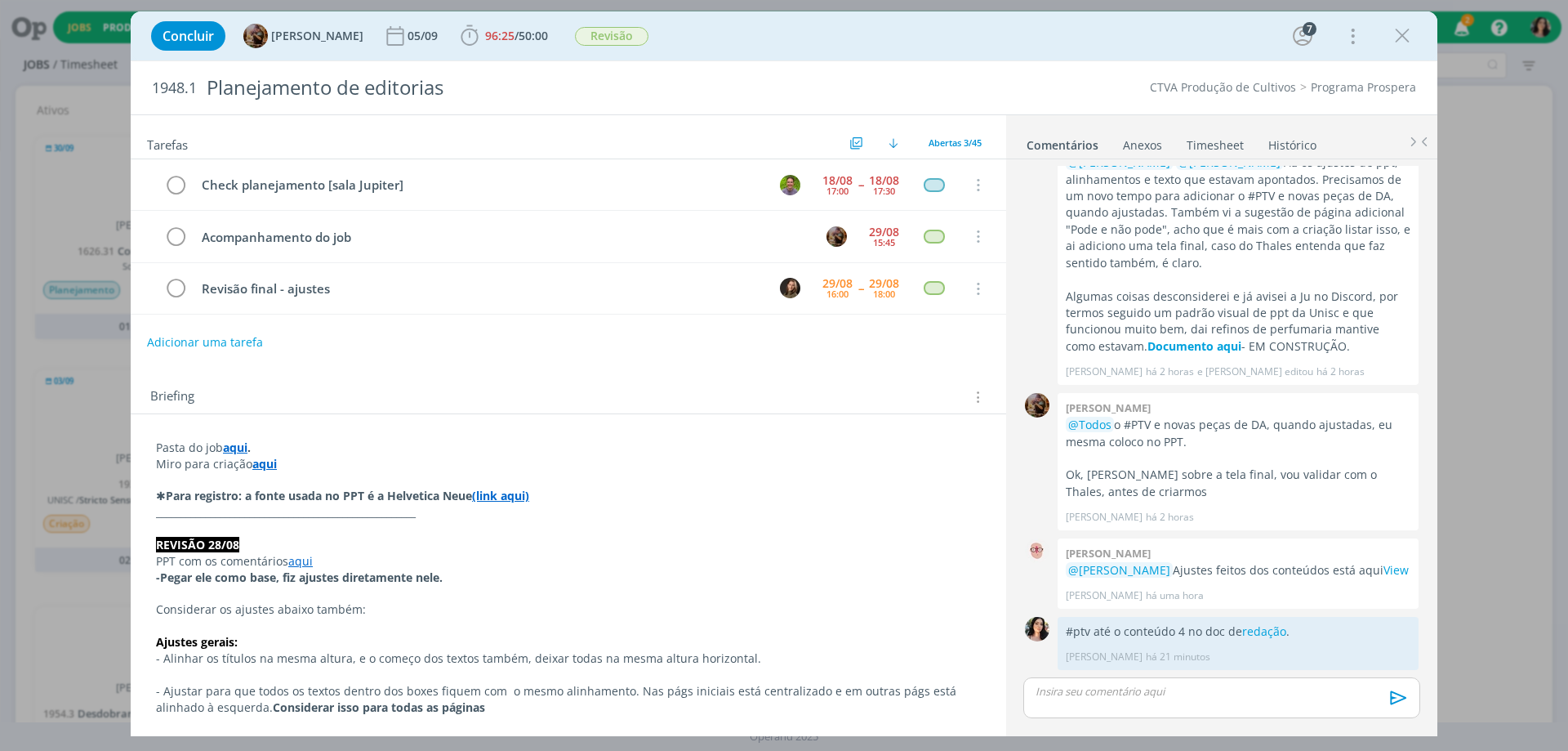
click at [1212, 147] on link "Timesheet" at bounding box center [1215, 142] width 59 height 24
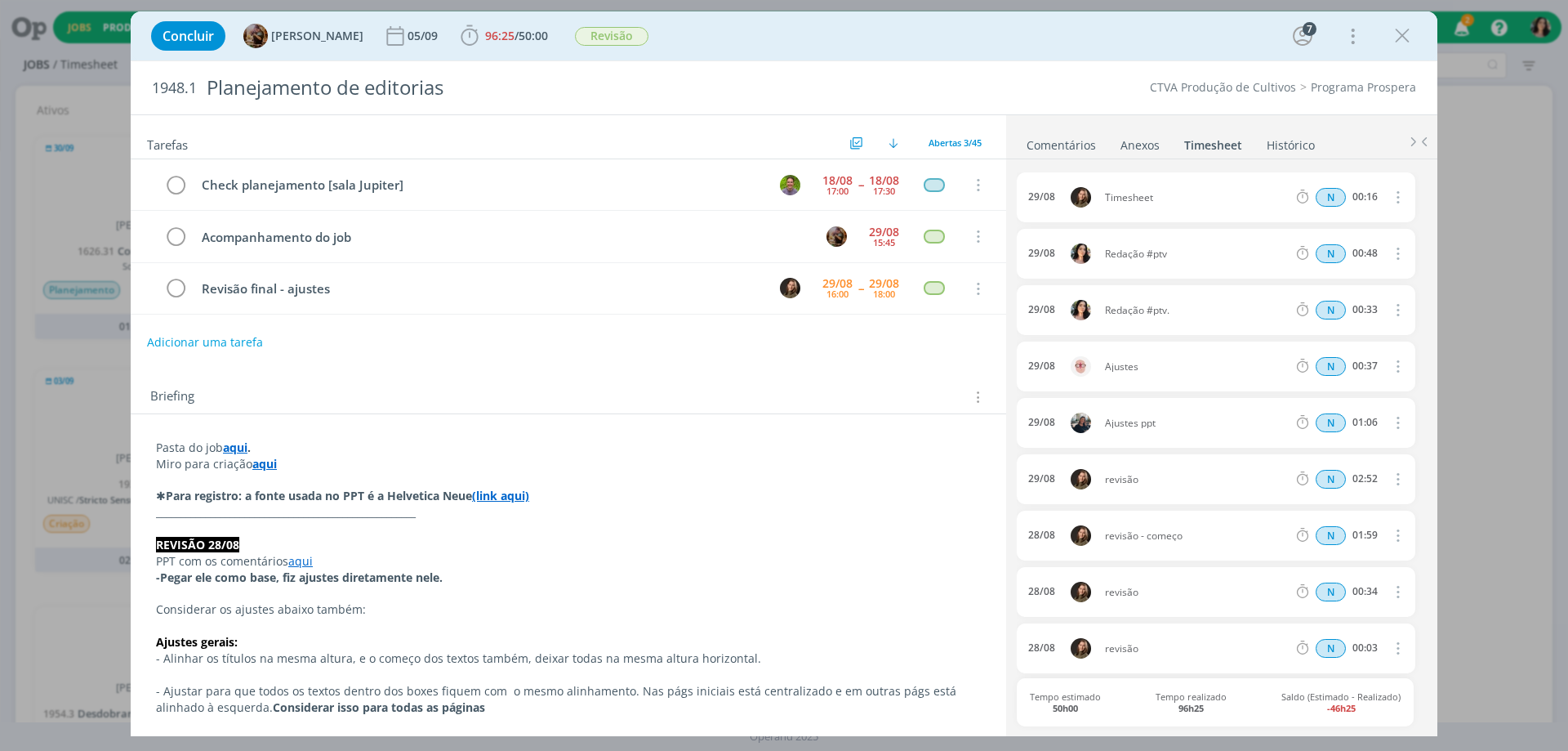
click at [1079, 147] on link "Comentários" at bounding box center [1061, 142] width 71 height 24
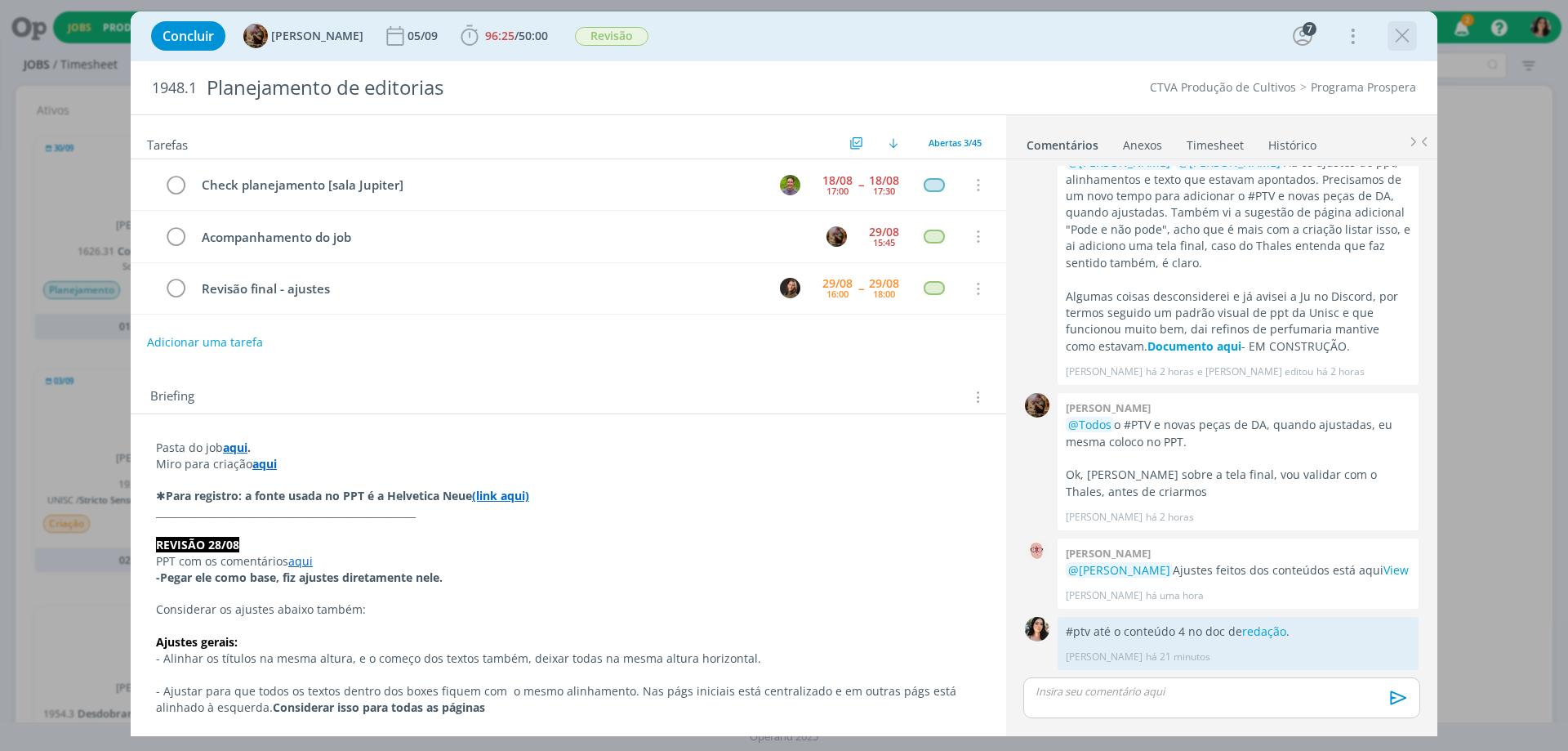
click at [1404, 37] on icon "dialog" at bounding box center [1402, 36] width 25 height 25
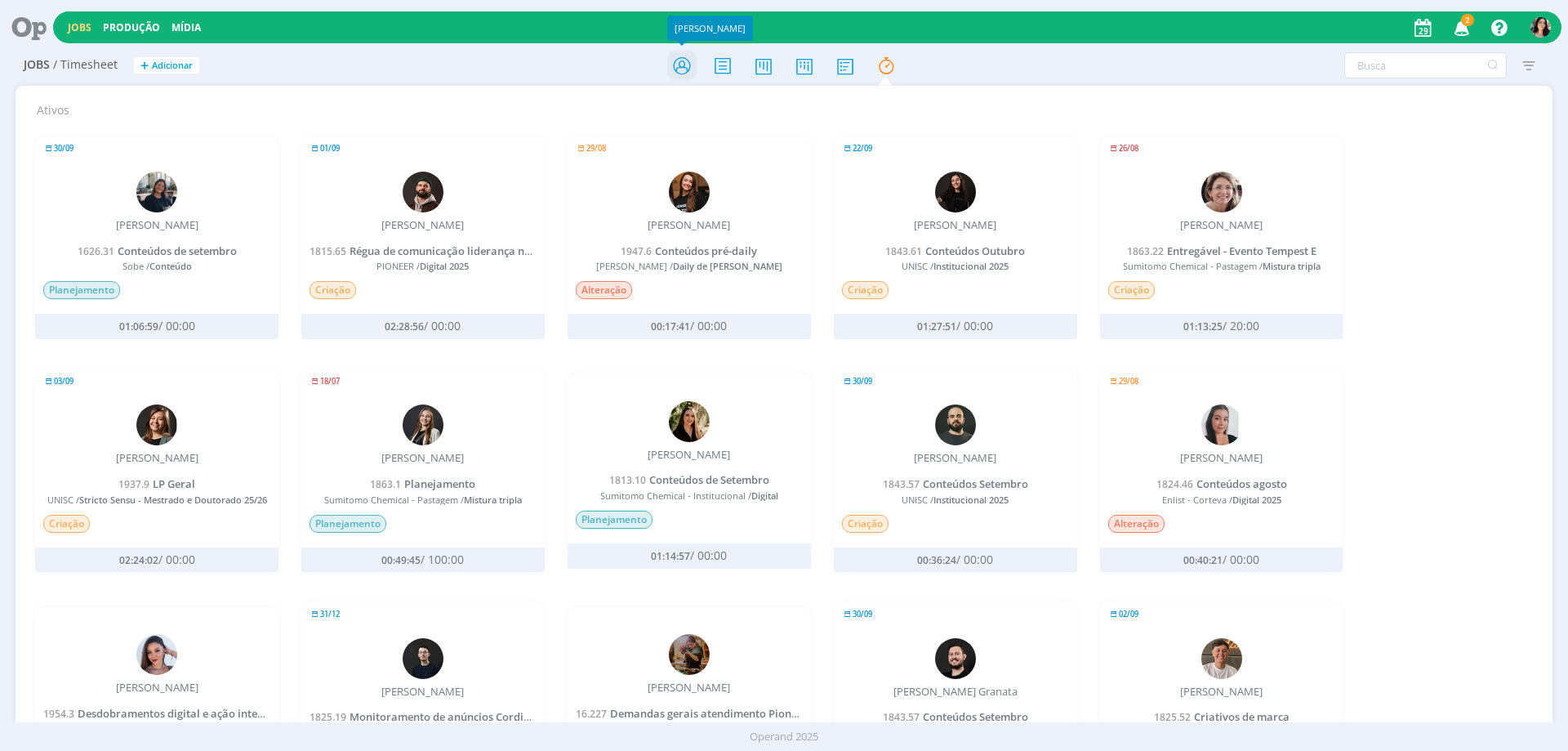
click at [693, 69] on icon at bounding box center [682, 65] width 30 height 32
